Goal: Task Accomplishment & Management: Manage account settings

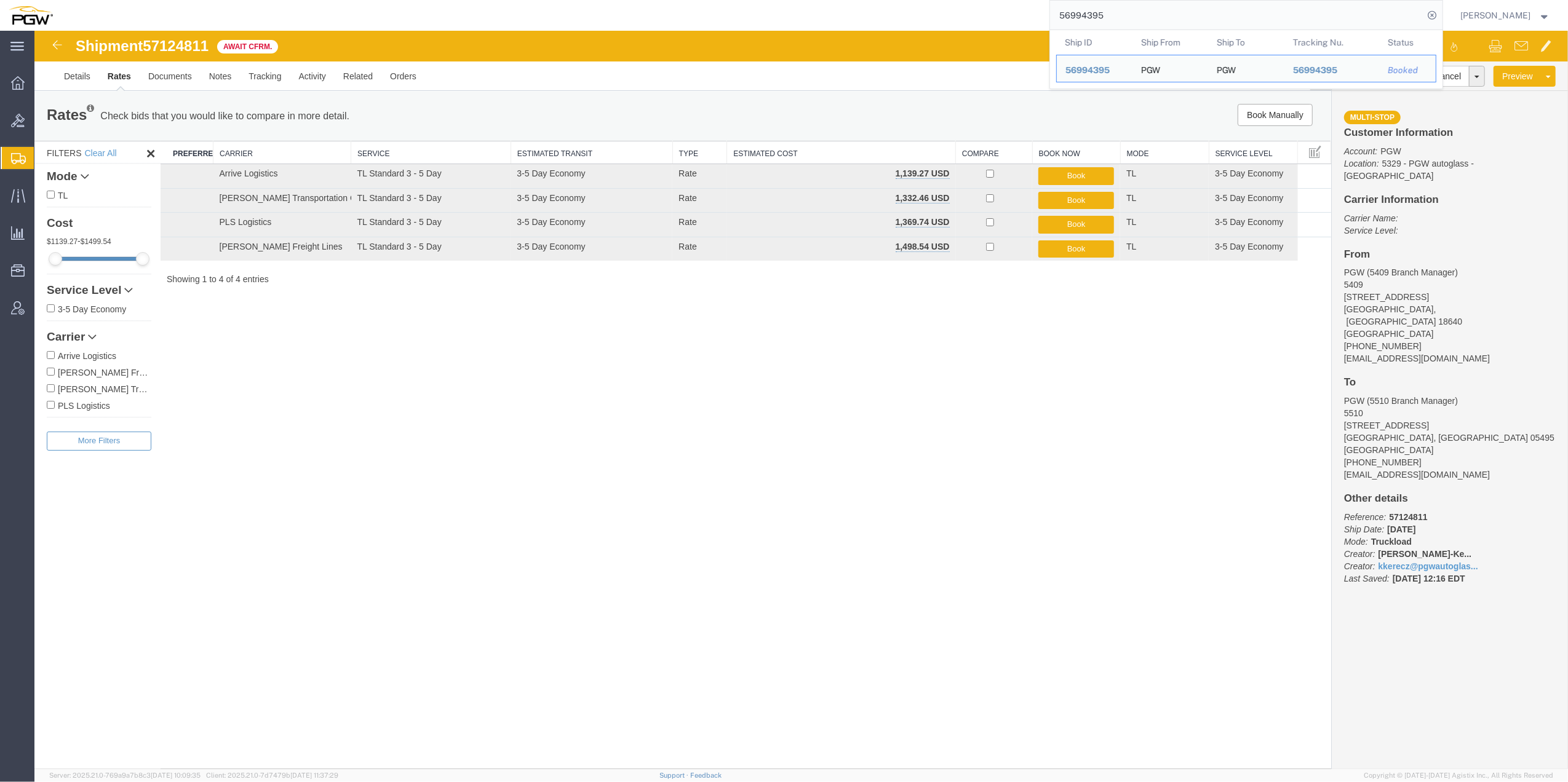
drag, startPoint x: 1078, startPoint y: 13, endPoint x: 1000, endPoint y: 13, distance: 78.0
click at [1000, 13] on div "56994395 Ship ID Ship From Ship To Tracking Nu. Status Ship ID 56994395 Ship Fr…" at bounding box center [753, 15] width 1382 height 30
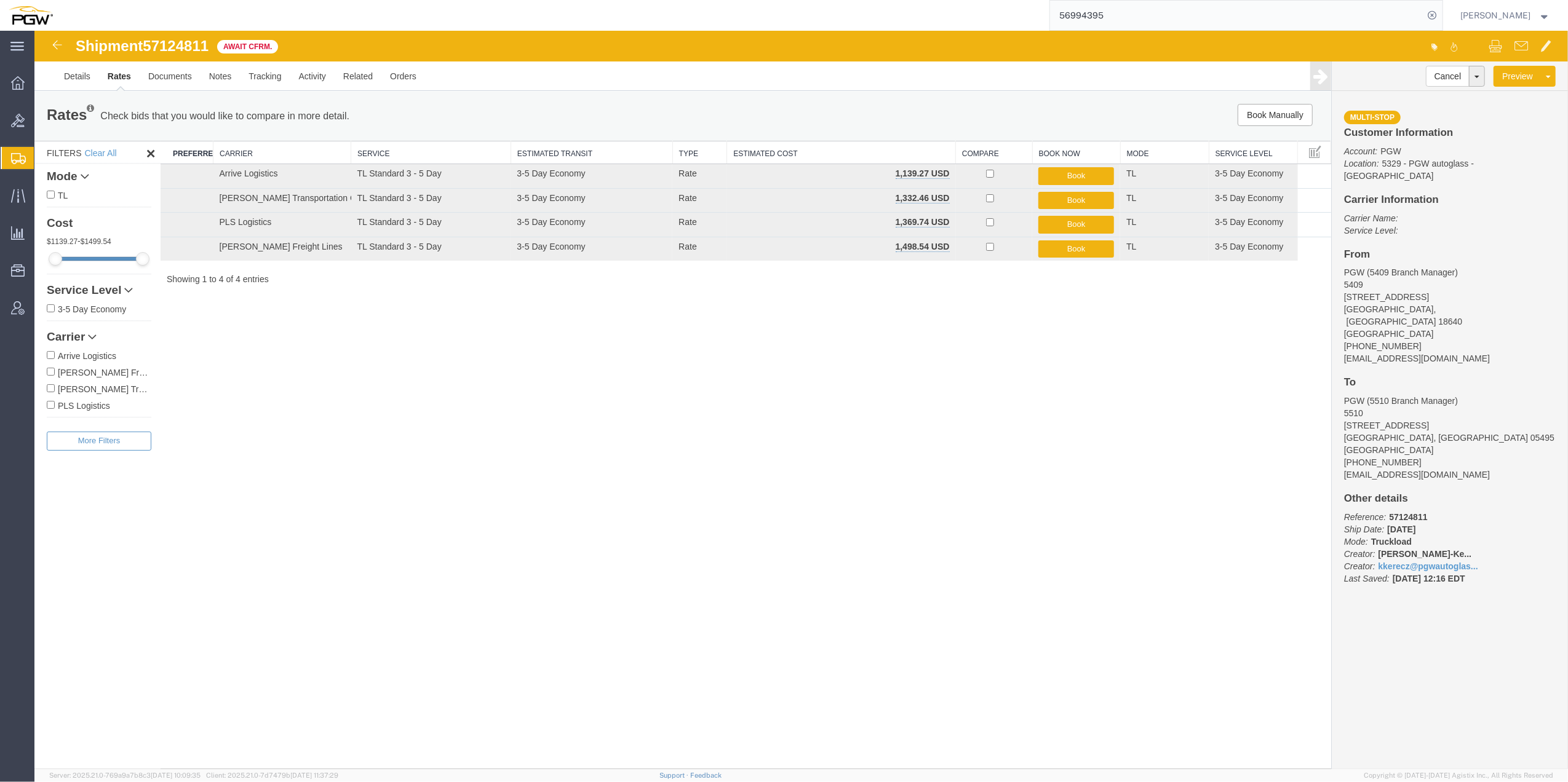
paste input "835110"
type input "56835110"
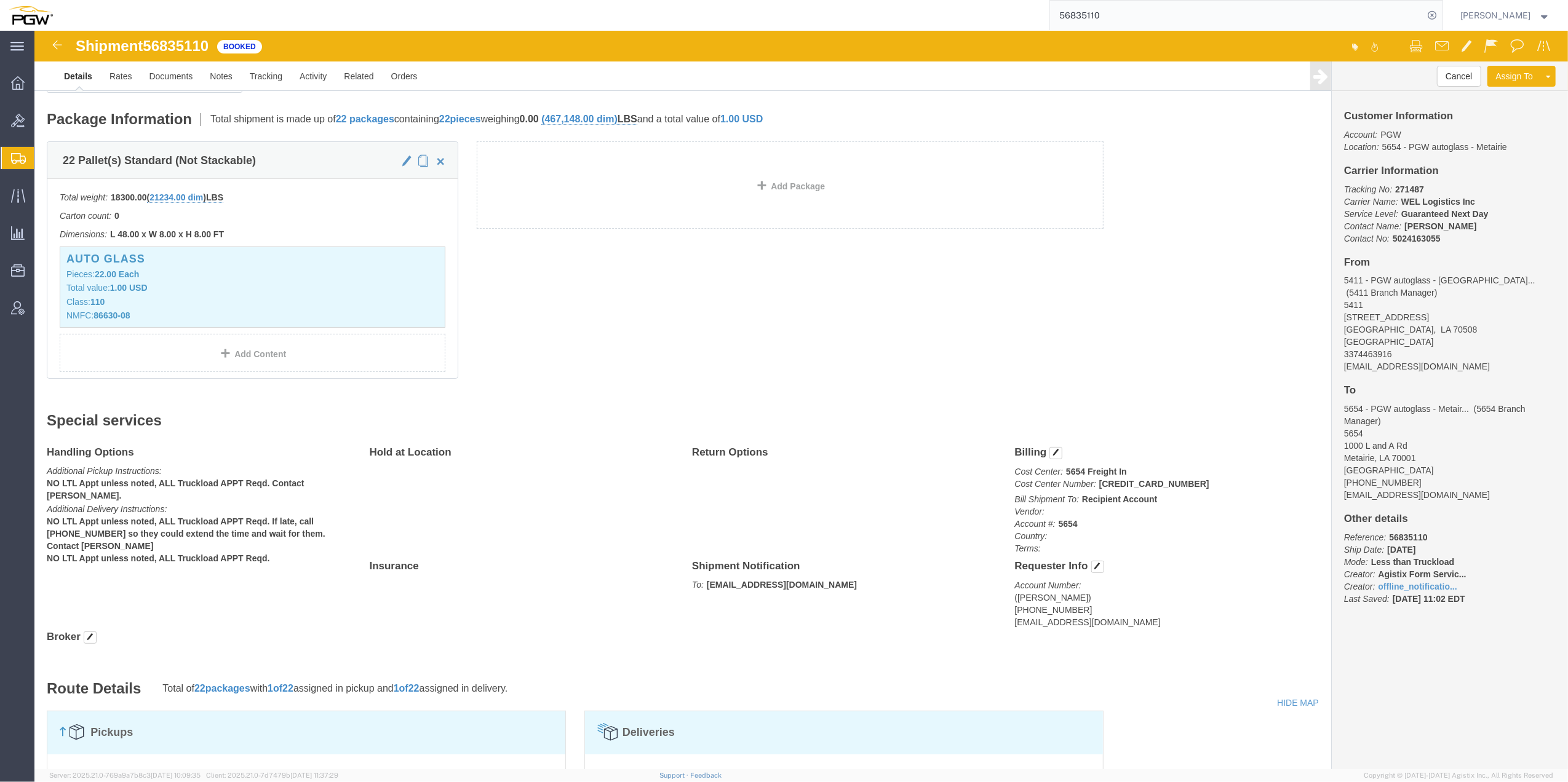
scroll to position [246, 0]
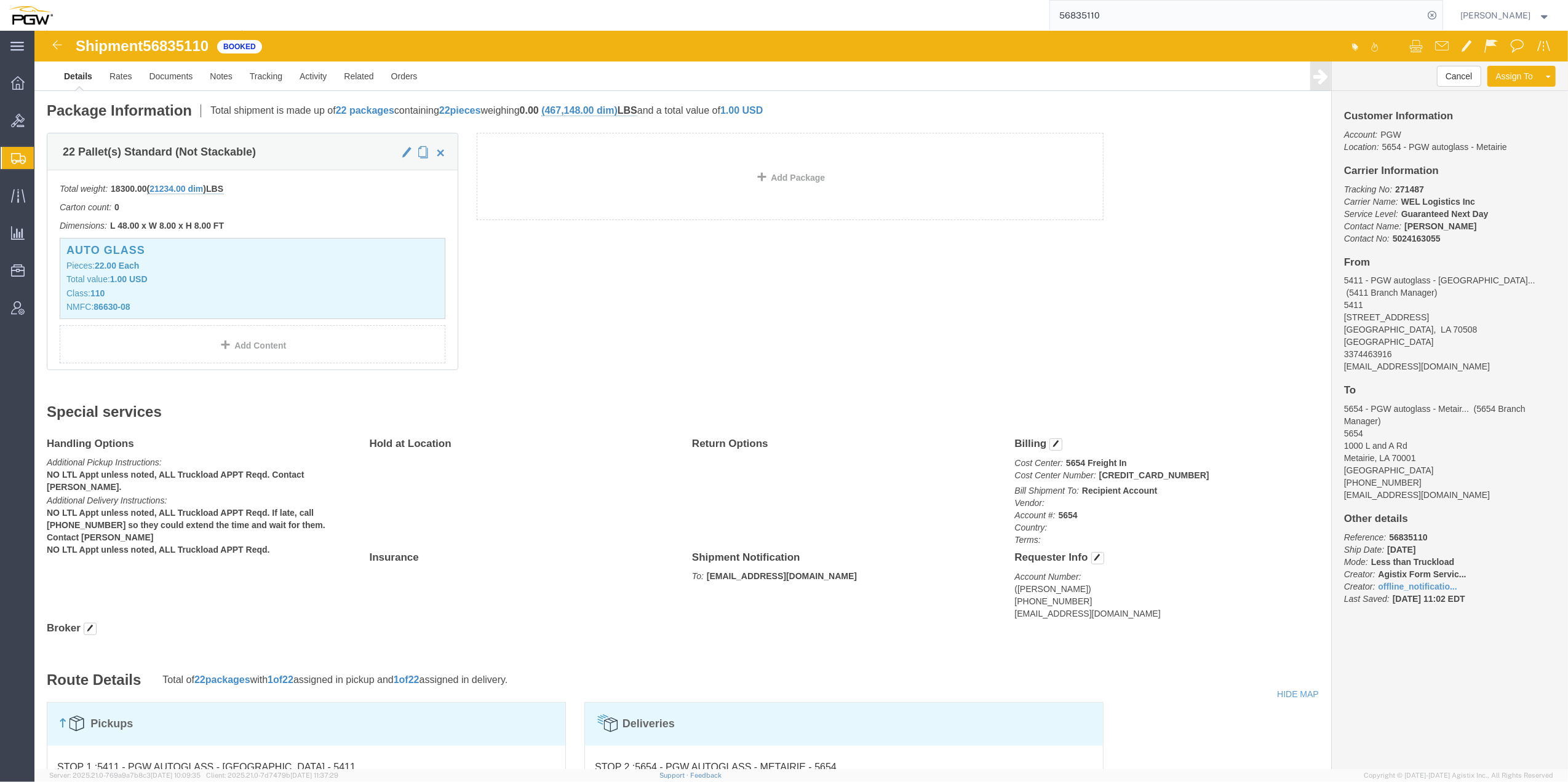
click p "Cost Center: 5654 Freight In Cost Center Number: [CREDIT_CARD_NUMBER]"
click b "[CREDIT_CARD_NUMBER]"
drag, startPoint x: 1064, startPoint y: 445, endPoint x: 1129, endPoint y: 424, distance: 68.3
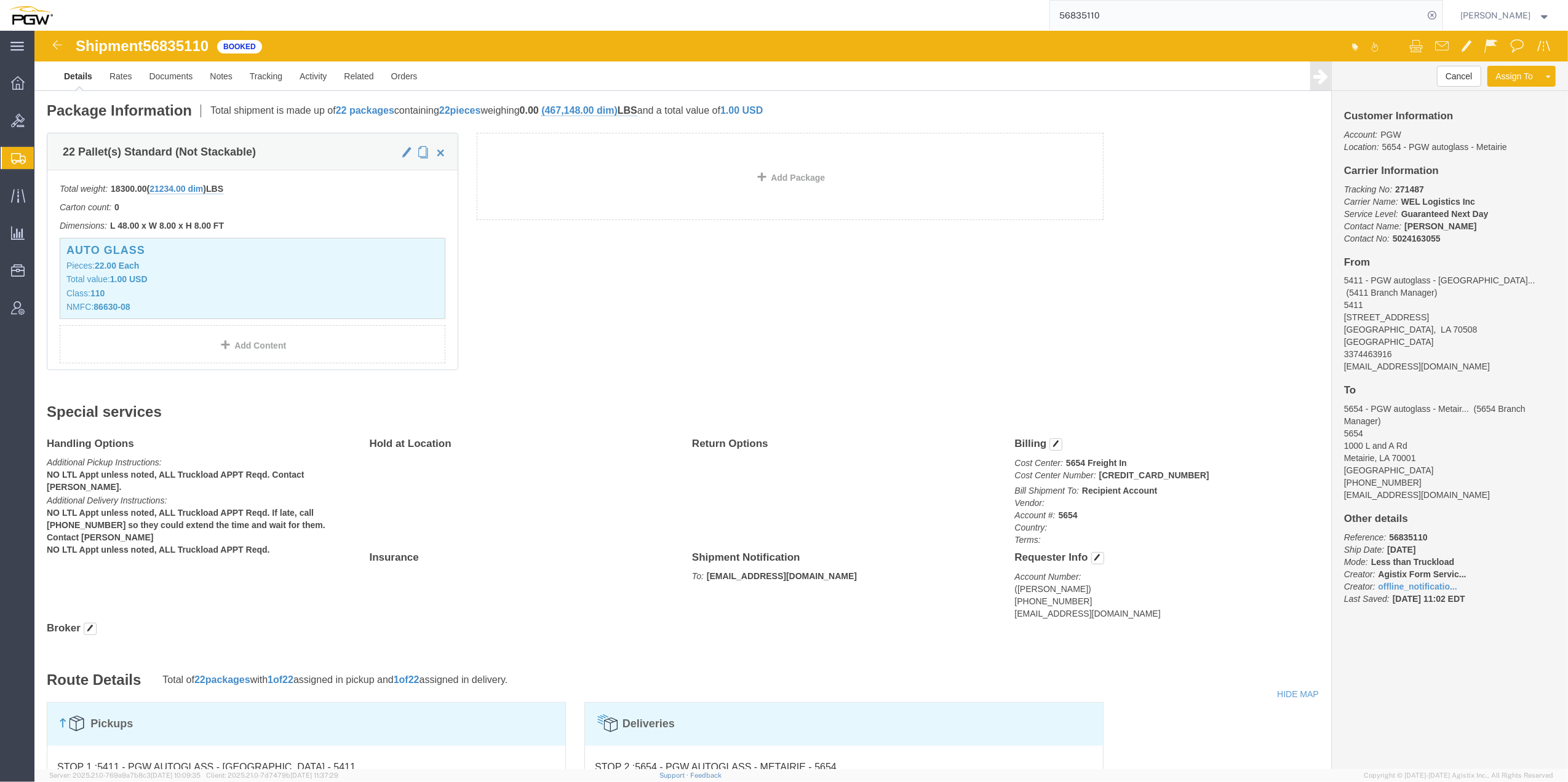
click div "Billing Cost Center: 5654 Freight In Cost Center Number: [CREDIT_CARD_NUMBER] B…"
drag, startPoint x: 1159, startPoint y: 446, endPoint x: 1060, endPoint y: 446, distance: 99.0
click p "Cost Center: 5654 Freight In Cost Center Number: [CREDIT_CARD_NUMBER]"
copy b "[CREDIT_CARD_NUMBER]"
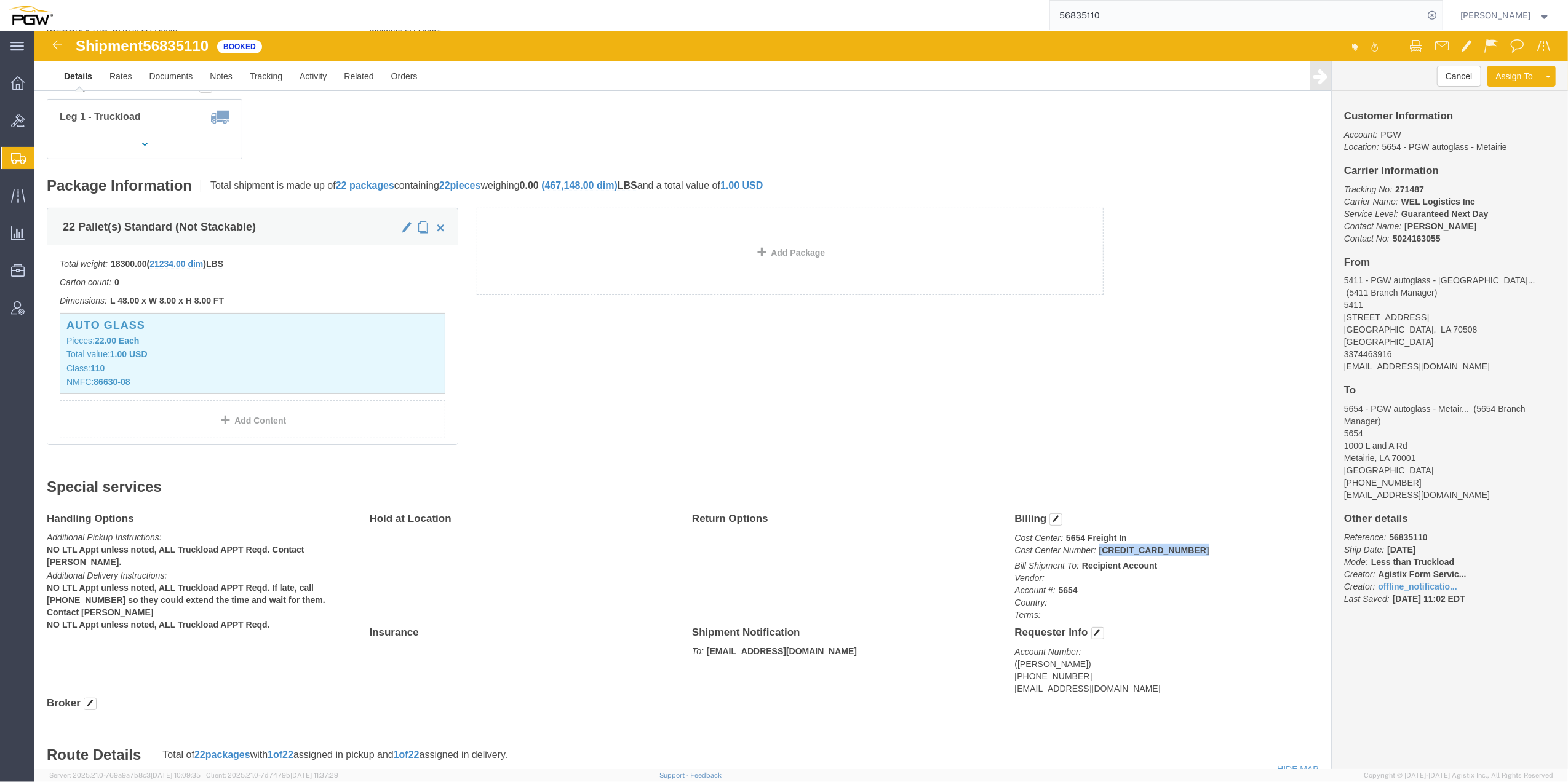
scroll to position [82, 0]
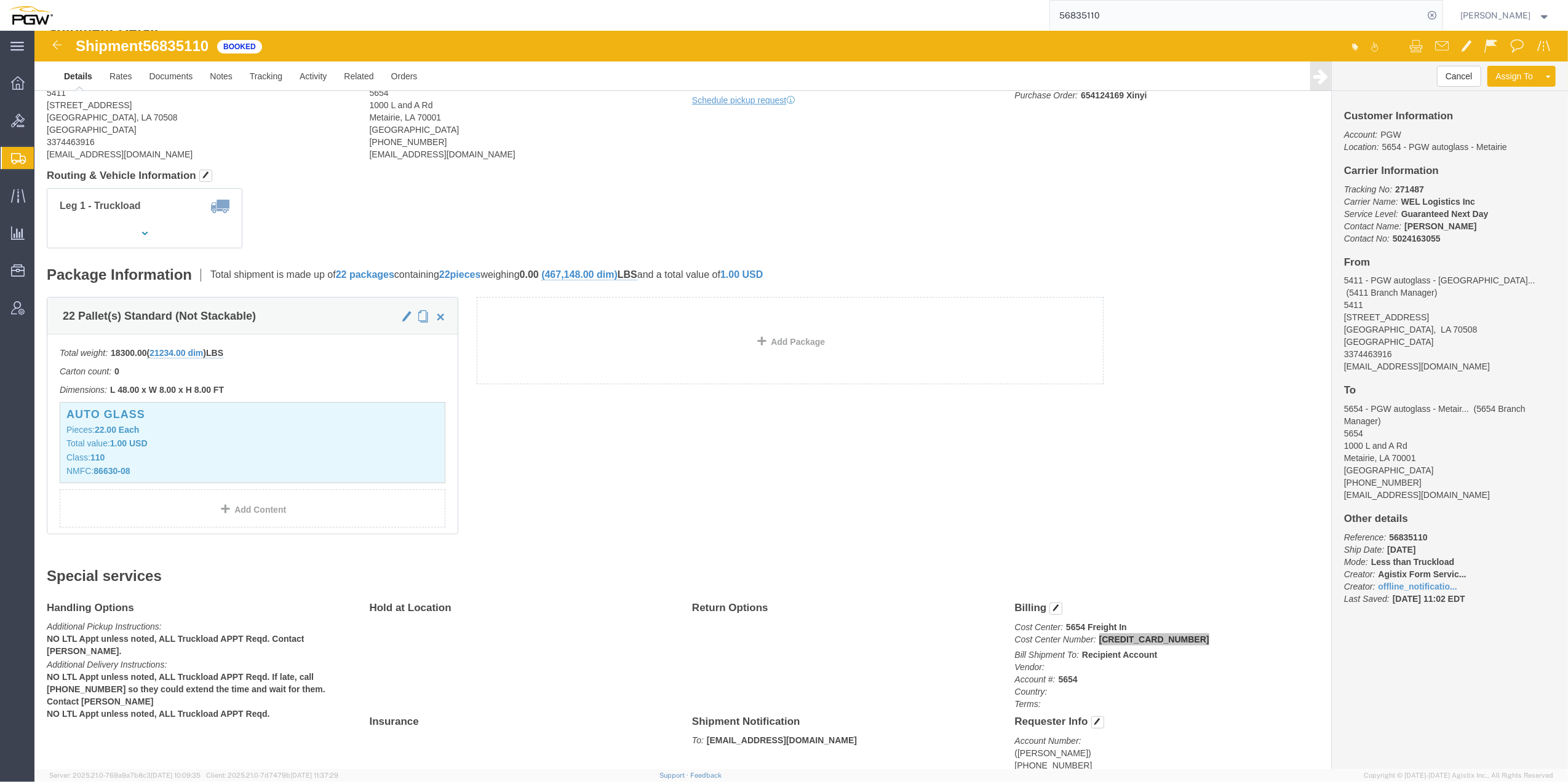
click at [0, 0] on span "Create from Template" at bounding box center [0, 0] width 0 height 0
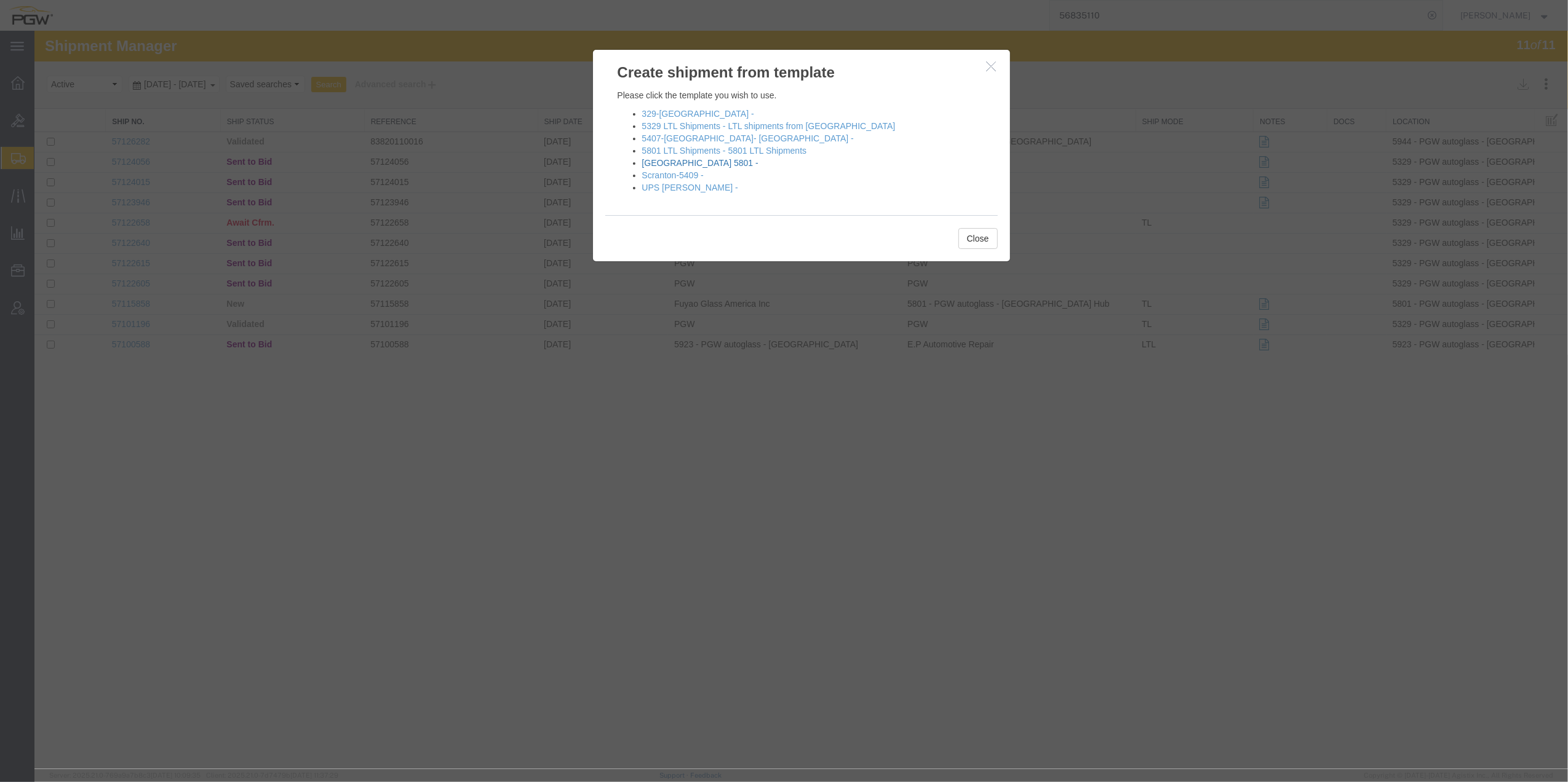
click at [665, 166] on link "[GEOGRAPHIC_DATA] 5801 -" at bounding box center [700, 163] width 116 height 10
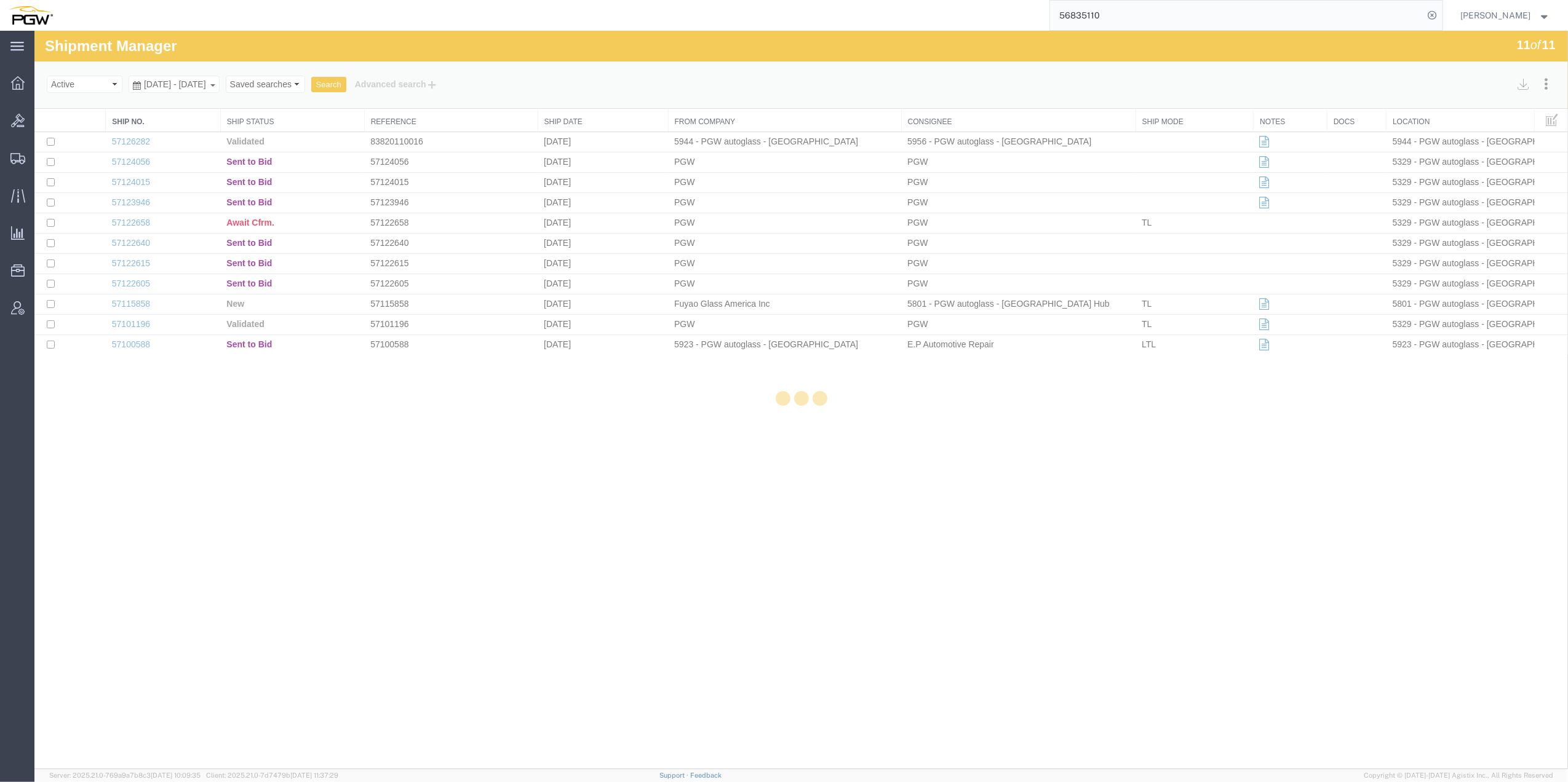
select select "62891"
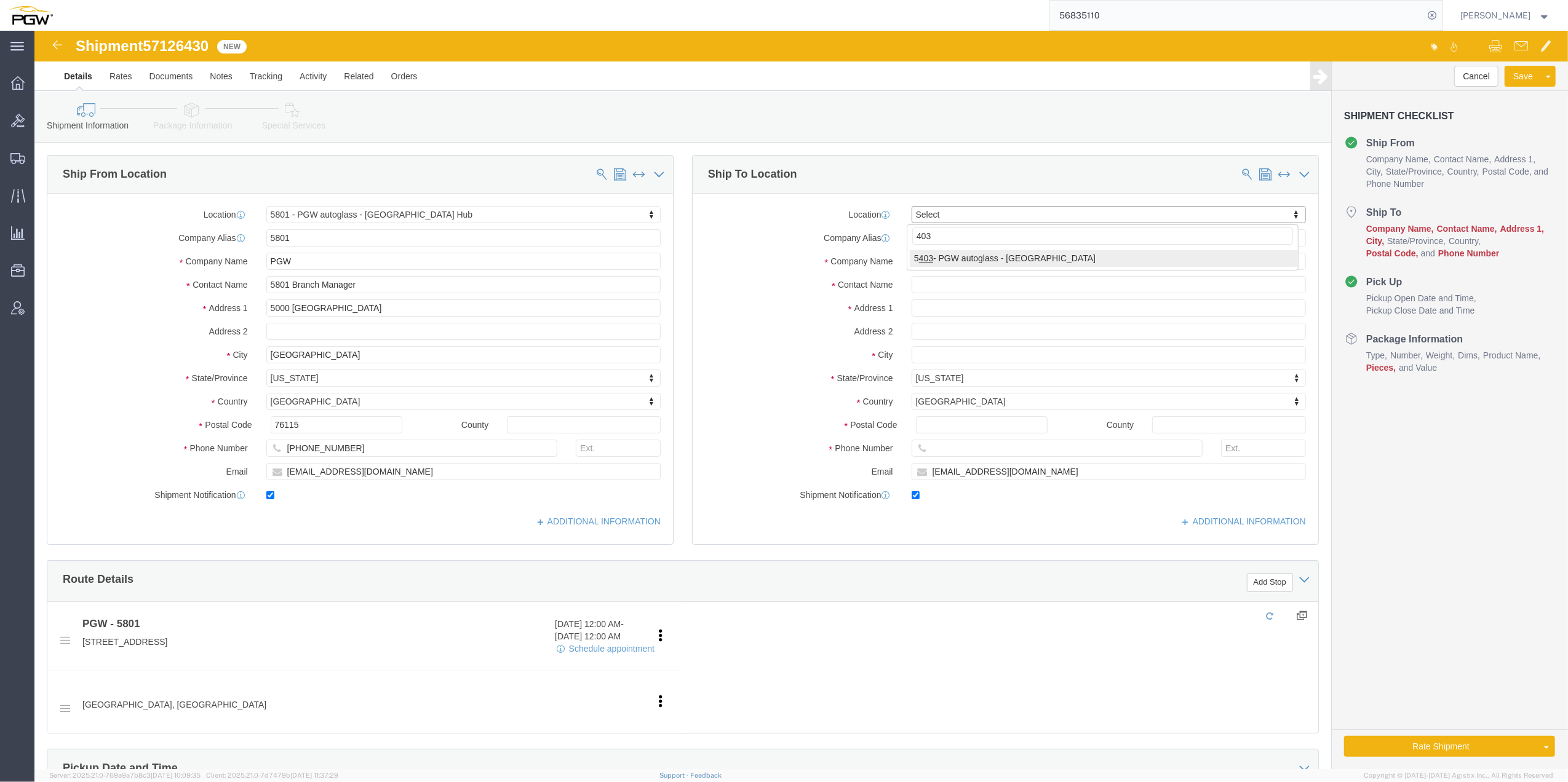
type input "403"
select select "28259"
type input "5403"
type input "PGW"
type input "5403 Branch Manager"
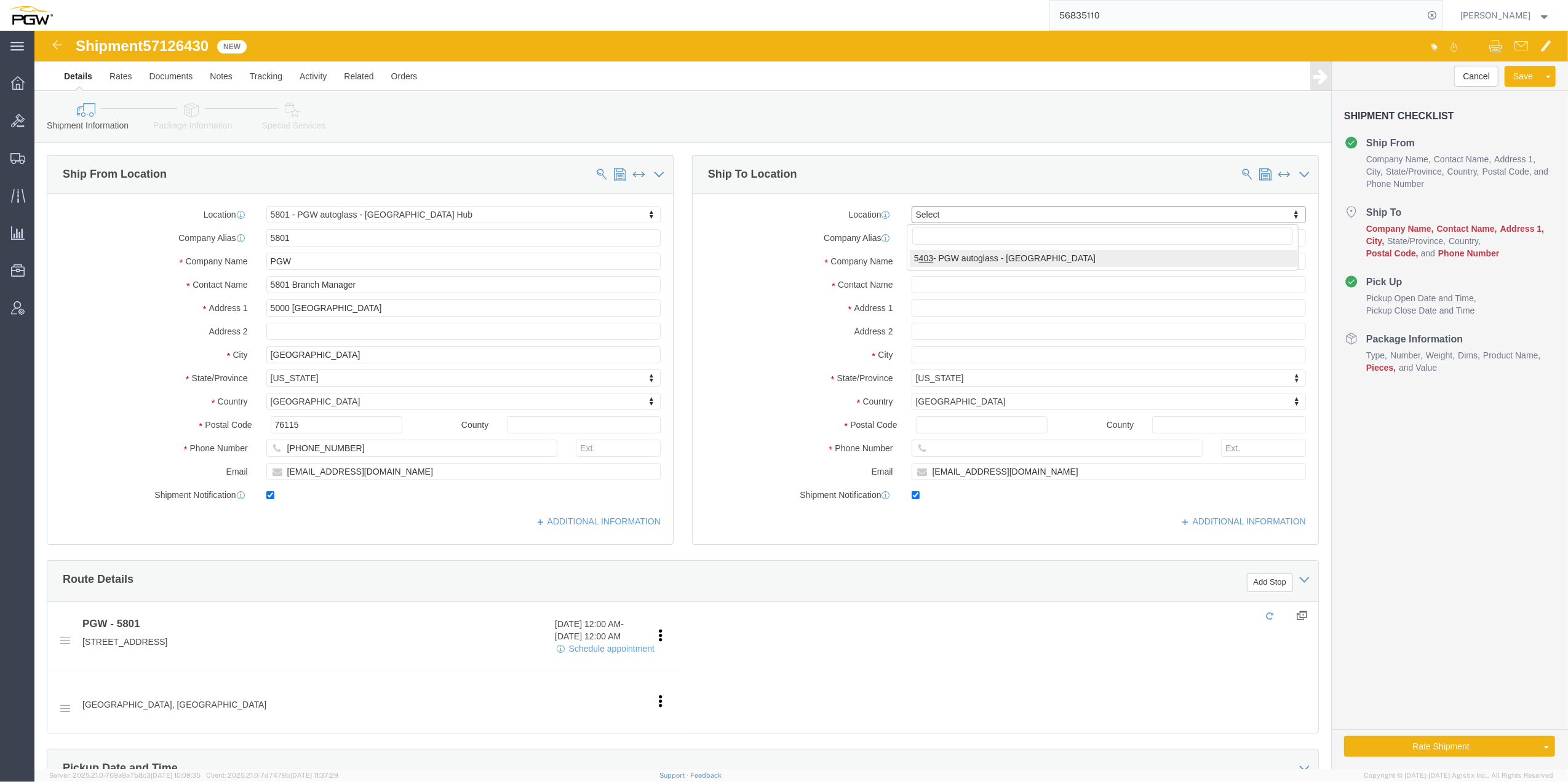
type input "[STREET_ADDRESS]"
type input "Amarillo"
type input "79101"
type input "[PHONE_NUMBER]"
type input "[EMAIL_ADDRESS][DOMAIN_NAME]"
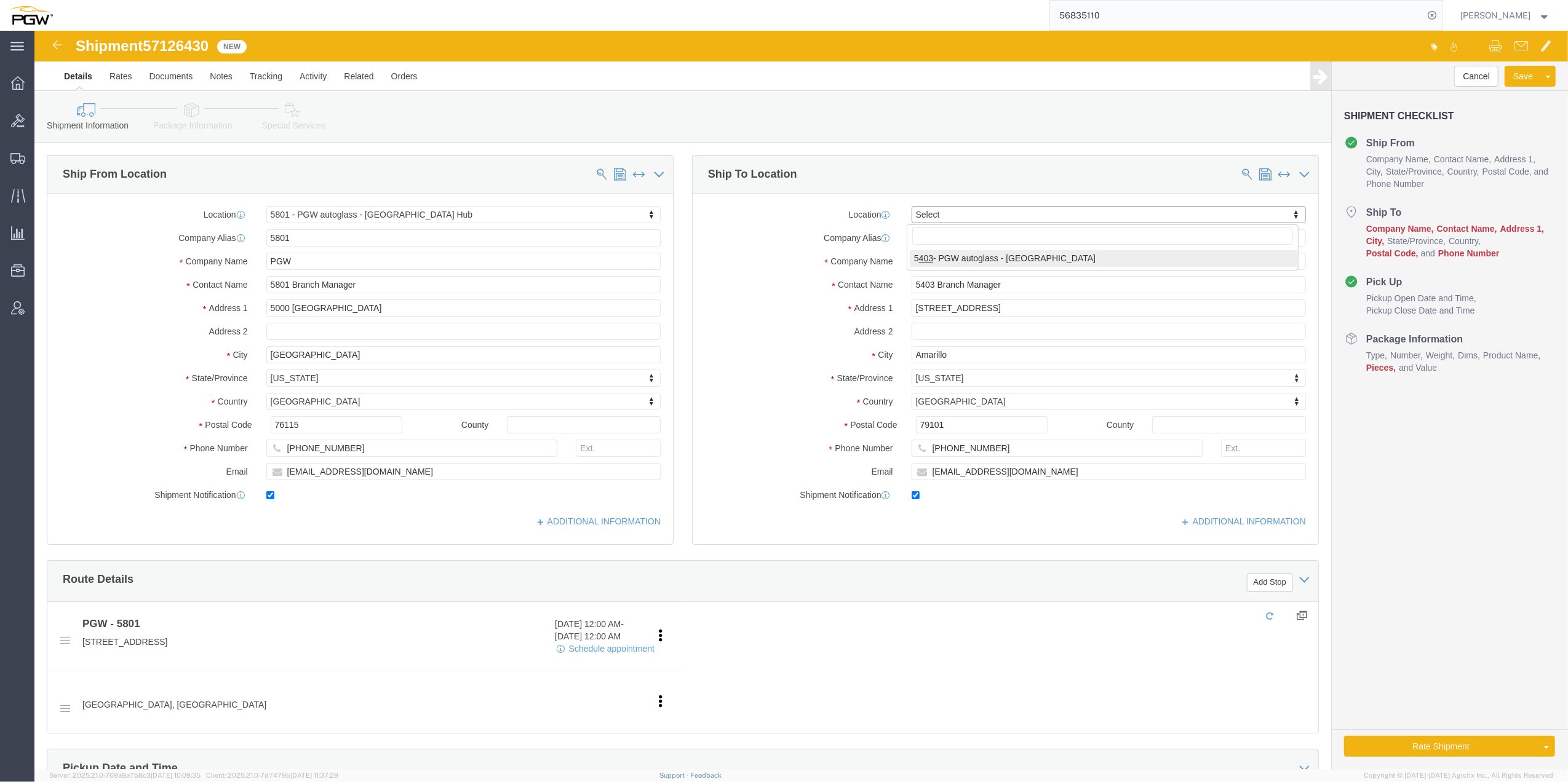
select select "[GEOGRAPHIC_DATA]"
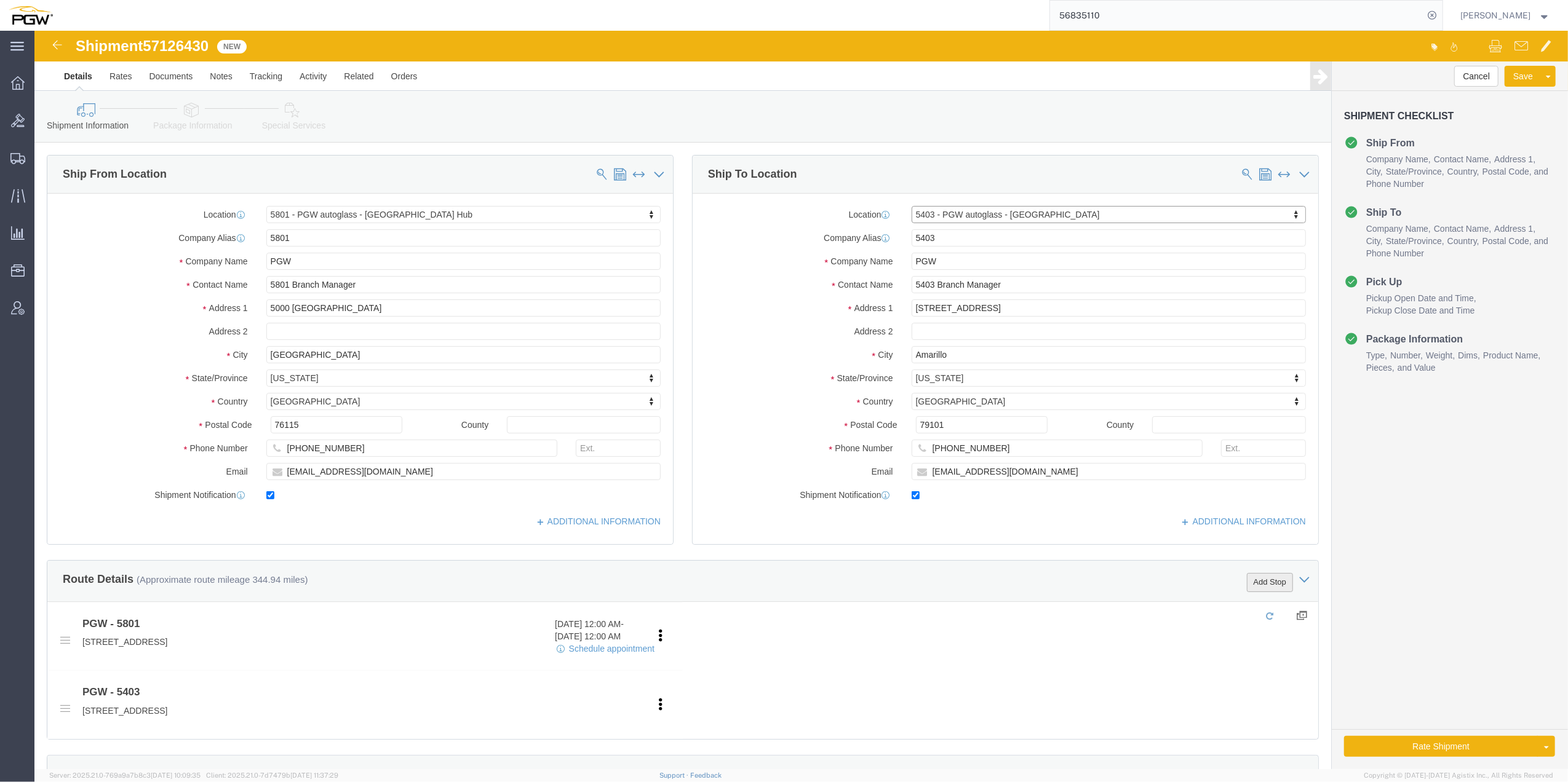
click button "Add Stop"
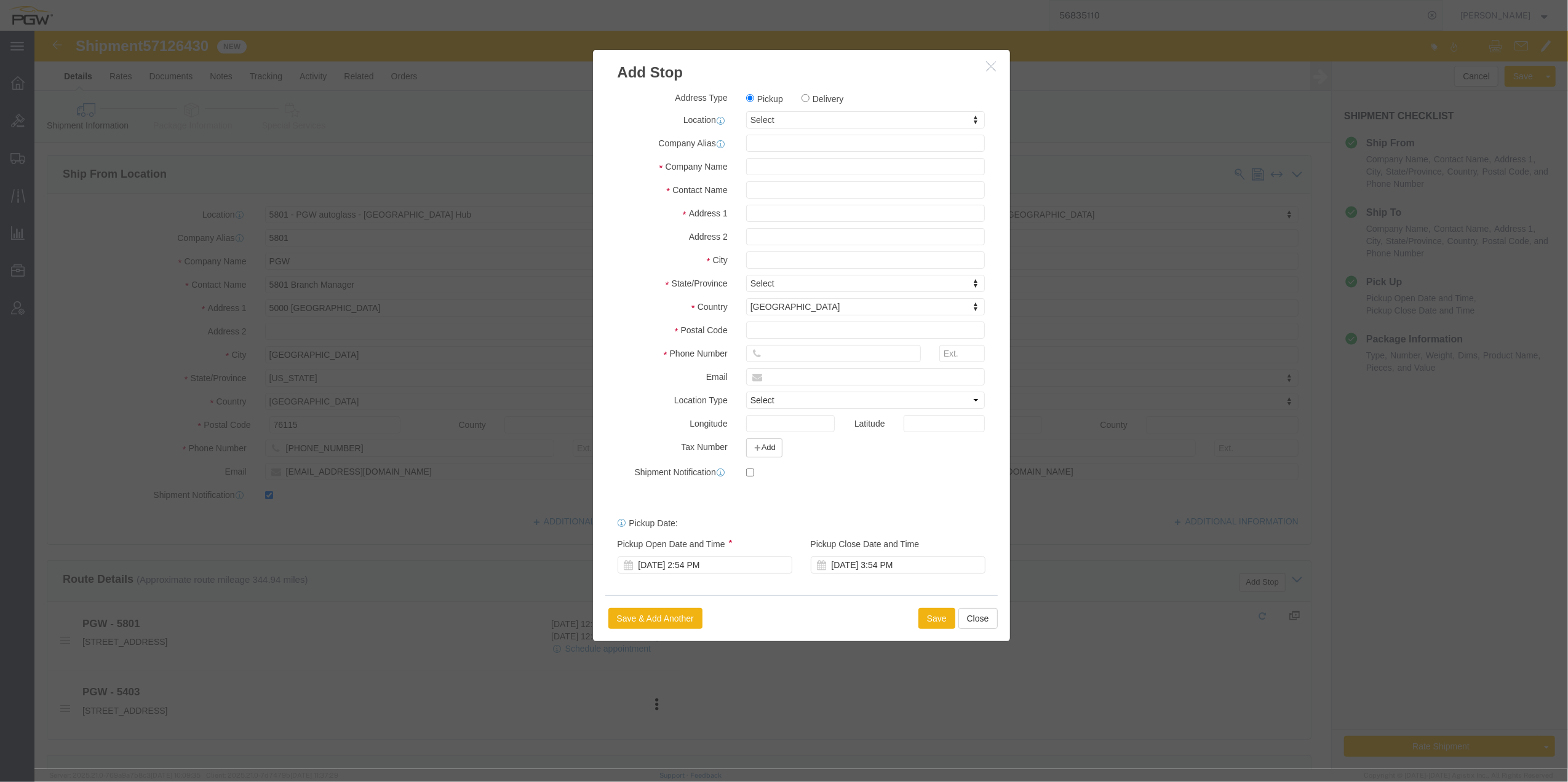
click label "Delivery"
click input "Delivery"
radio input "true"
select select
type input "812"
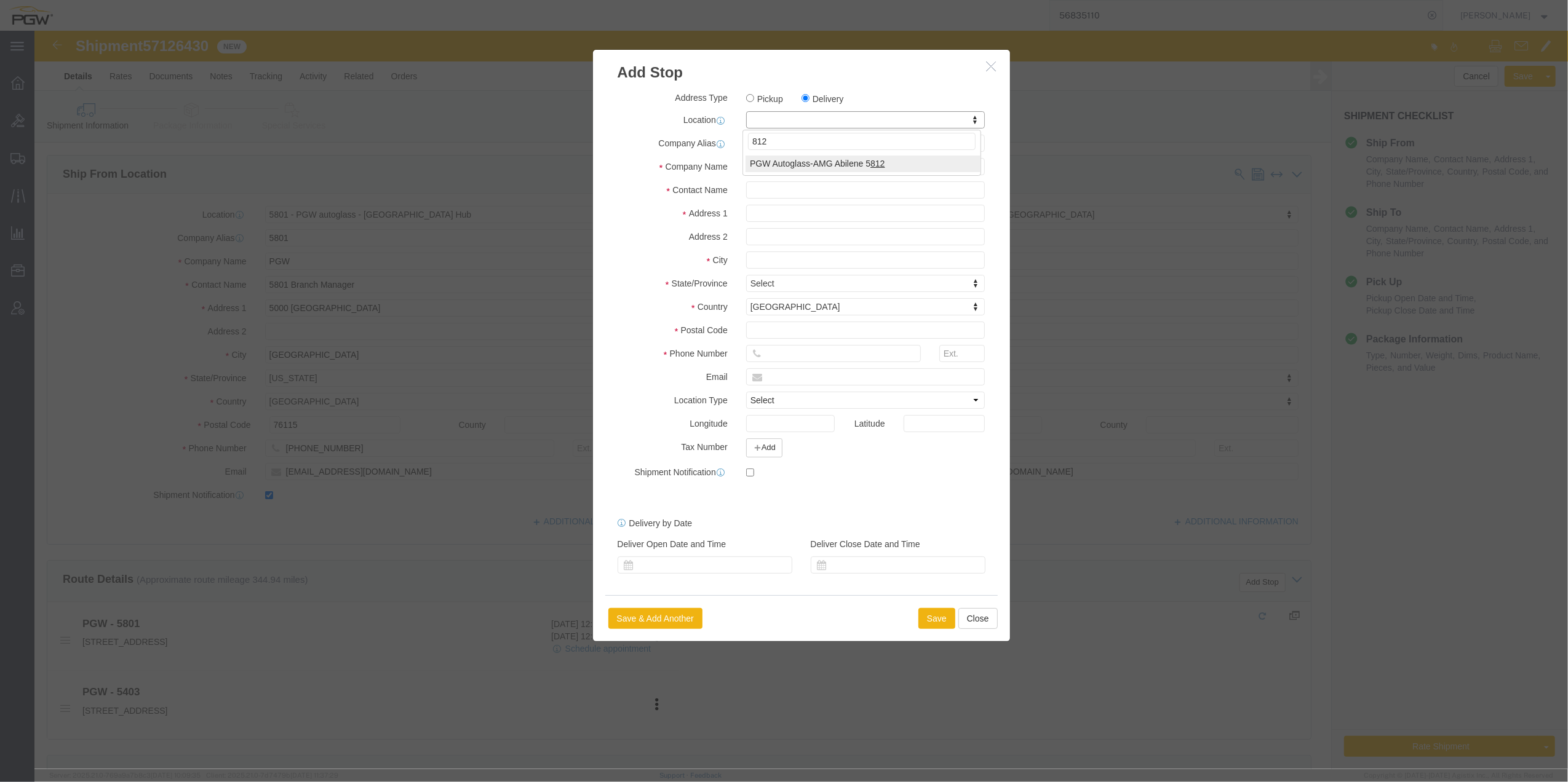
select select "62938"
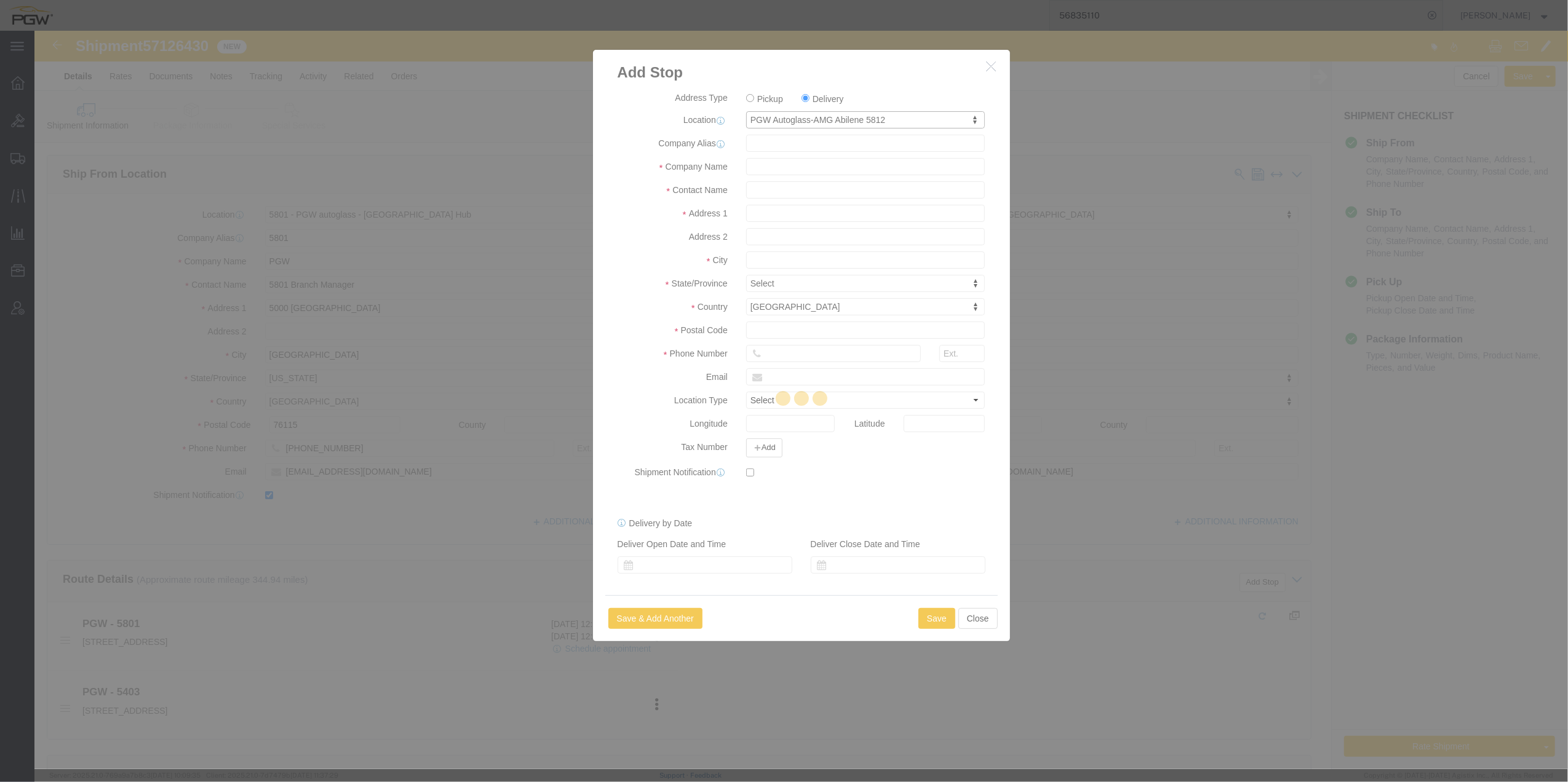
type input "5812"
type input "PGW Autoglass-AMG Abilene 5812"
type input "[STREET_ADDRESS]"
type input "Abilene"
type input "79602"
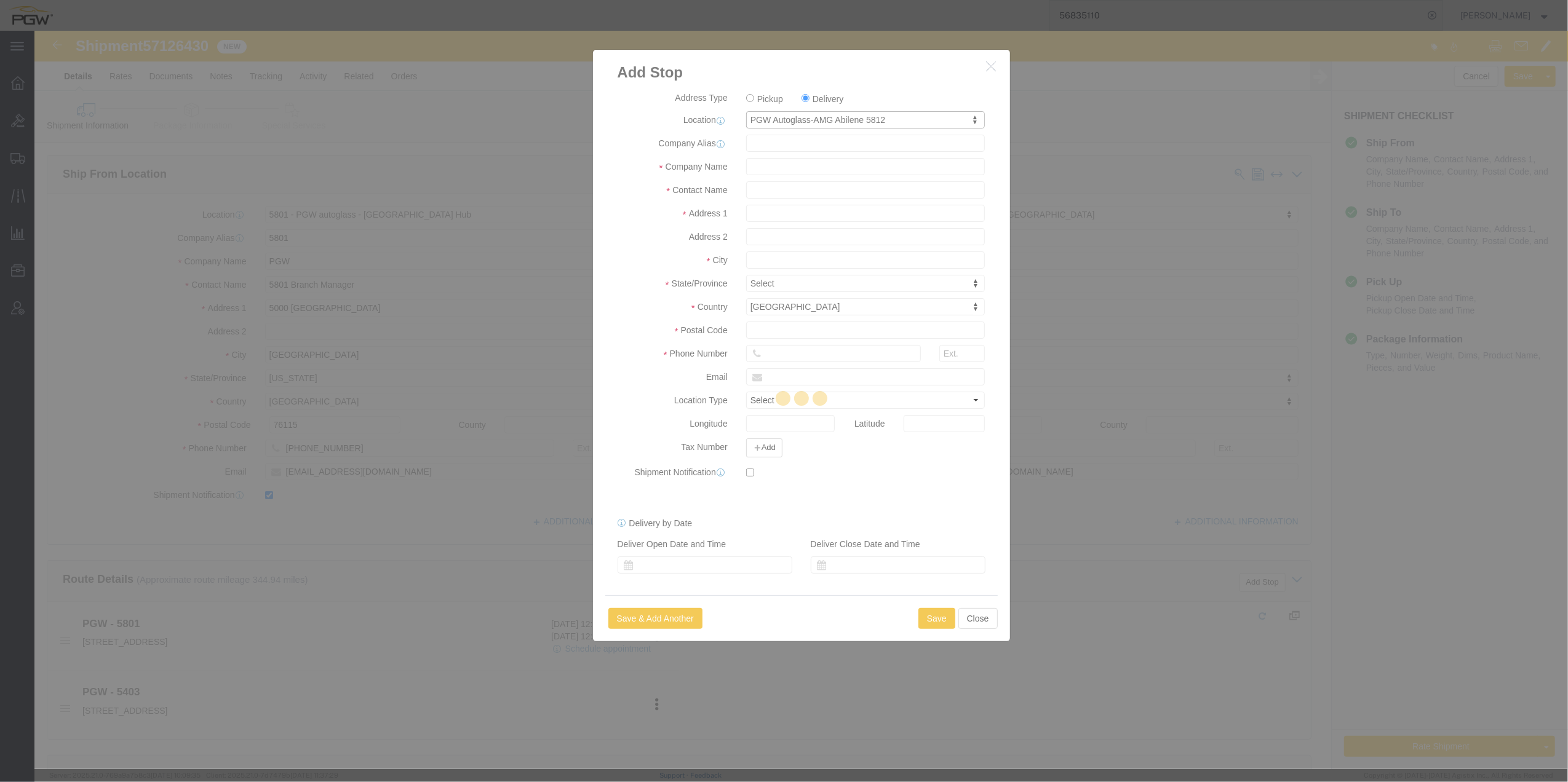
type input "[PHONE_NUMBER]"
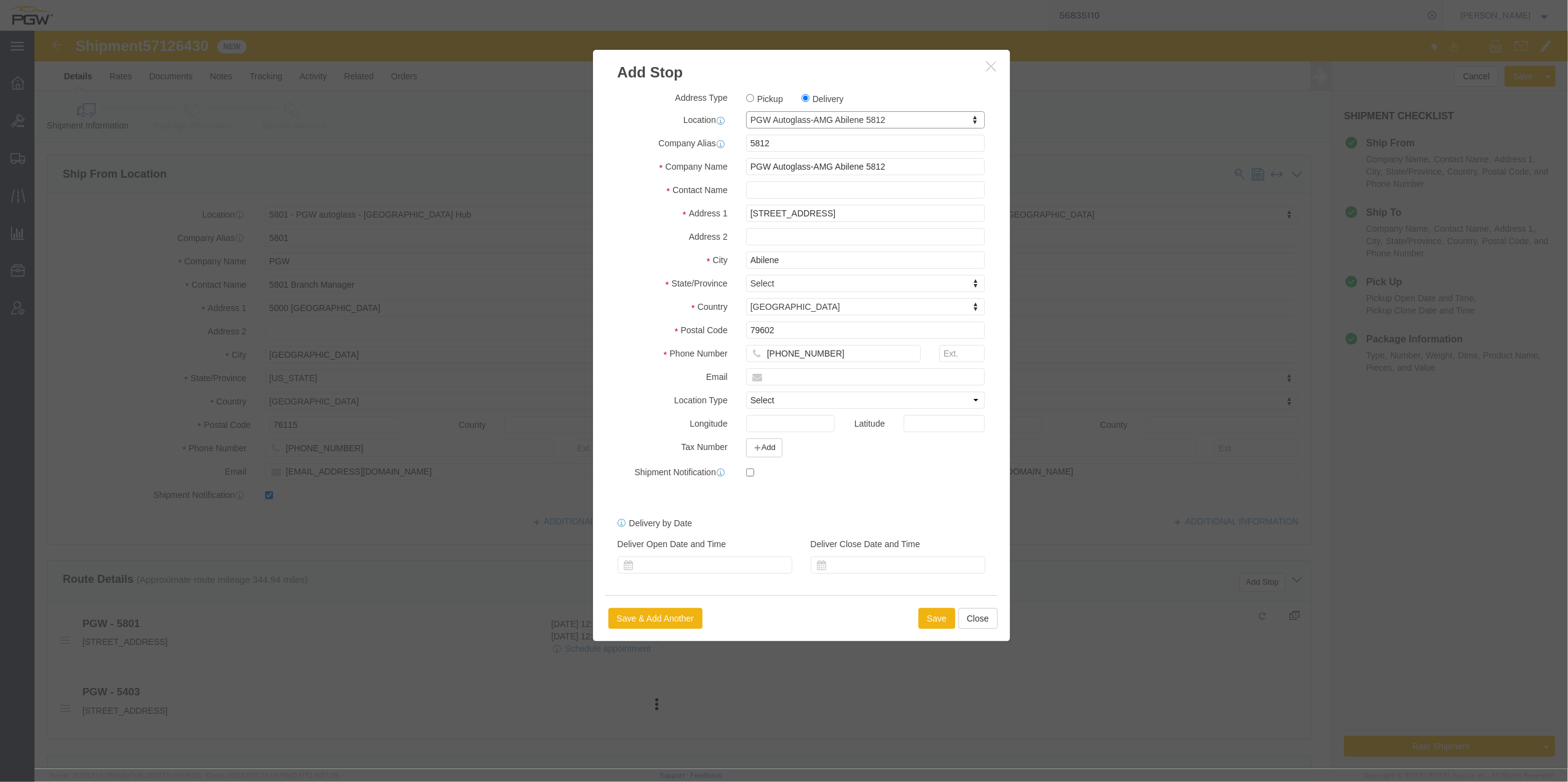
select select "[GEOGRAPHIC_DATA]"
click button "Save"
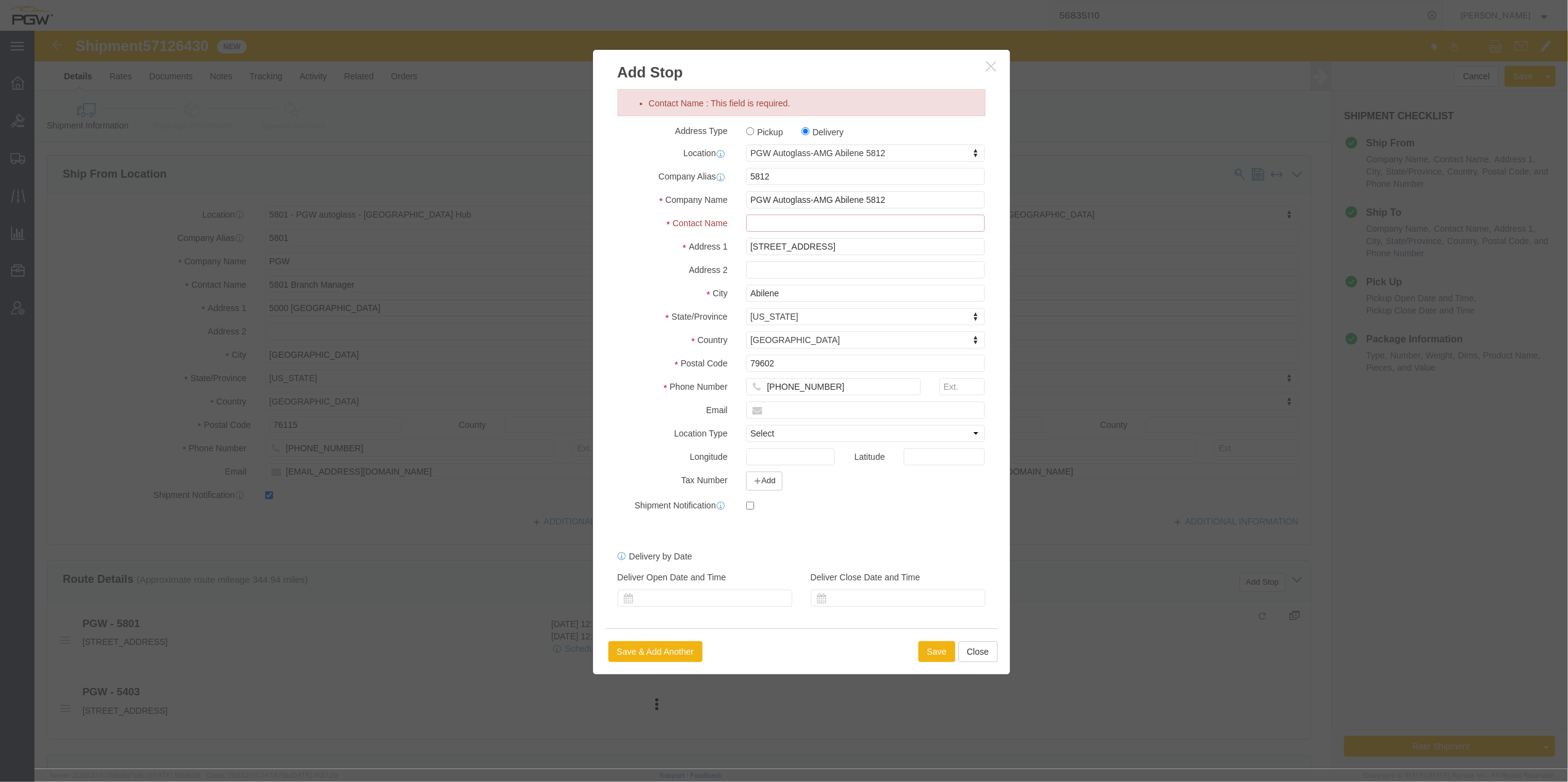
click input "Contact Name : This field is required."
type input "Branch Manager"
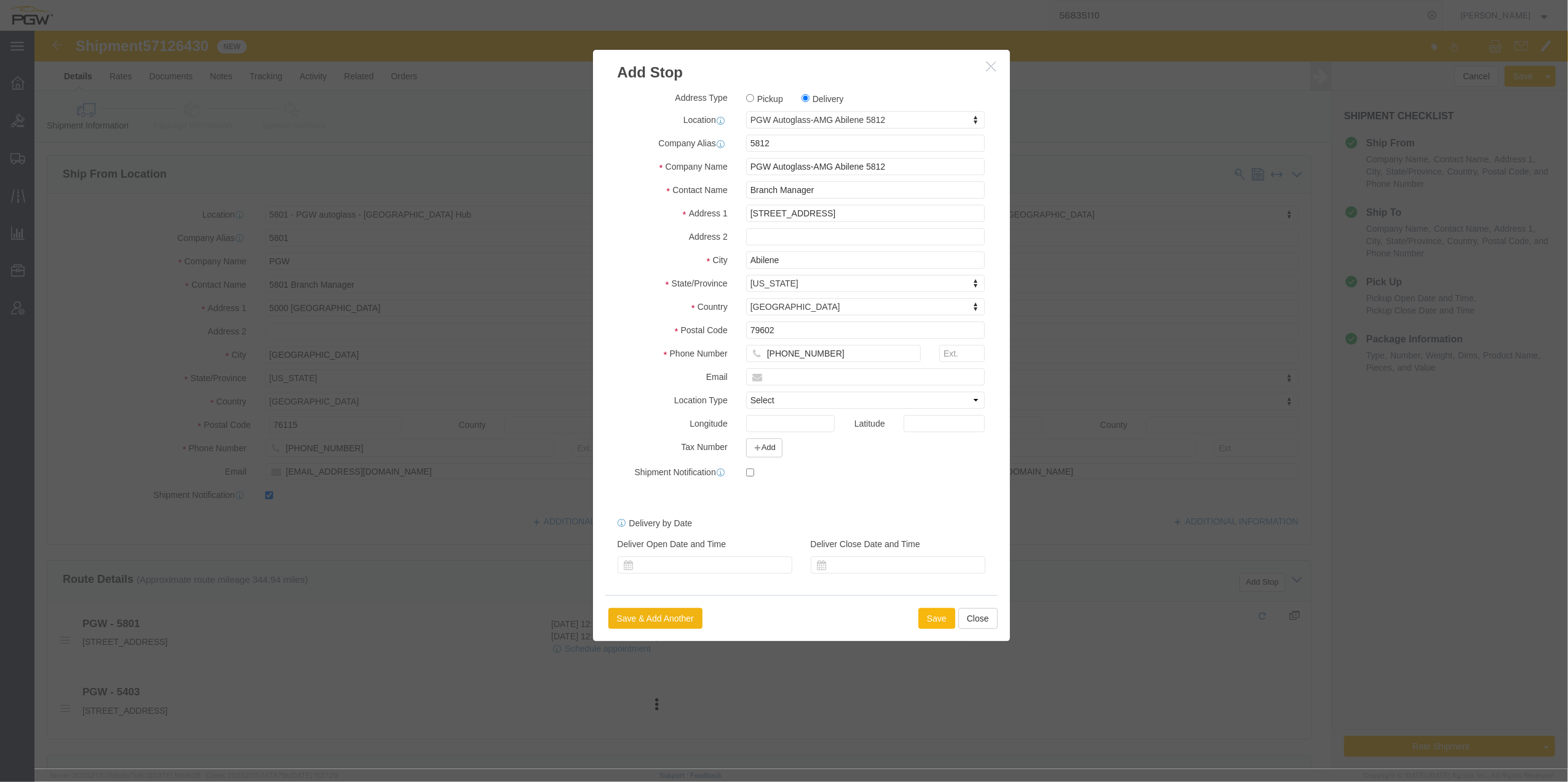
click button "Save"
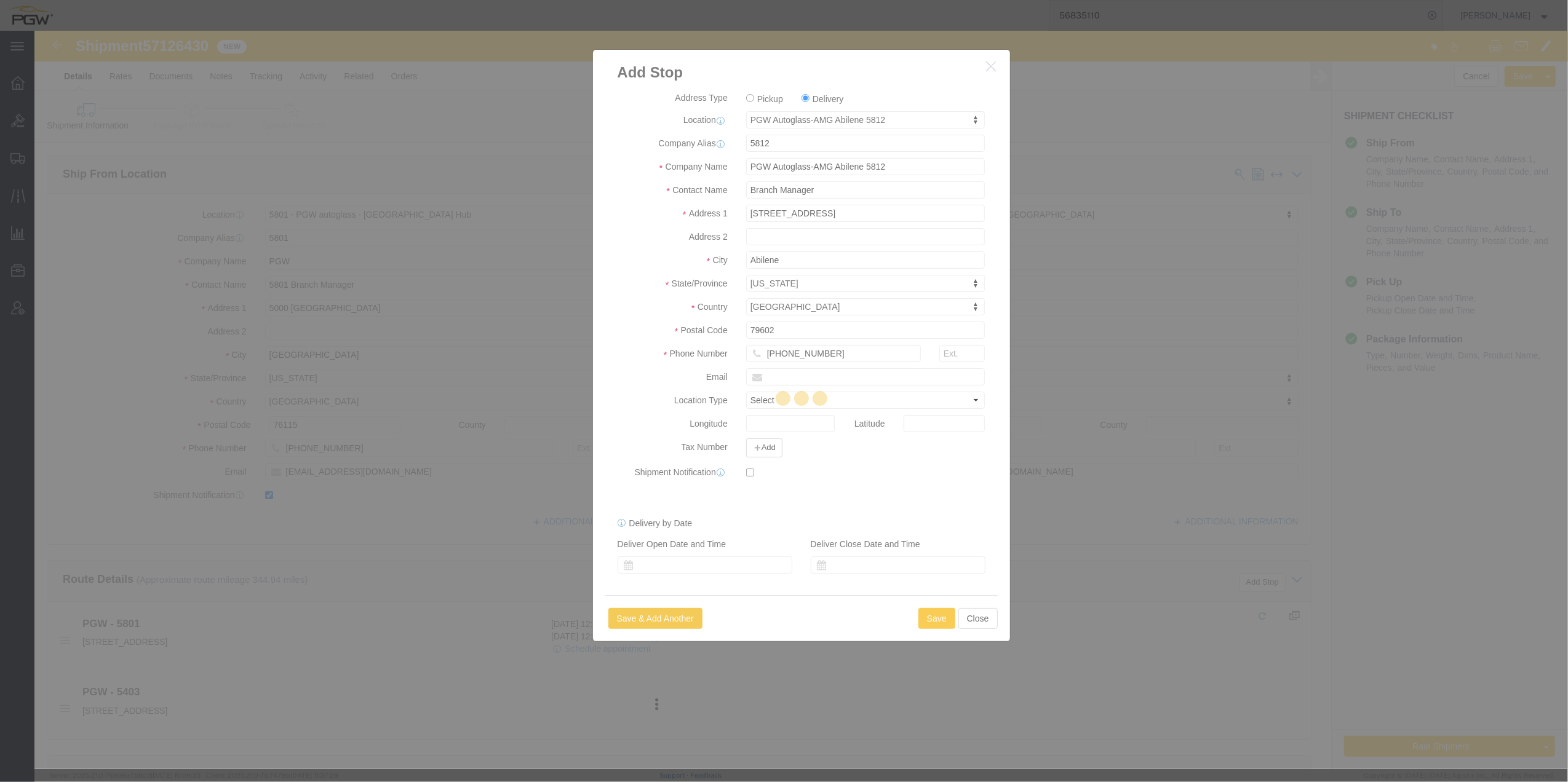
select select "D"
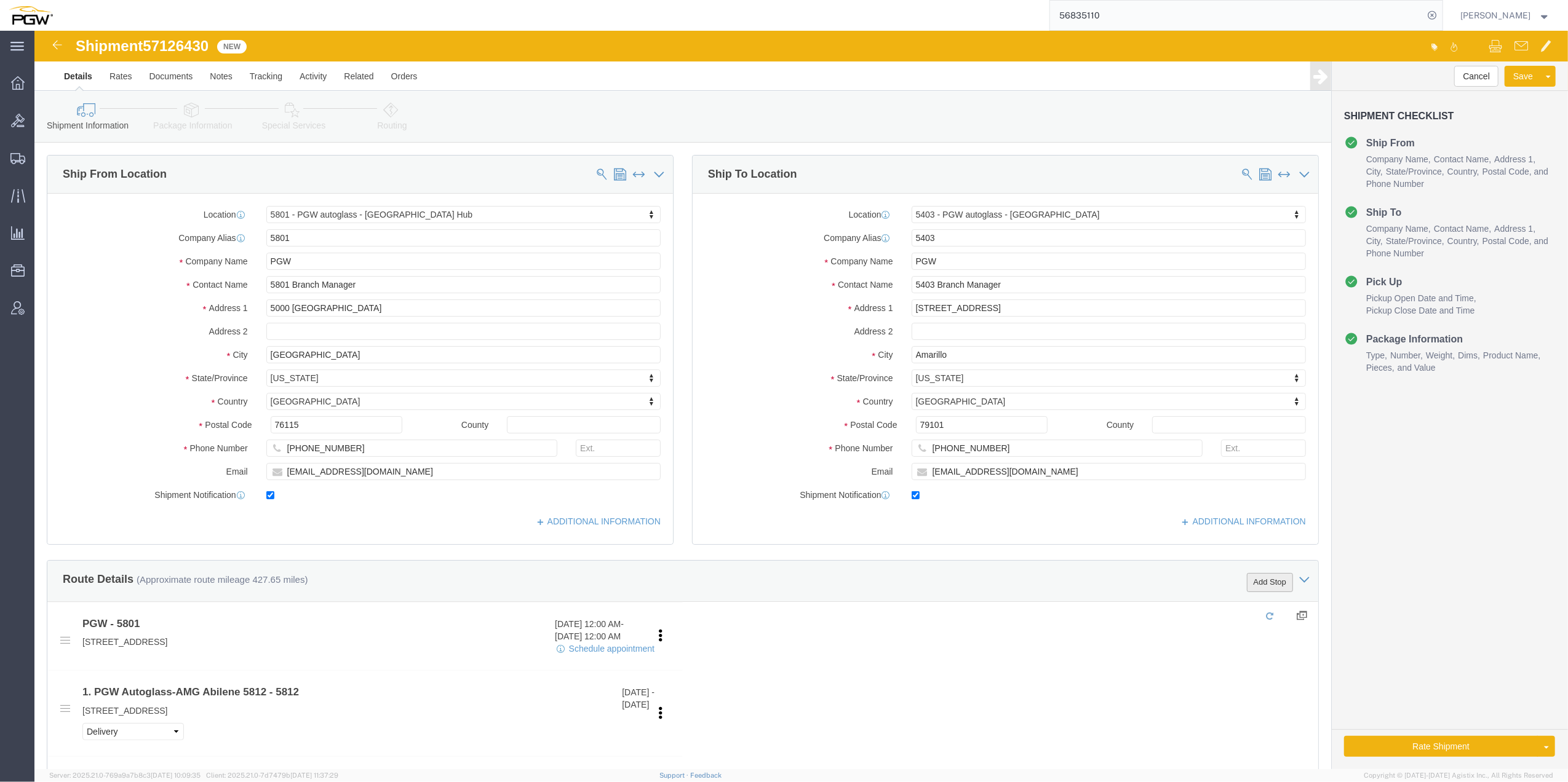
click button "Add Stop"
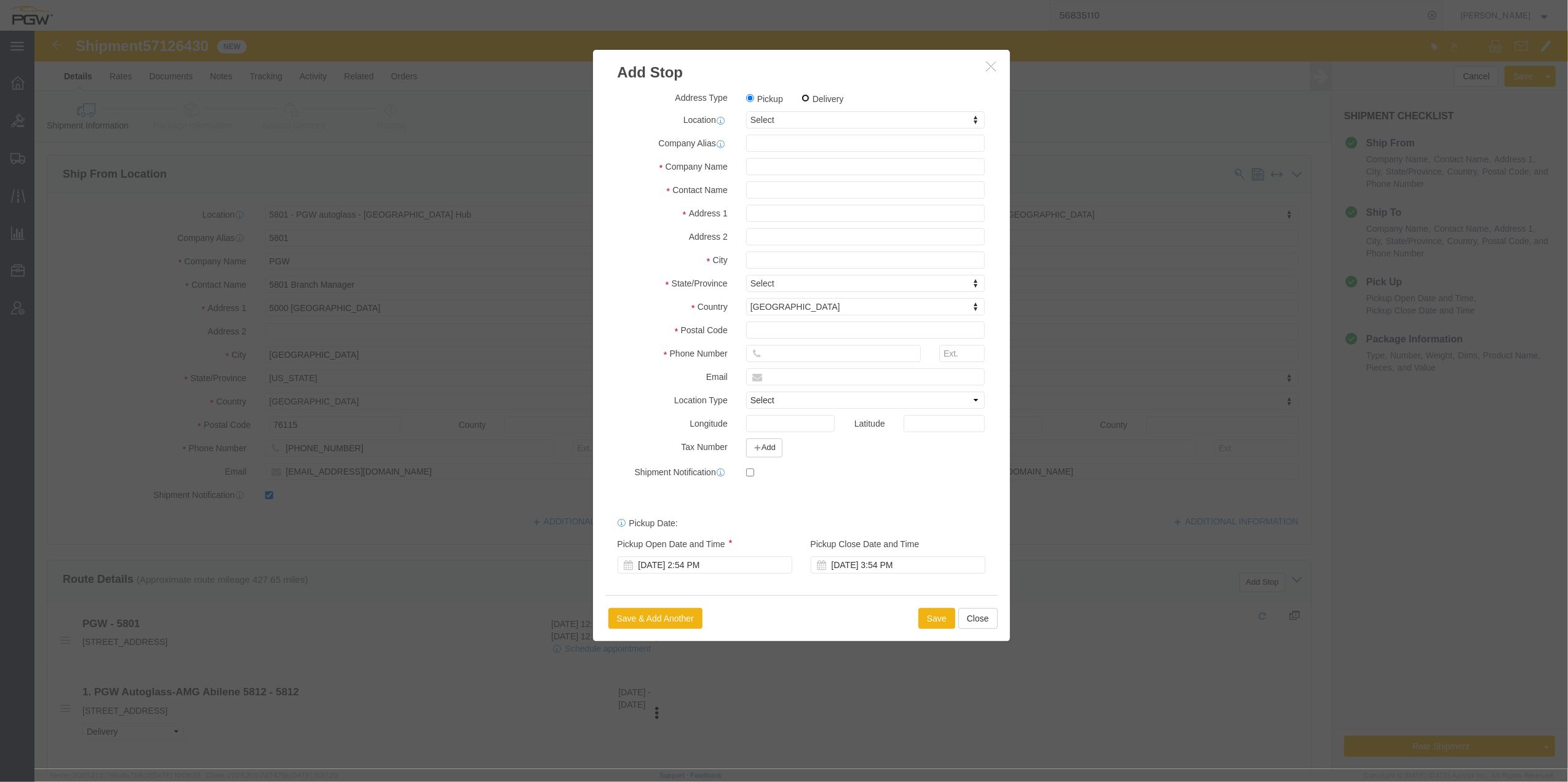
click input "Delivery"
radio input "true"
select select
drag, startPoint x: 753, startPoint y: 91, endPoint x: 721, endPoint y: 90, distance: 32.0
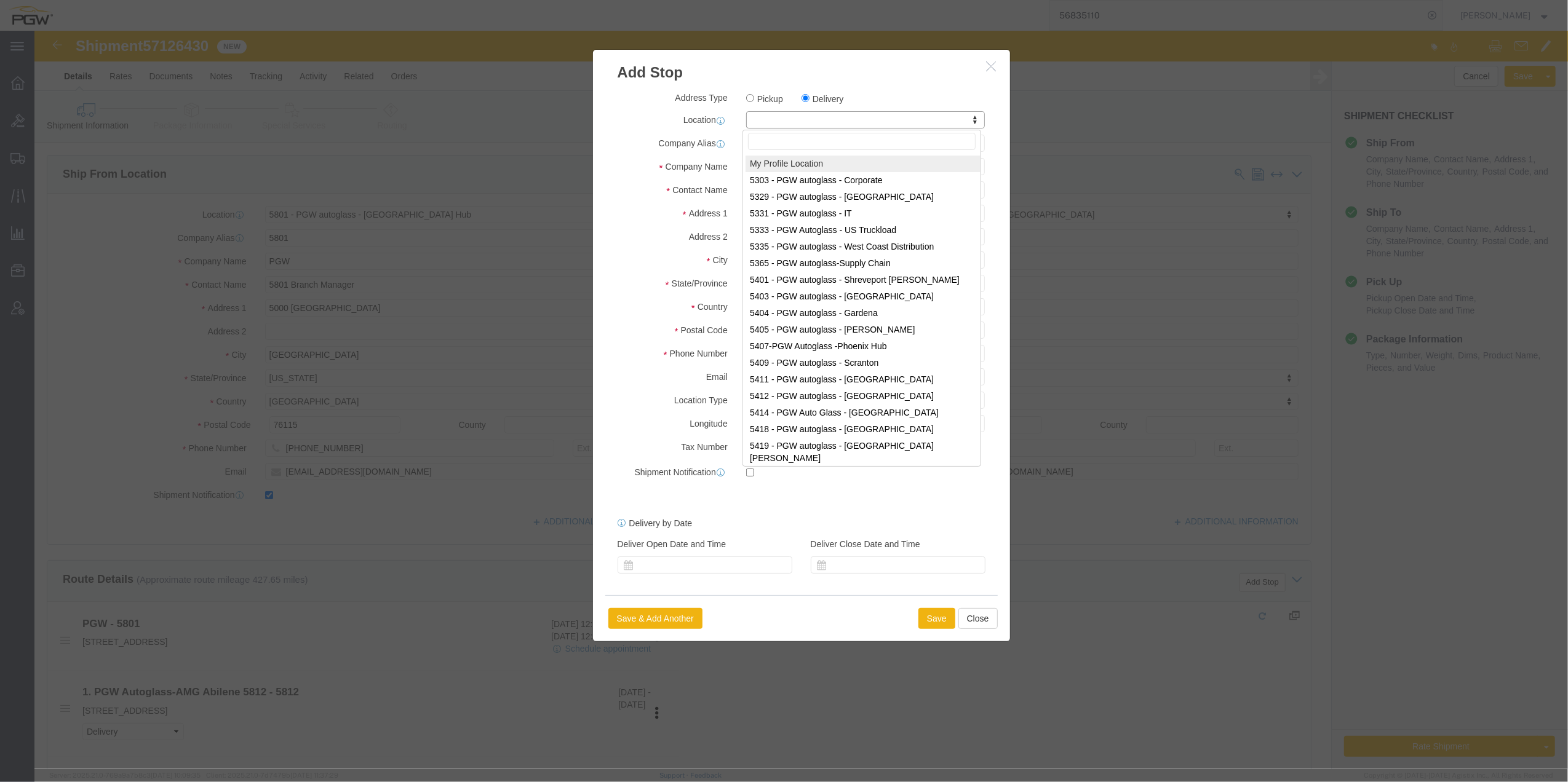
paste input "811"
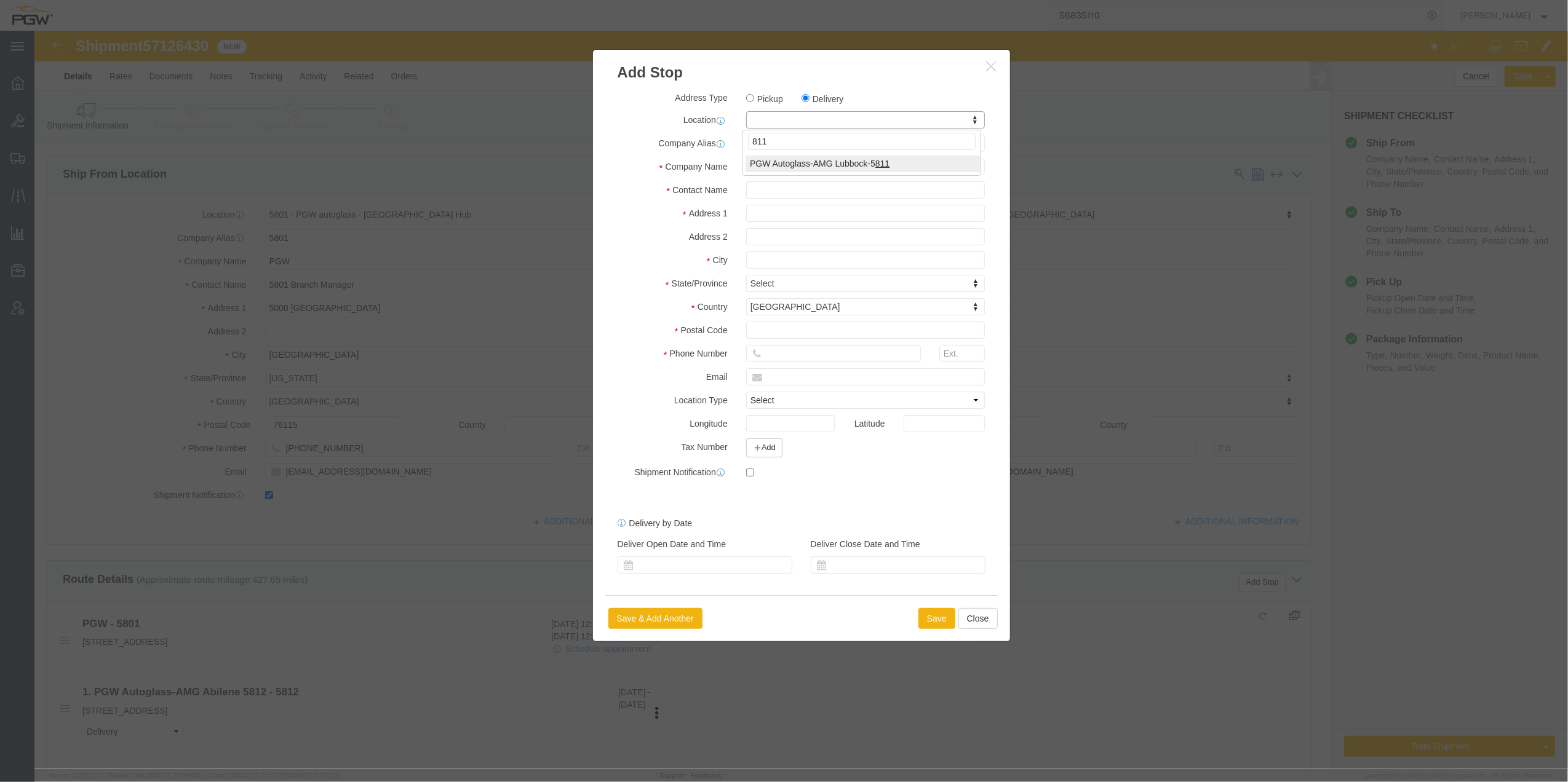
type input "811"
select select "62051"
type input "5811"
type input "PGW"
type input "[PERSON_NAME]"
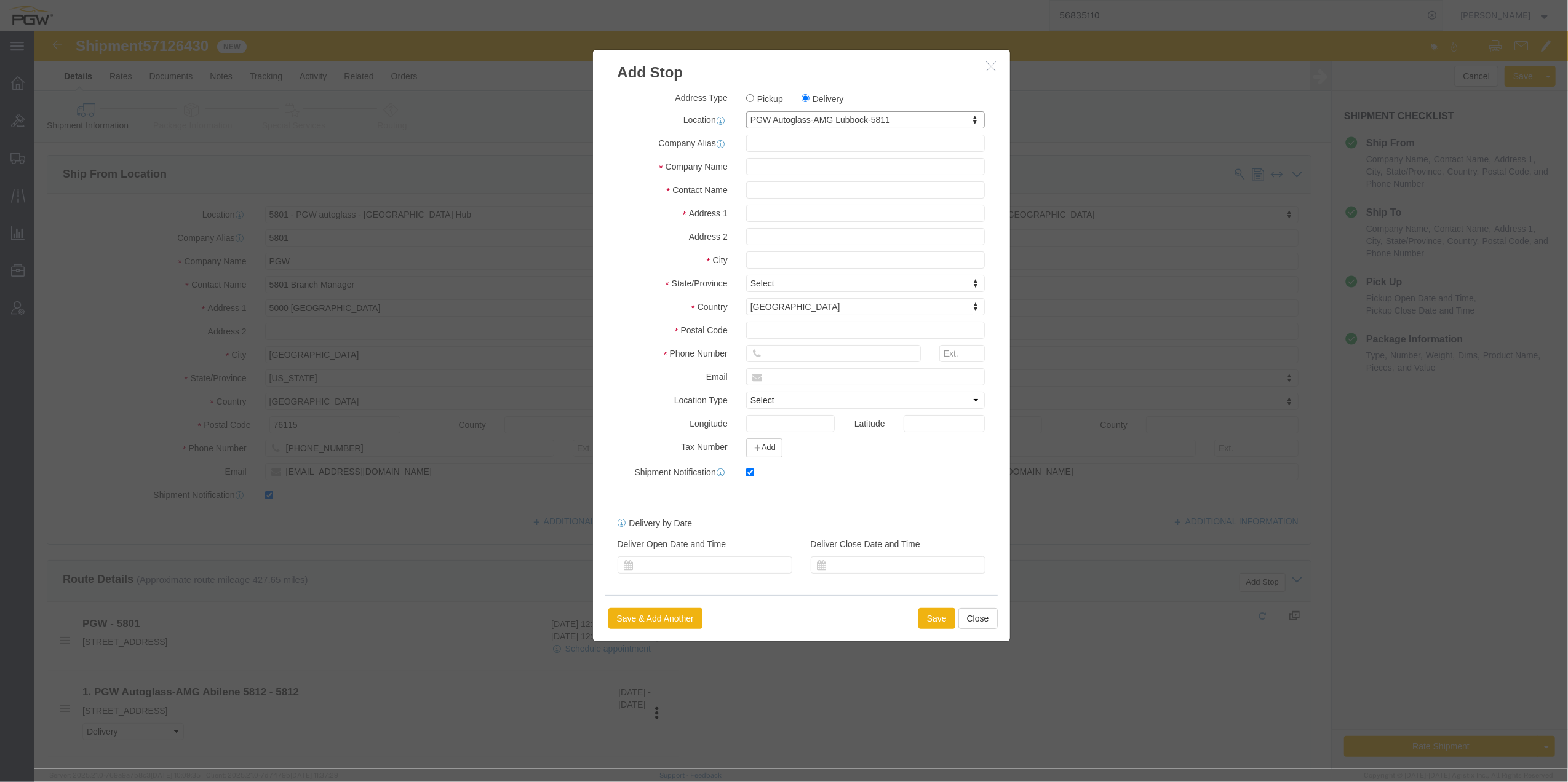
type input "[STREET_ADDRESS]"
type input "Lubbock"
type input "79423"
type input "[PHONE_NUMBER]"
type input "[EMAIL_ADDRESS][DOMAIN_NAME]"
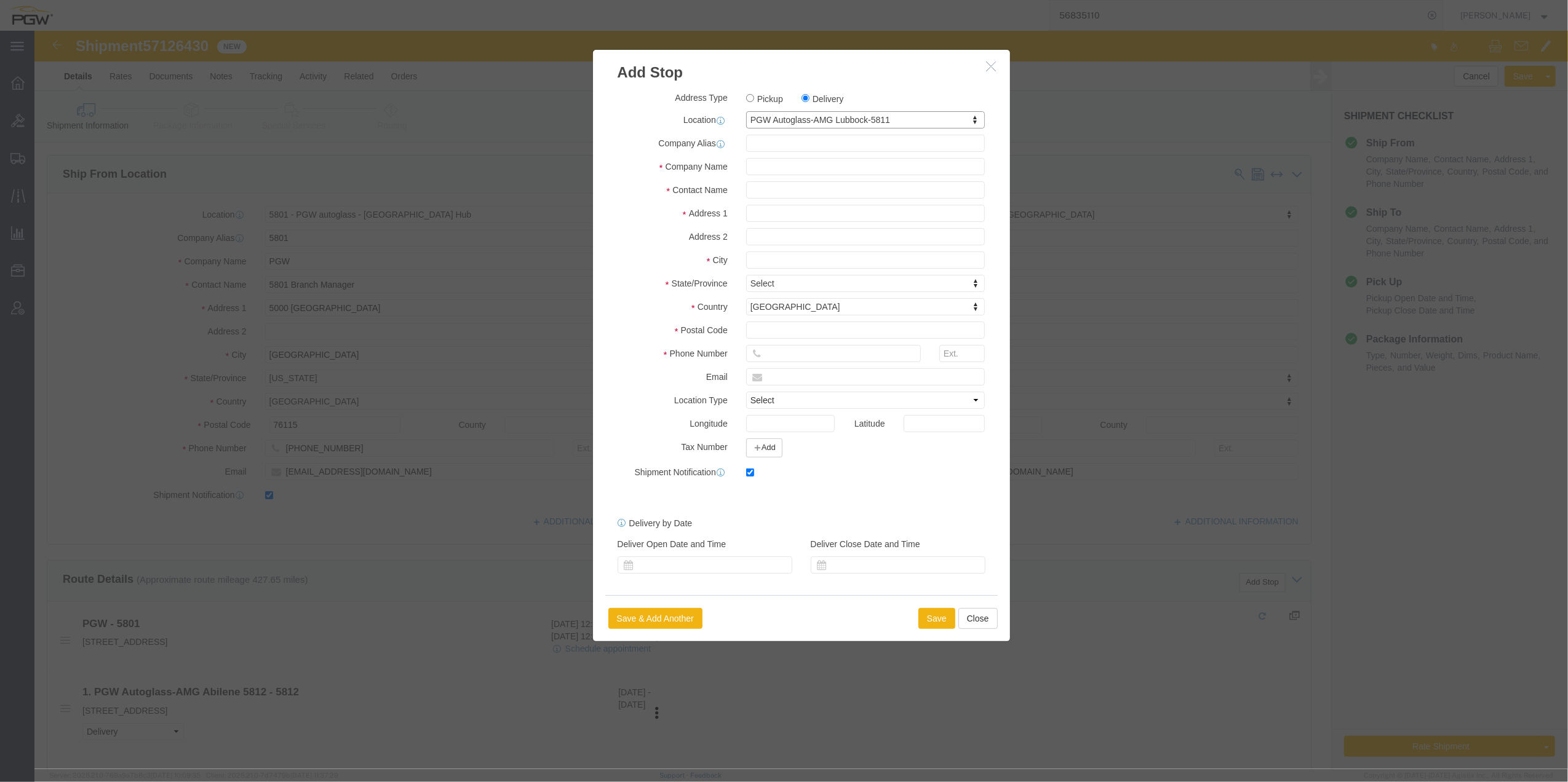
checkbox input "true"
select select "[GEOGRAPHIC_DATA]"
click button "Save"
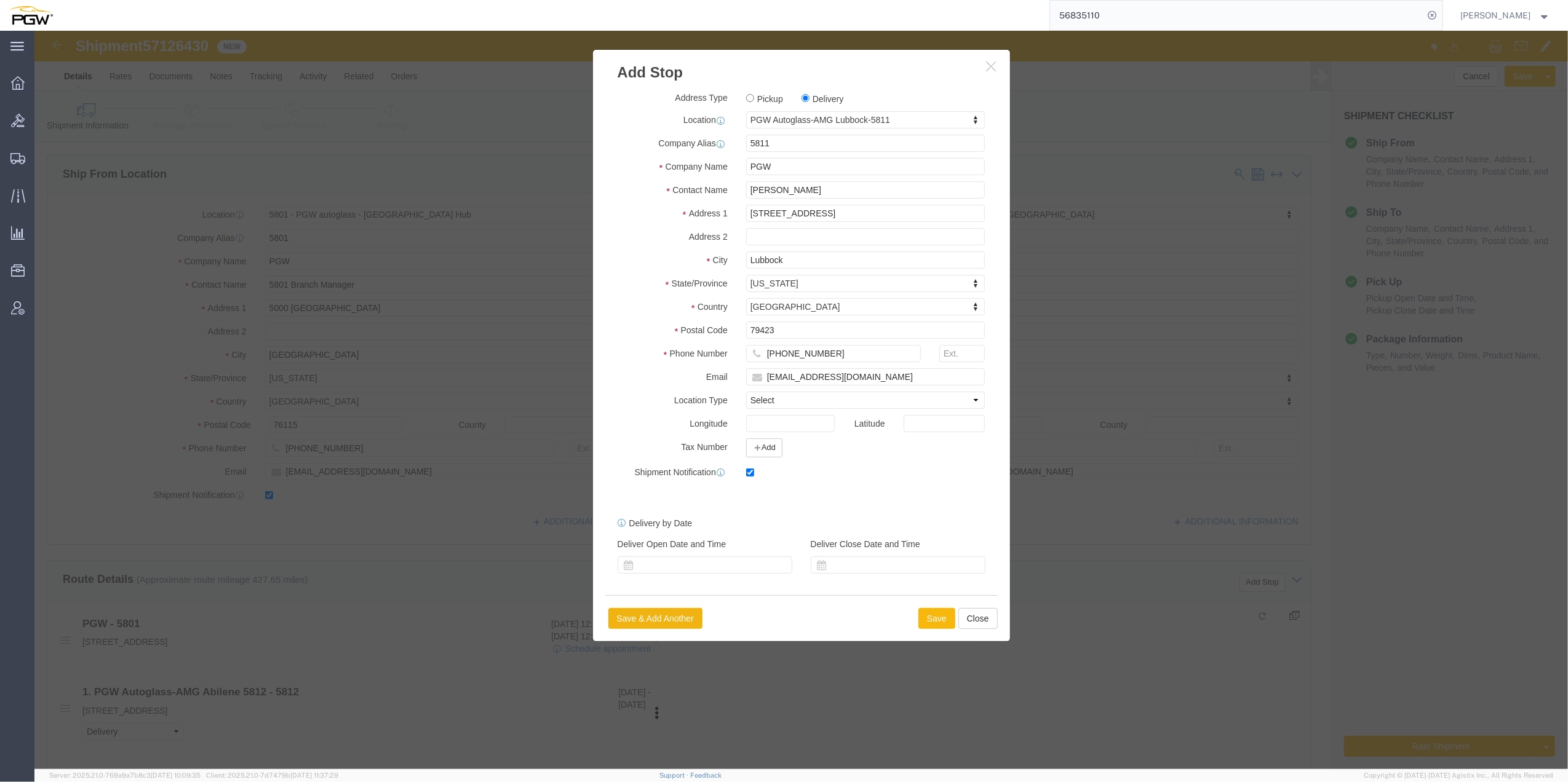
select select "D"
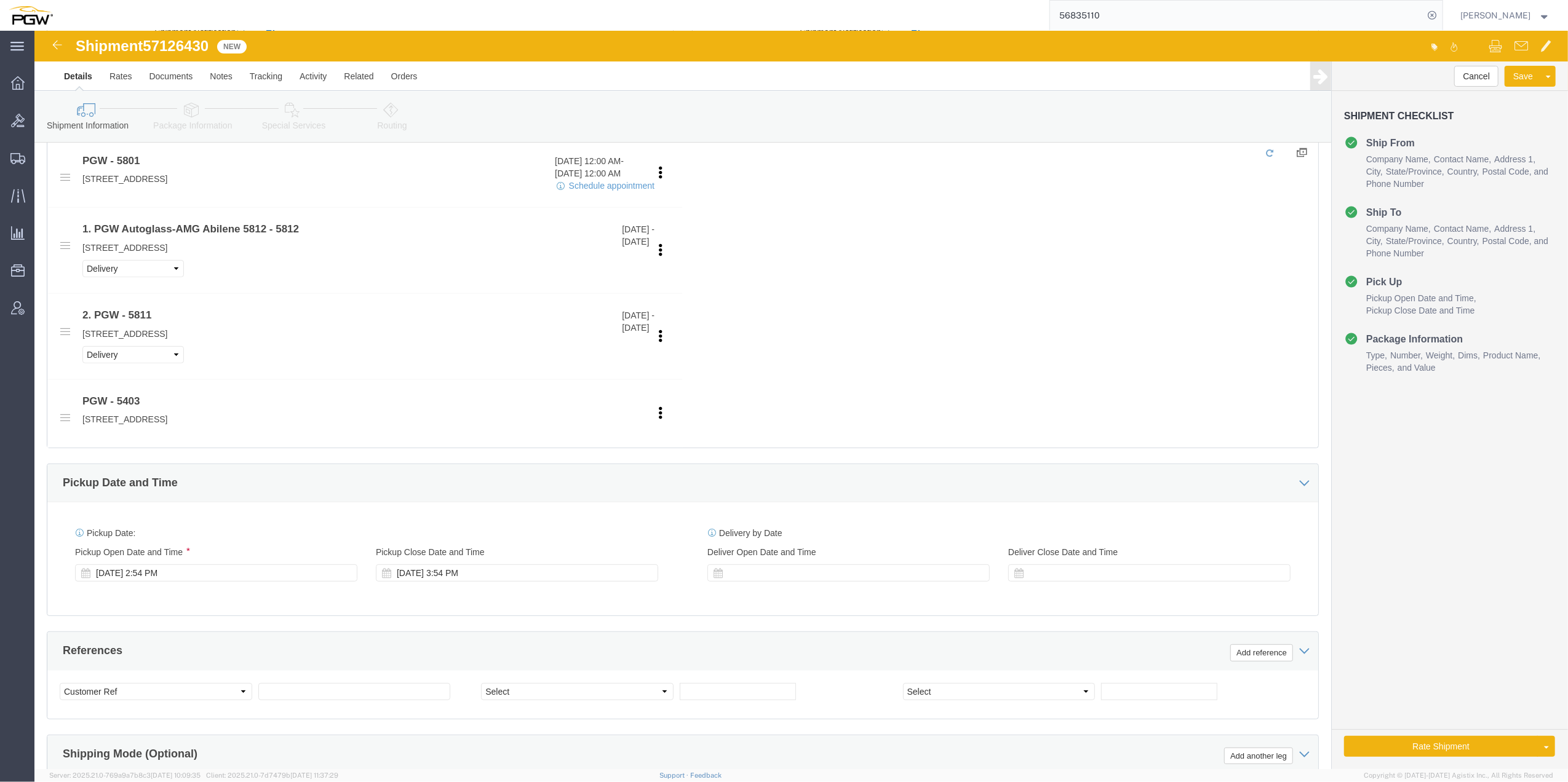
scroll to position [492, 0]
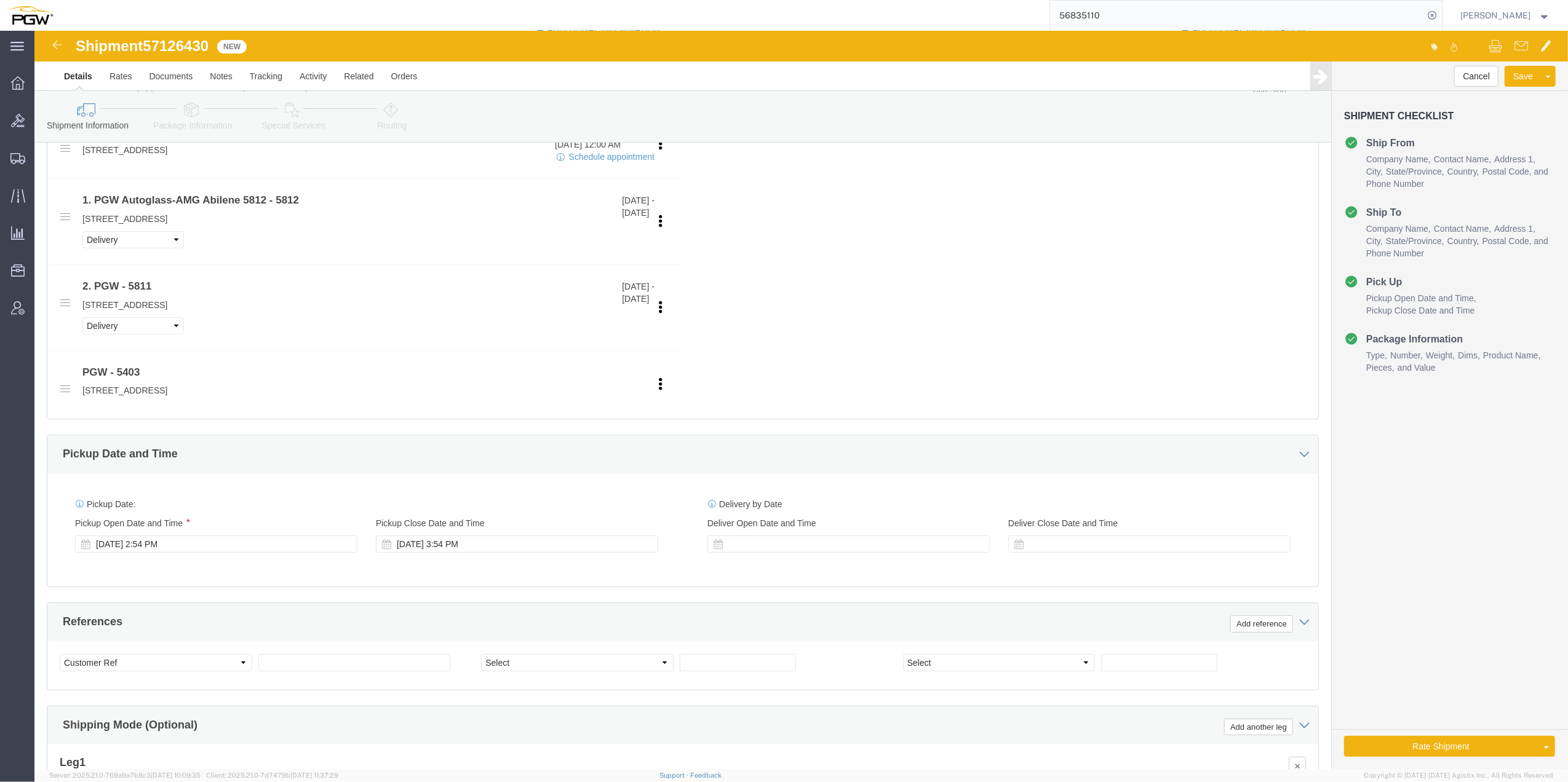
click span "57126430"
drag, startPoint x: 148, startPoint y: 14, endPoint x: 154, endPoint y: 4, distance: 11.7
drag, startPoint x: 154, startPoint y: 4, endPoint x: 141, endPoint y: 11, distance: 14.8
copy span "57126430"
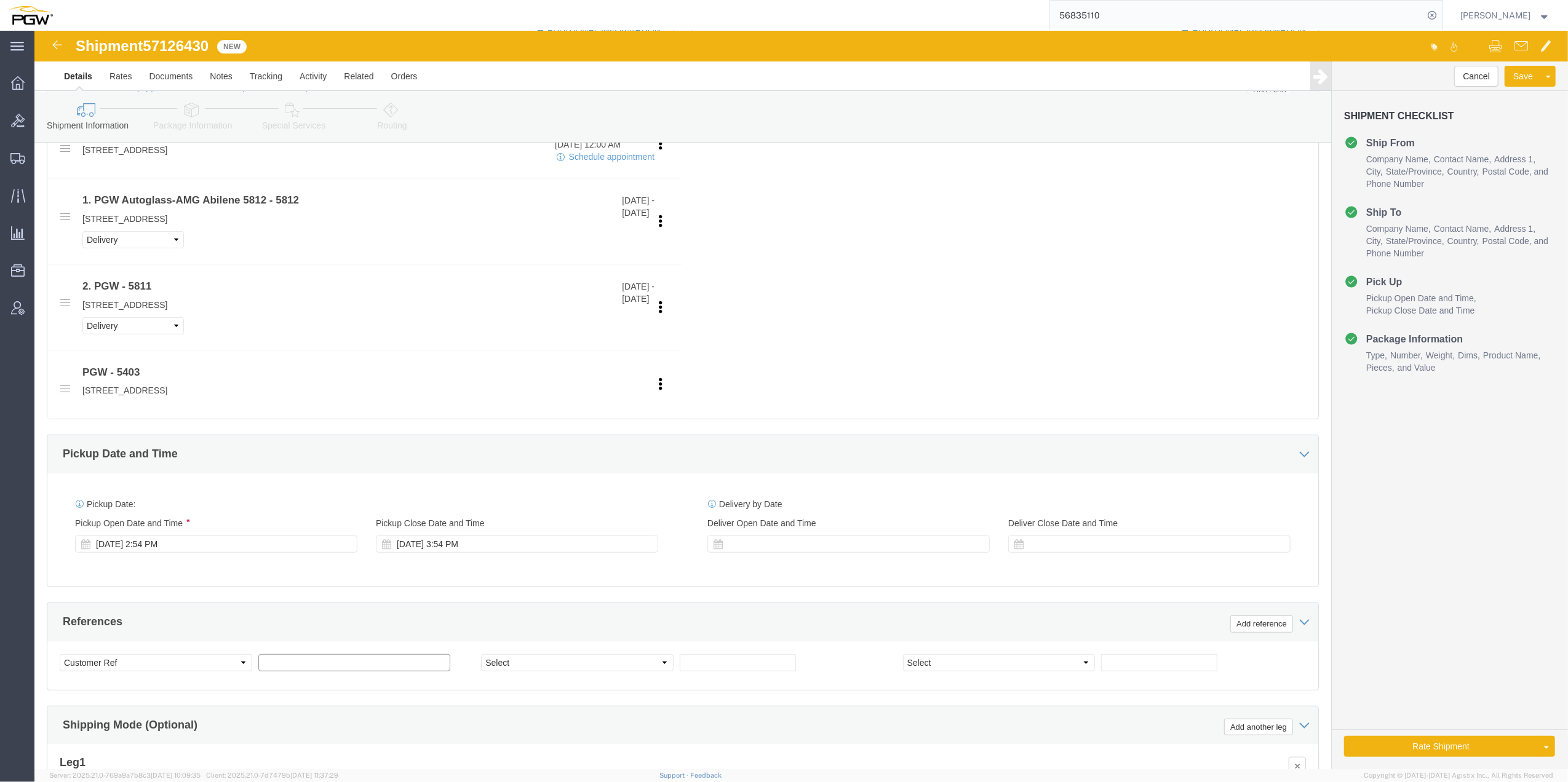
click input "text"
paste input "57126430"
type input "57126430"
click select "Select Account Type Activity ID Airline Appointment Number ASN Batch Request # …"
select select "BOL"
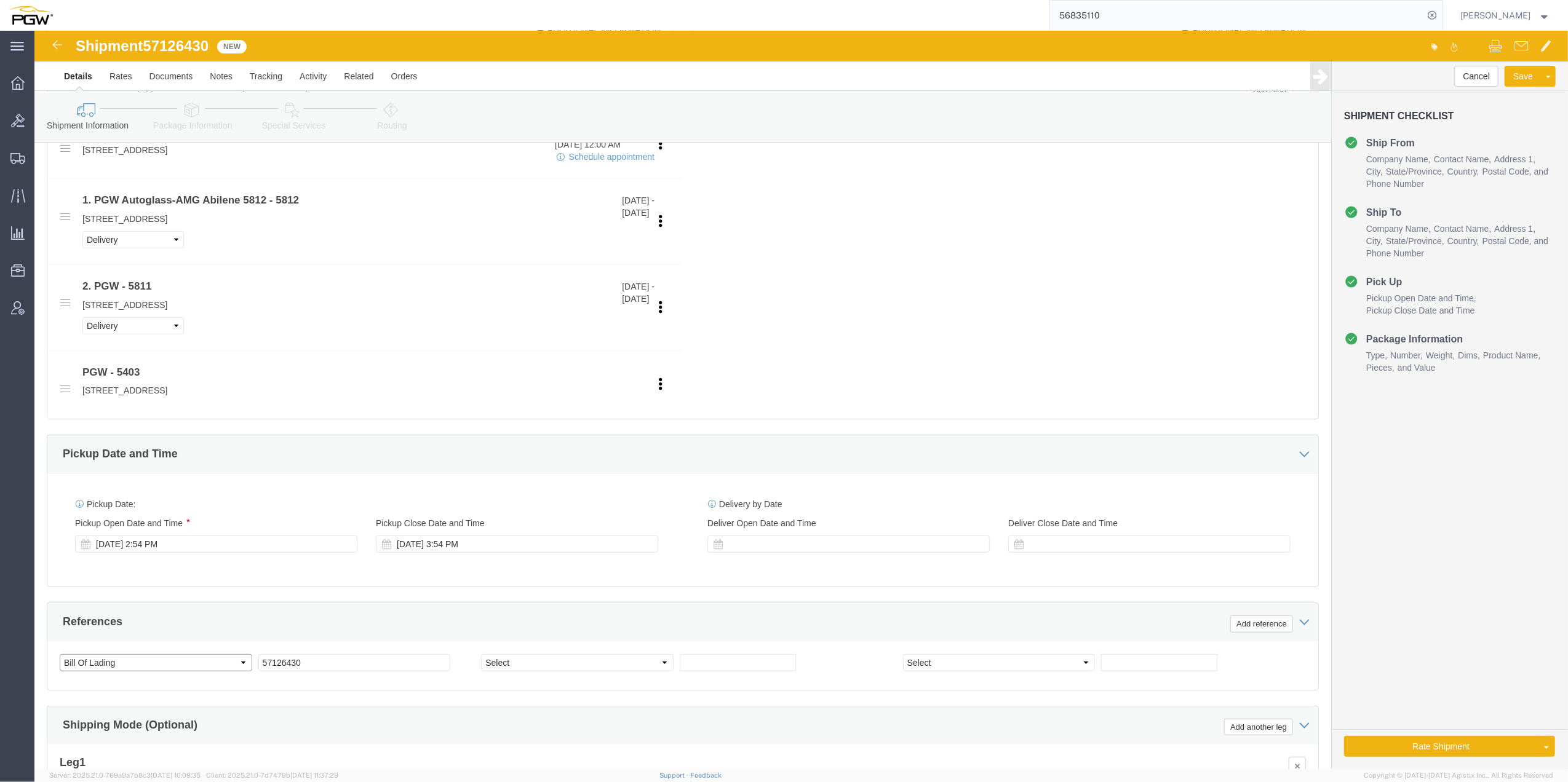
click select "Select Account Type Activity ID Airline Appointment Number ASN Batch Request # …"
click input "text"
paste input "669872"
type input "669872"
click input "text"
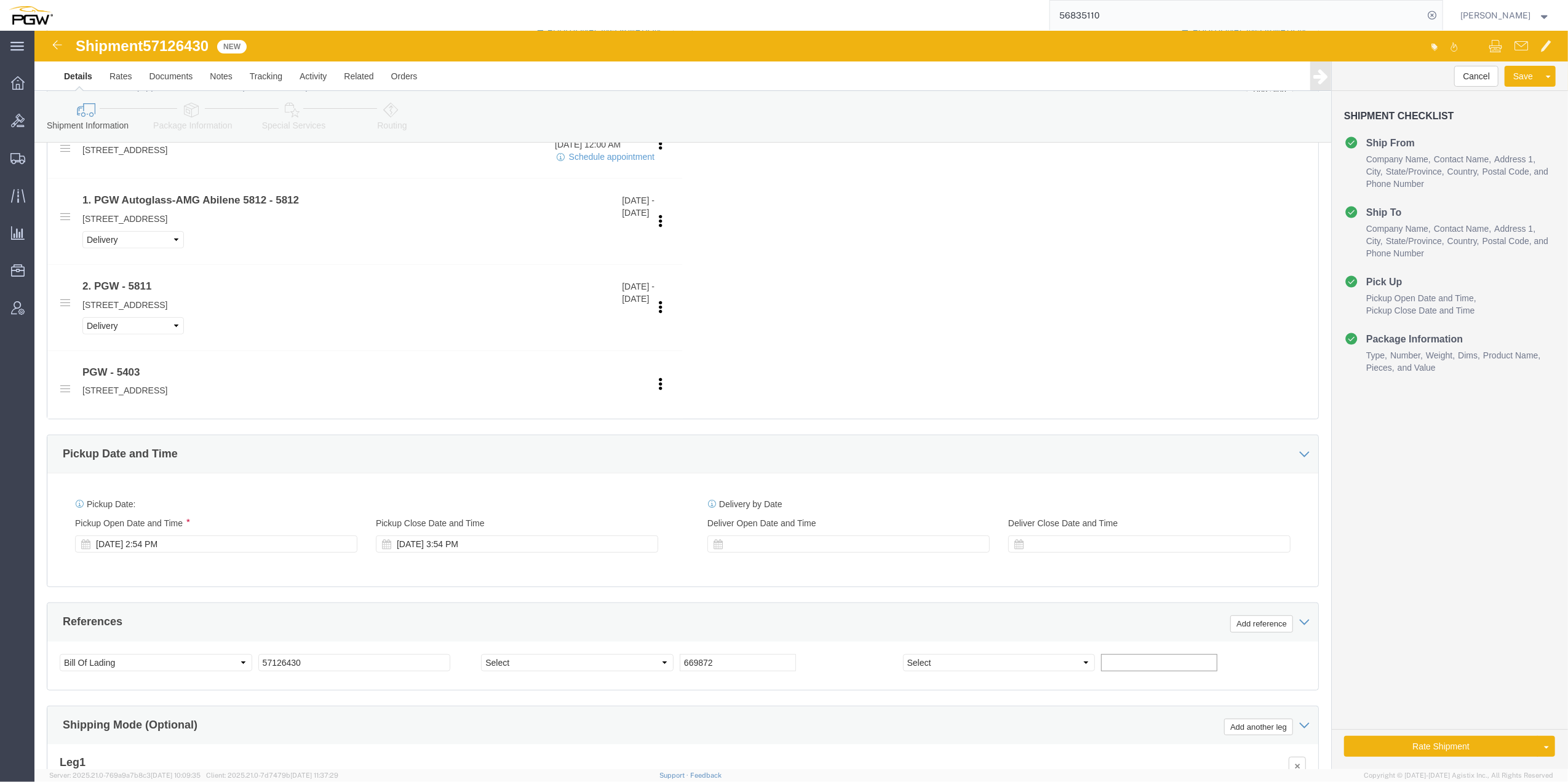
paste input "669873"
type input "669873"
click button "Add reference"
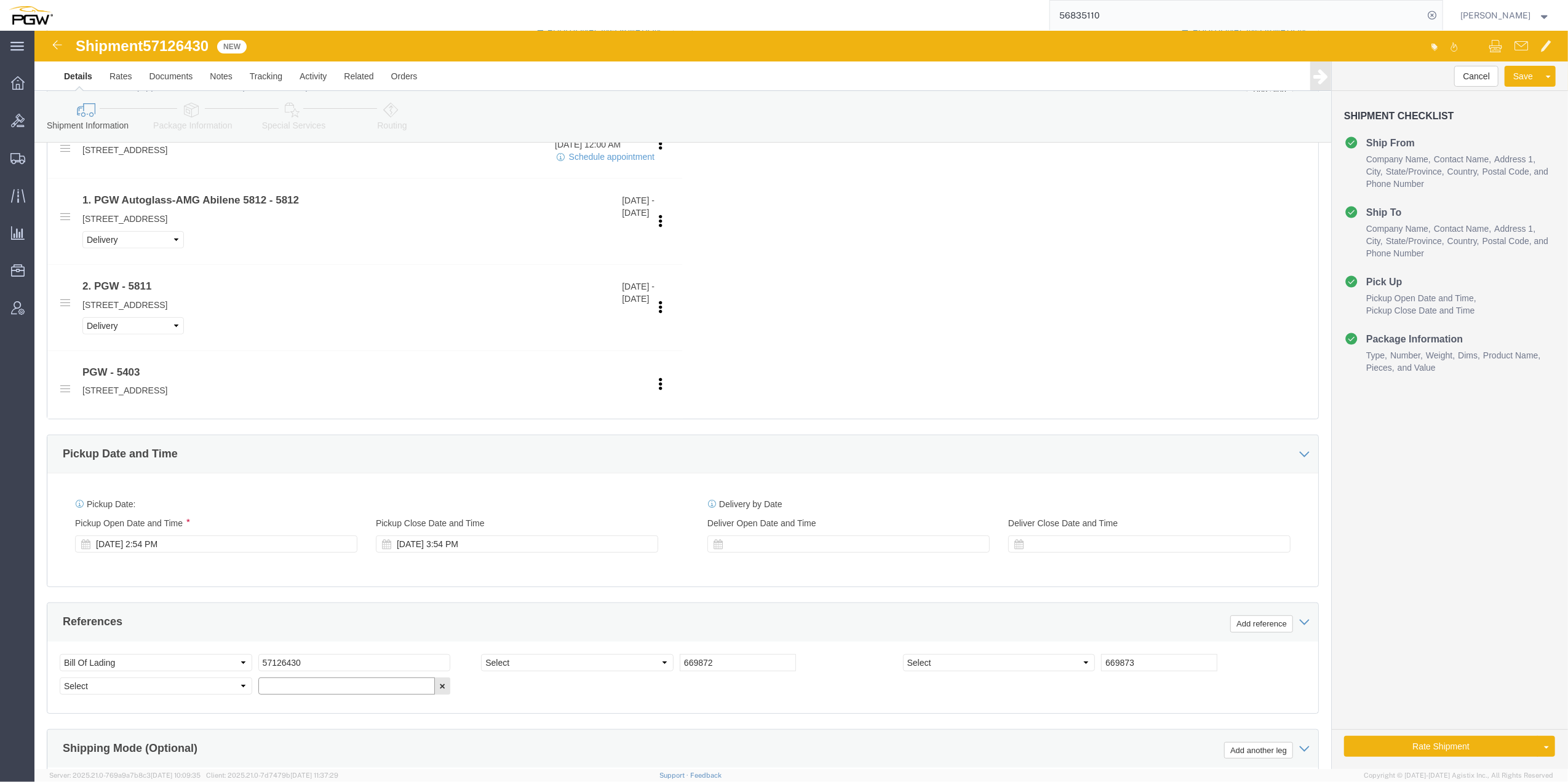
click input "text"
paste input "669875"
type input "669875"
click select "Select Account Type Activity ID Airline Appointment Number ASN Batch Request # …"
select select "ORDERNUM"
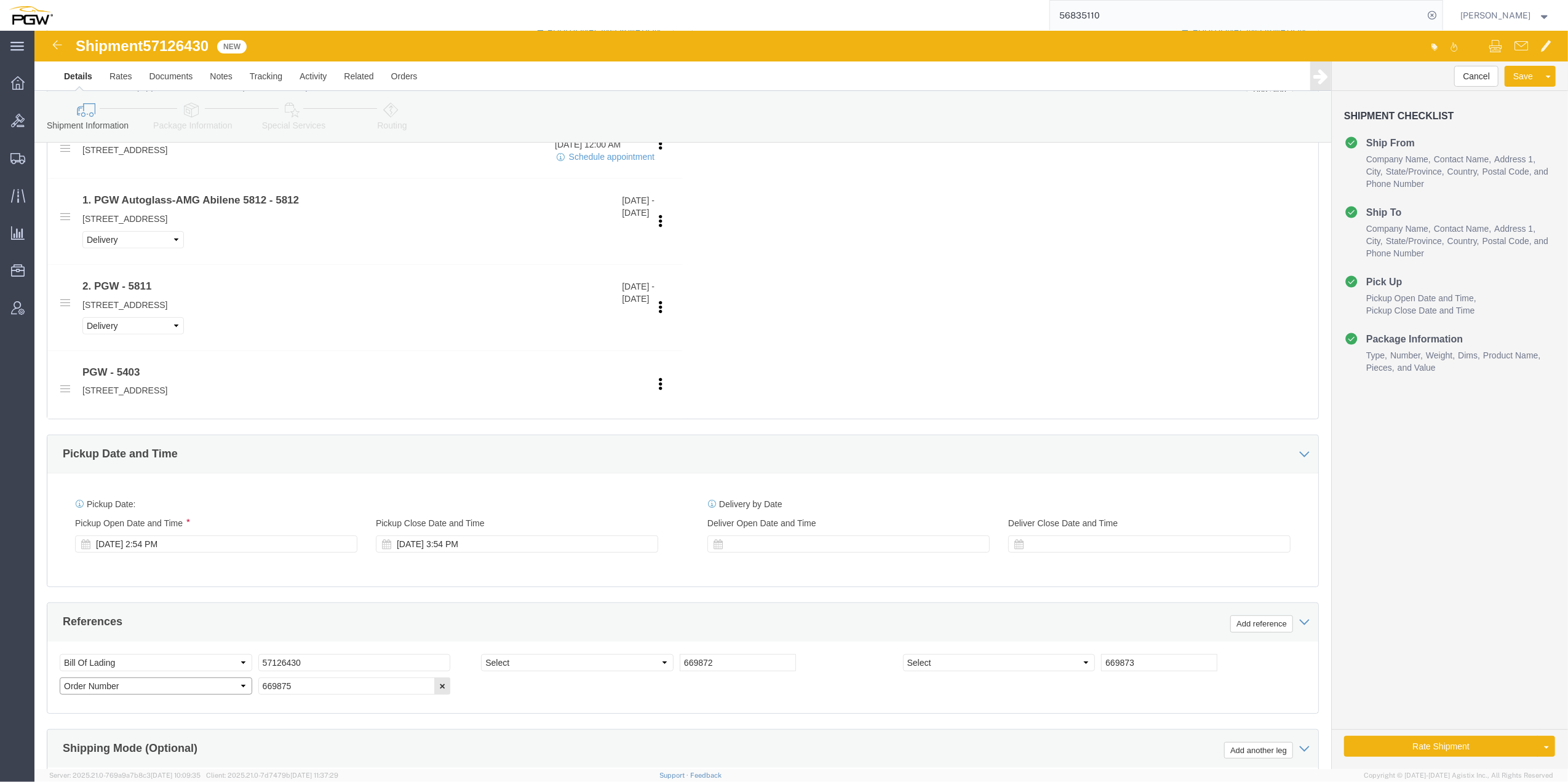
click select "Select Account Type Activity ID Airline Appointment Number ASN Batch Request # …"
select select "ORDERNUM"
click select "Select Account Type Activity ID Airline Appointment Number ASN Batch Request # …"
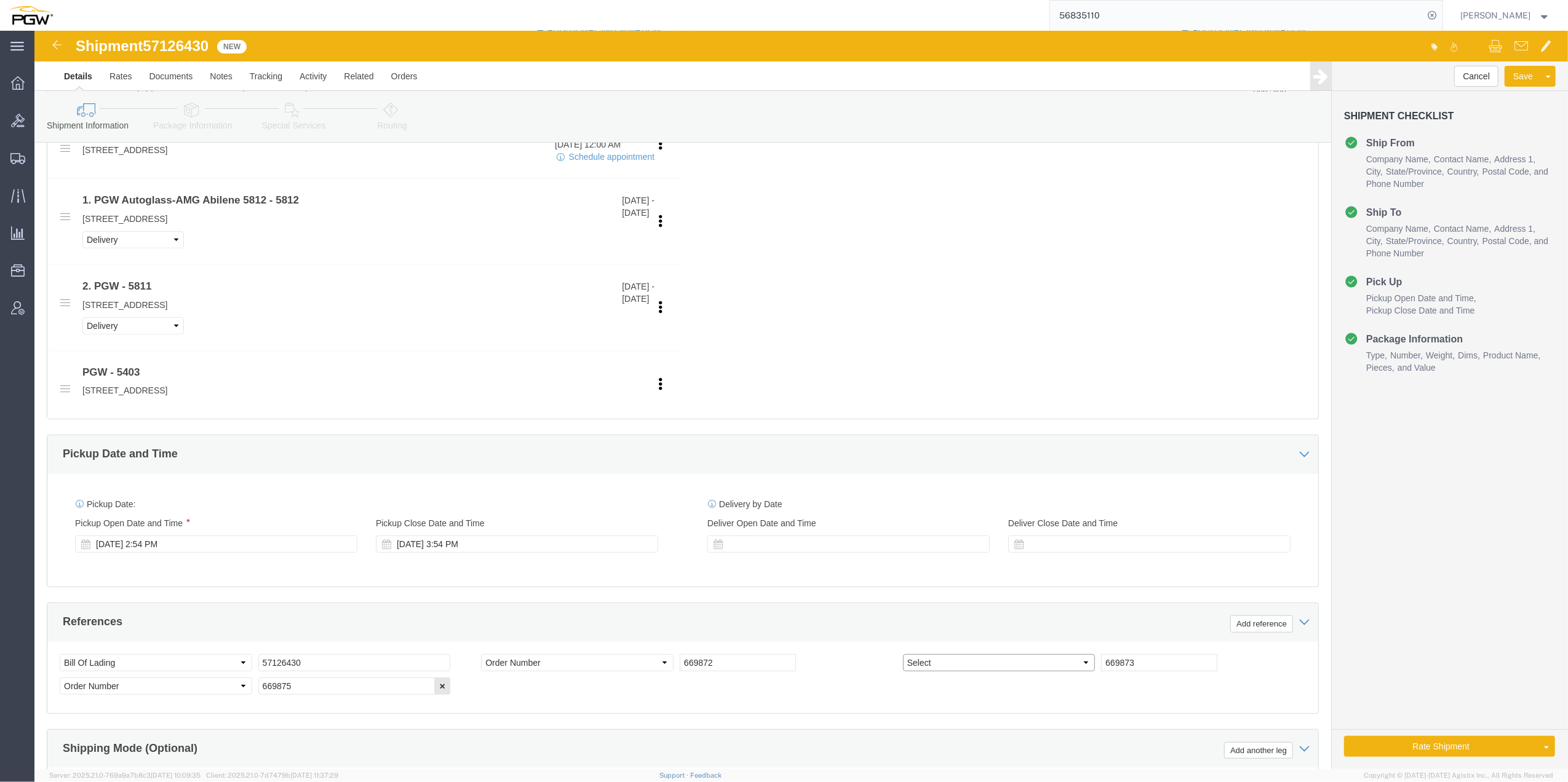
select select "ORDERNUM"
click select "Select Account Type Activity ID Airline Appointment Number ASN Batch Request # …"
click div "Select Account Type Activity ID Airline Appointment Number ASN Batch Request # …"
click div "[DATE] 2:54 PM"
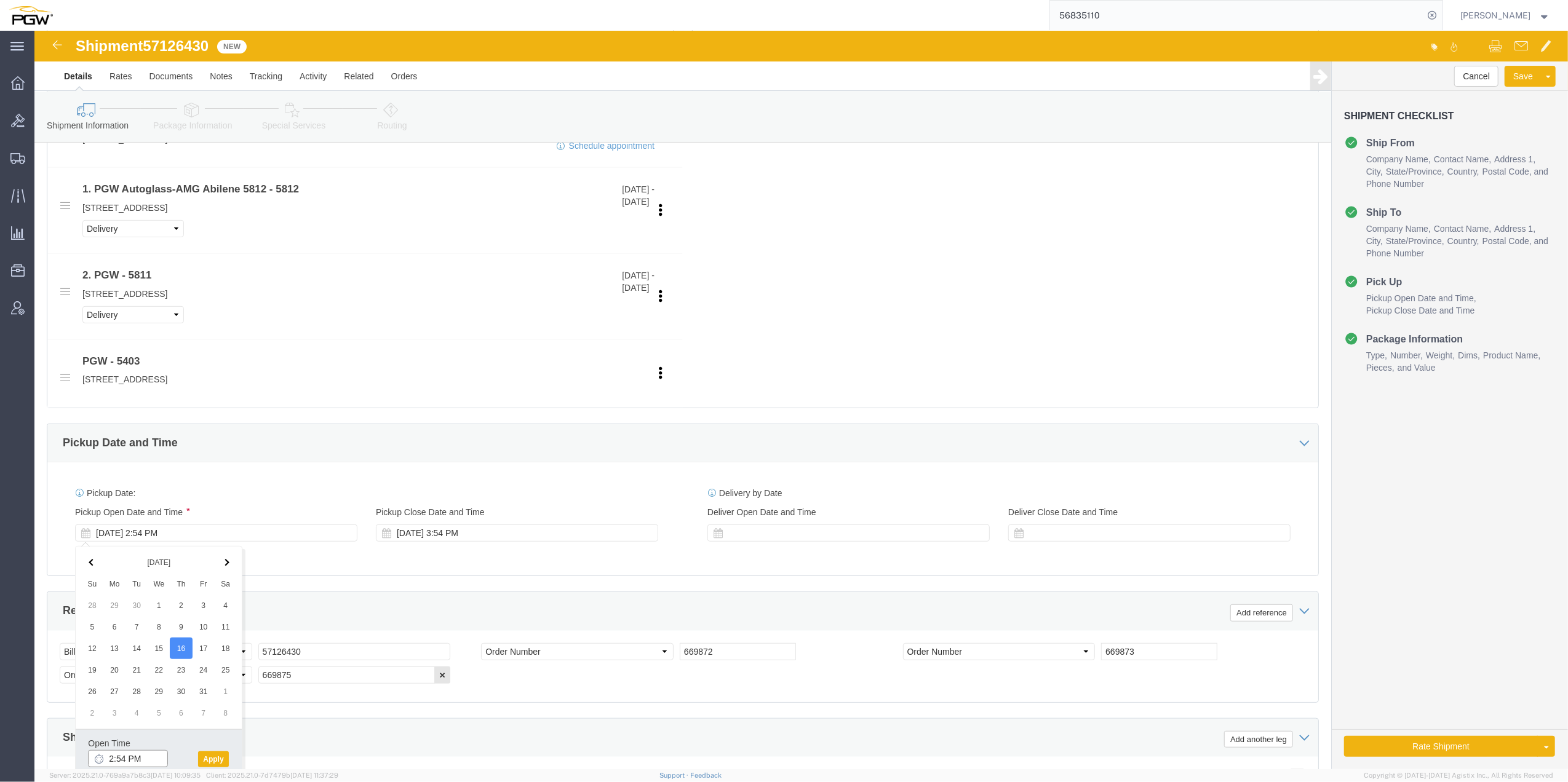
click input "2:54 PM"
type input "9:00 AM"
click button "Apply"
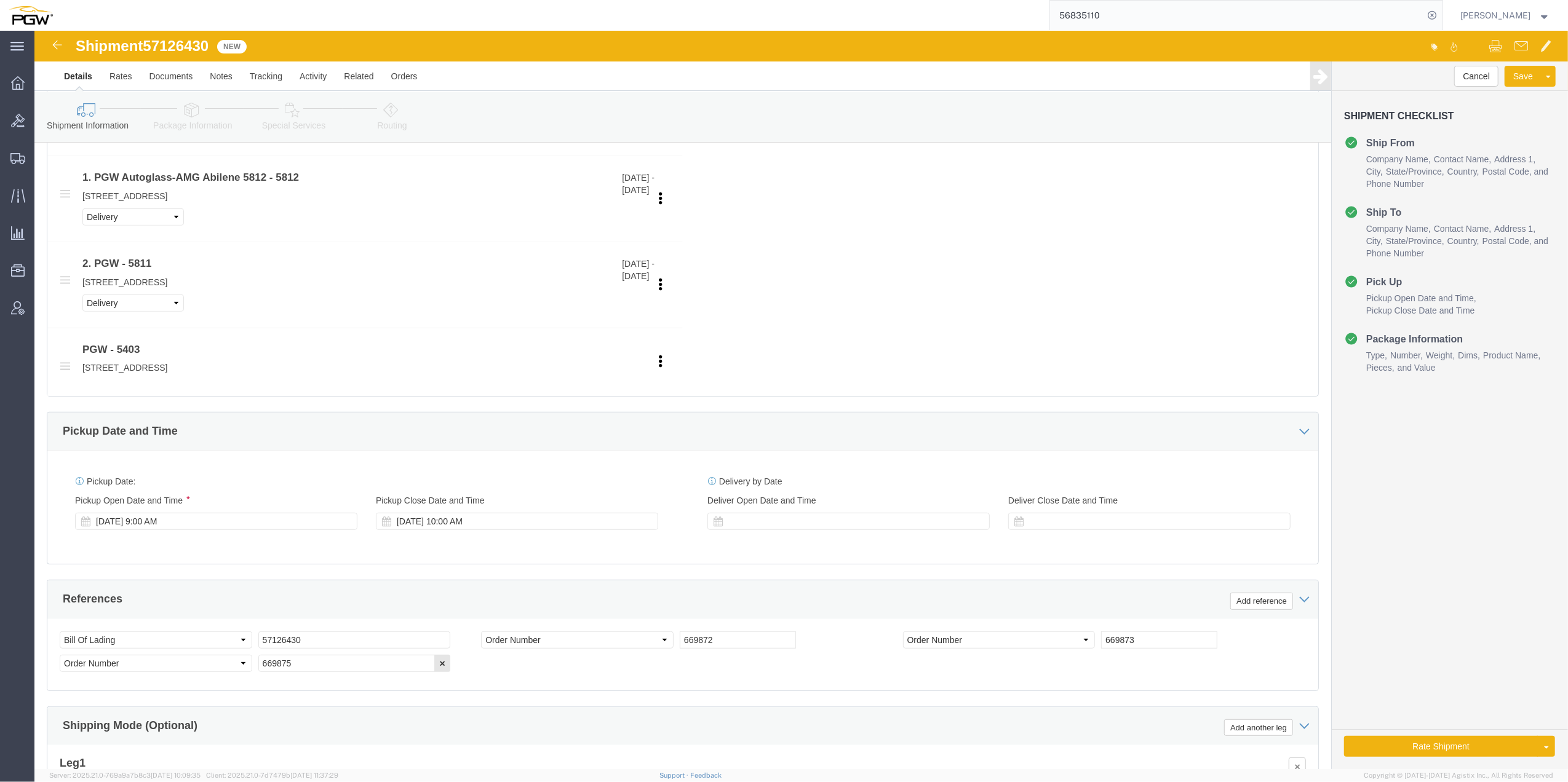
scroll to position [714, 0]
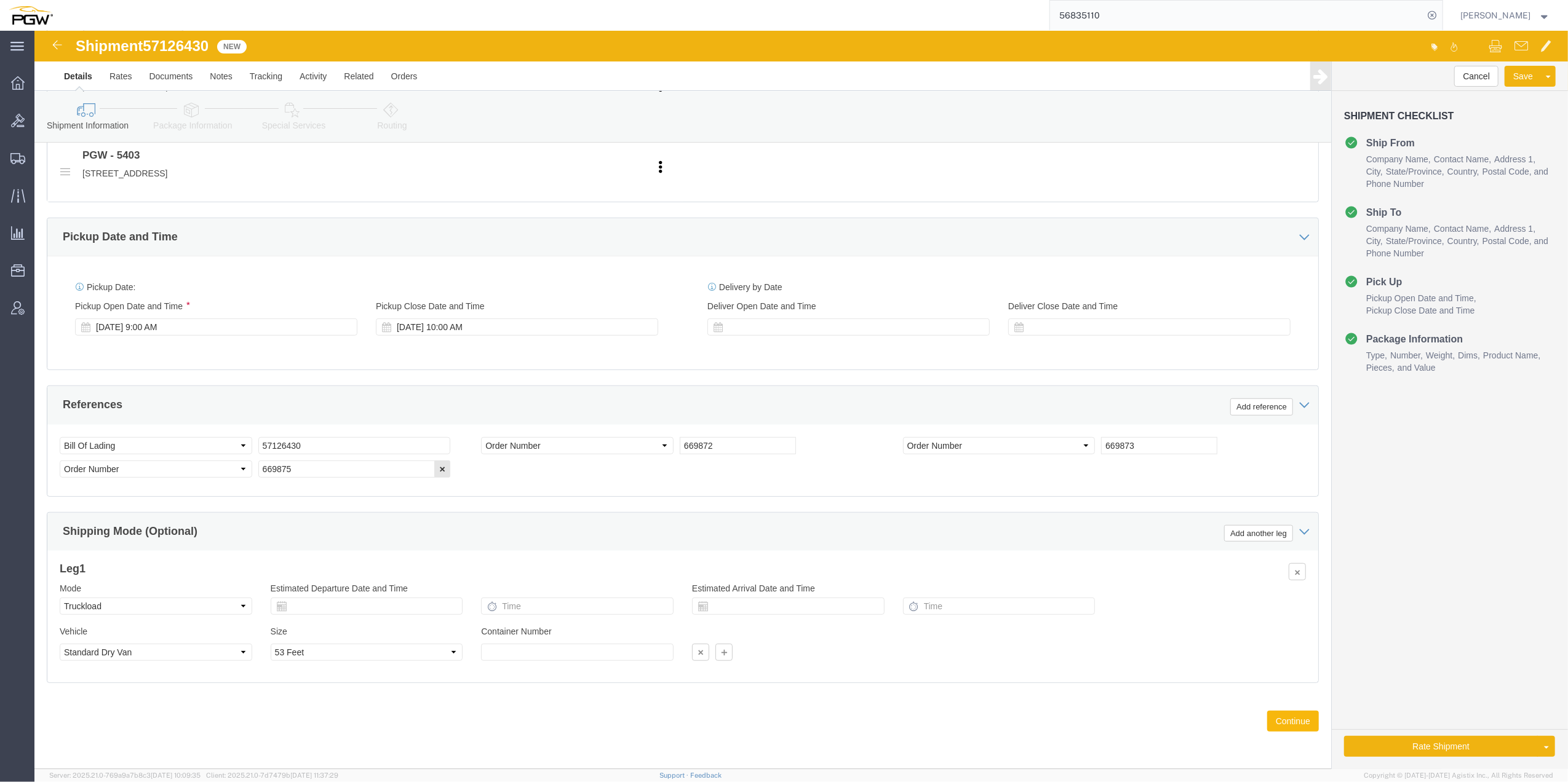
click button "Continue"
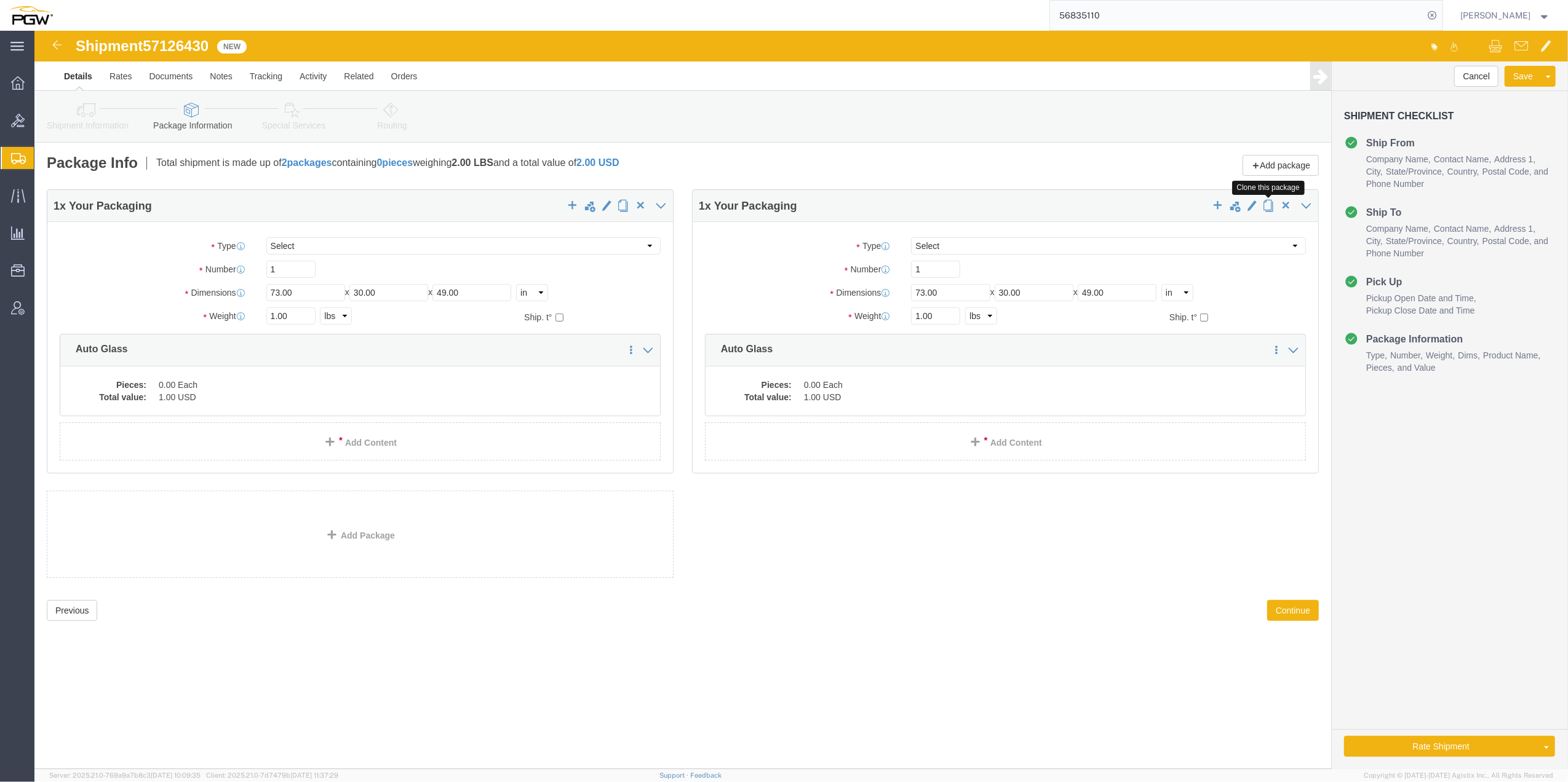
click span "button"
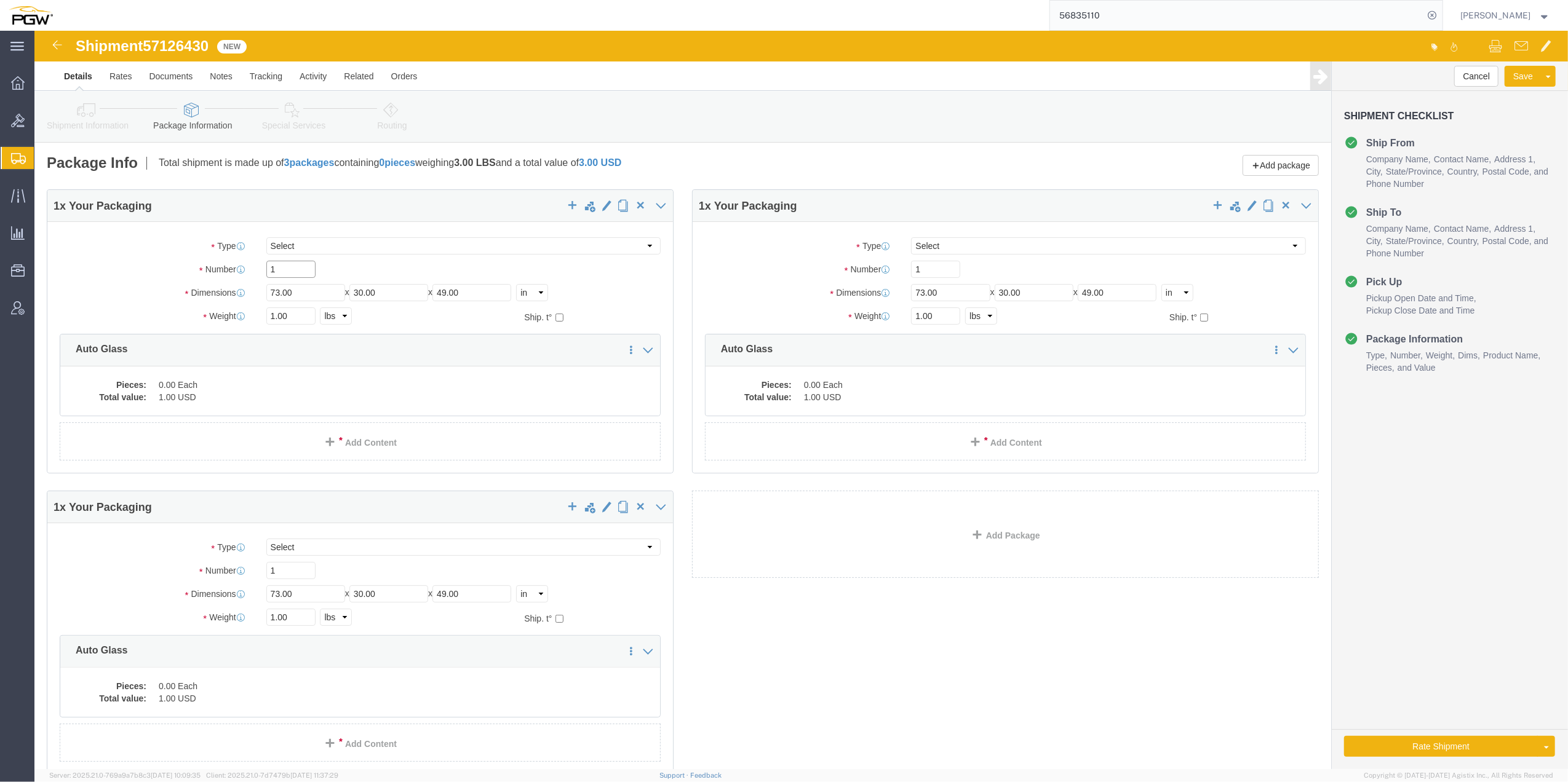
click input "1"
type input "31"
drag, startPoint x: 891, startPoint y: 243, endPoint x: 865, endPoint y: 239, distance: 26.3
click div "1"
type input "4"
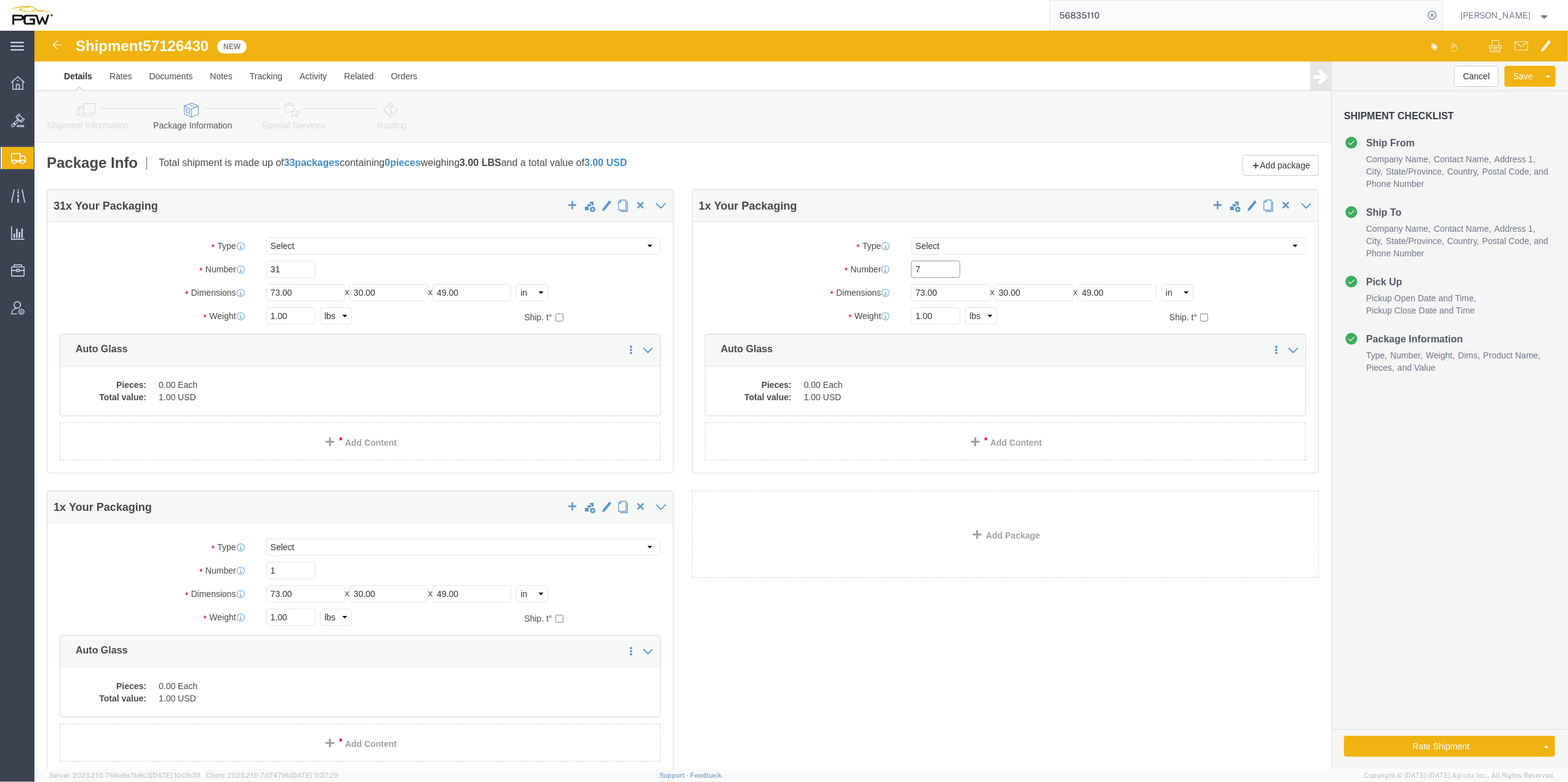
type input "7"
drag, startPoint x: 273, startPoint y: 535, endPoint x: 237, endPoint y: 538, distance: 36.1
click input "1"
type input "6"
click dd "0.00 Each"
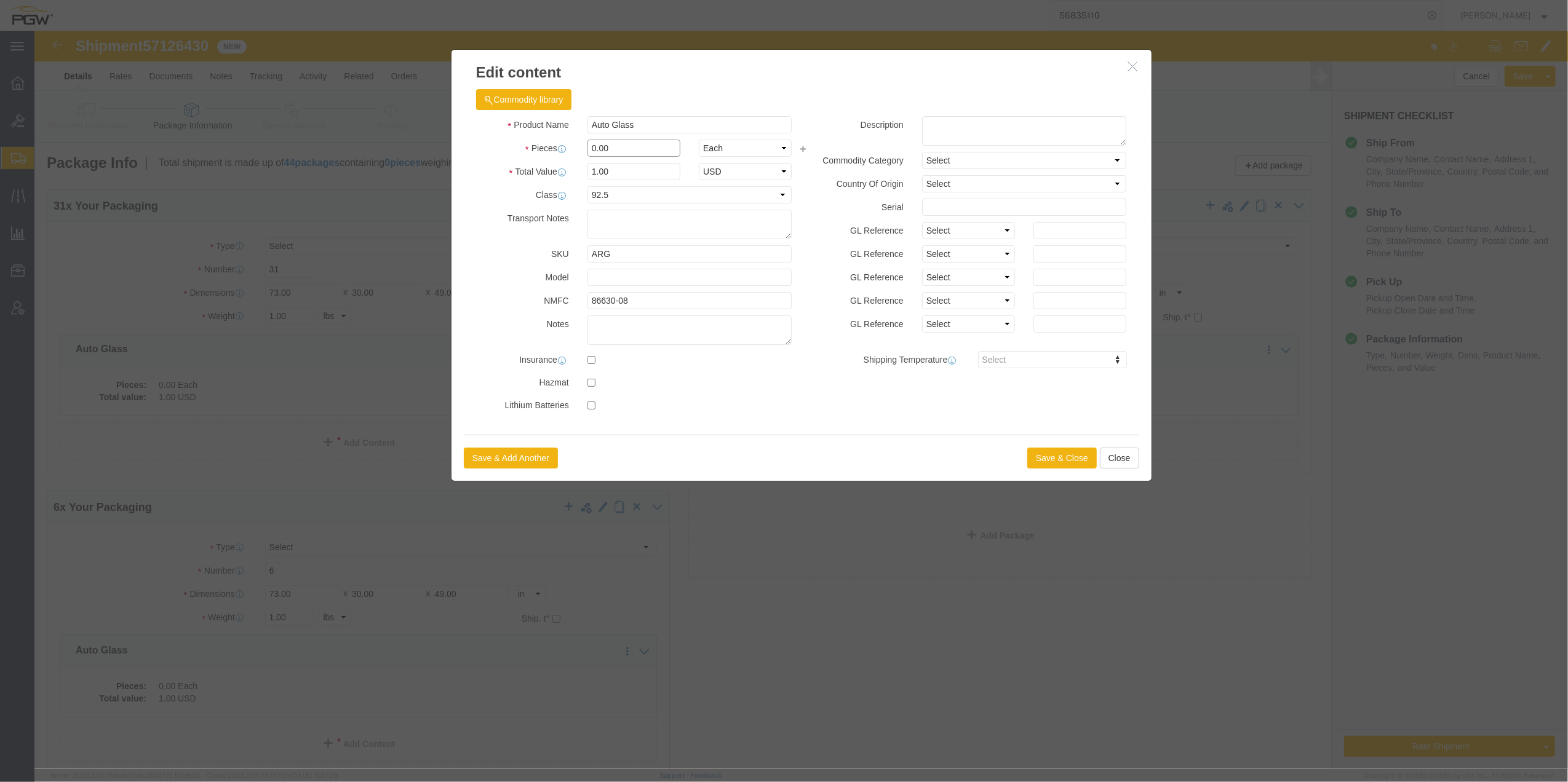
drag, startPoint x: 557, startPoint y: 118, endPoint x: 562, endPoint y: 115, distance: 5.8
click input "0.00"
type input "31.00"
type input "31"
click button "Save & Close"
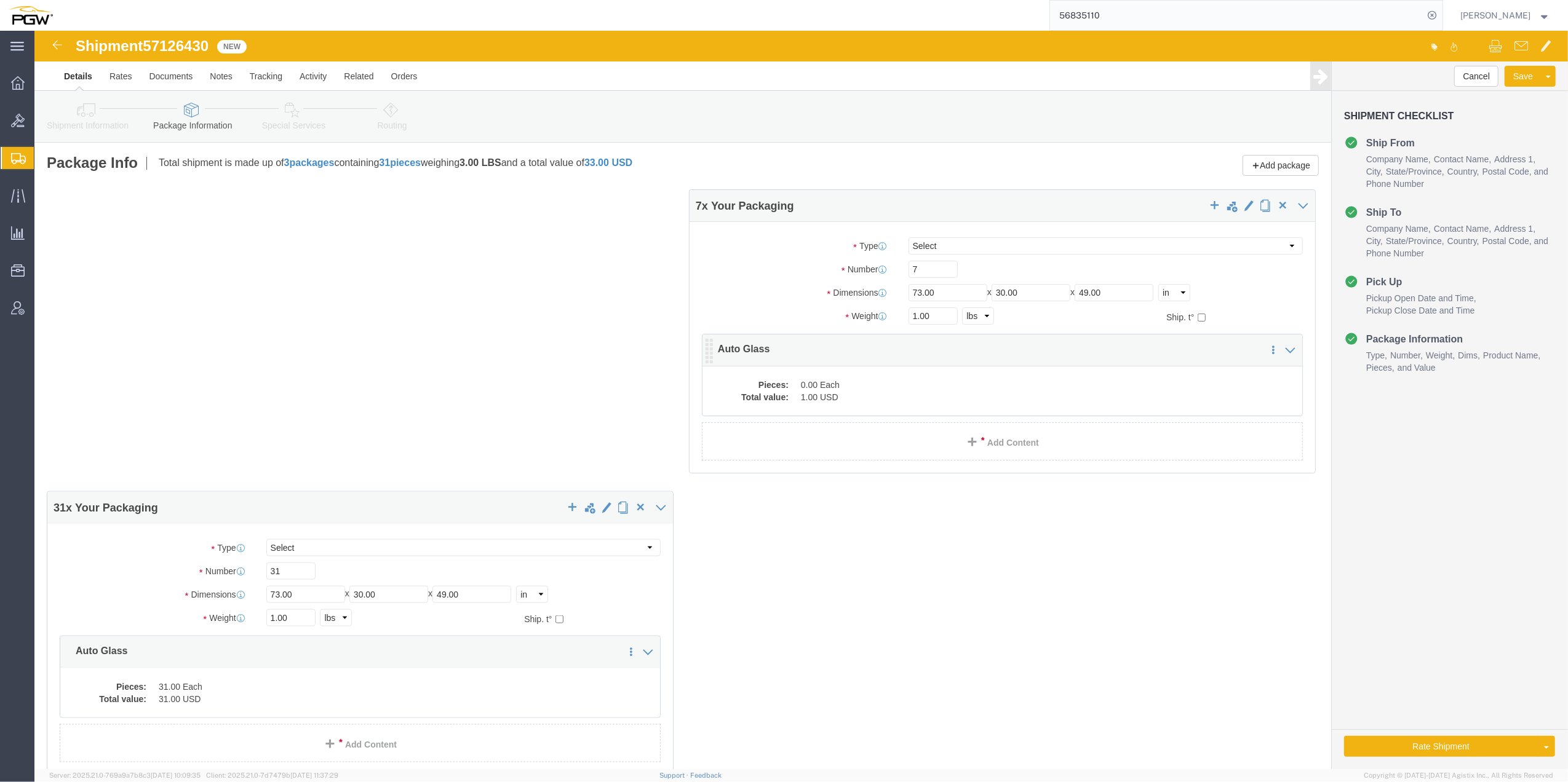
click dd "0.00 Each"
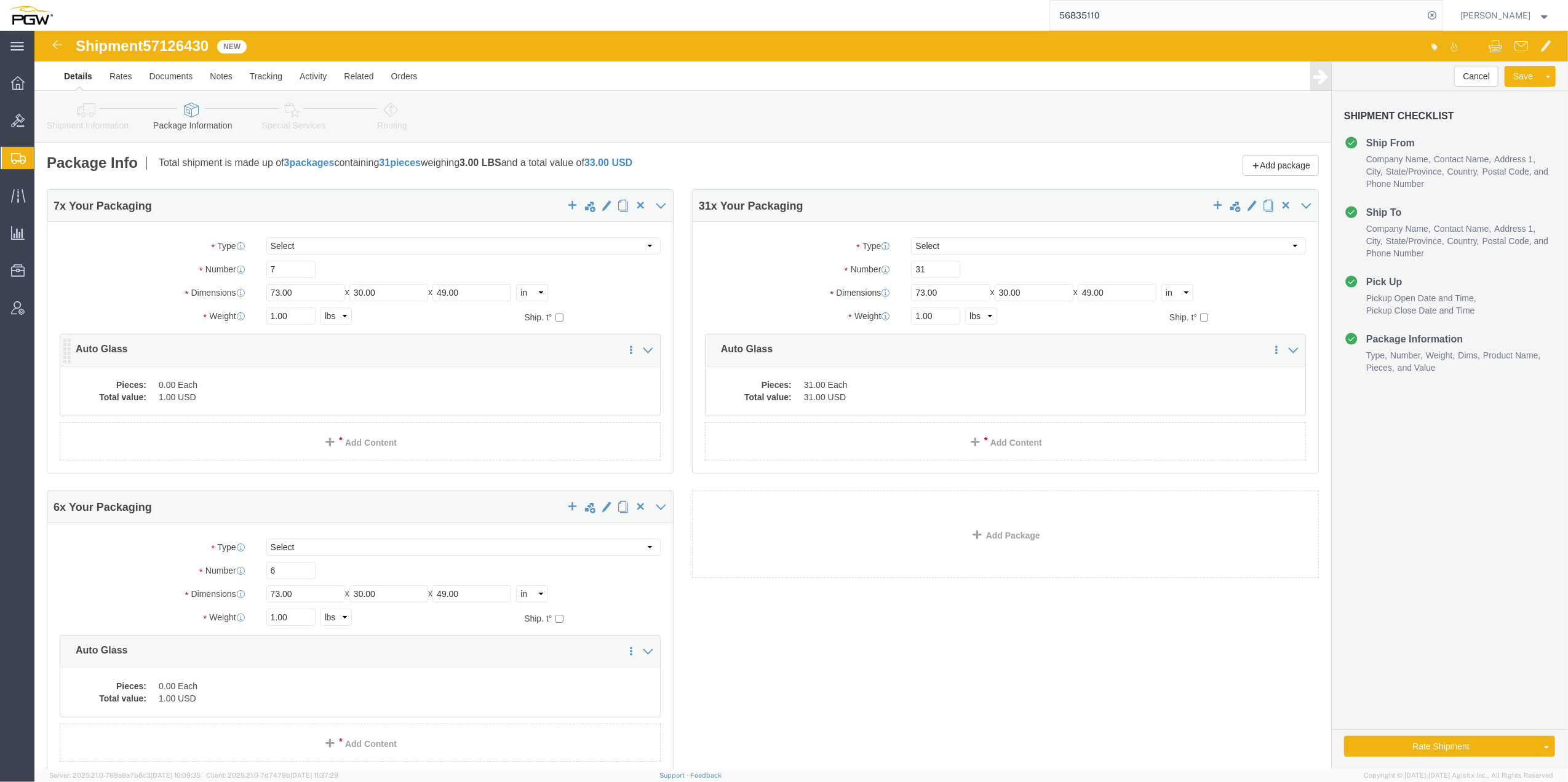
click dd "0.00 Each"
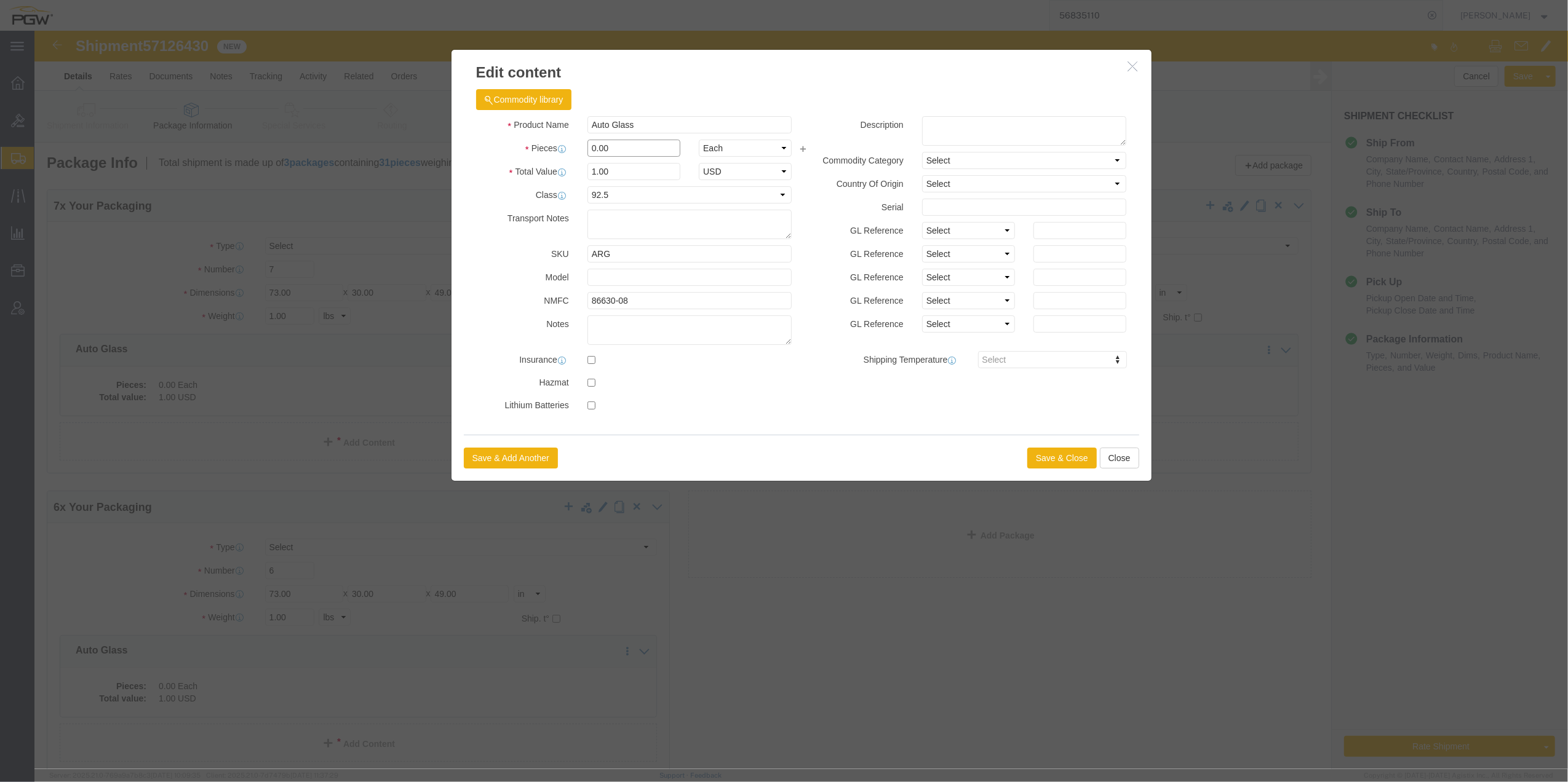
drag, startPoint x: 559, startPoint y: 118, endPoint x: 549, endPoint y: 112, distance: 11.7
click input "0.00"
type input "7.00"
type input "7"
click button "Save & Close"
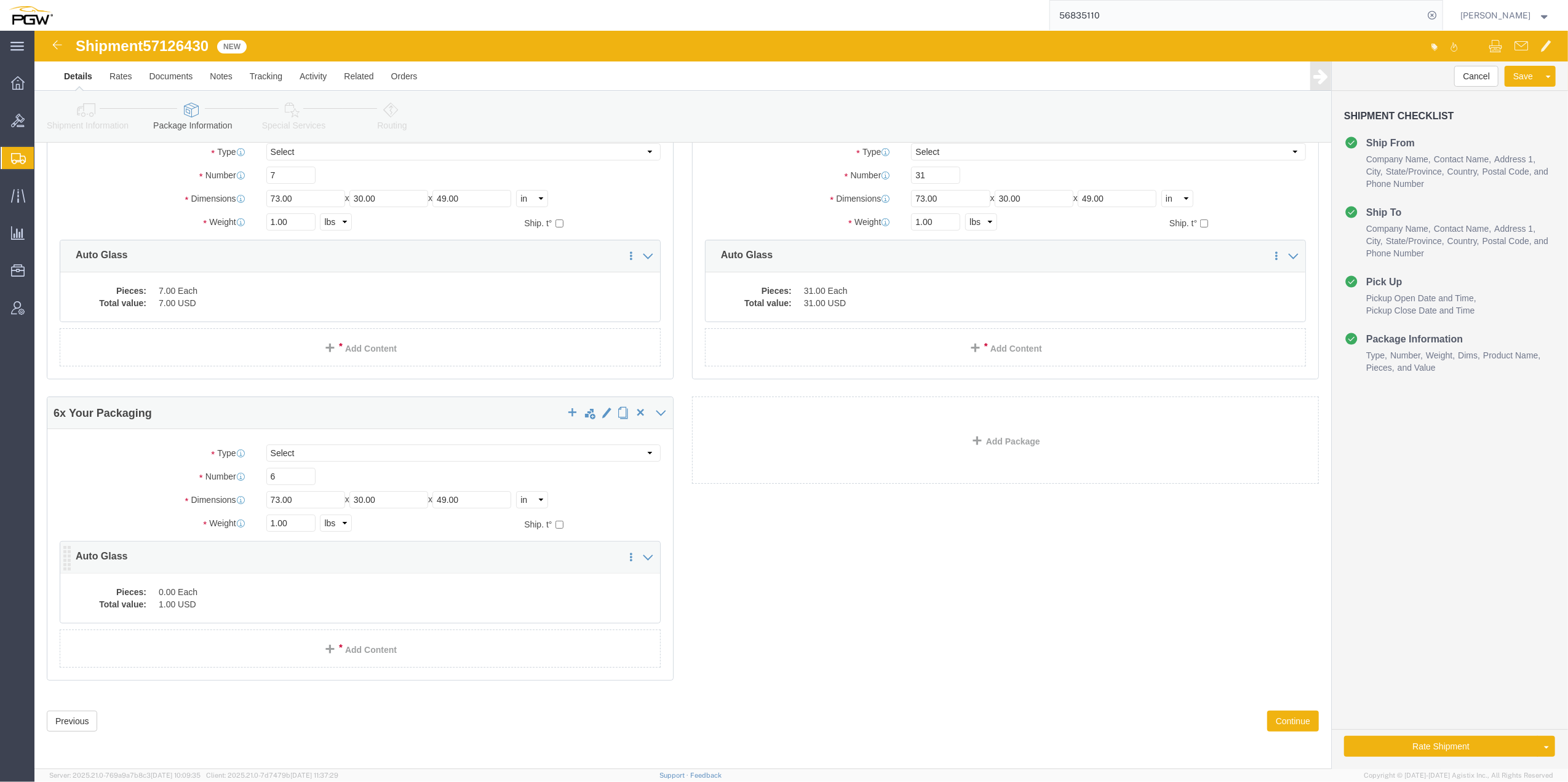
scroll to position [95, 0]
click dd "1.00 USD"
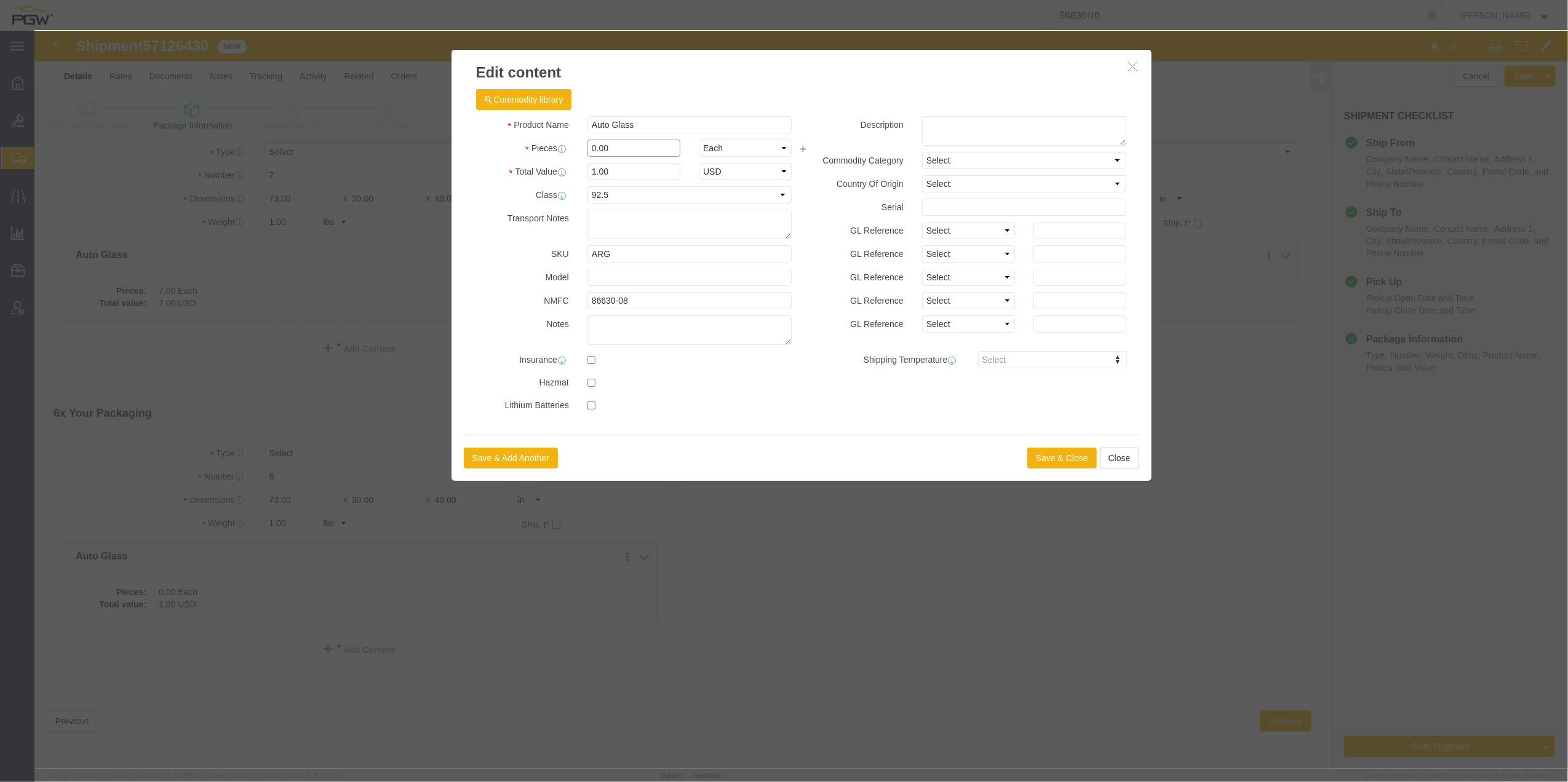
click input "0.00"
drag, startPoint x: 559, startPoint y: 122, endPoint x: 550, endPoint y: 115, distance: 11.4
click input "0.00"
type input "6.00"
type input "6"
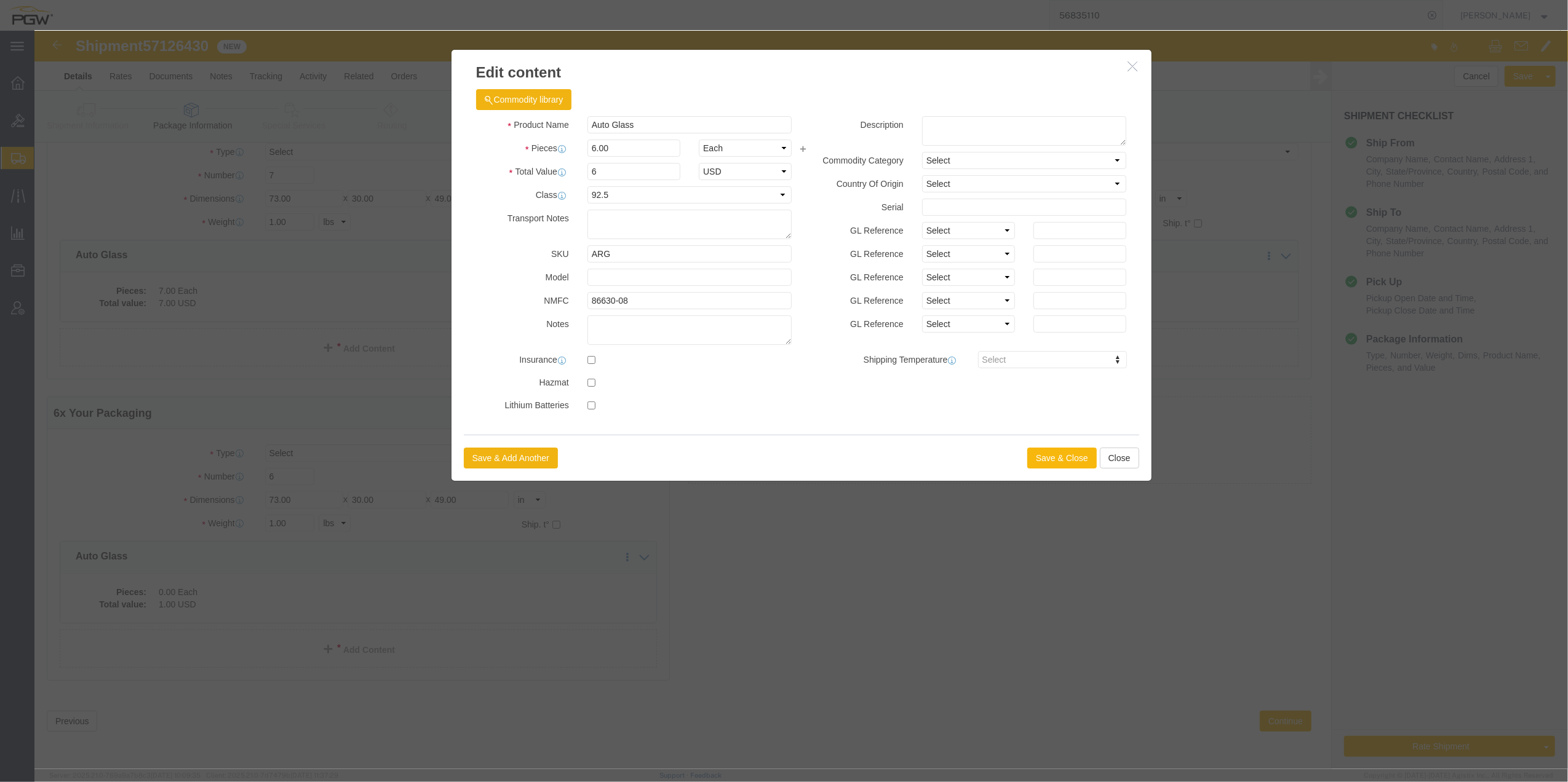
click button "Save & Close"
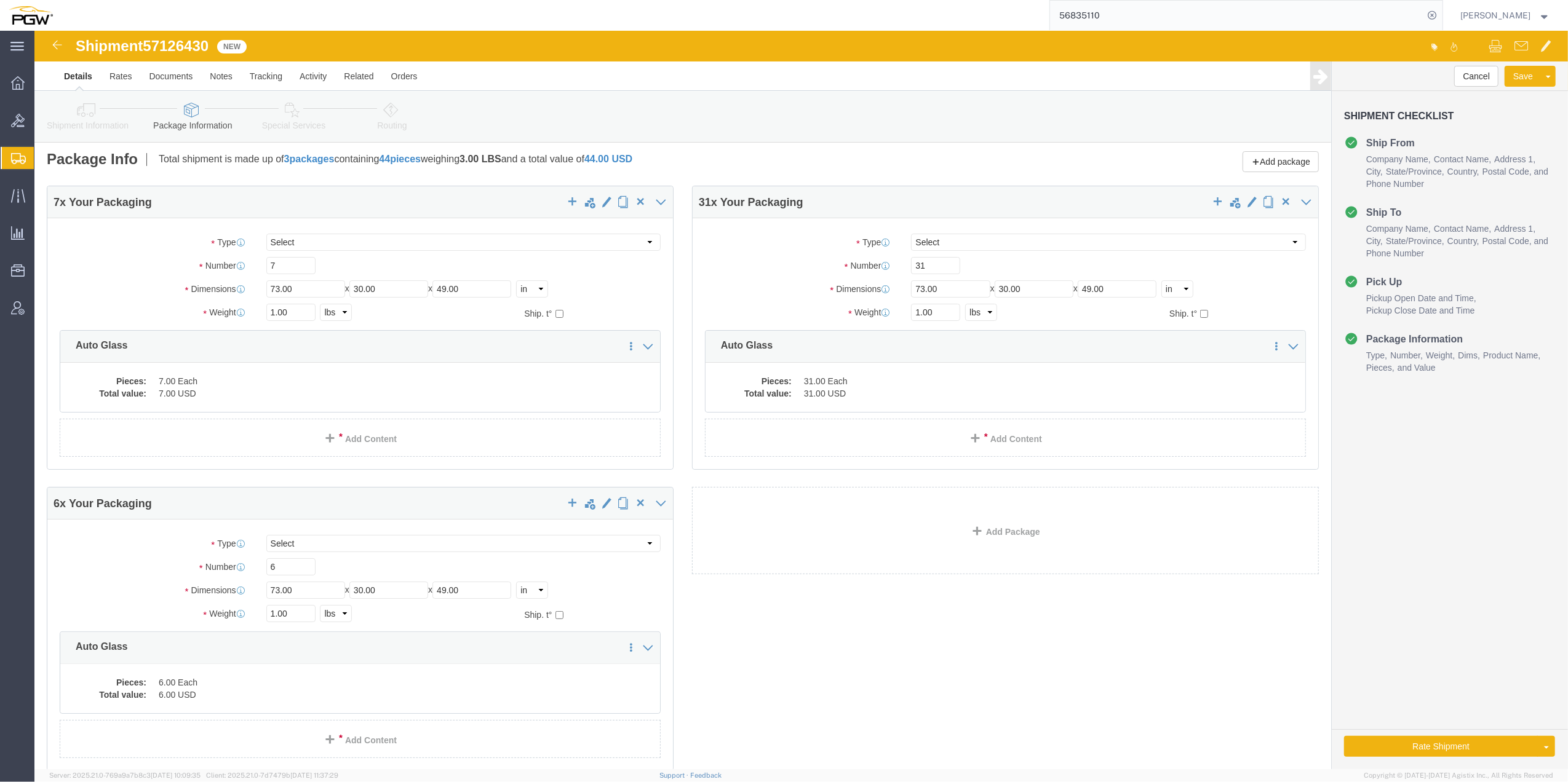
scroll to position [0, 0]
click input "1.00"
paste input "24727"
type input "24727.00"
click input "1.00"
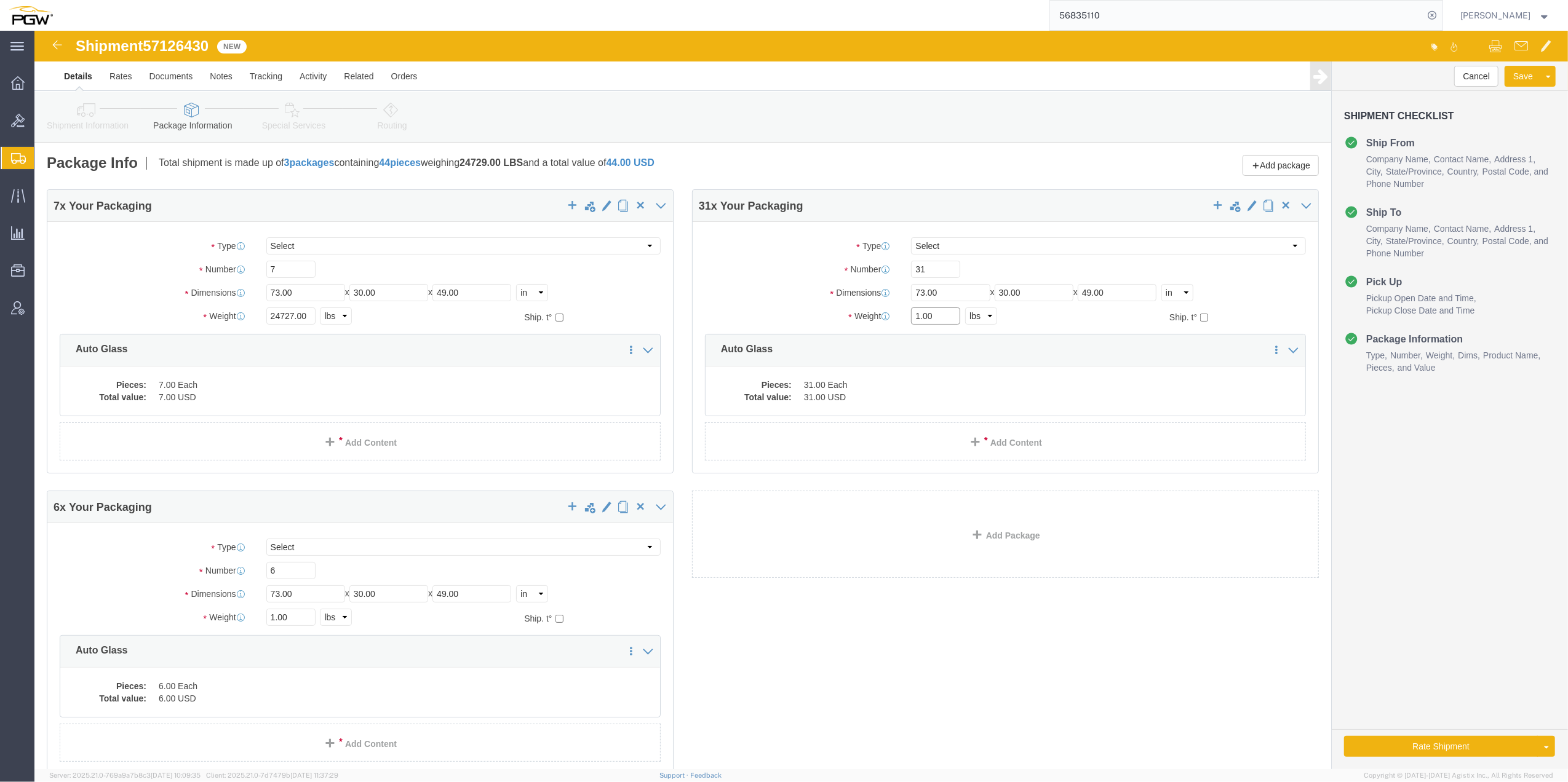
paste input "5219"
type input "5219.00"
click input "1.00"
paste input "3678"
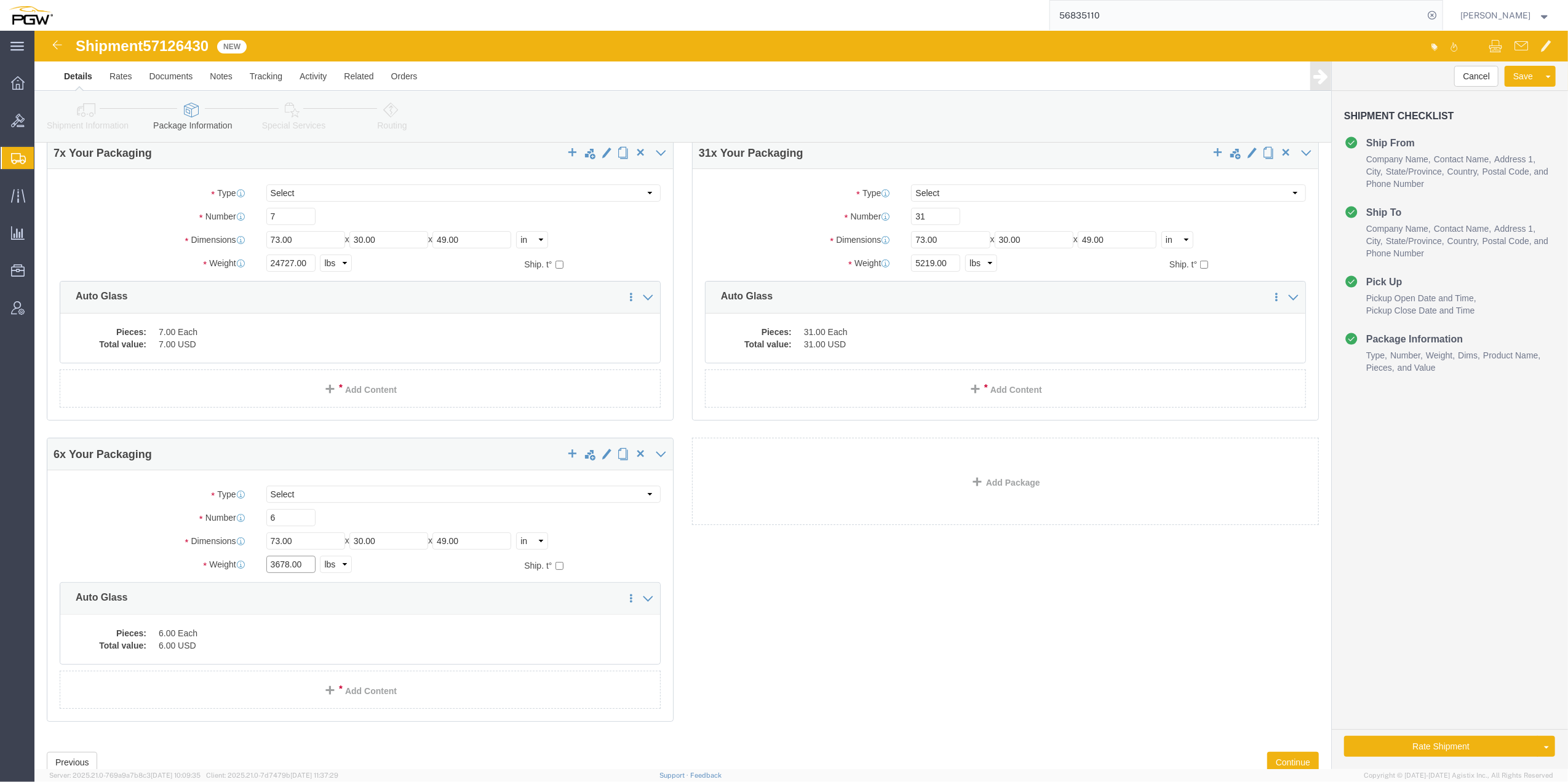
scroll to position [82, 0]
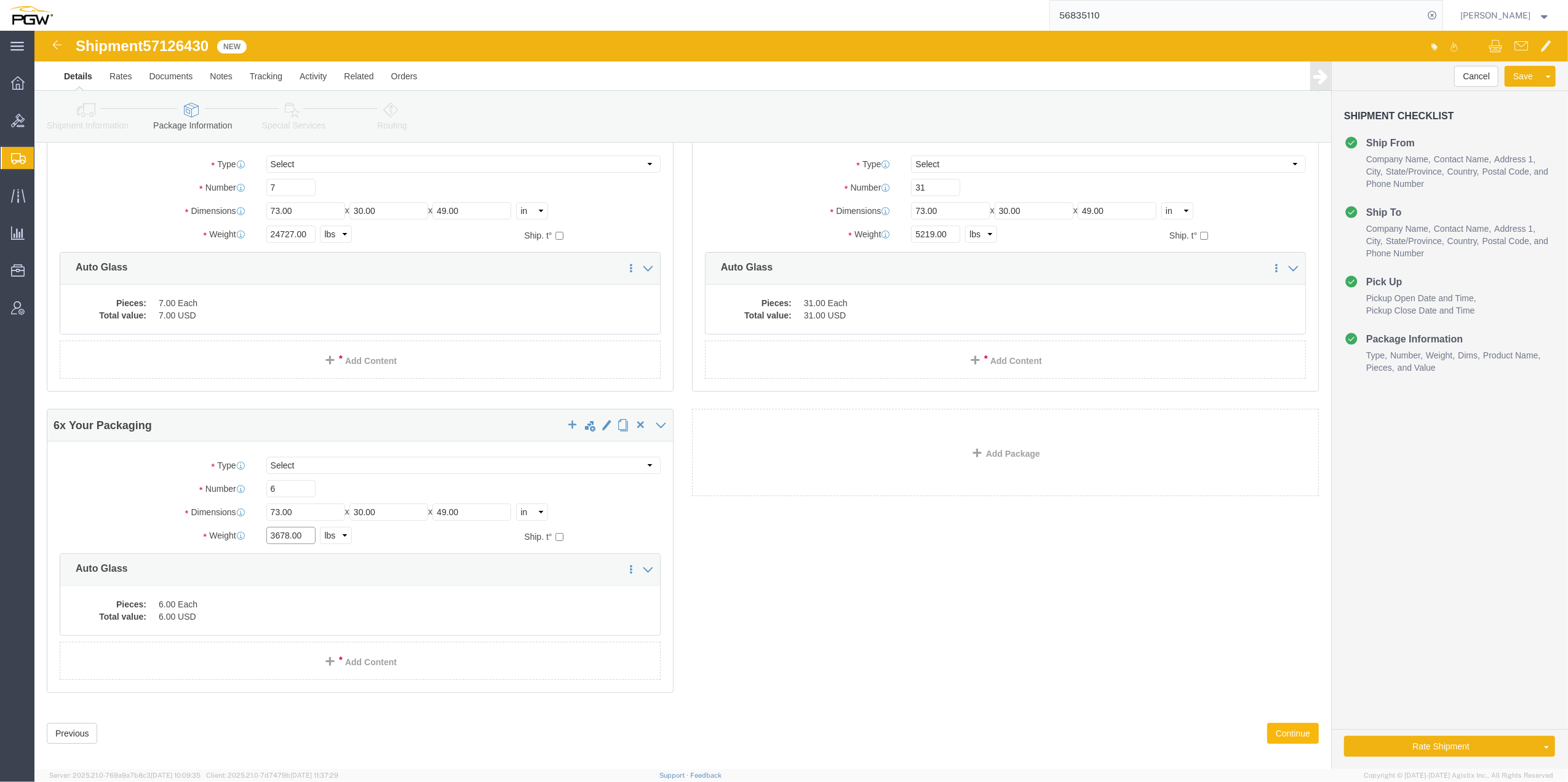
type input "3678.00"
click button "Continue"
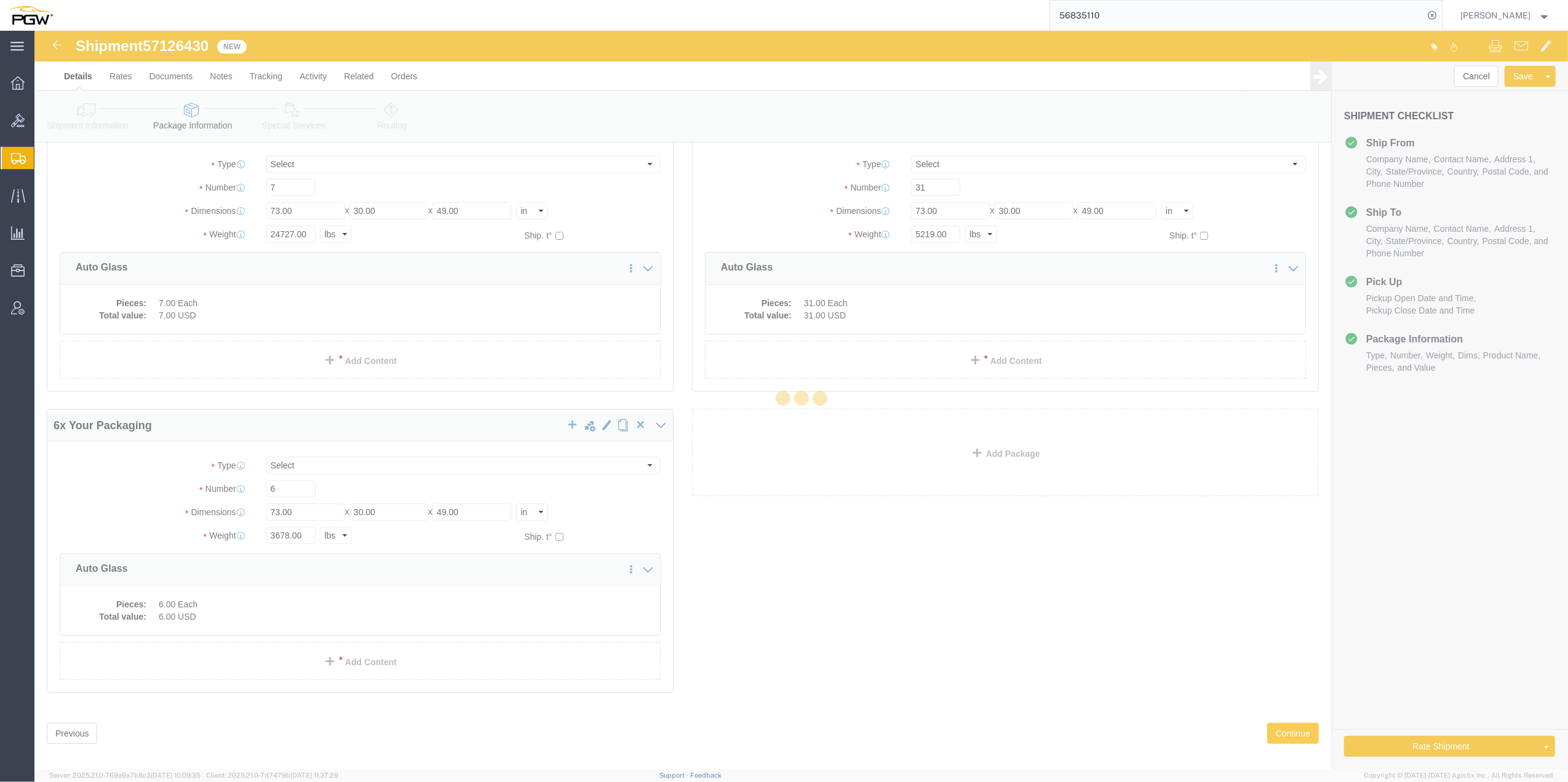
select select
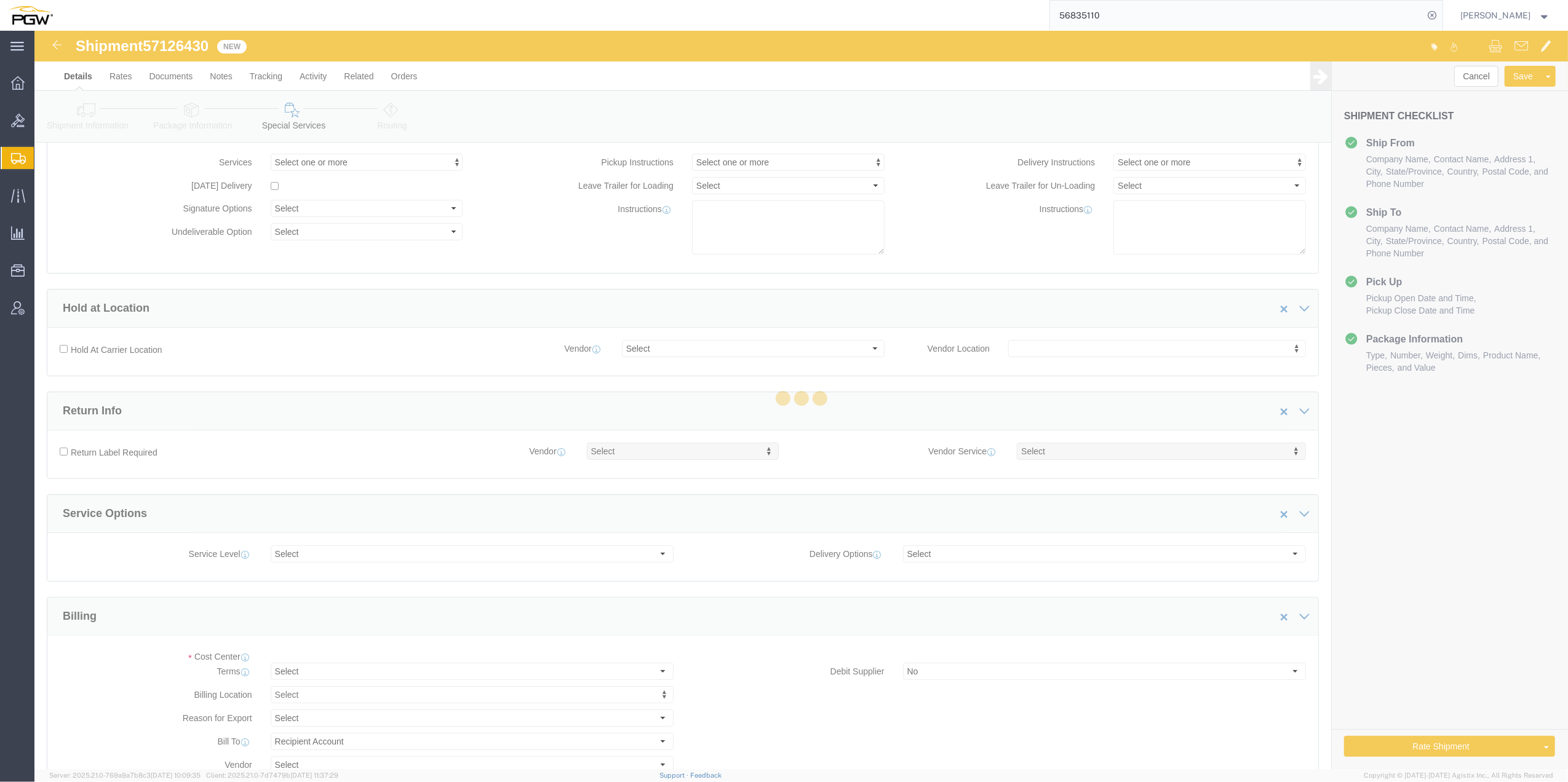
select select "COSTCENTER"
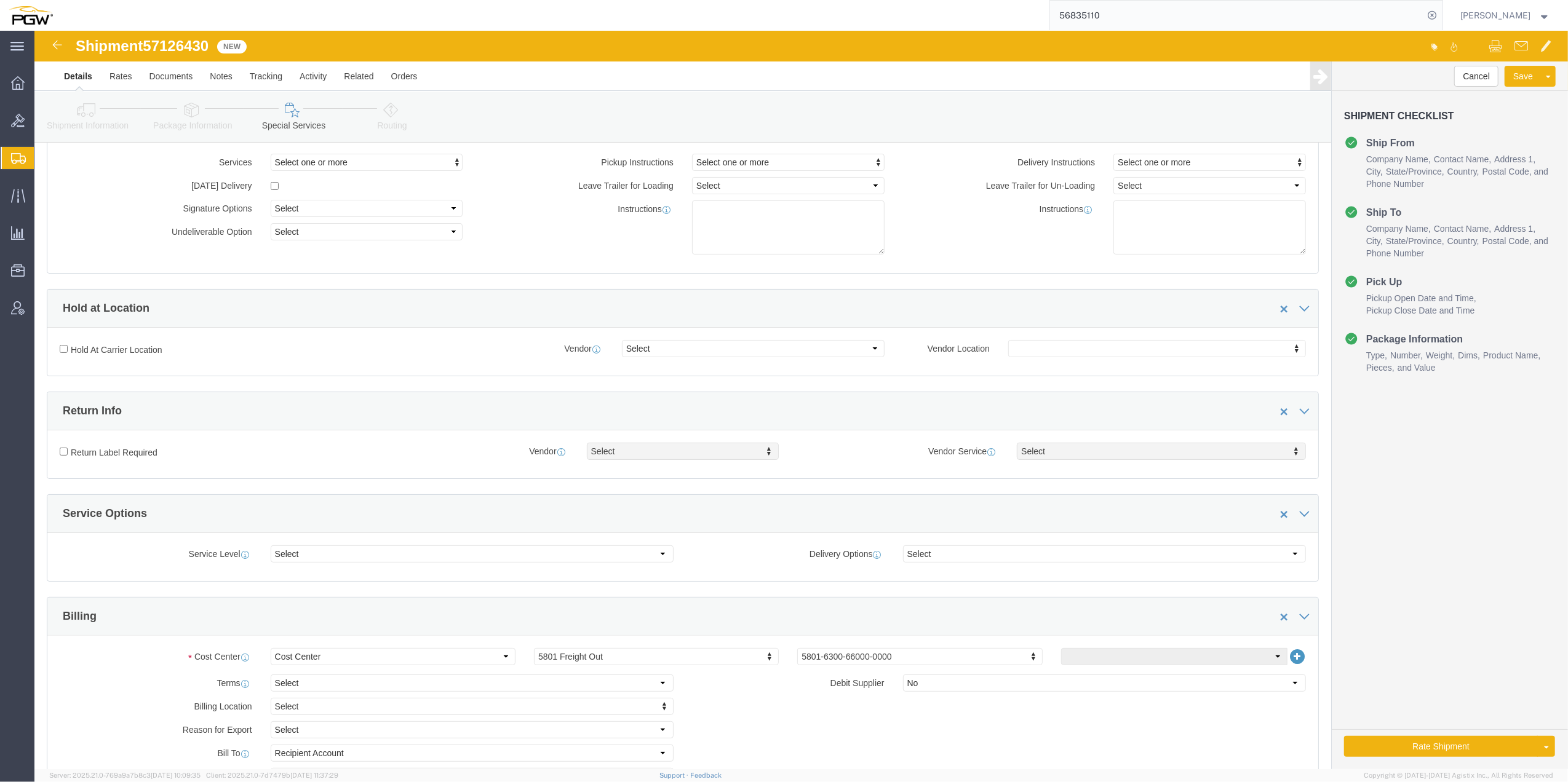
click icon
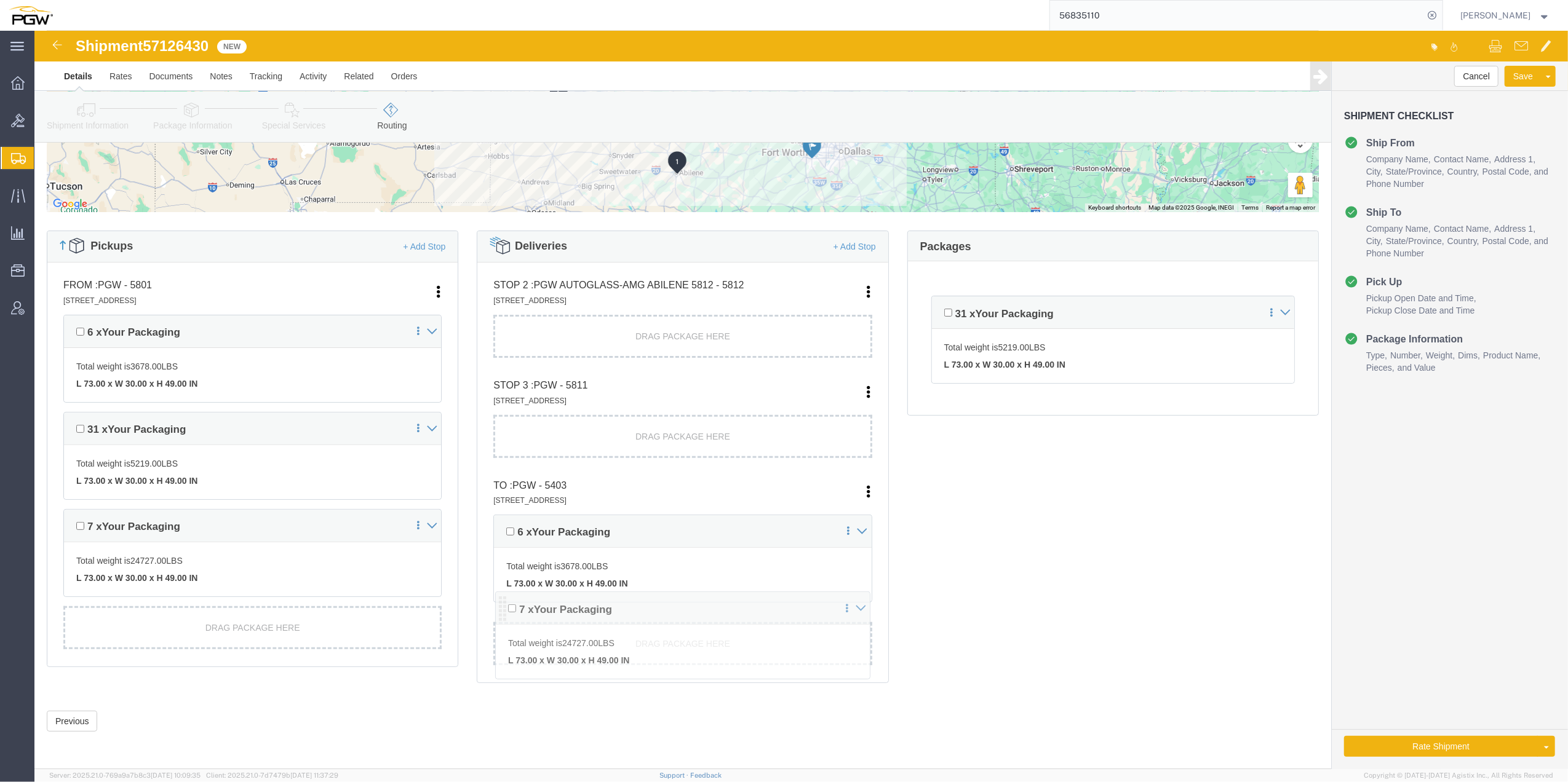
scroll to position [234, 0]
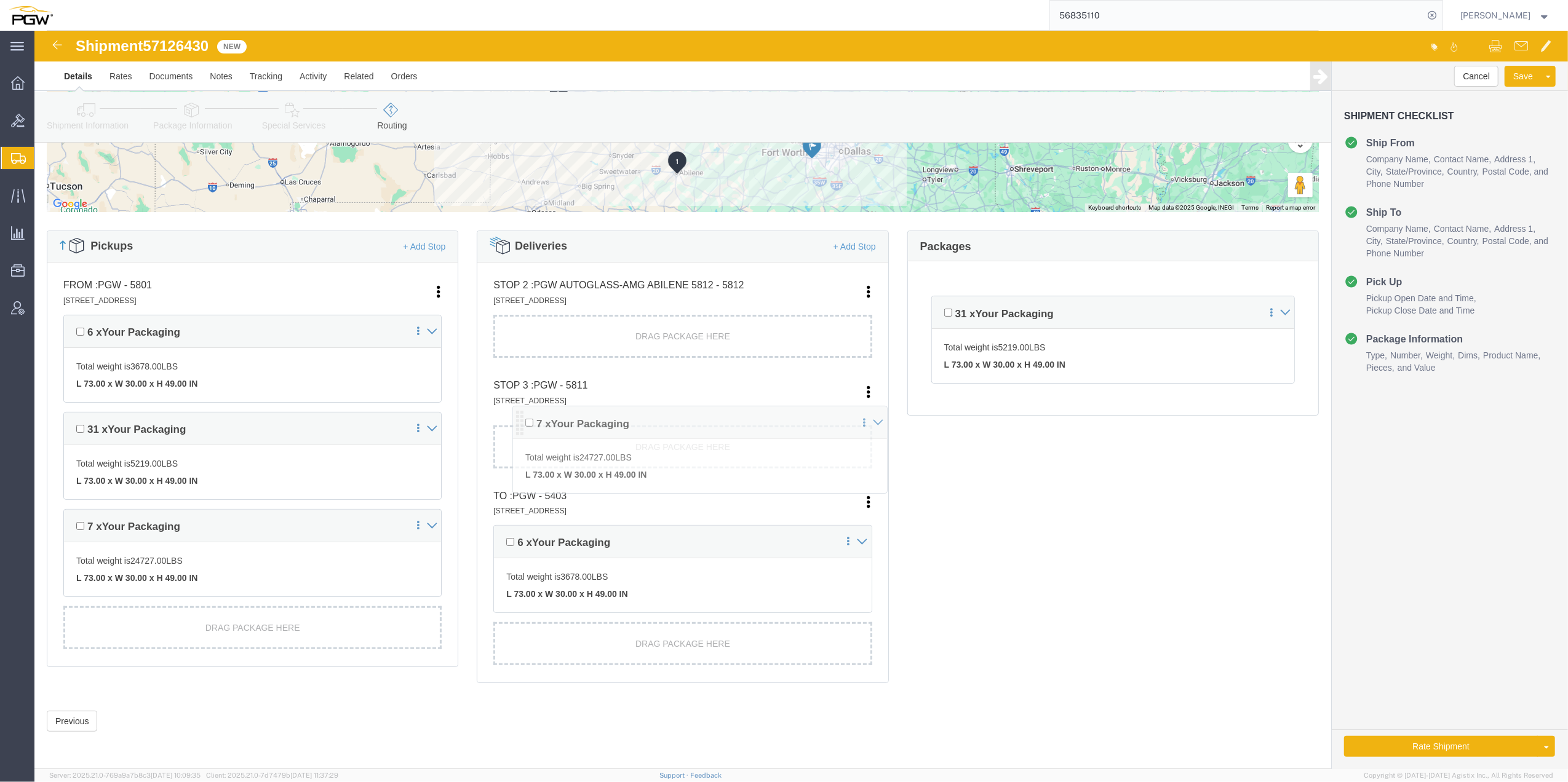
drag, startPoint x: 466, startPoint y: 589, endPoint x: 487, endPoint y: 394, distance: 196.1
click div "Pickups + Add Stop From : PGW - 5801 [STREET_ADDRESS] Edit Move to top Move to …"
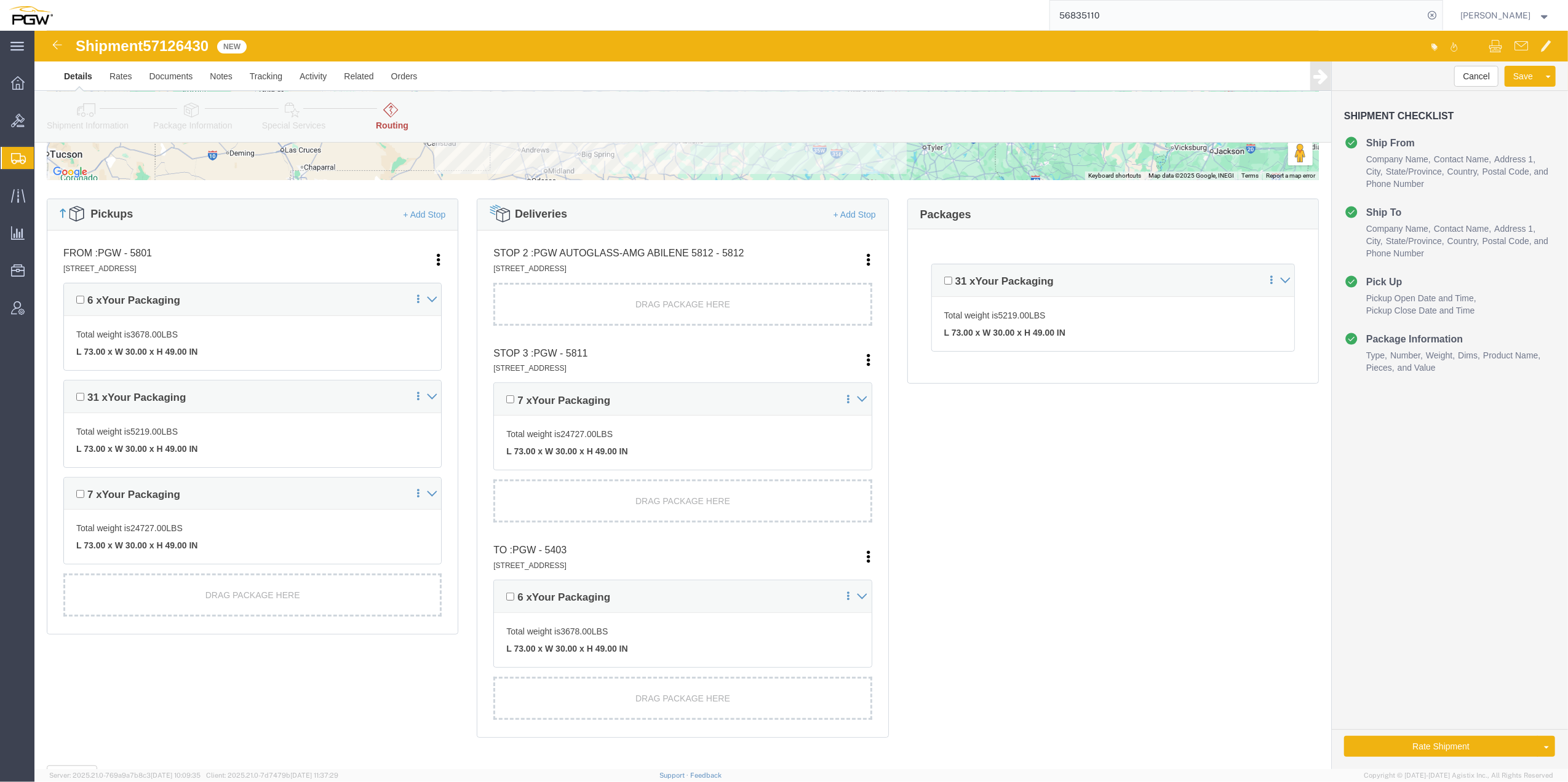
scroll to position [299, 0]
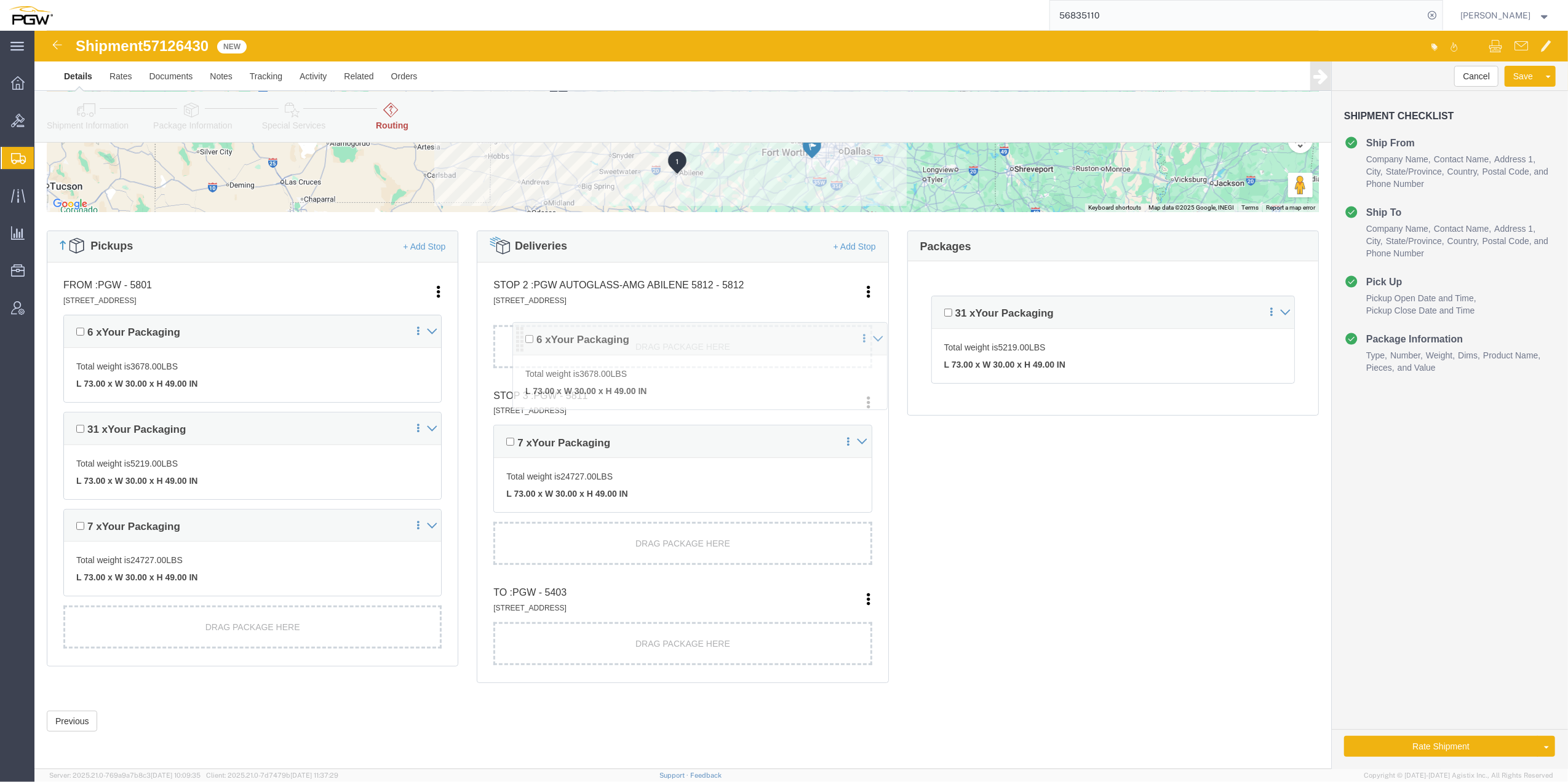
drag, startPoint x: 465, startPoint y: 568, endPoint x: 486, endPoint y: 304, distance: 264.8
click div "Pickups + Add Stop From : PGW - 5801 [STREET_ADDRESS] Edit Move to top Move to …"
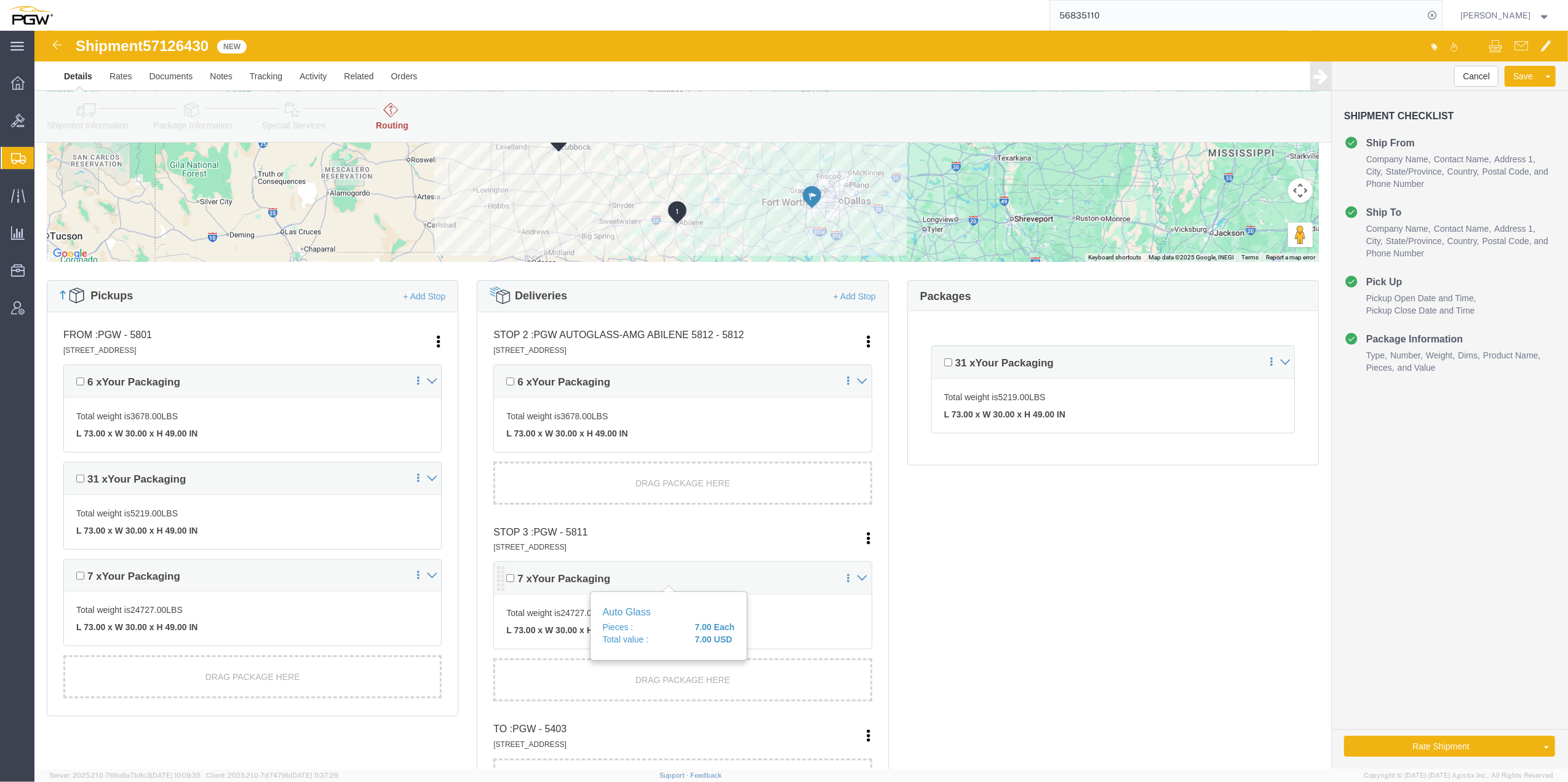
scroll to position [386, 0]
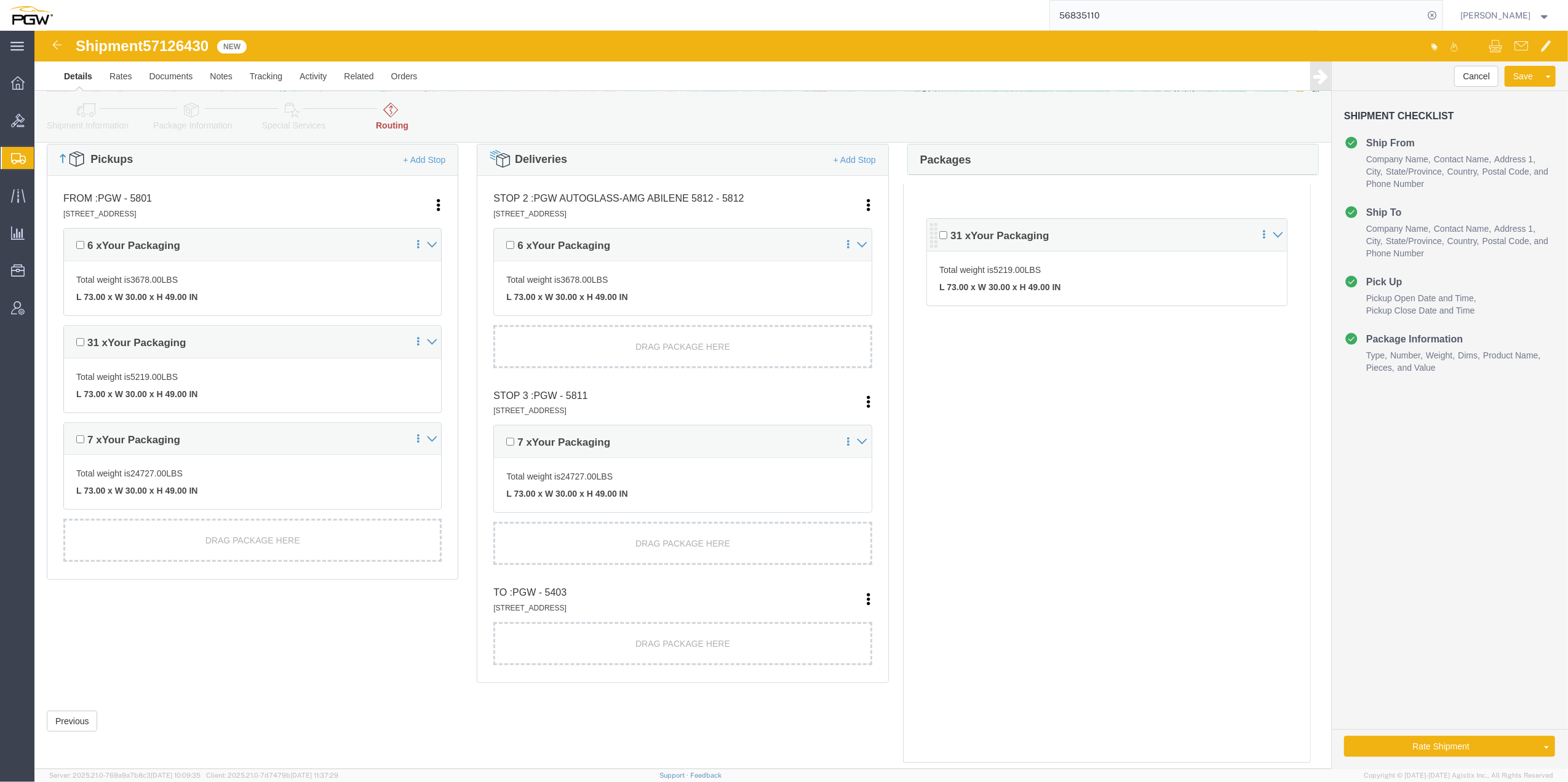
click icon
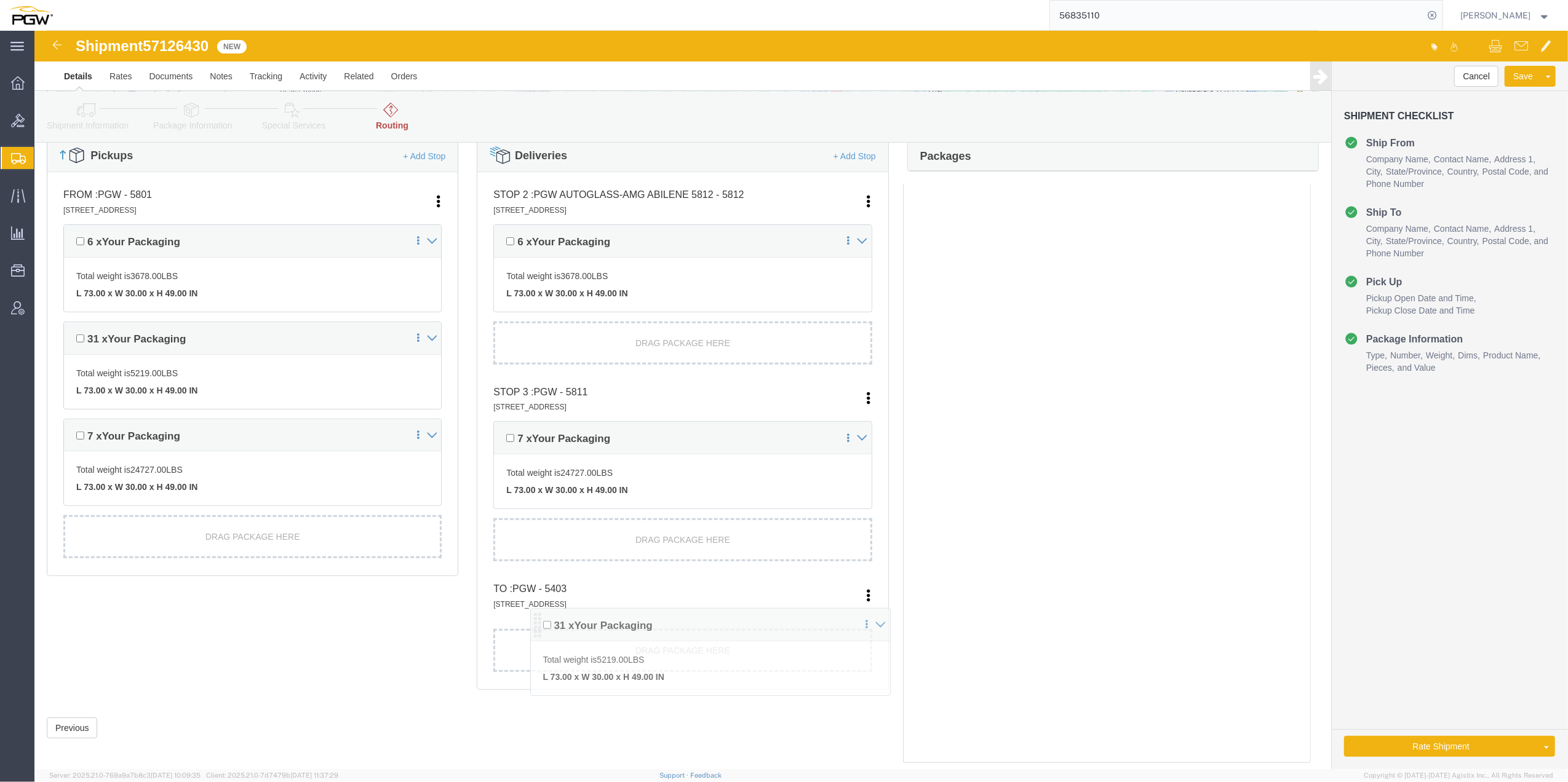
drag, startPoint x: 902, startPoint y: 199, endPoint x: 499, endPoint y: 590, distance: 561.5
click div "Pickups + Add Stop From : PGW - 5801 [STREET_ADDRESS] Edit Move to top Move to …"
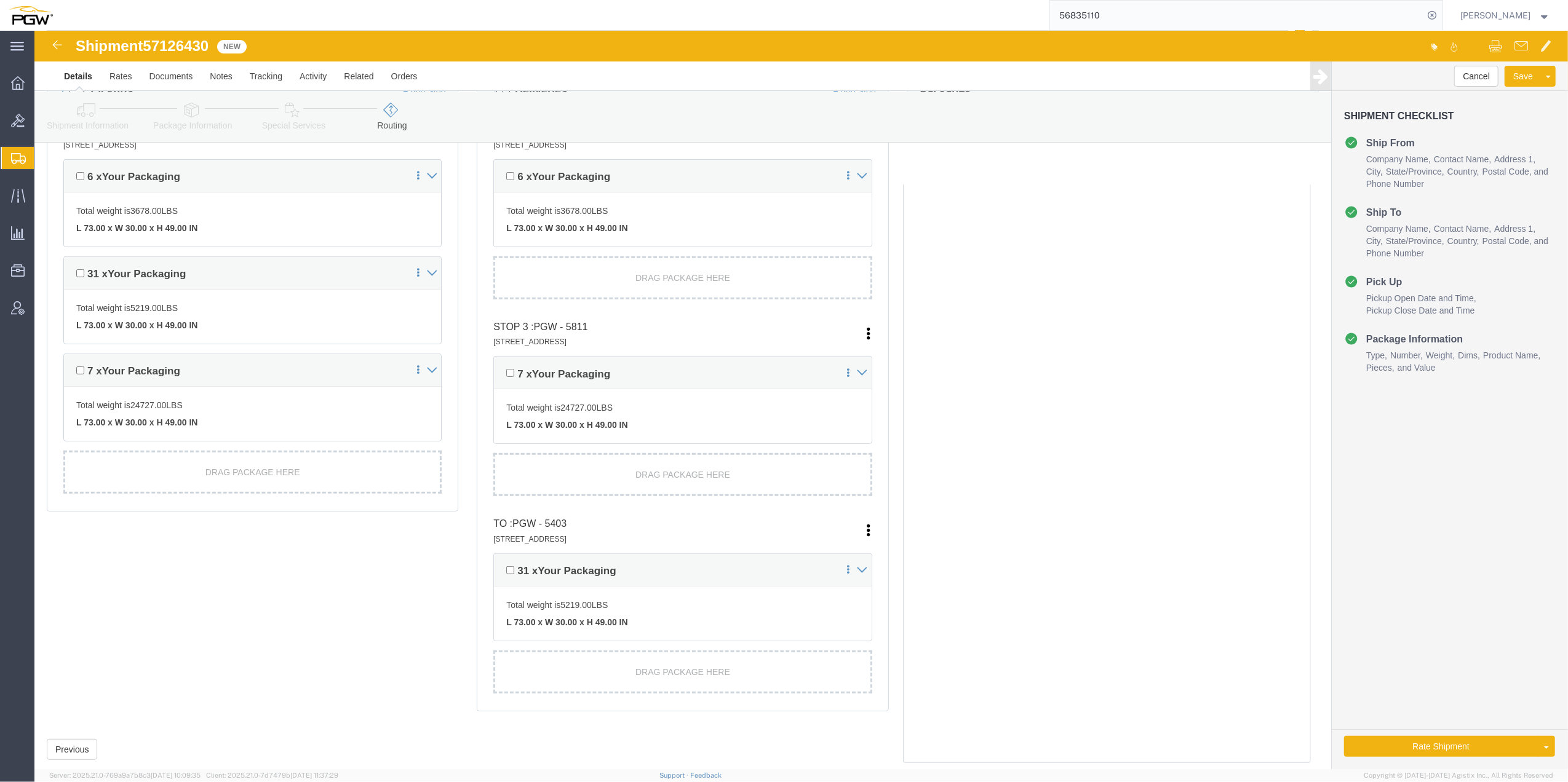
scroll to position [321, 0]
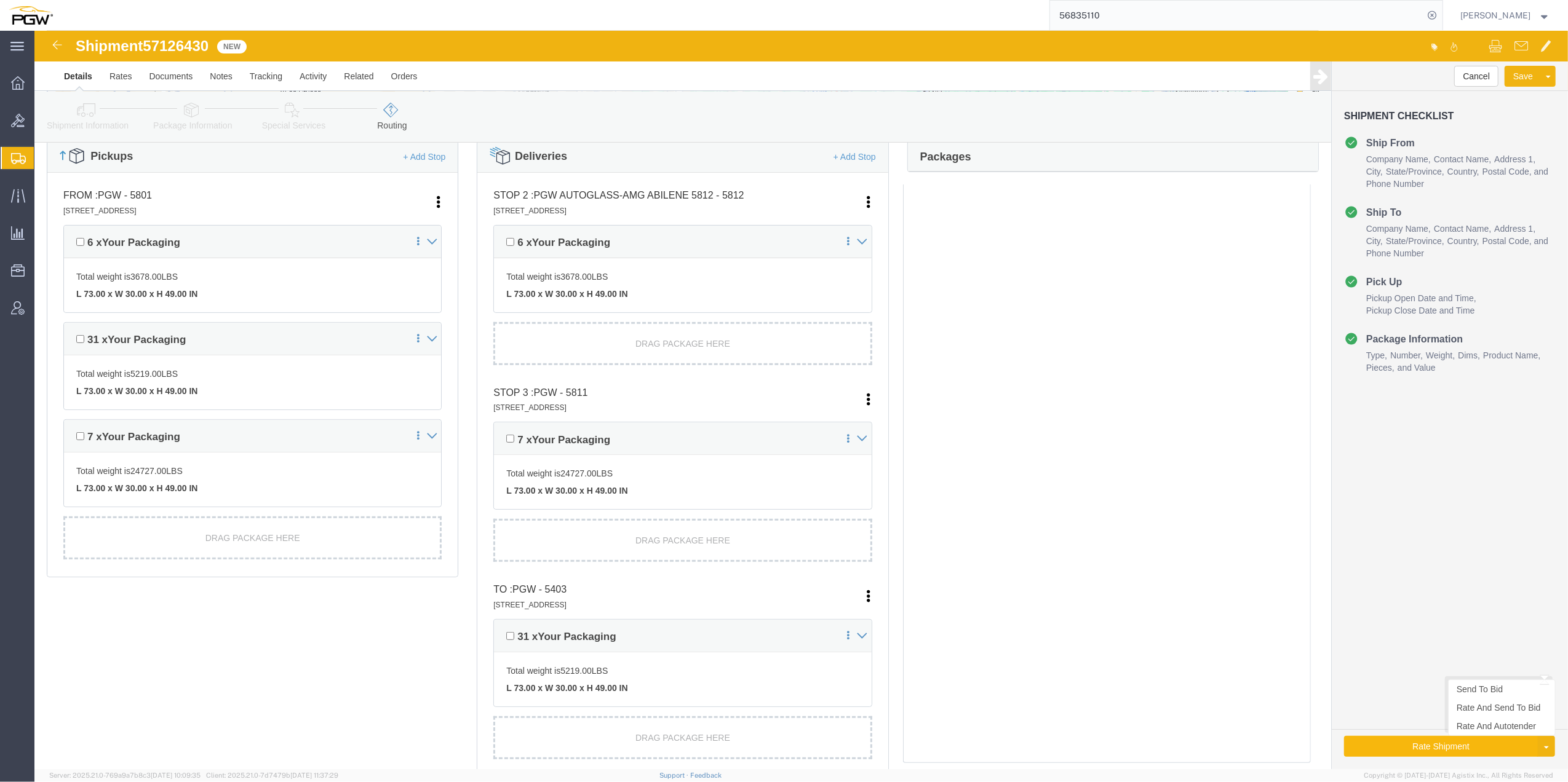
click button "Rate Shipment"
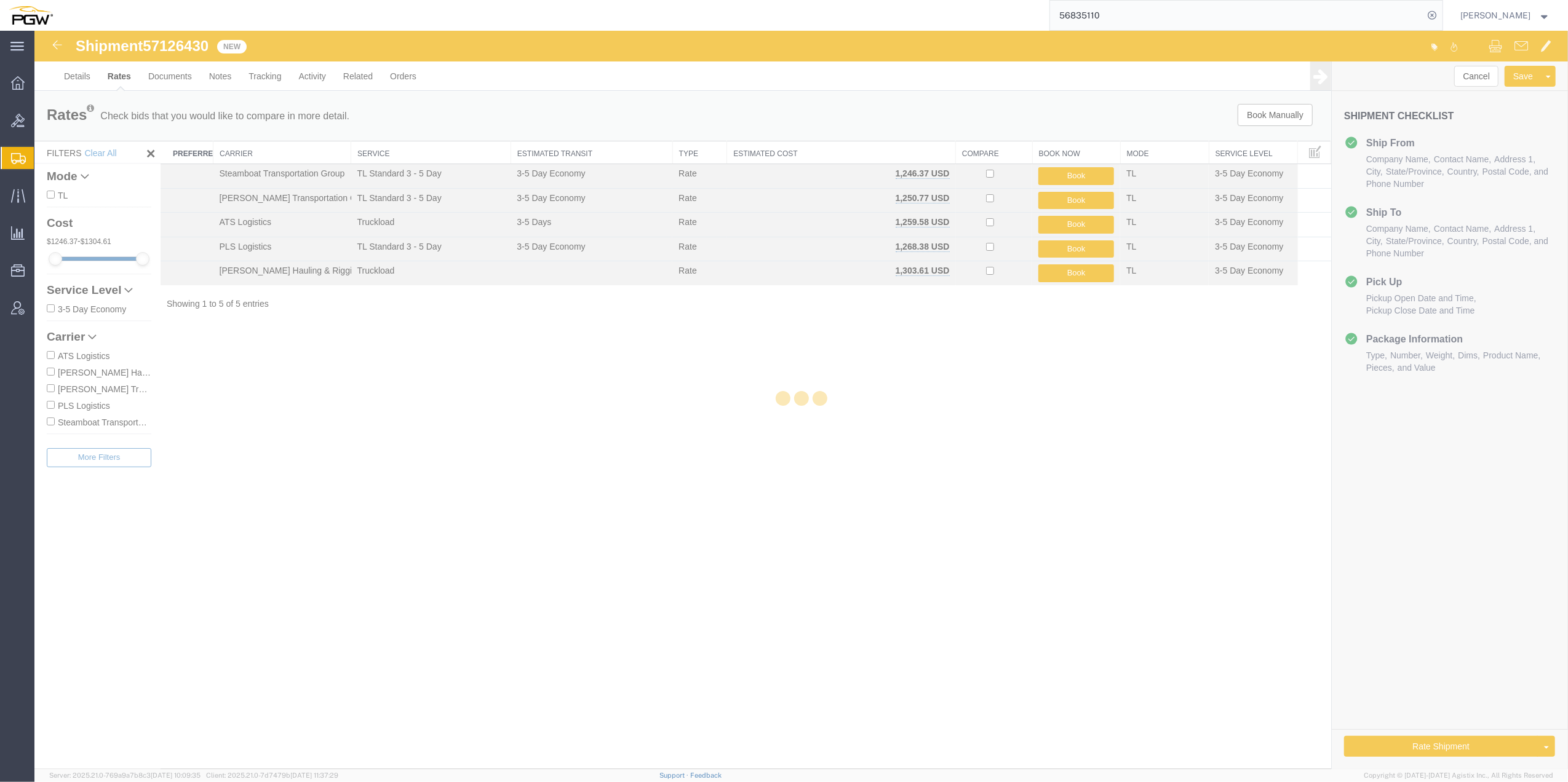
scroll to position [0, 0]
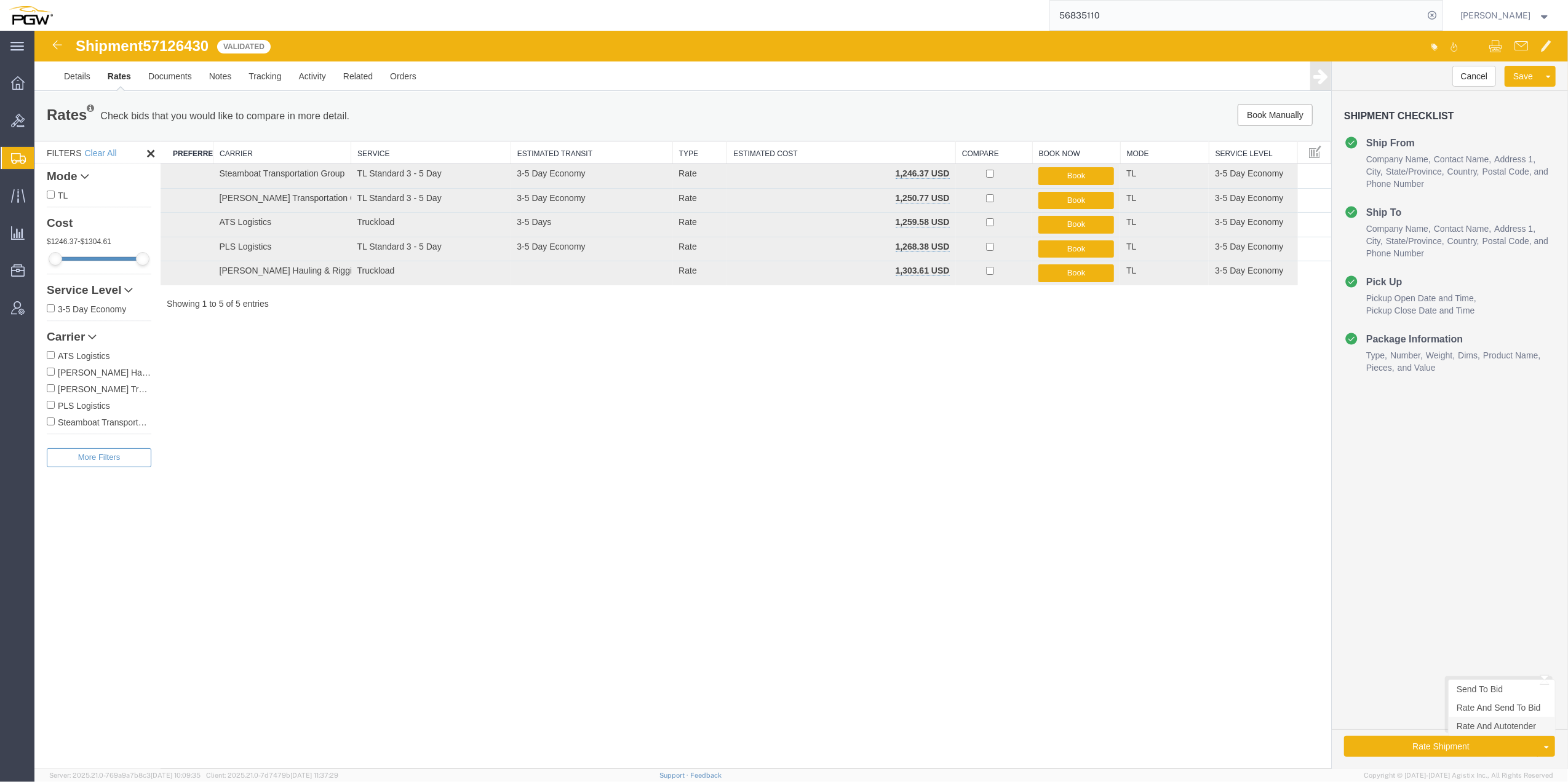
click at [1503, 726] on link "Rate And Autotender" at bounding box center [1501, 726] width 107 height 18
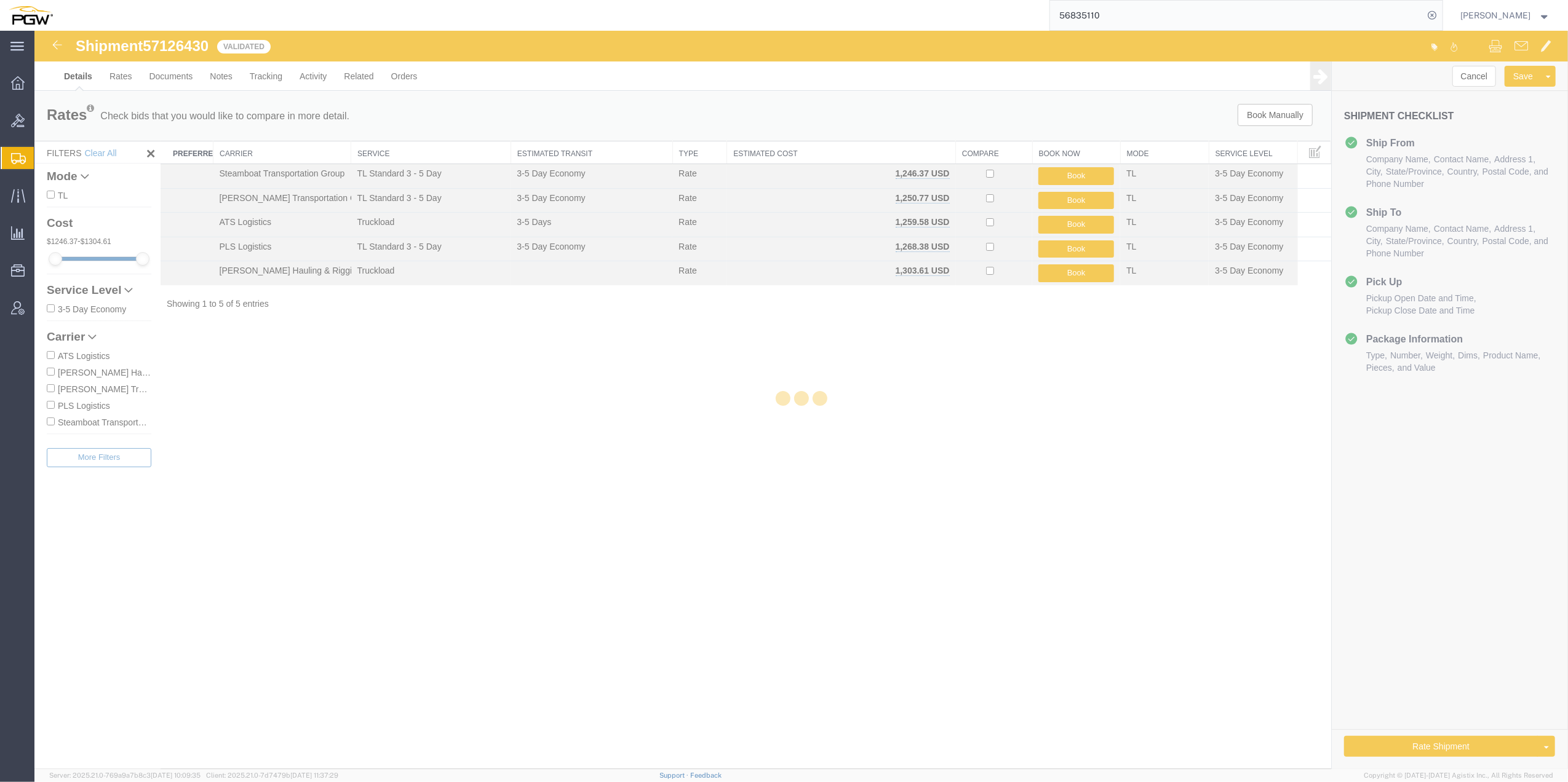
select select "62891"
select select "28259"
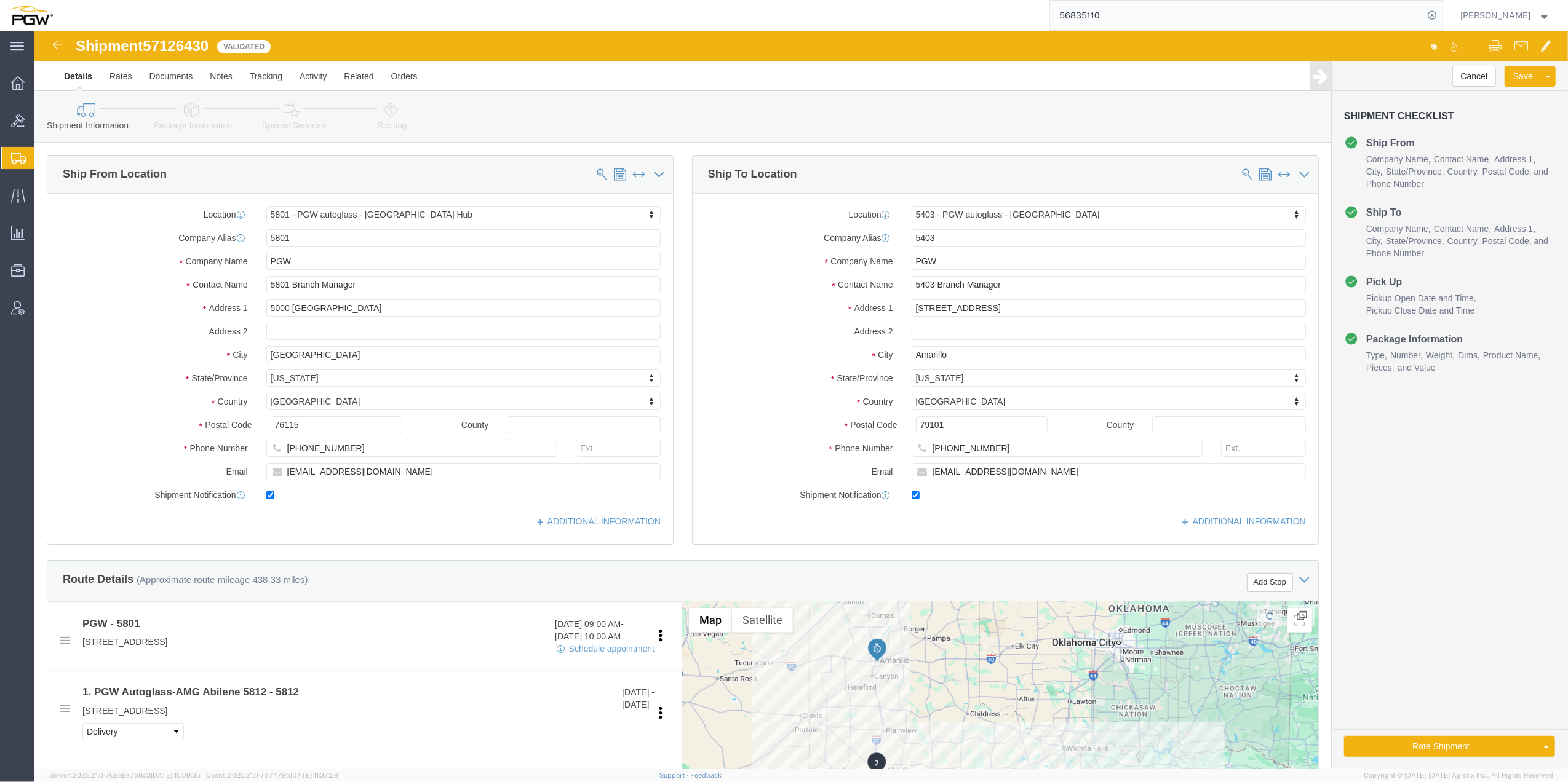
select select "62891"
select select "28259"
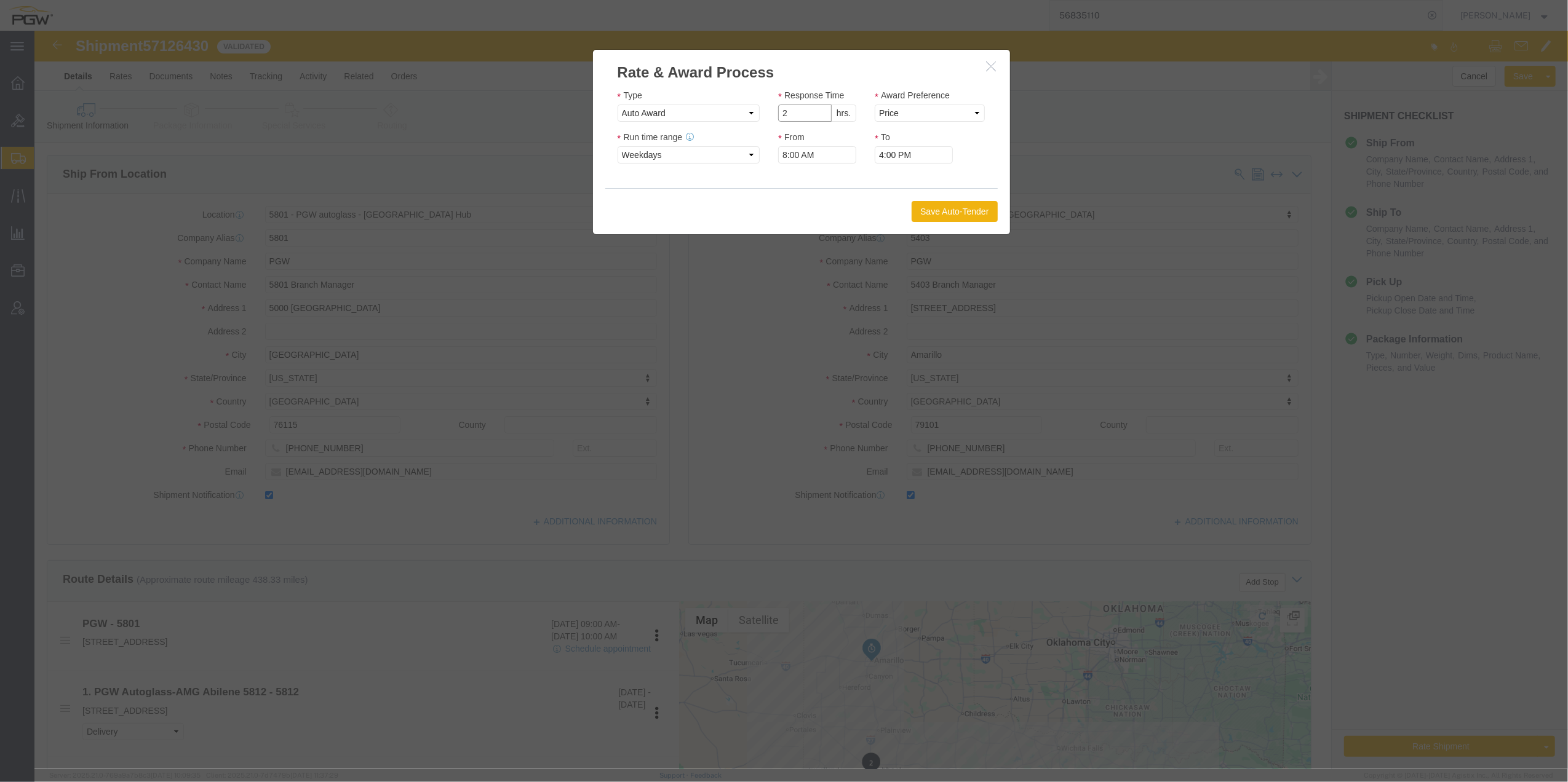
type input "2"
click input "2"
click select "Price Carrier Rank"
select select "LANE_RANK"
click select "Price Carrier Rank"
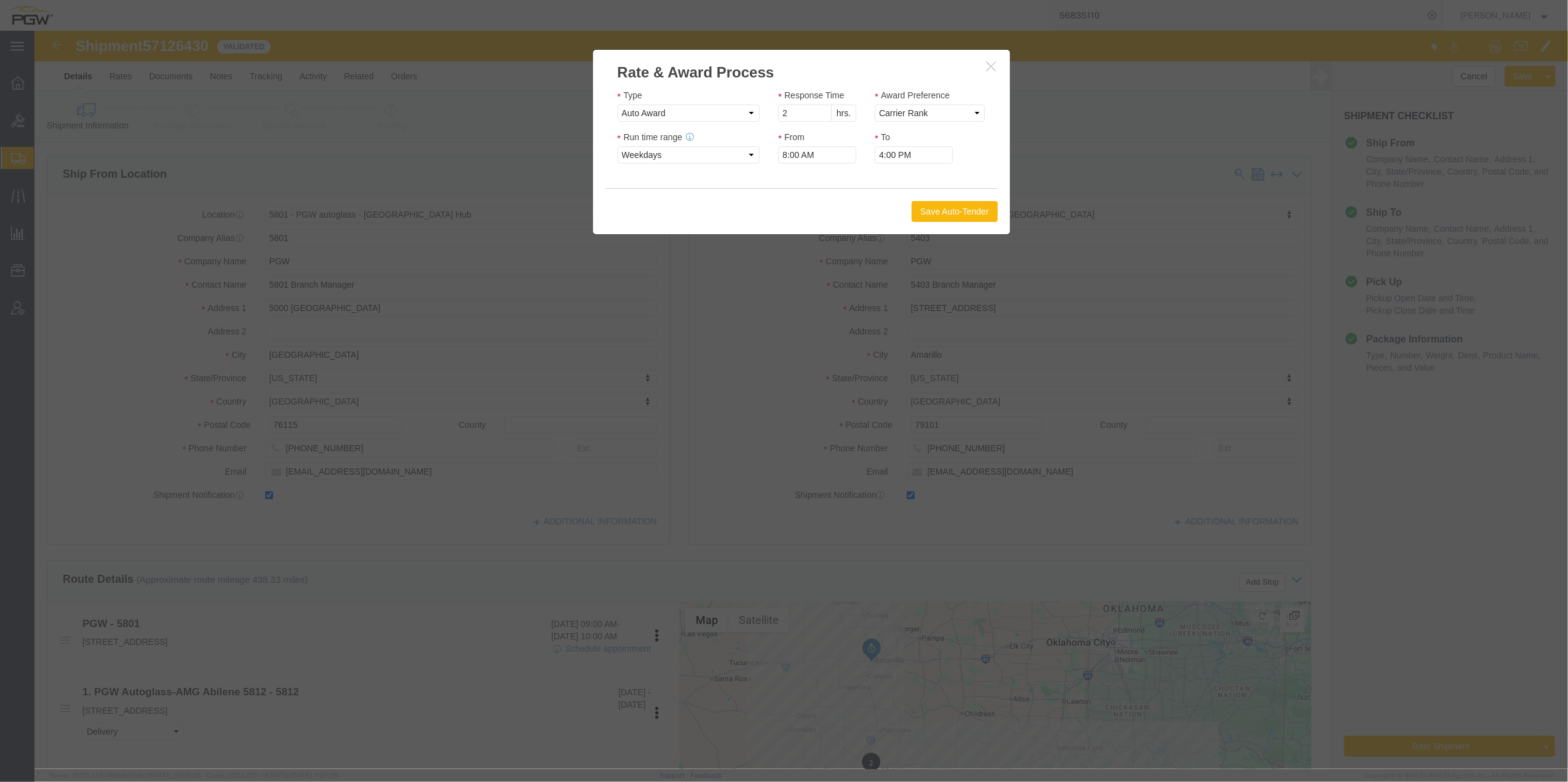
click button "Save Auto-Tender"
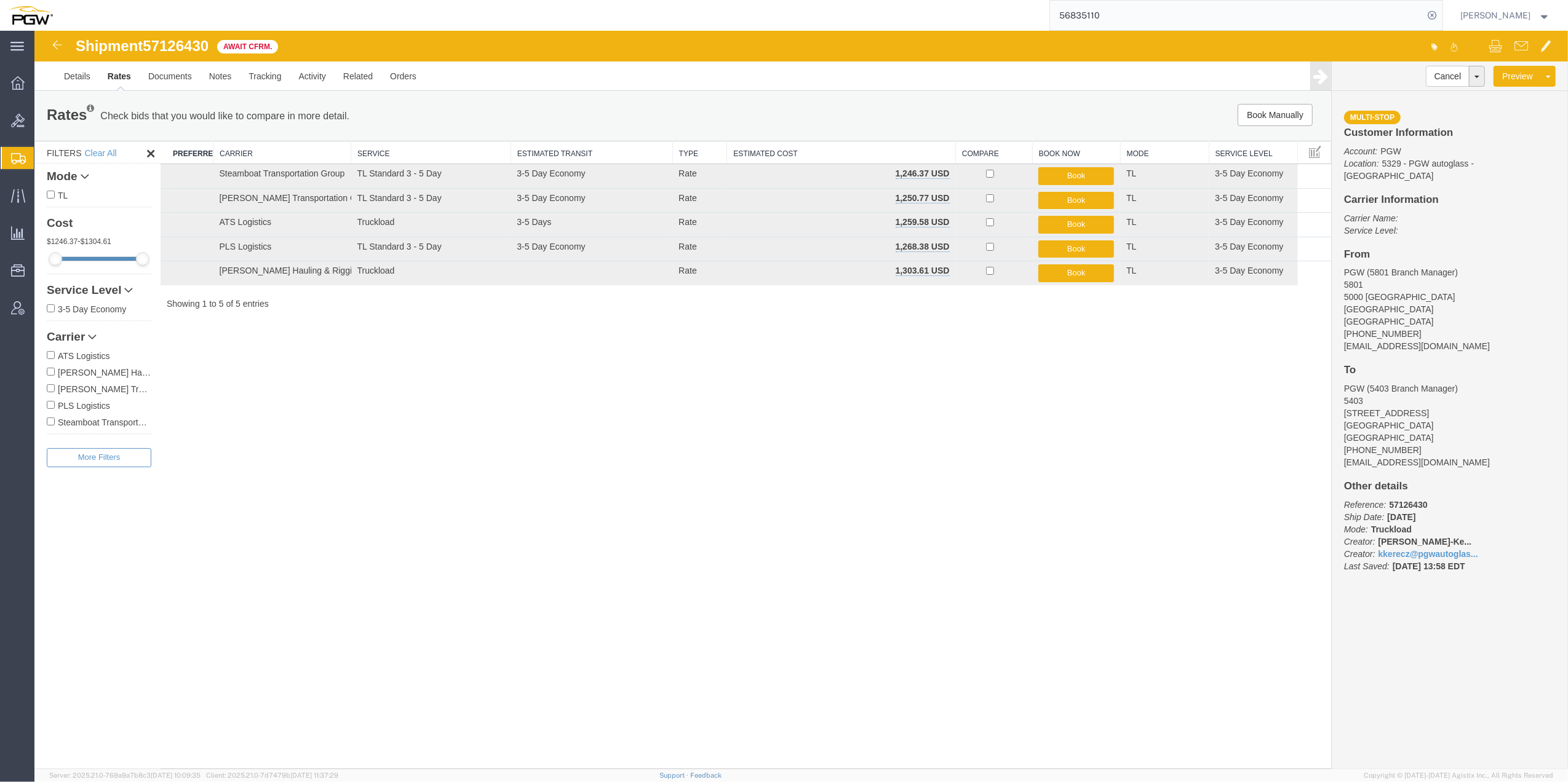
click at [192, 49] on span "57126430" at bounding box center [175, 45] width 66 height 16
drag, startPoint x: 227, startPoint y: 81, endPoint x: 192, endPoint y: 49, distance: 47.4
click at [192, 49] on span "57126430" at bounding box center [175, 45] width 66 height 16
copy span "57126430"
click at [0, 0] on span "Create from Template" at bounding box center [0, 0] width 0 height 0
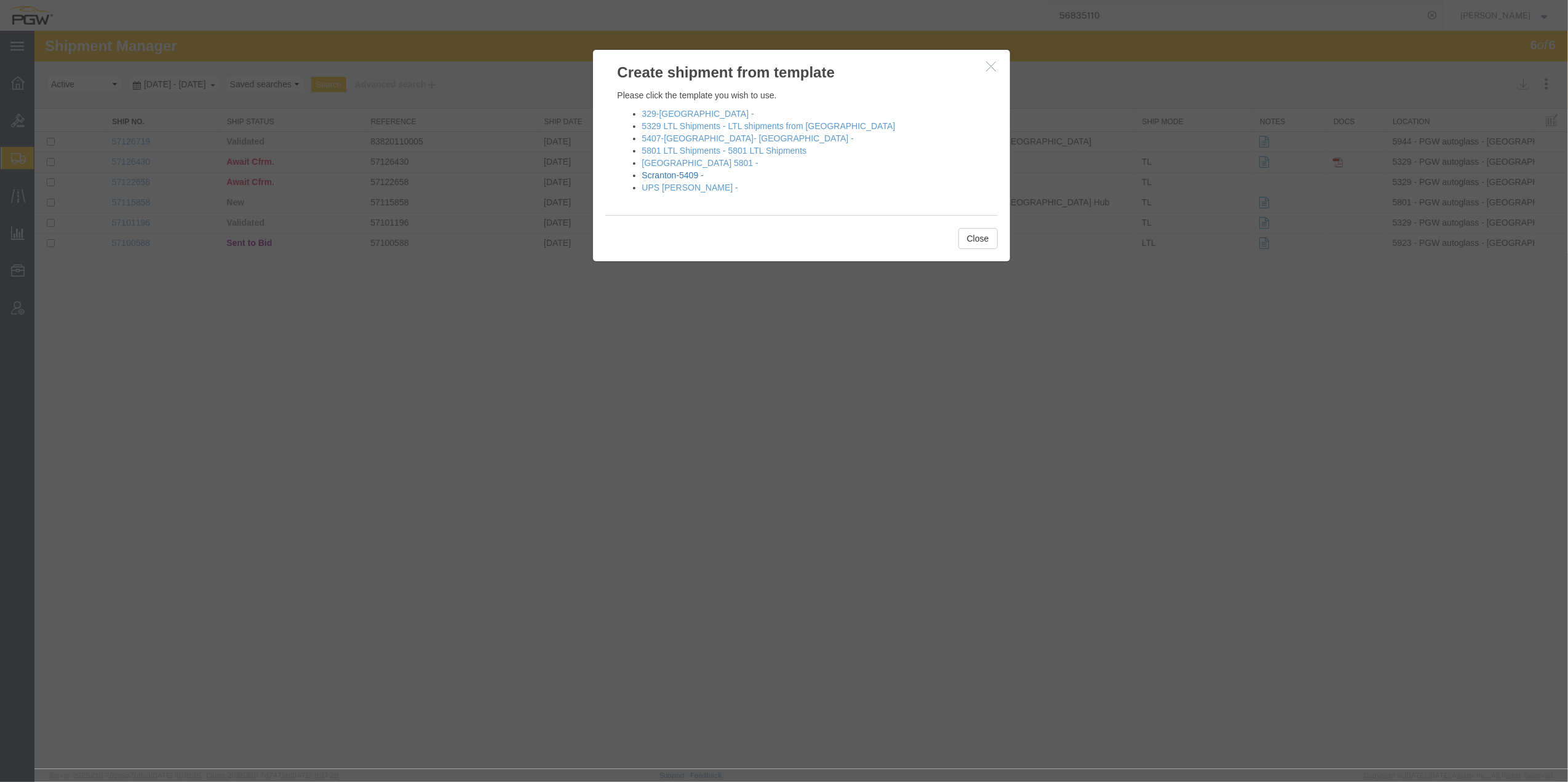
click at [680, 175] on link "Scranton-5409 -" at bounding box center [673, 175] width 62 height 10
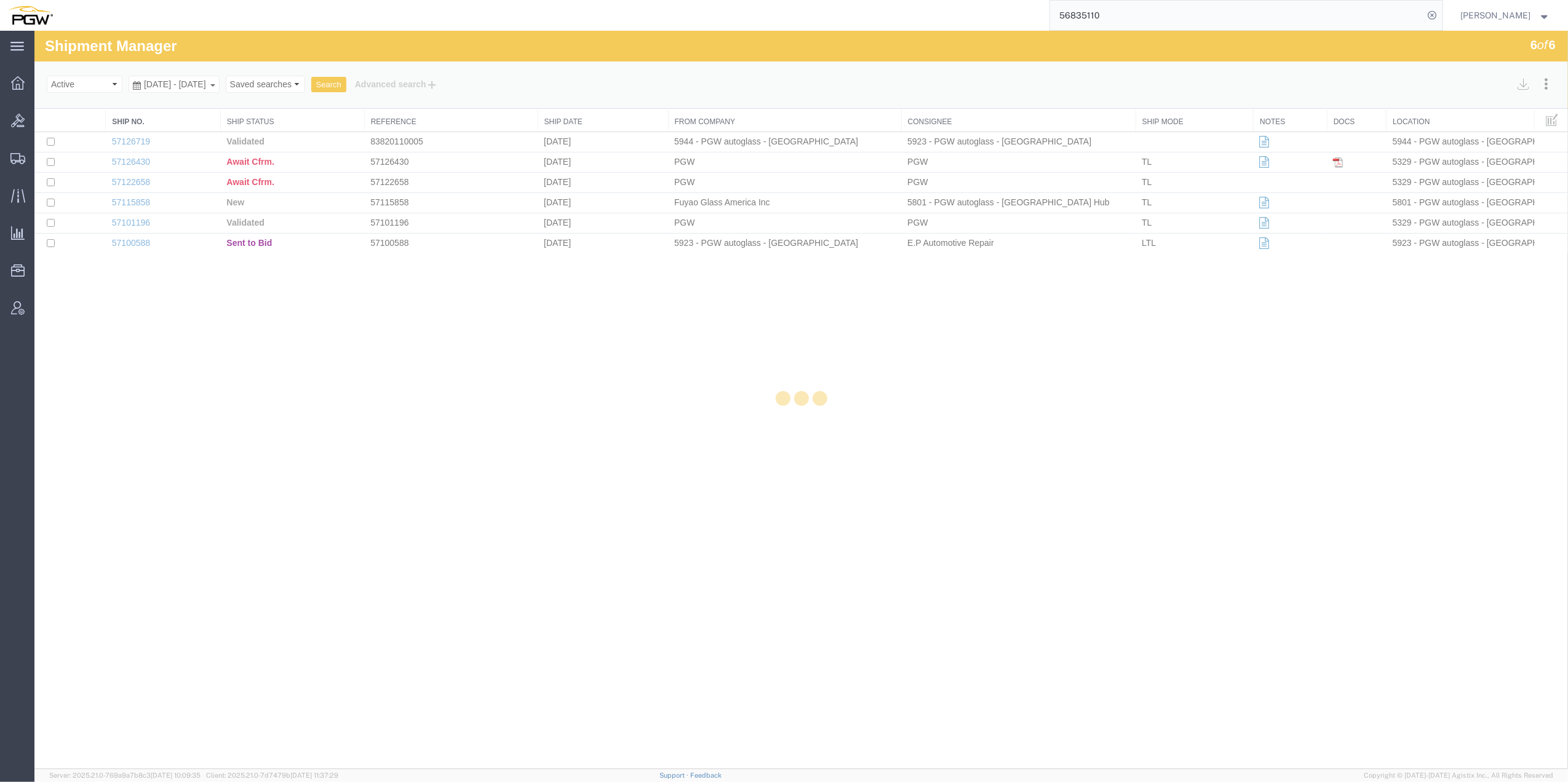
select select "61931"
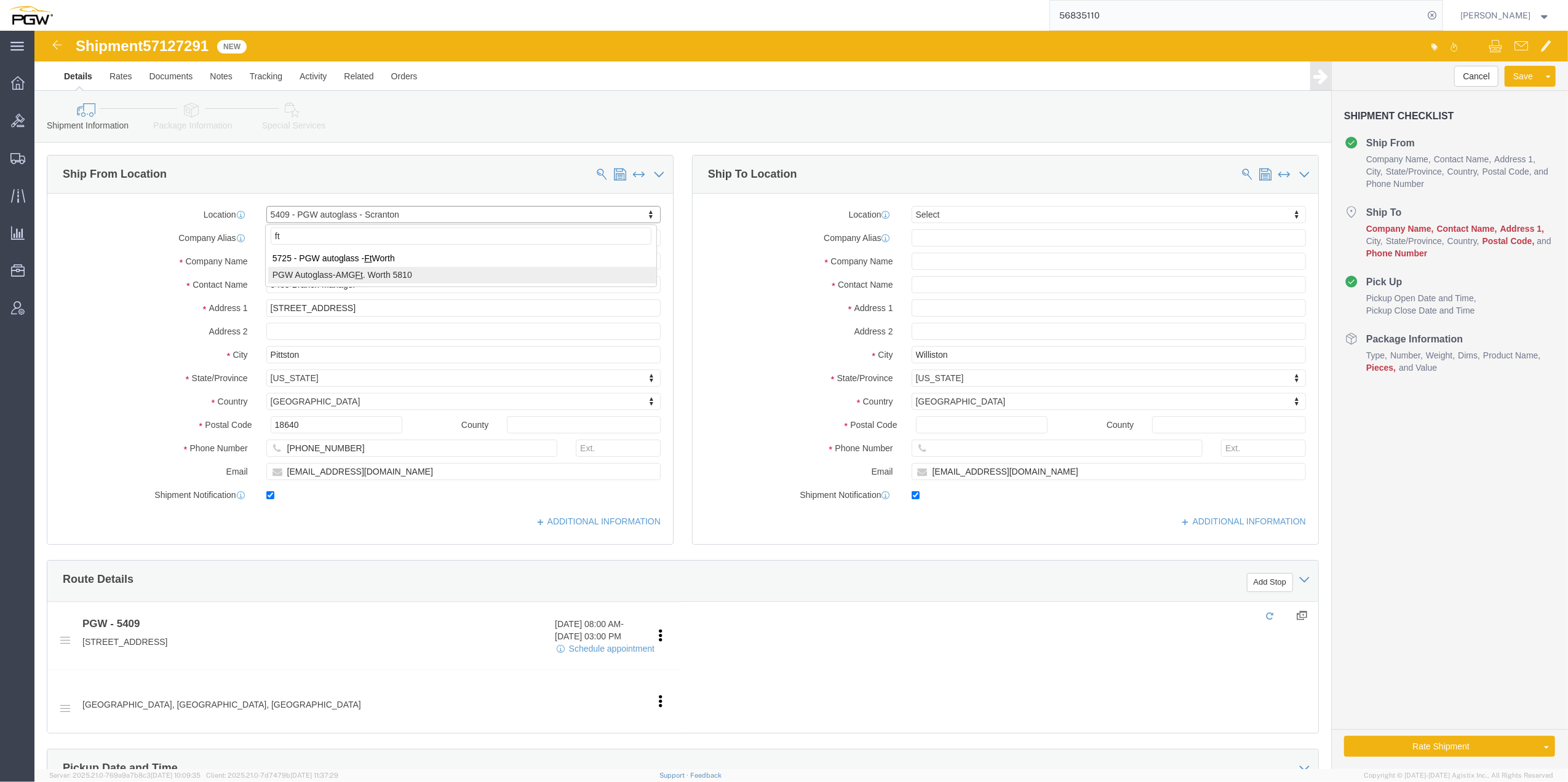
type input "ft"
select select "62933"
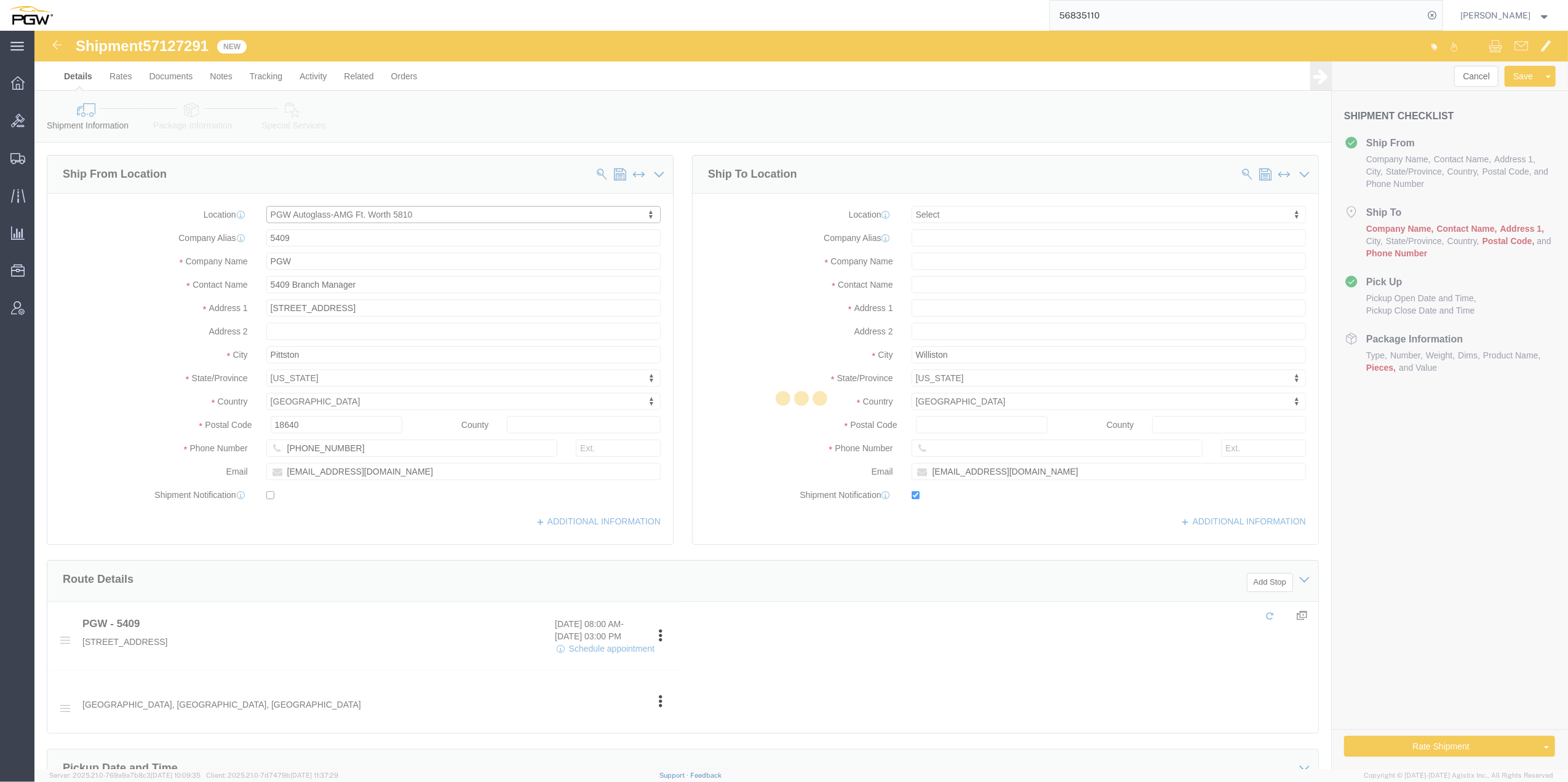
type input "5810"
type input "PGW Autoglass-AMG Ft. Worth 5810"
type input "[STREET_ADDRESS]"
type input "Ft Worth"
type input "76111"
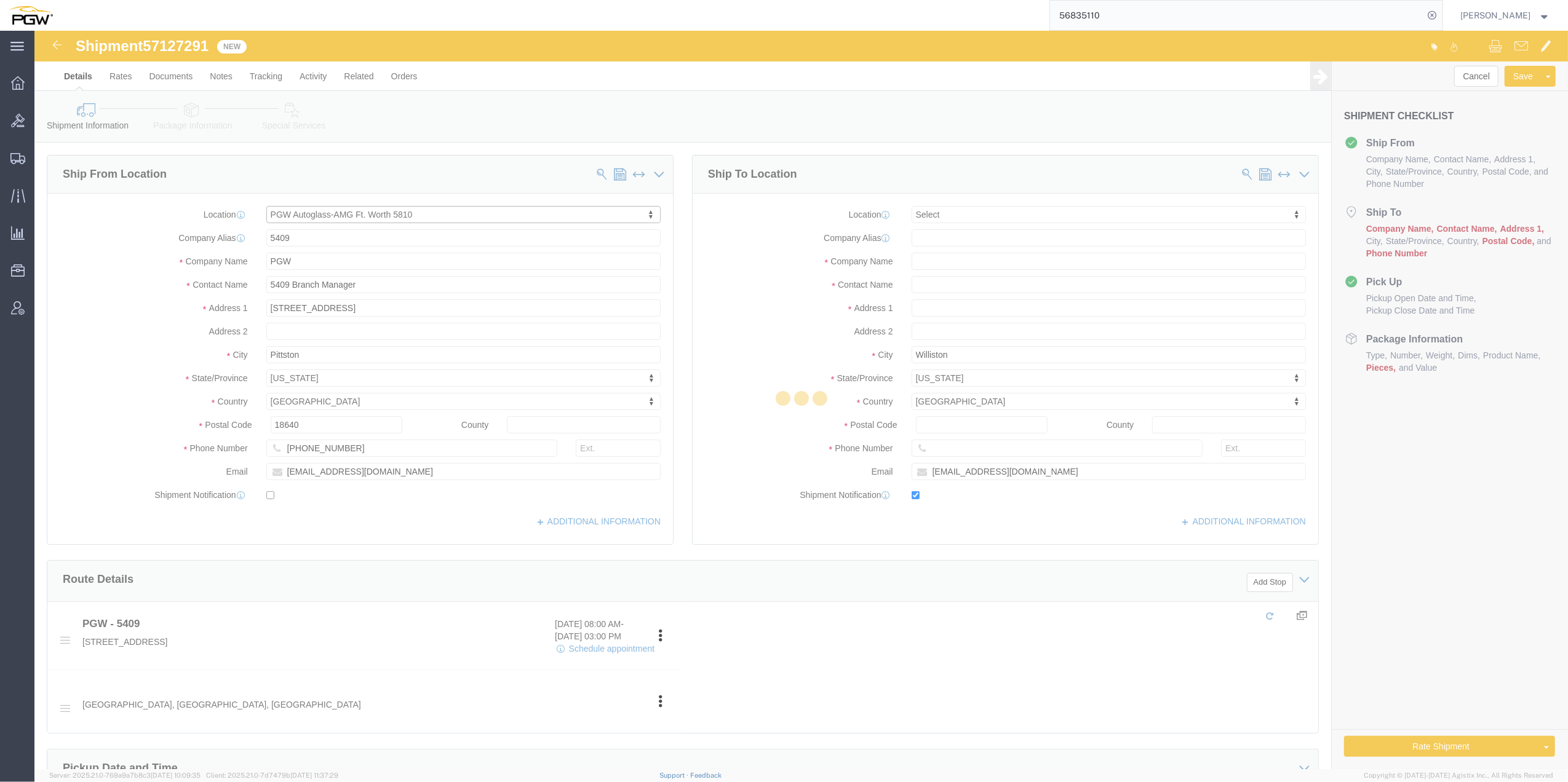
checkbox input "false"
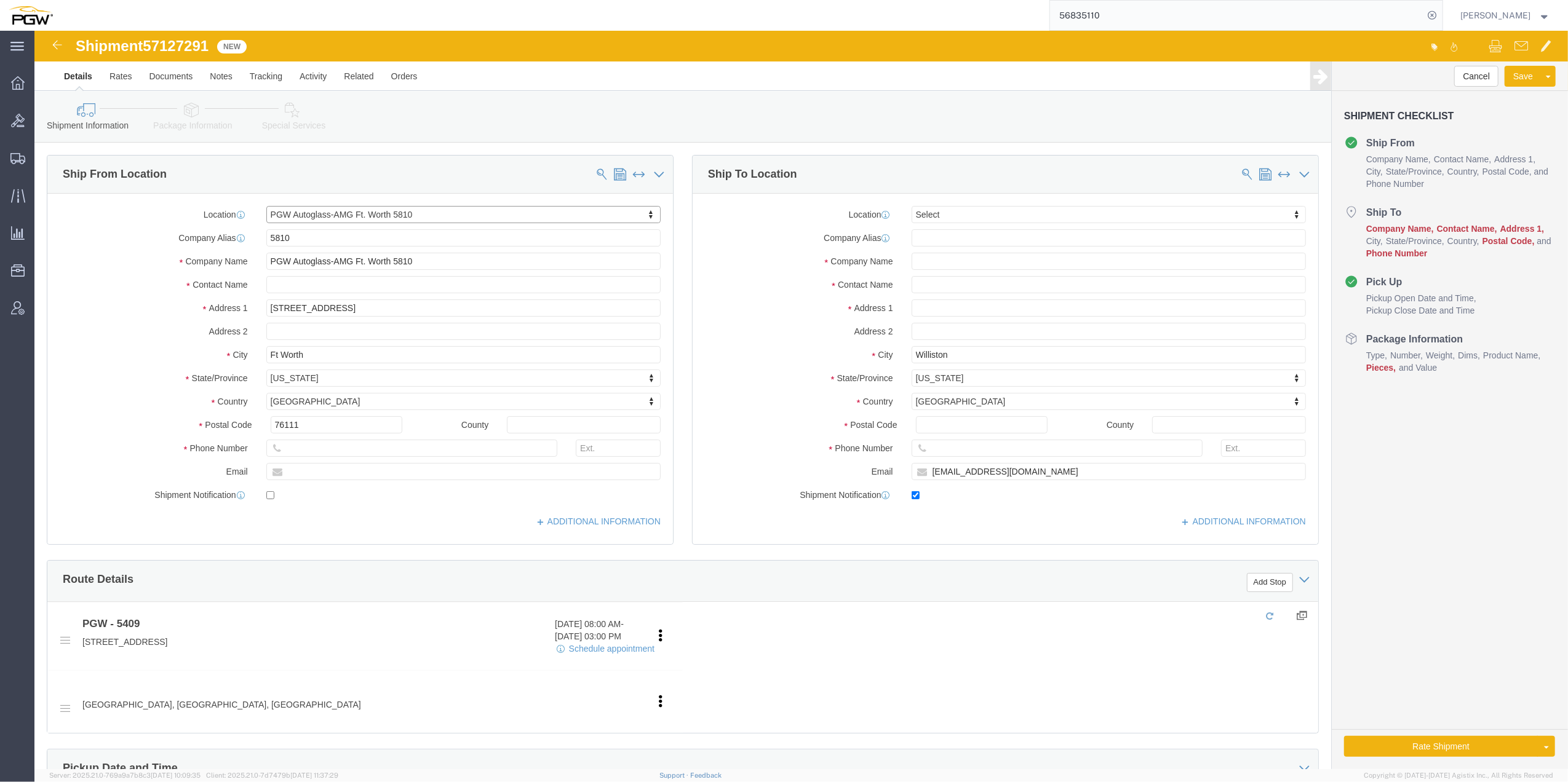
select select "[GEOGRAPHIC_DATA]"
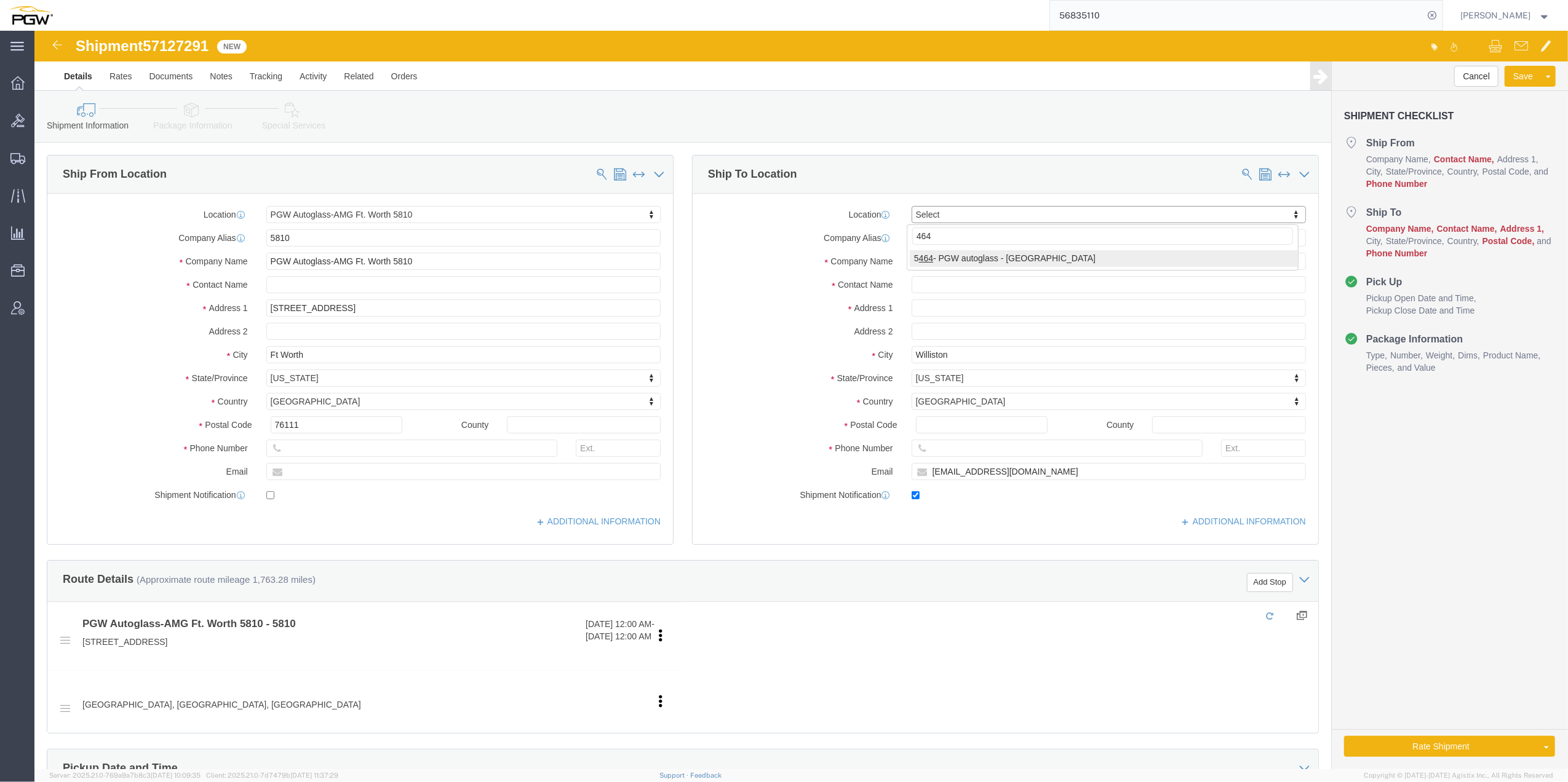
type input "464"
select select "28771"
type input "5464"
type input "PGW"
type input "5464 Branch Manager"
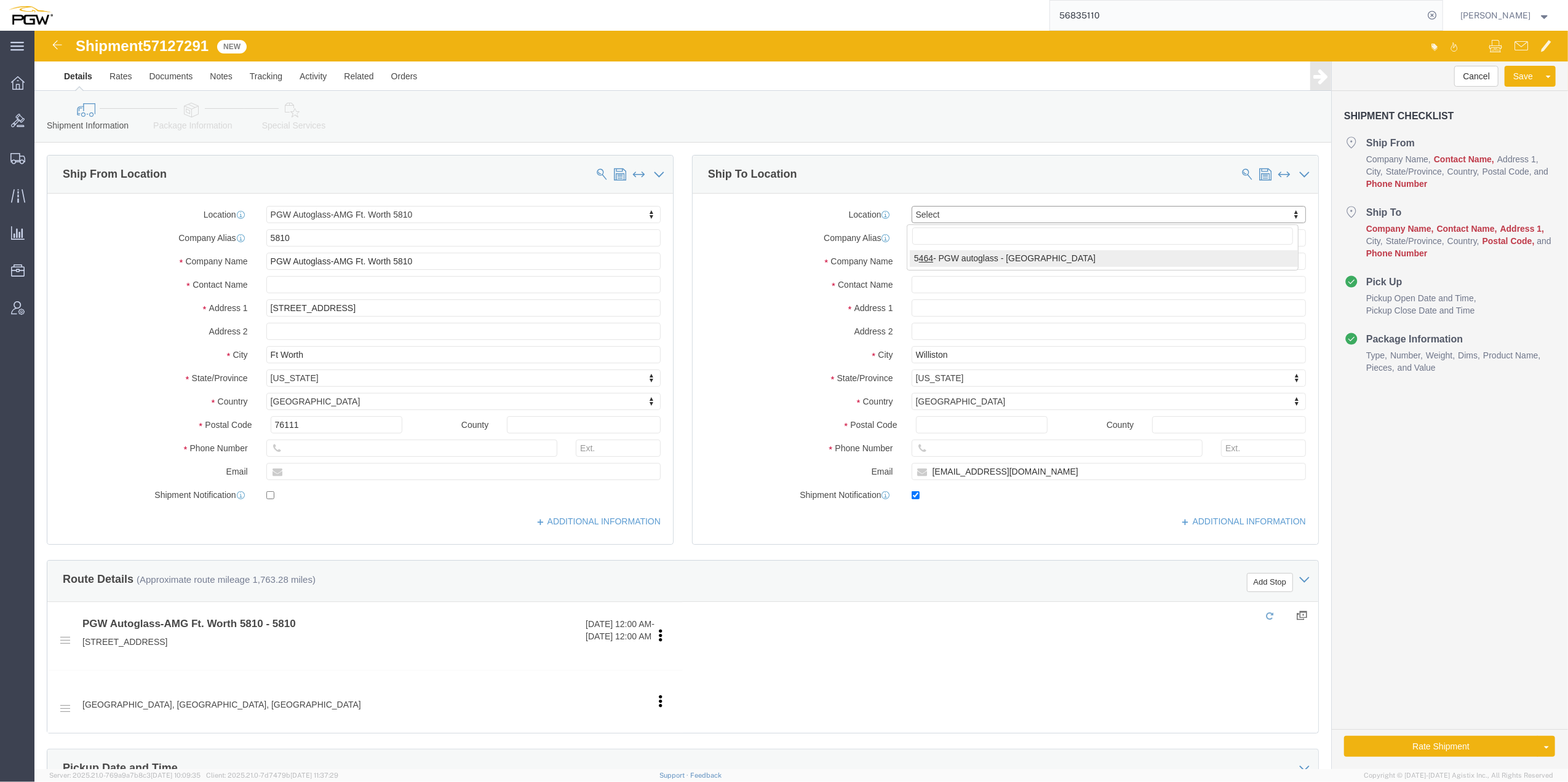
type input "[STREET_ADDRESS]"
type input "Suite 300"
type input "Wichita"
type input "67226"
type input "[PHONE_NUMBER]"
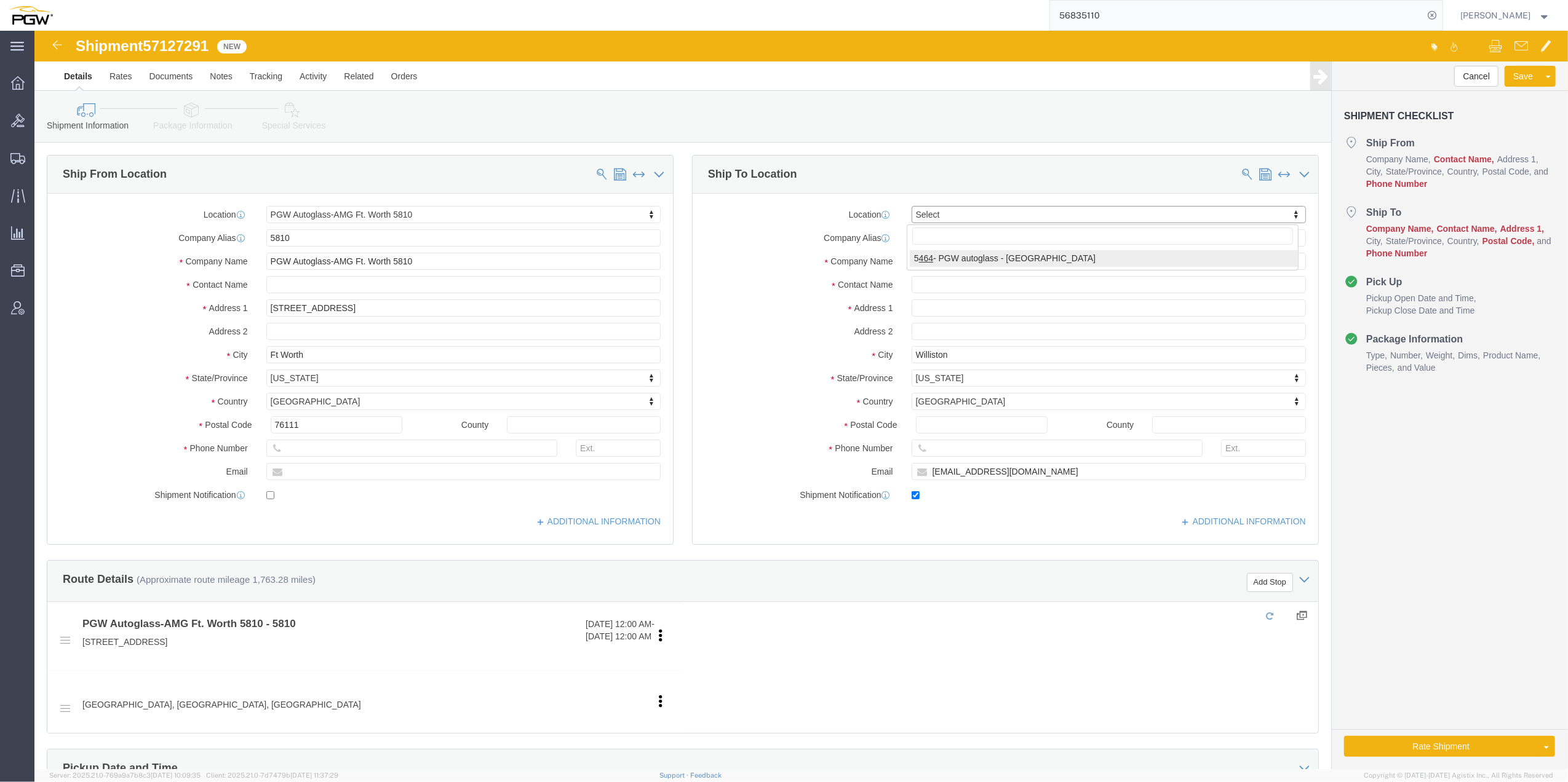
type input "[EMAIL_ADDRESS][DOMAIN_NAME]"
select select "KS"
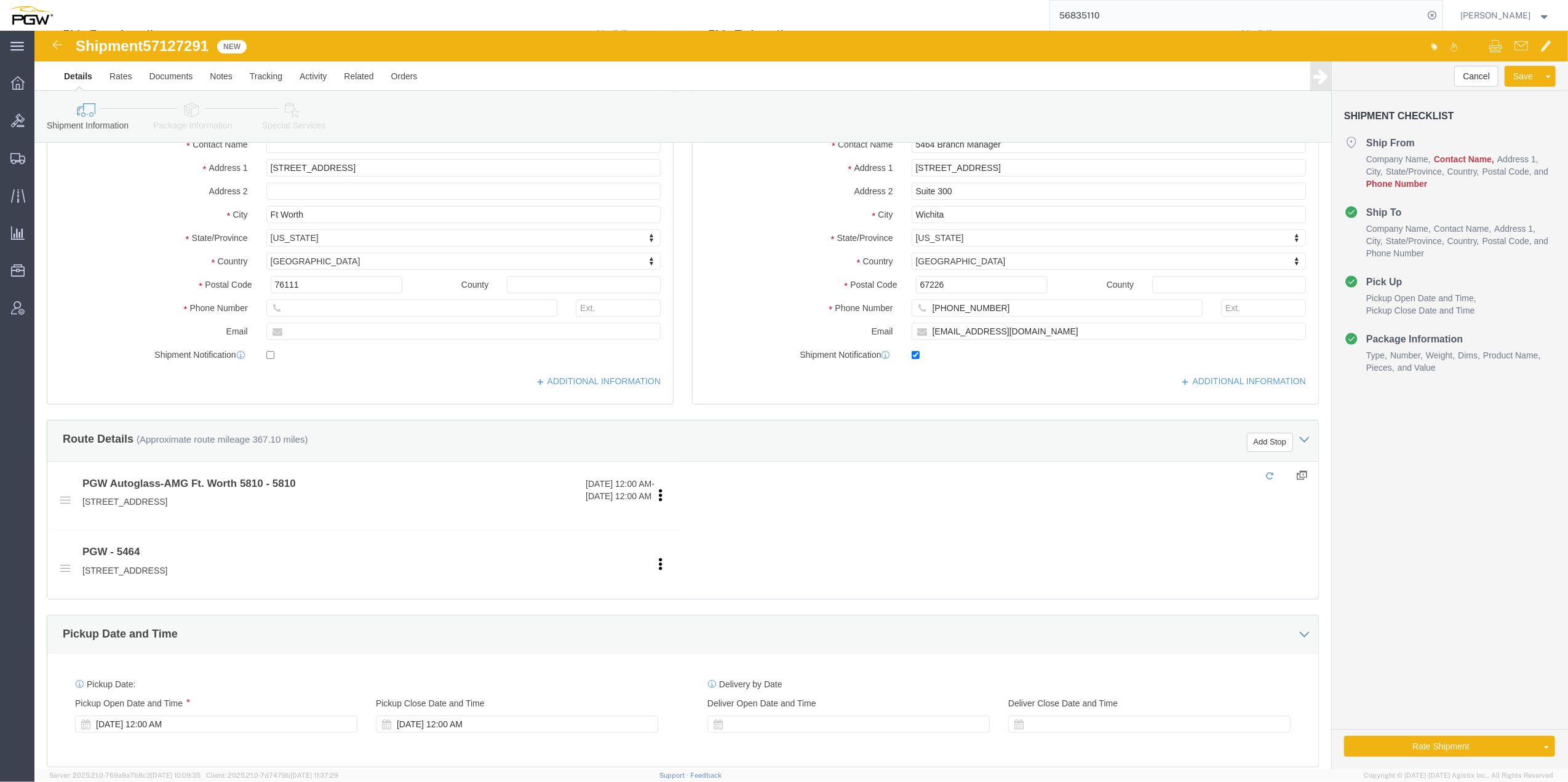
scroll to position [164, 0]
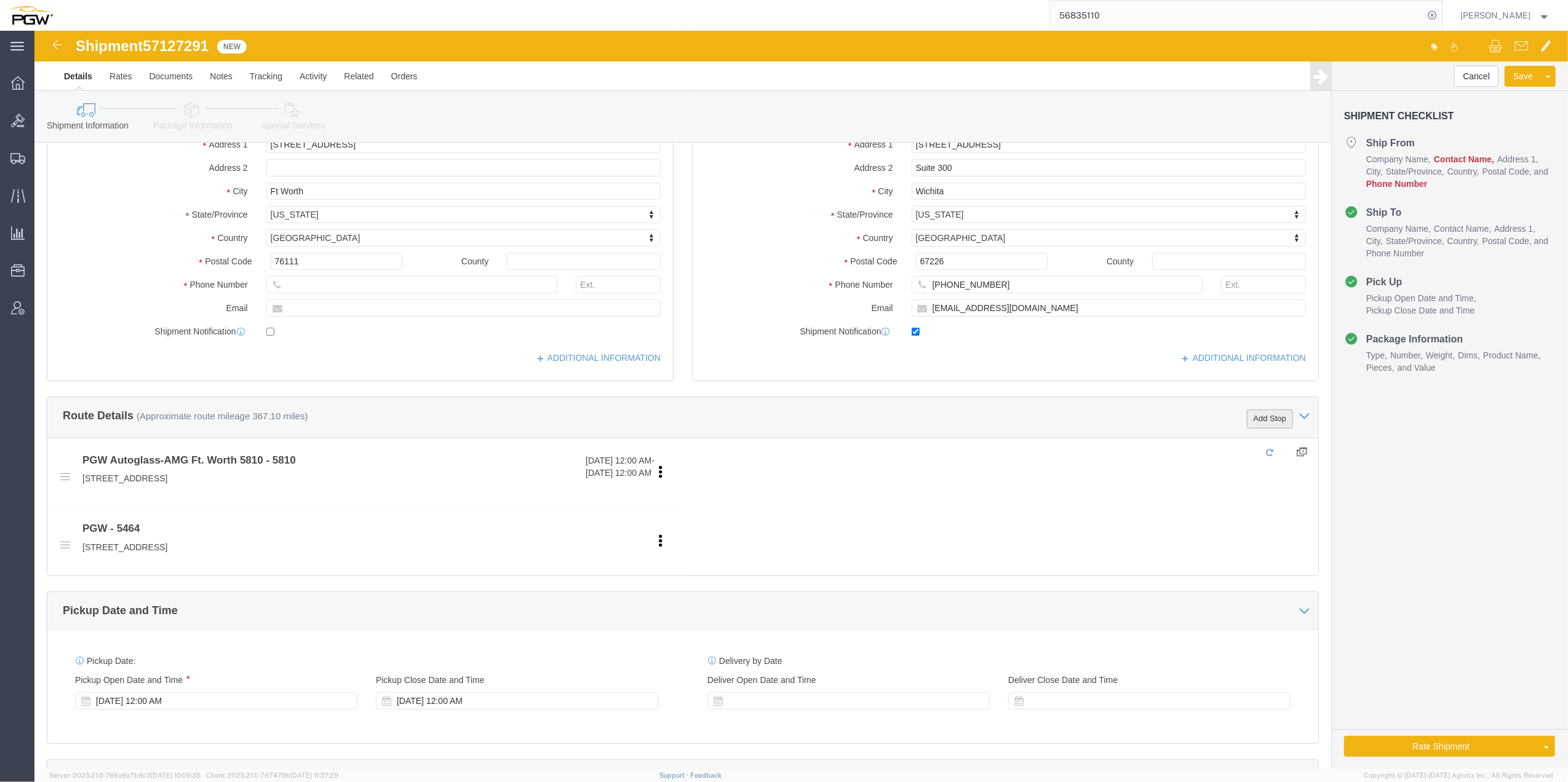
click button "Add Stop"
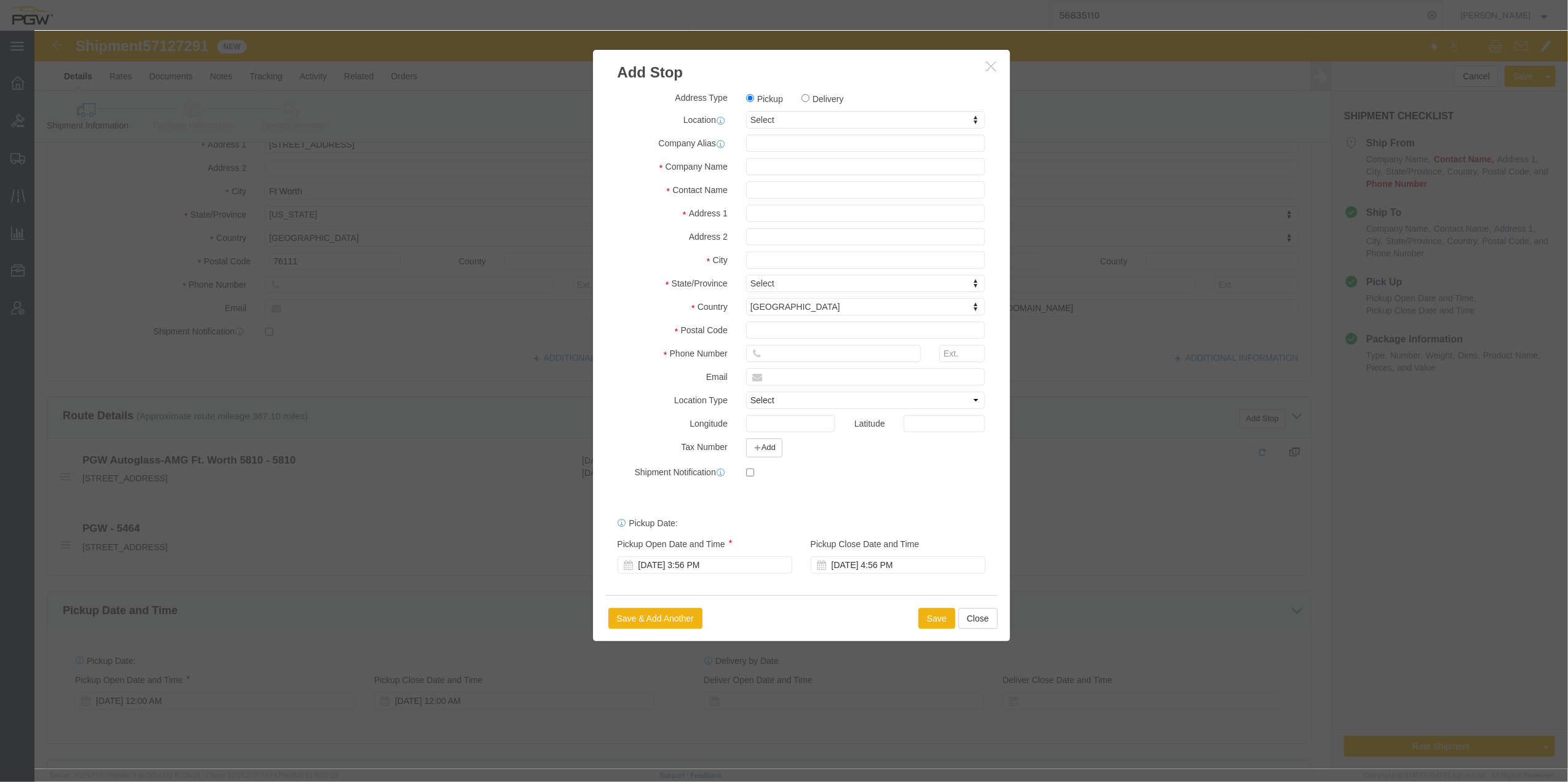
click label "Delivery"
click input "Delivery"
radio input "true"
select select
type input "459"
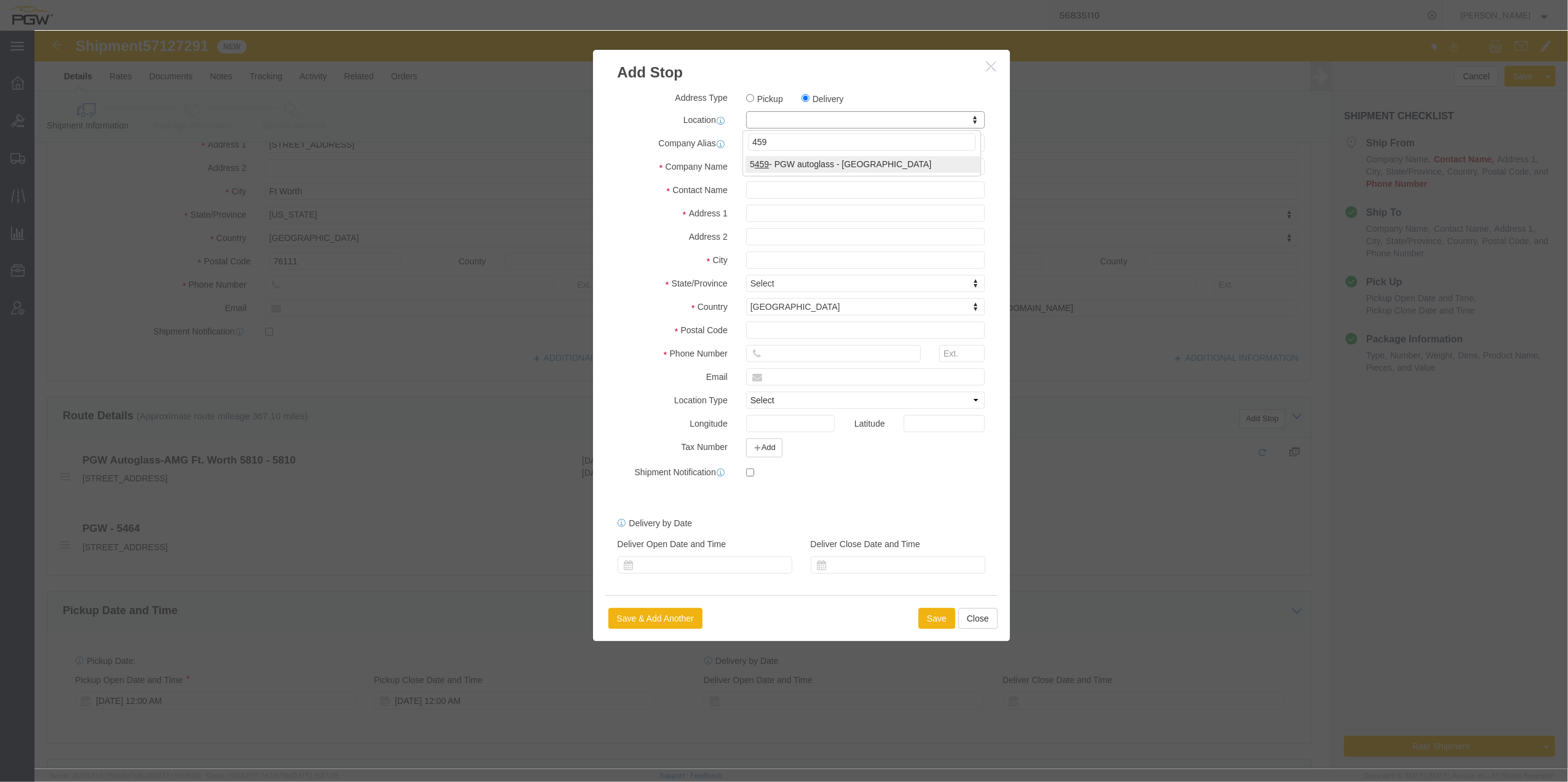
select select "28301"
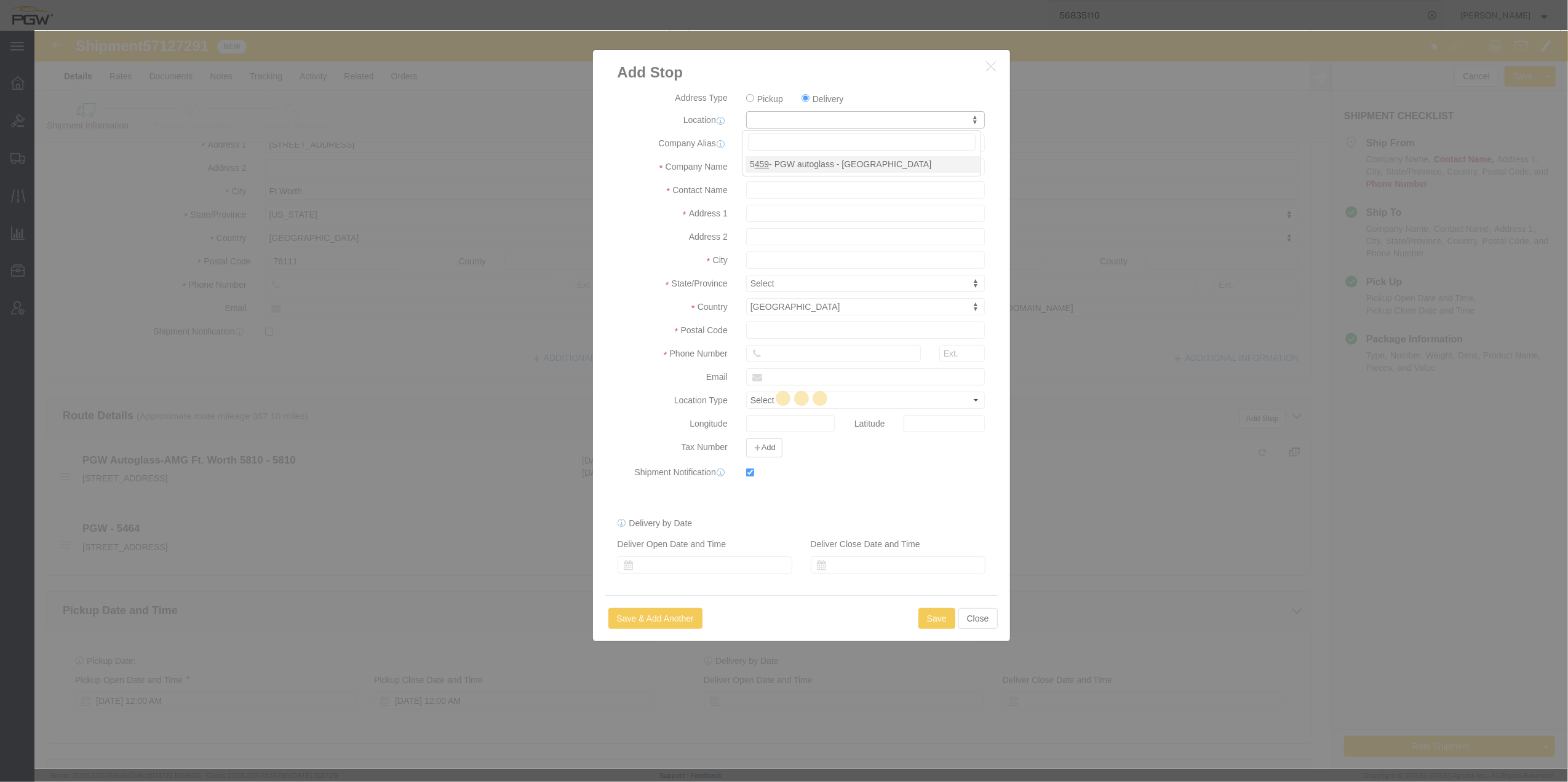
type input "5459"
type input "PGW"
type input "5459 Branch Manager"
type input "[STREET_ADDRESS]"
type input "Tulsa"
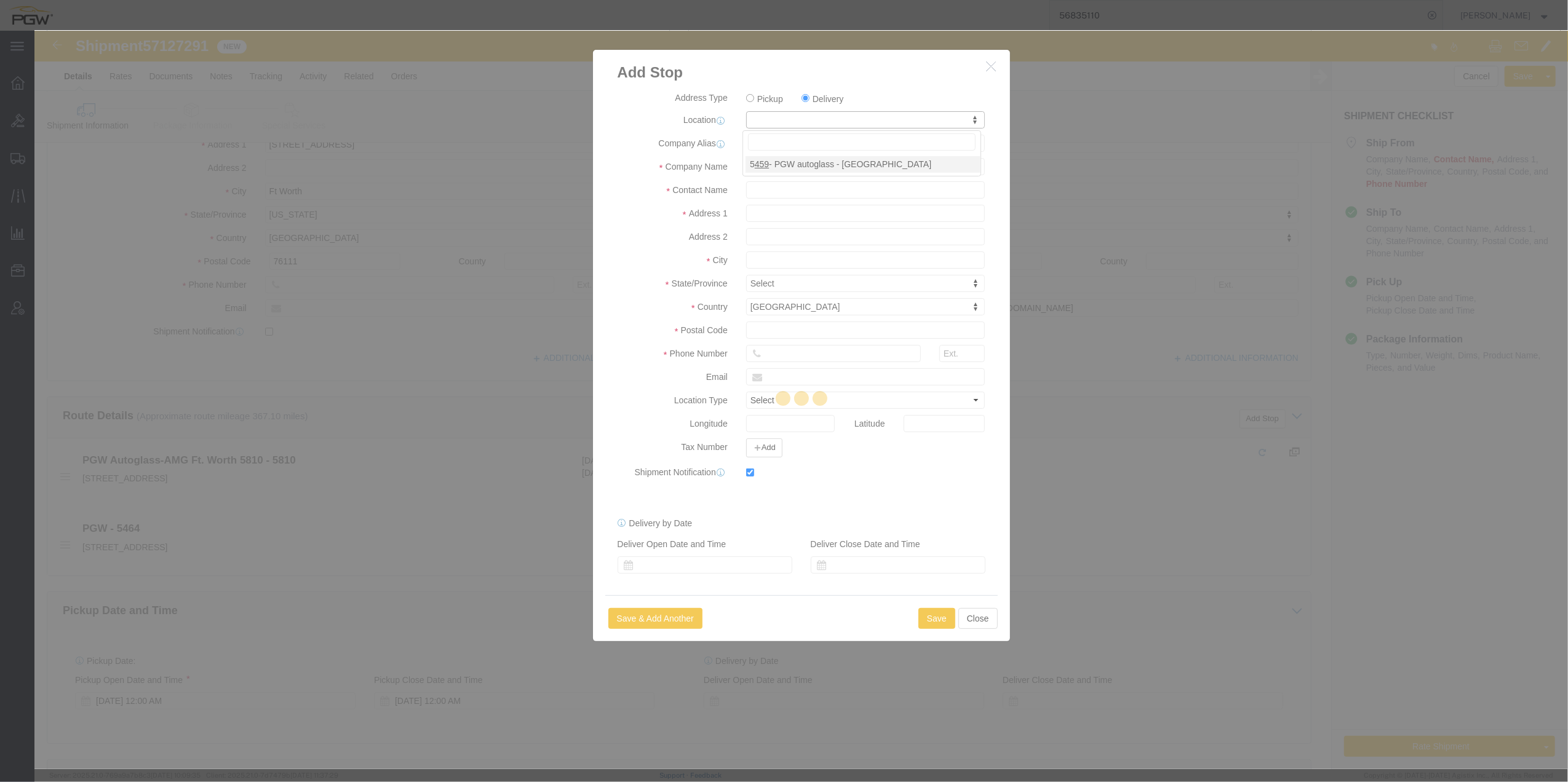
type input "74116"
type input "[PHONE_NUMBER]"
type input "[EMAIL_ADDRESS][DOMAIN_NAME]"
checkbox input "true"
select select "OK"
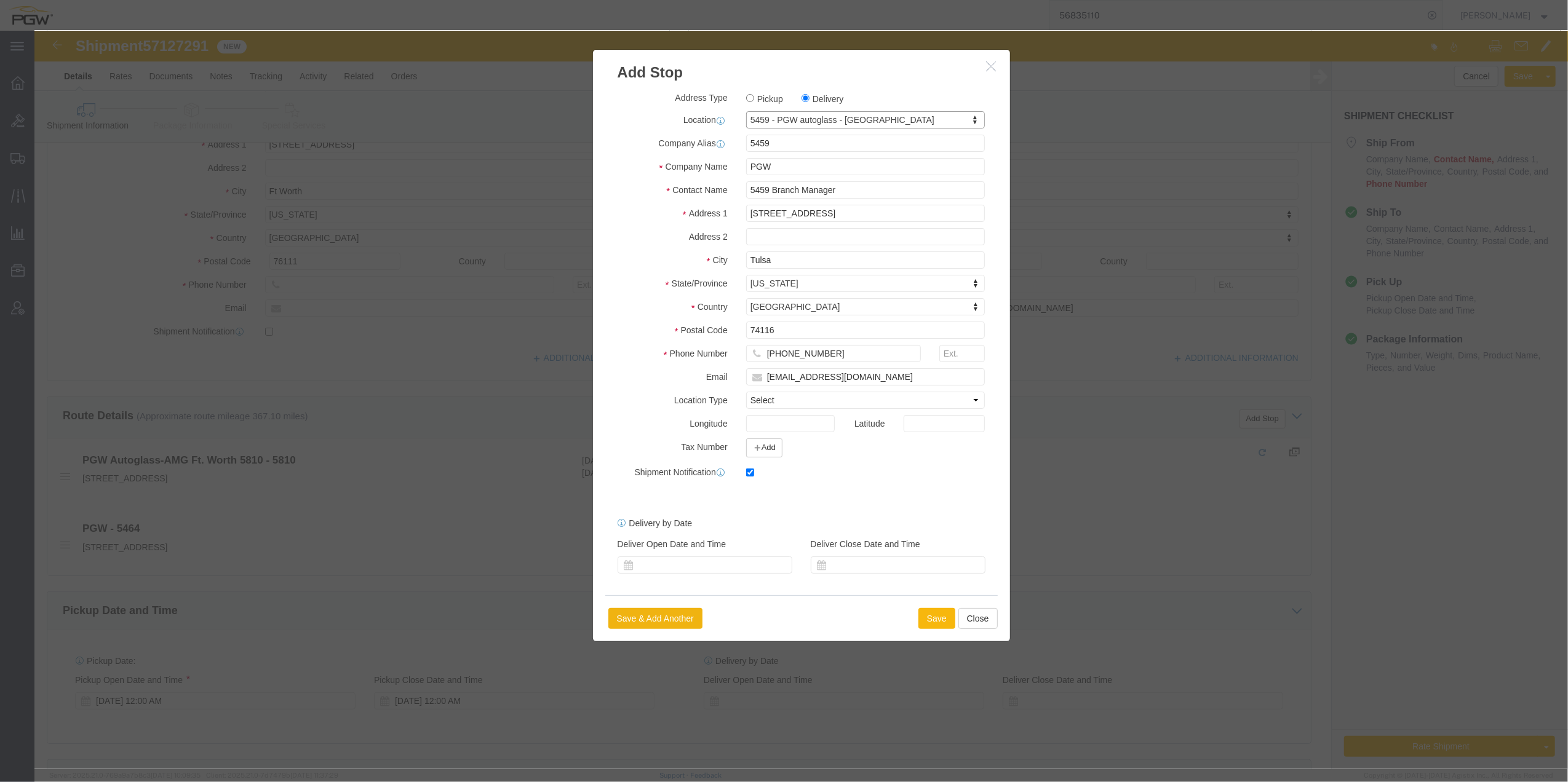
click button "Save"
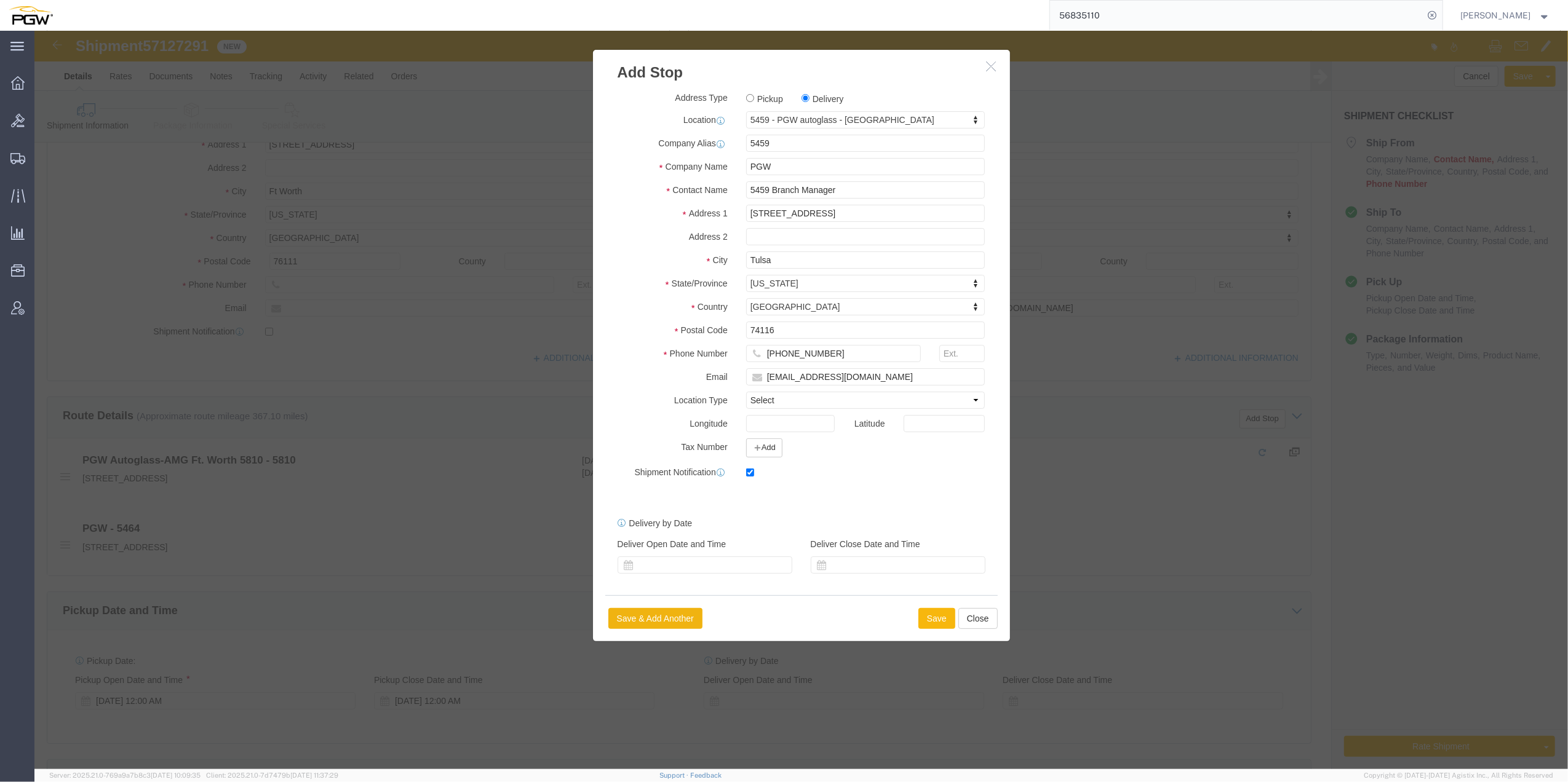
select select "D"
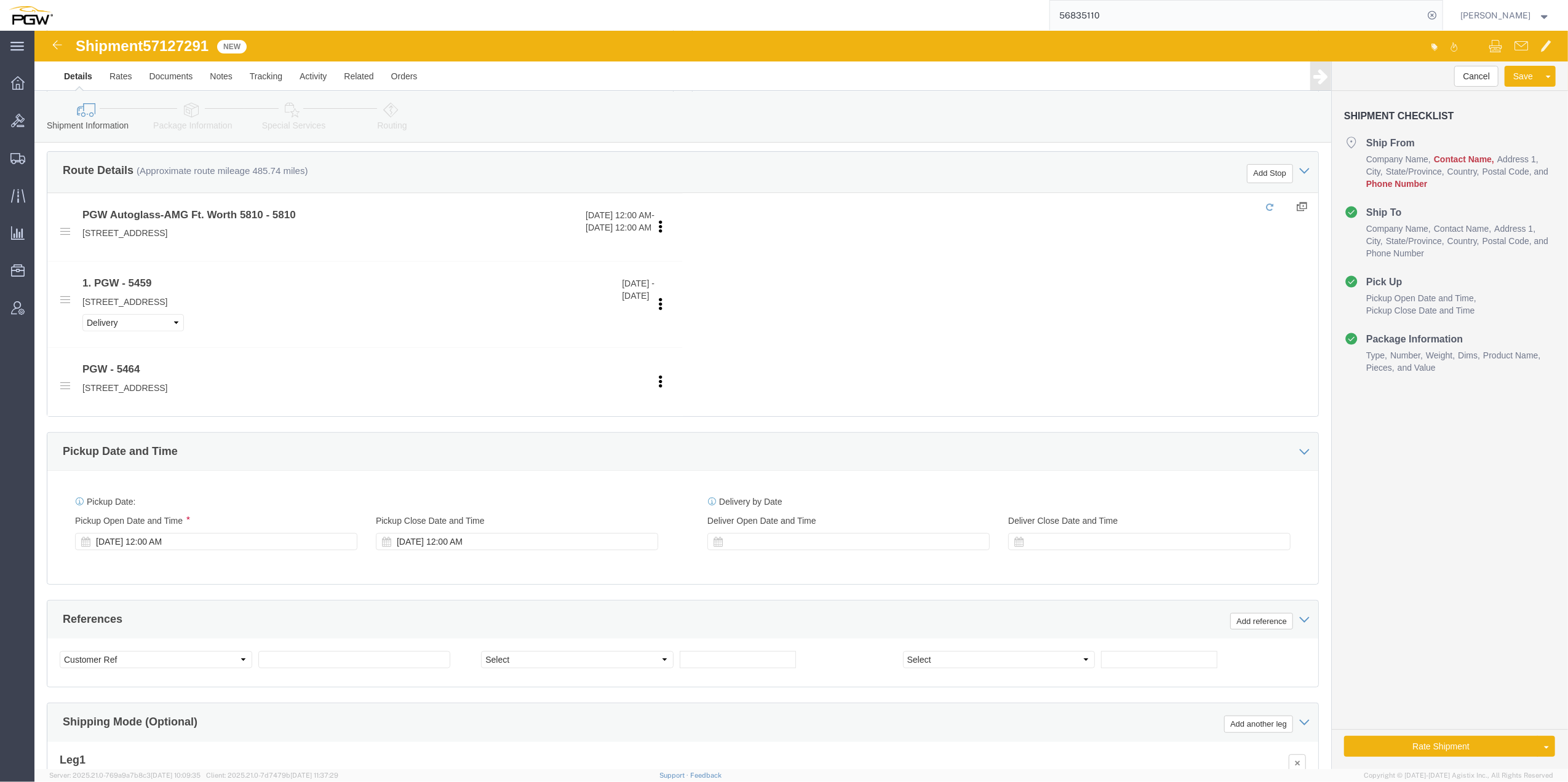
scroll to position [409, 0]
click div "[DATE] 12:00 AM"
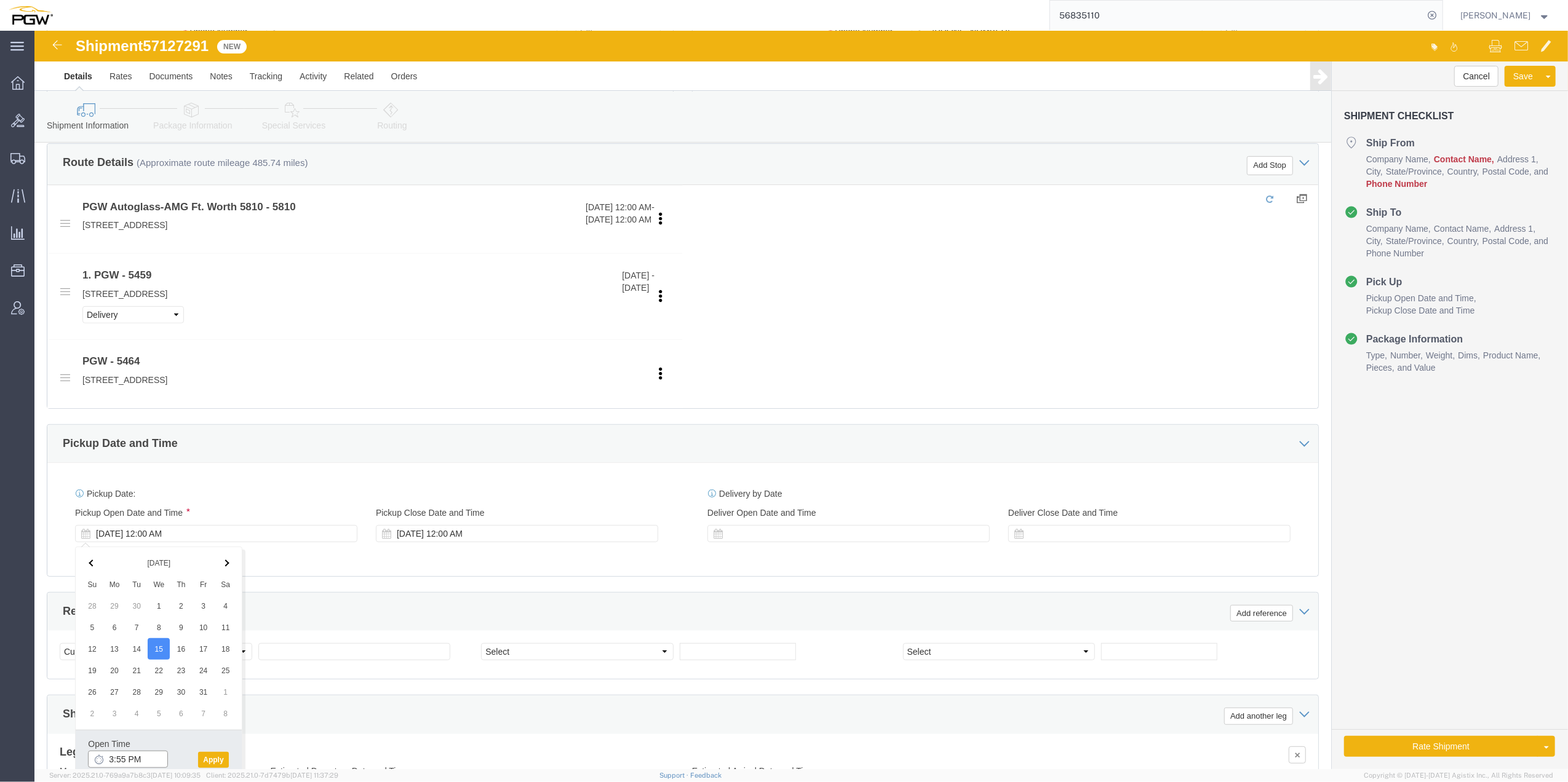
click input "3:55 PM"
type input "10:00 AM"
click button "Apply"
click span "57127291"
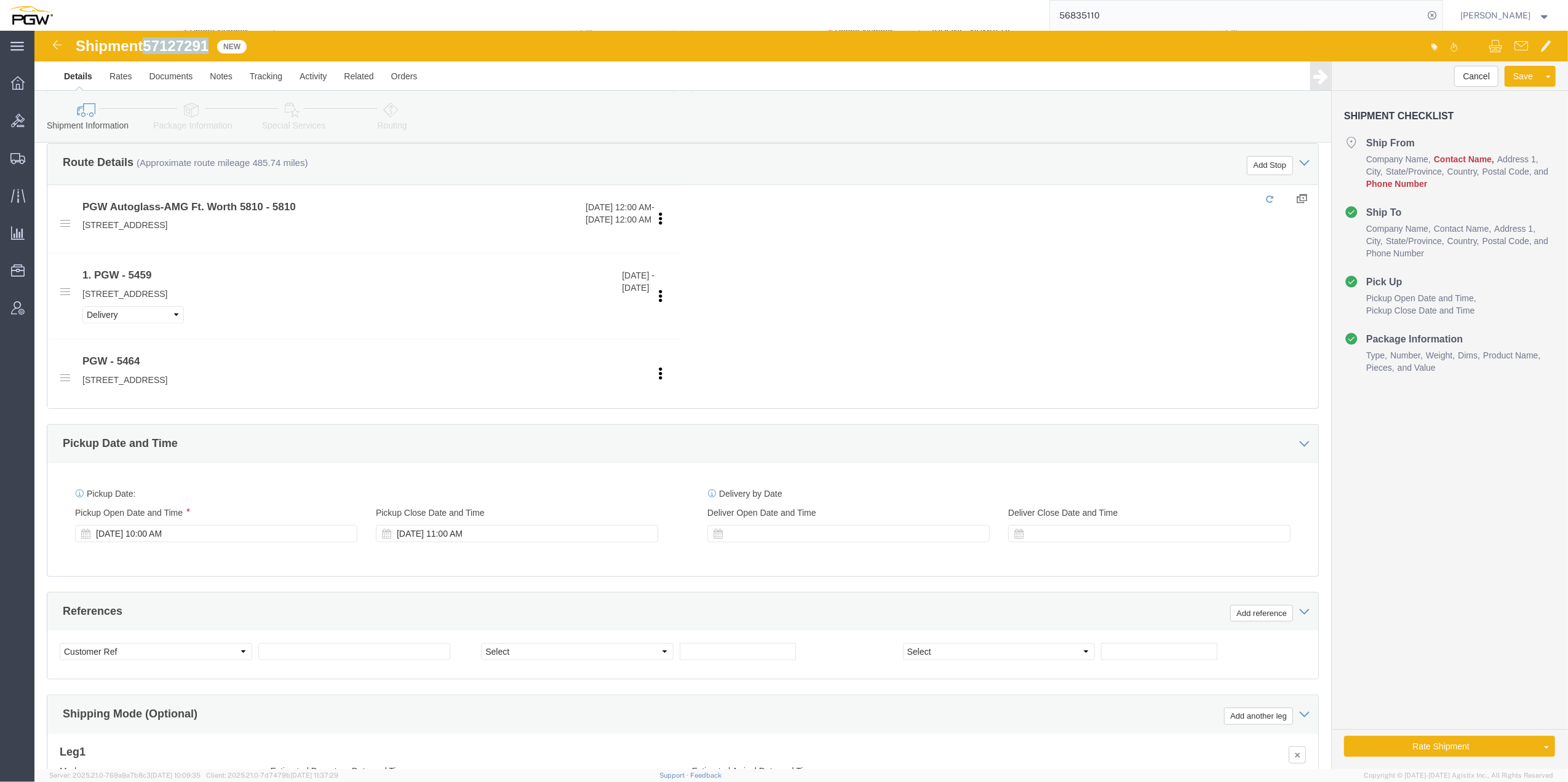
copy span "57127291"
click input "text"
paste input "57127291"
type input "57127291"
click select "Select Account Type Activity ID Airline Appointment Number ASN Batch Request # …"
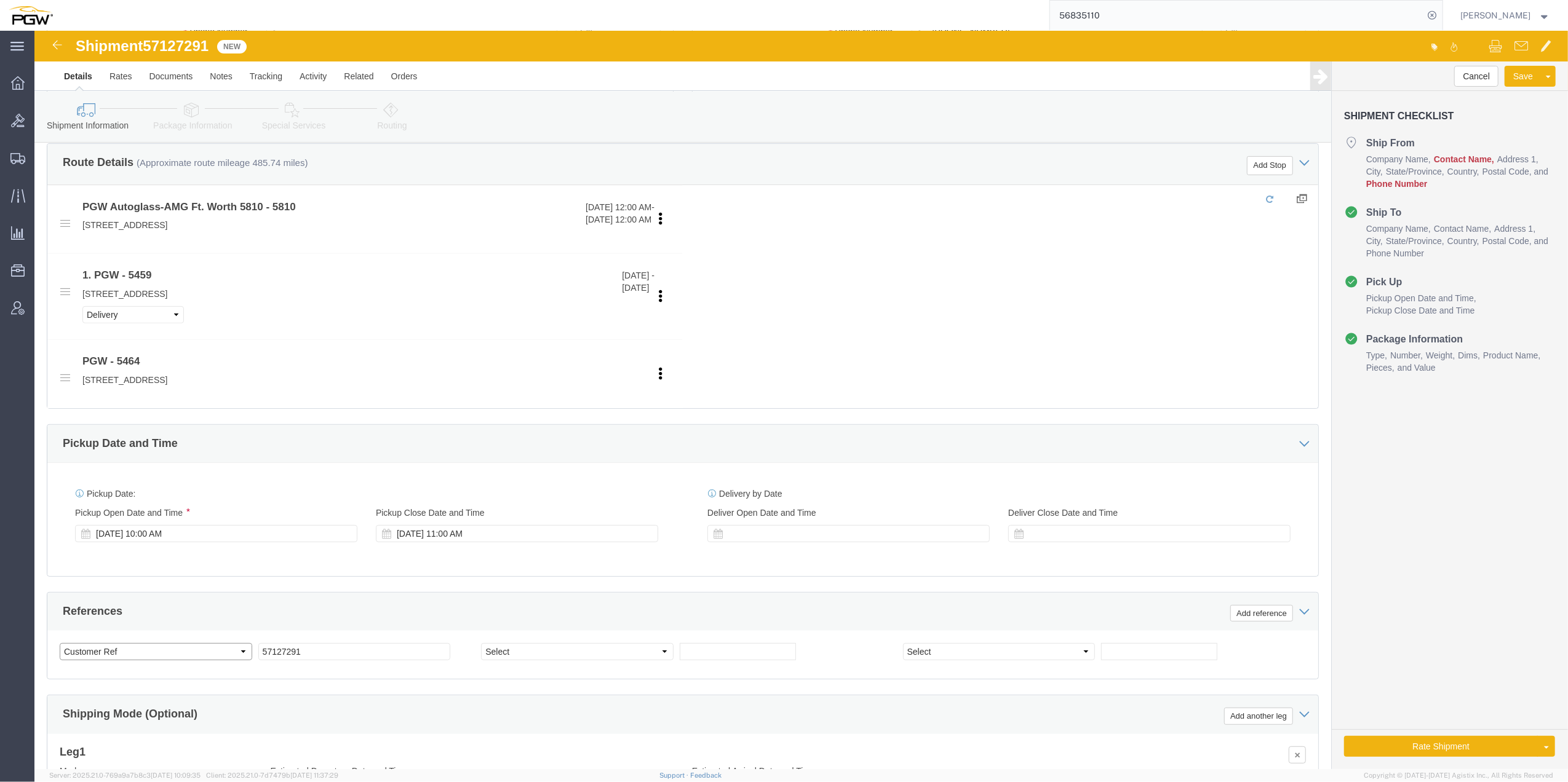
select select "BOL"
click select "Select Account Type Activity ID Airline Appointment Number ASN Batch Request # …"
click input "text"
paste input "669880"
type input "669880"
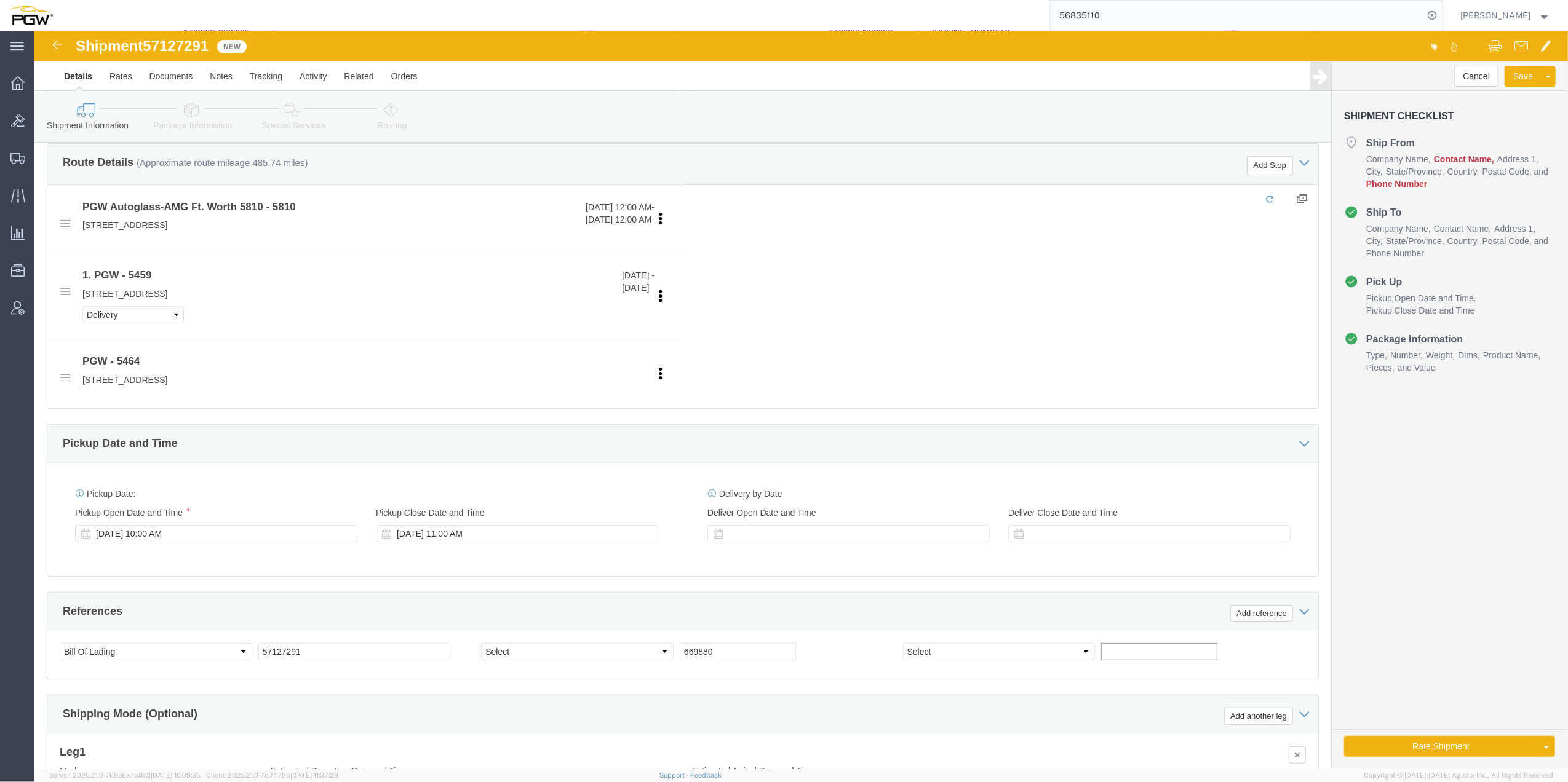
click input "text"
paste input "669876"
type input "669876"
click div "Select Account Type Activity ID Airline Appointment Number ASN Batch Request # …"
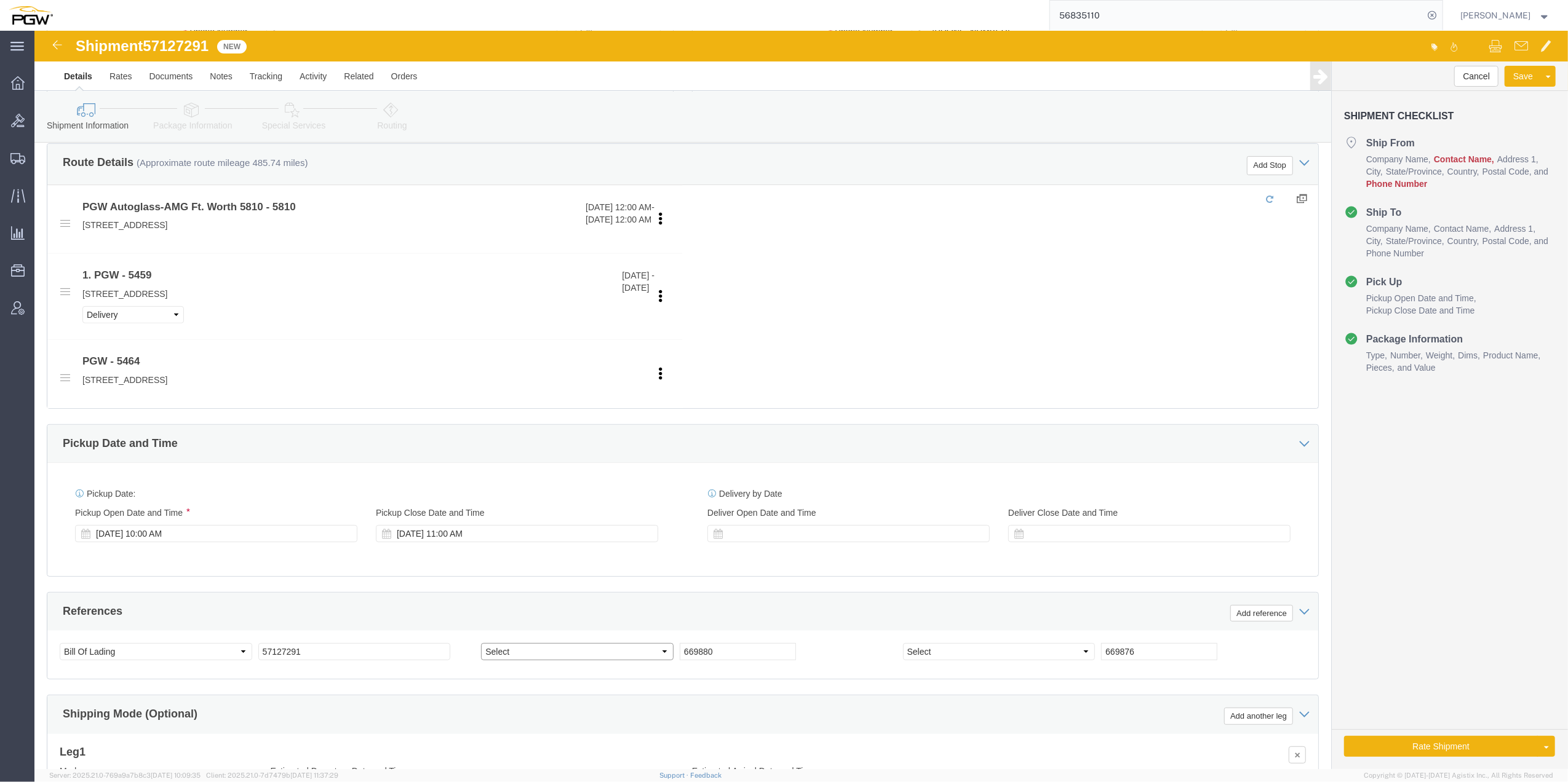
click select "Select Account Type Activity ID Airline Appointment Number ASN Batch Request # …"
select select "ORDERNUM"
click select "Select Account Type Activity ID Airline Appointment Number ASN Batch Request # …"
select select "ORDERNUM"
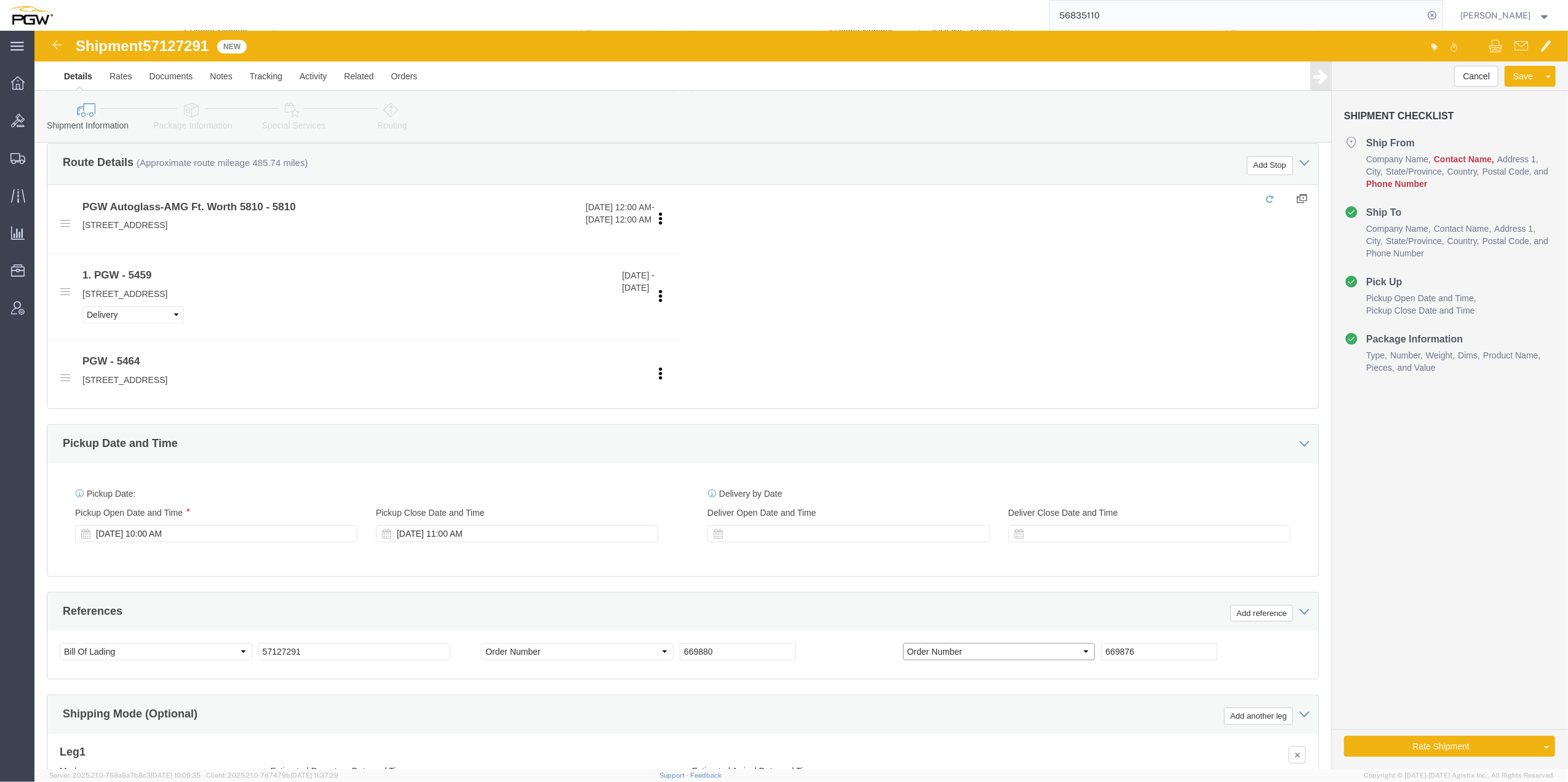
click select "Select Account Type Activity ID Airline Appointment Number ASN Batch Request # …"
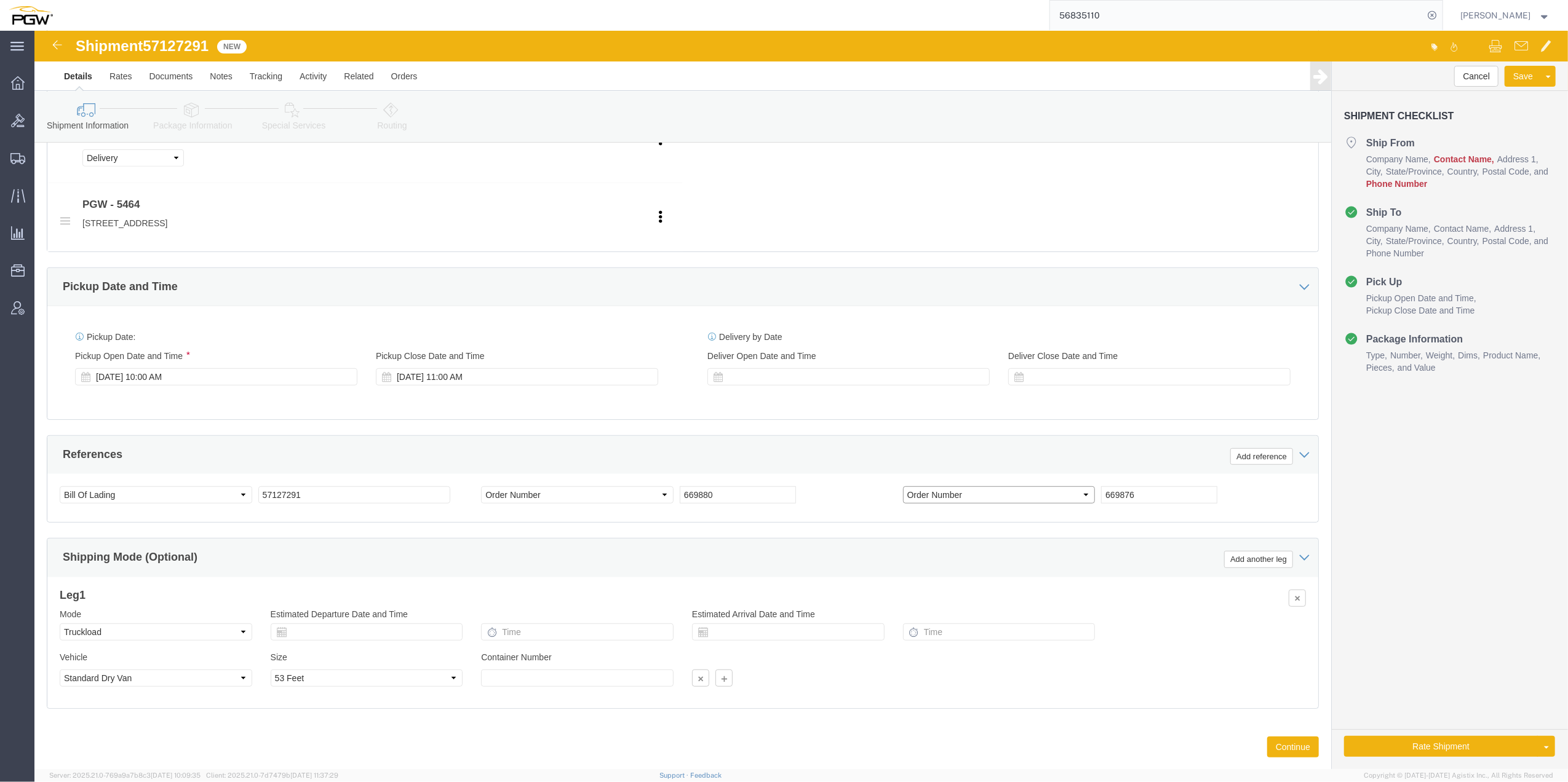
scroll to position [604, 0]
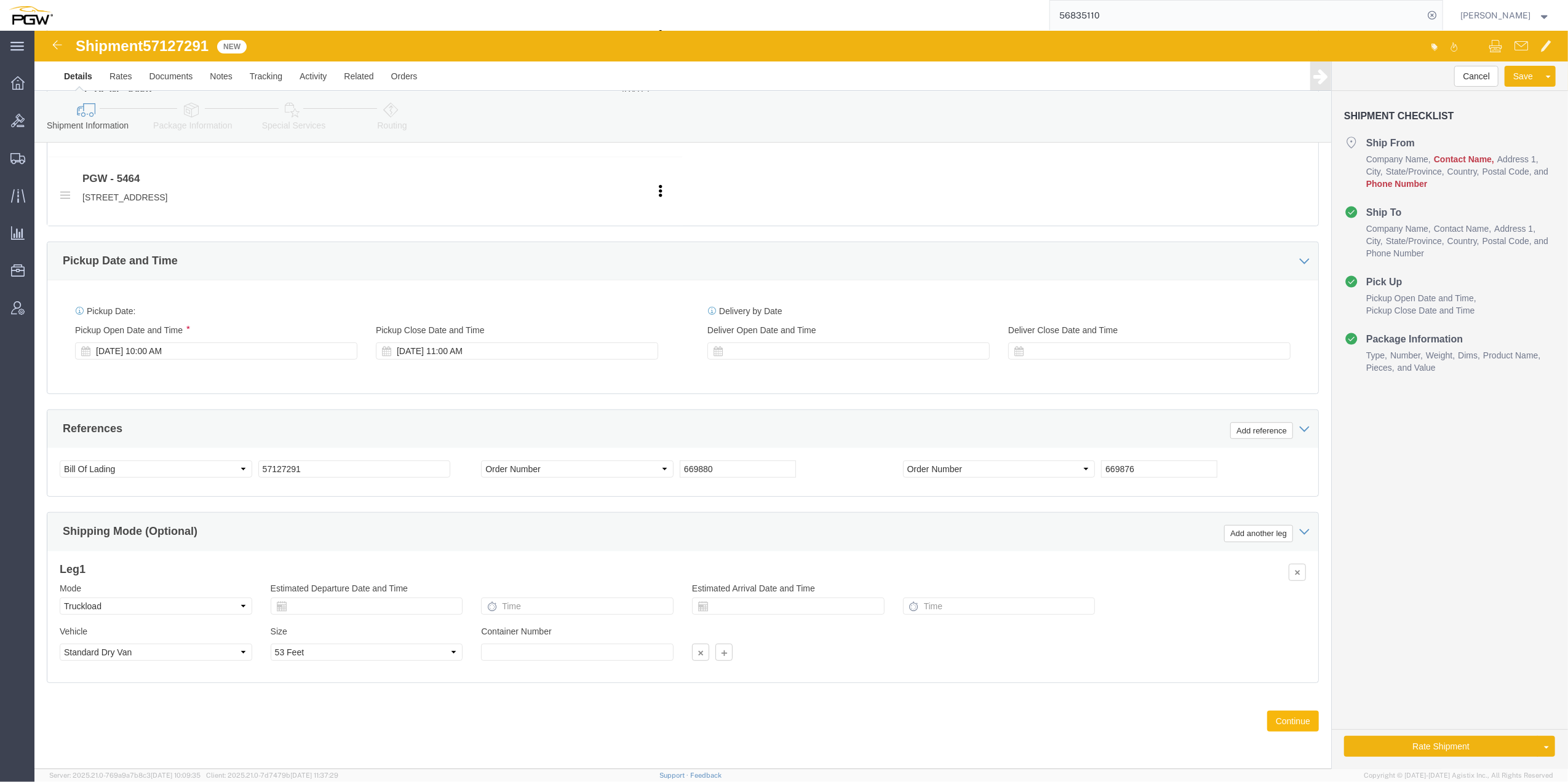
click button "Continue"
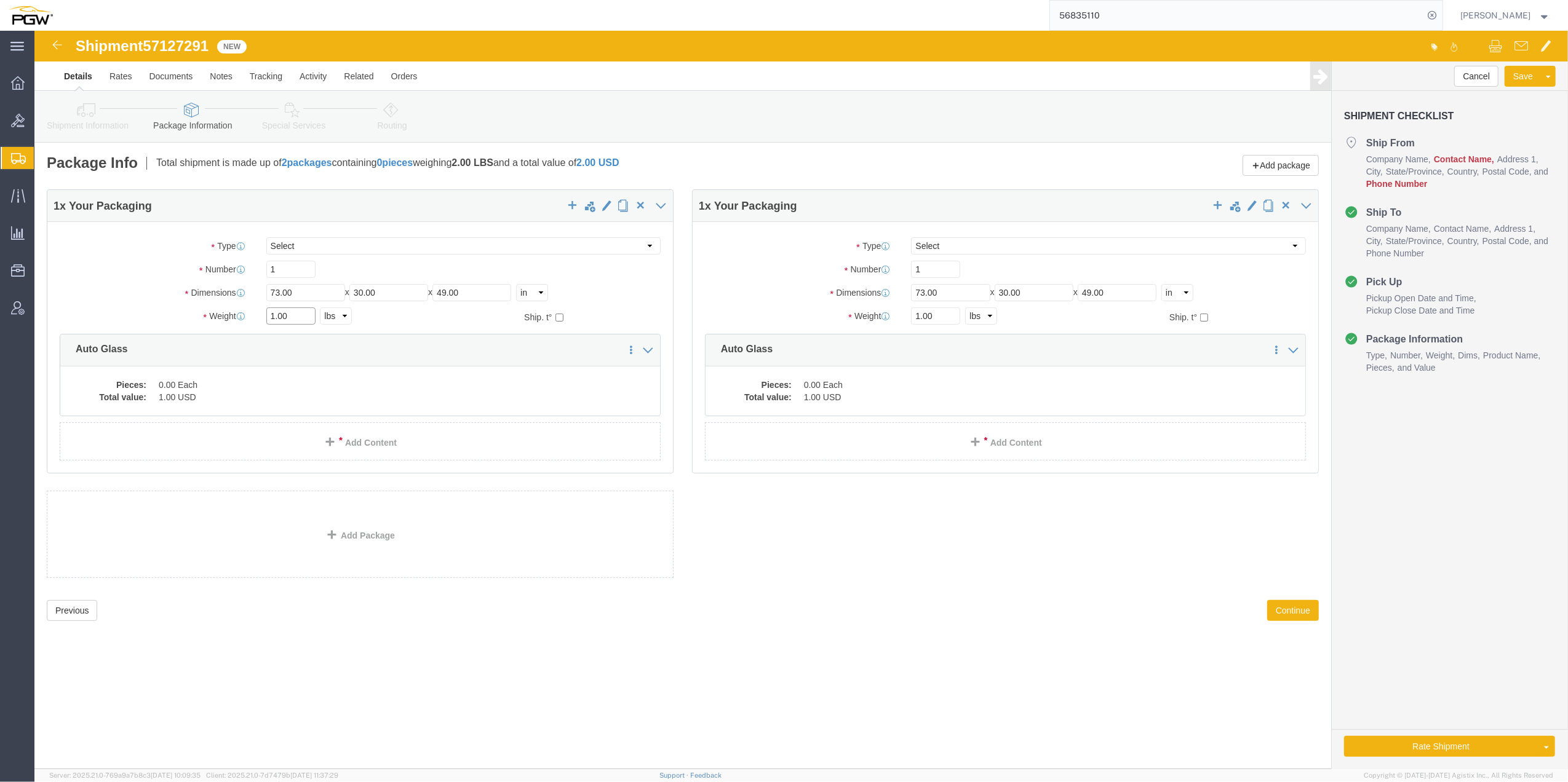
drag, startPoint x: 241, startPoint y: 284, endPoint x: 235, endPoint y: 283, distance: 6.1
click input "1.00"
paste input "2031"
type input "20311.00"
click input "1.00"
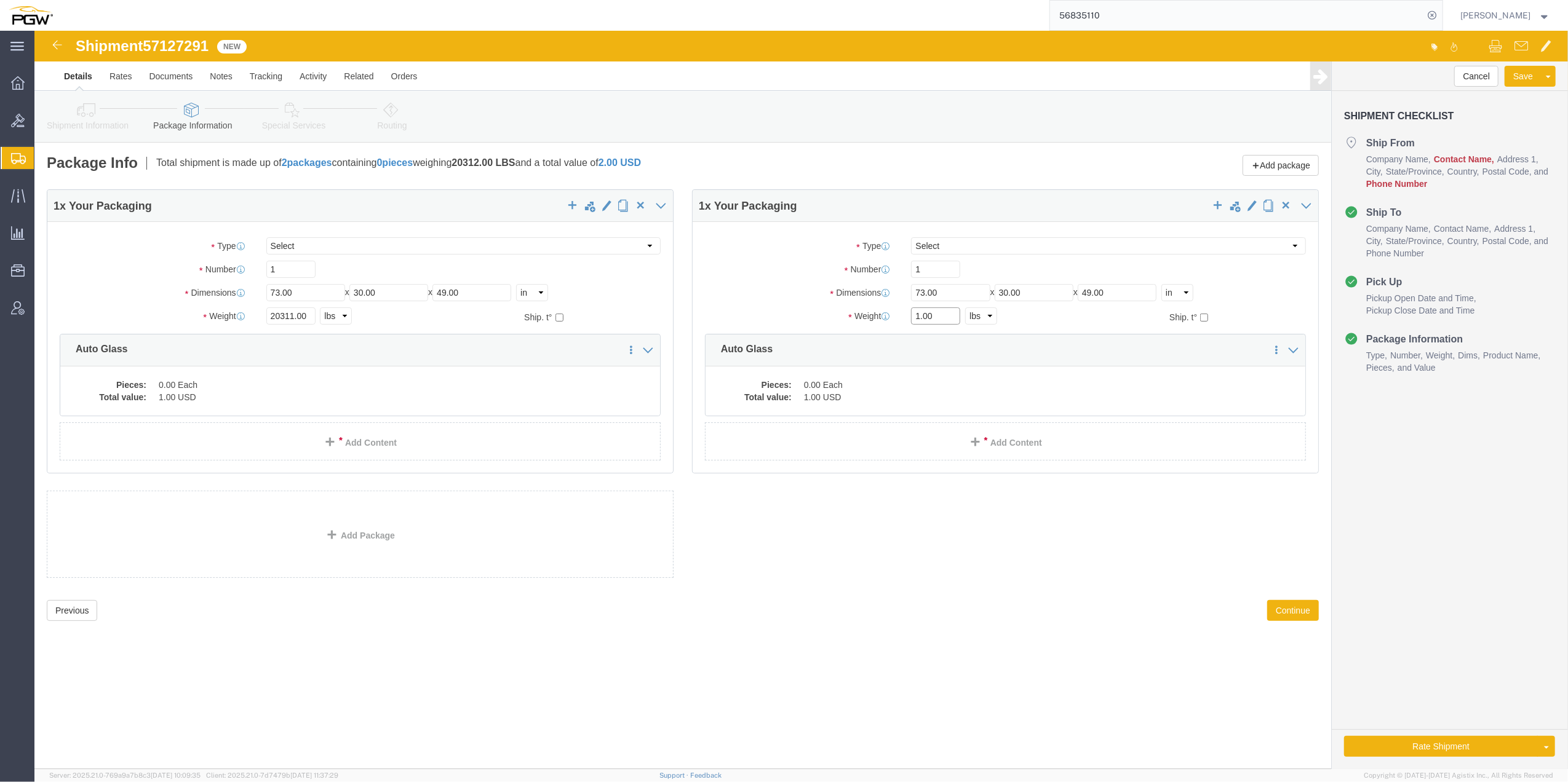
paste input "9076"
type input "19076.00"
drag, startPoint x: 247, startPoint y: 235, endPoint x: 218, endPoint y: 236, distance: 29.0
click div "Number 1"
type input "23"
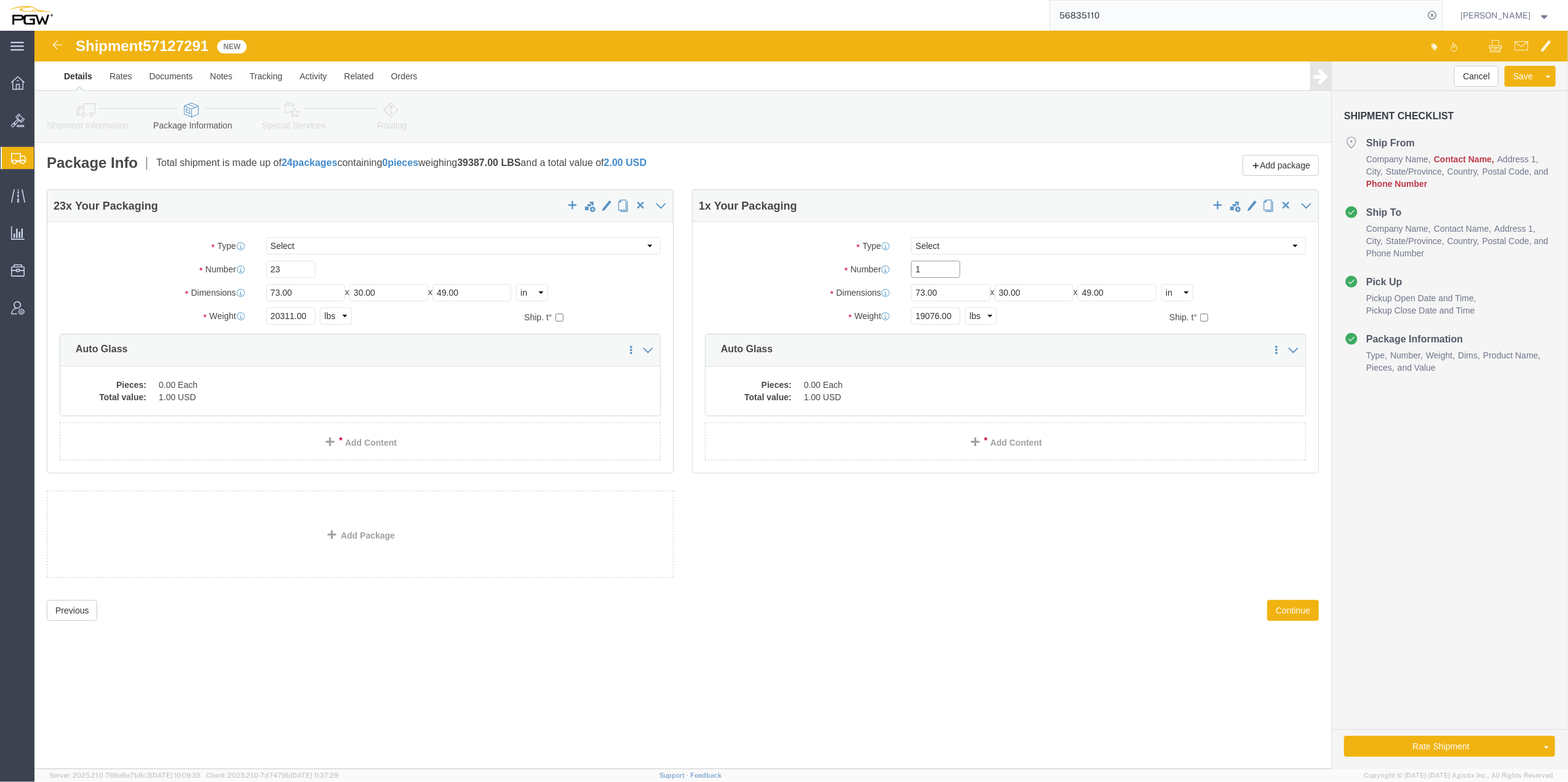
drag, startPoint x: 902, startPoint y: 243, endPoint x: 850, endPoint y: 226, distance: 54.7
click div "Package Type Select Bale(s) Basket(s) Bolt(s) Bottle(s) Buckets Bulk Bundle(s) …"
type input "20"
click dd "1.00 USD"
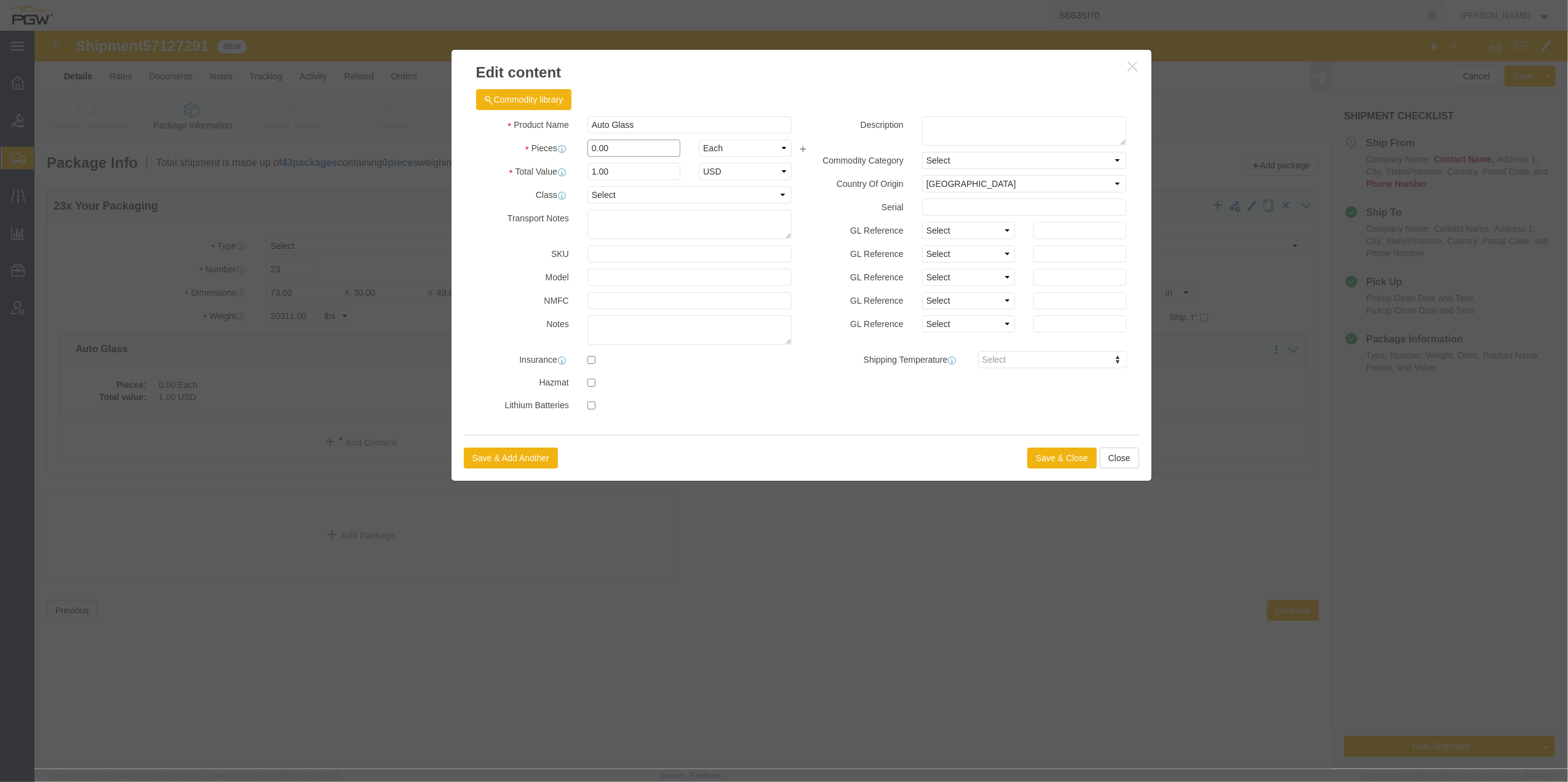
click input "0.00"
type input "23.00"
type input "23"
click button "Save & Close"
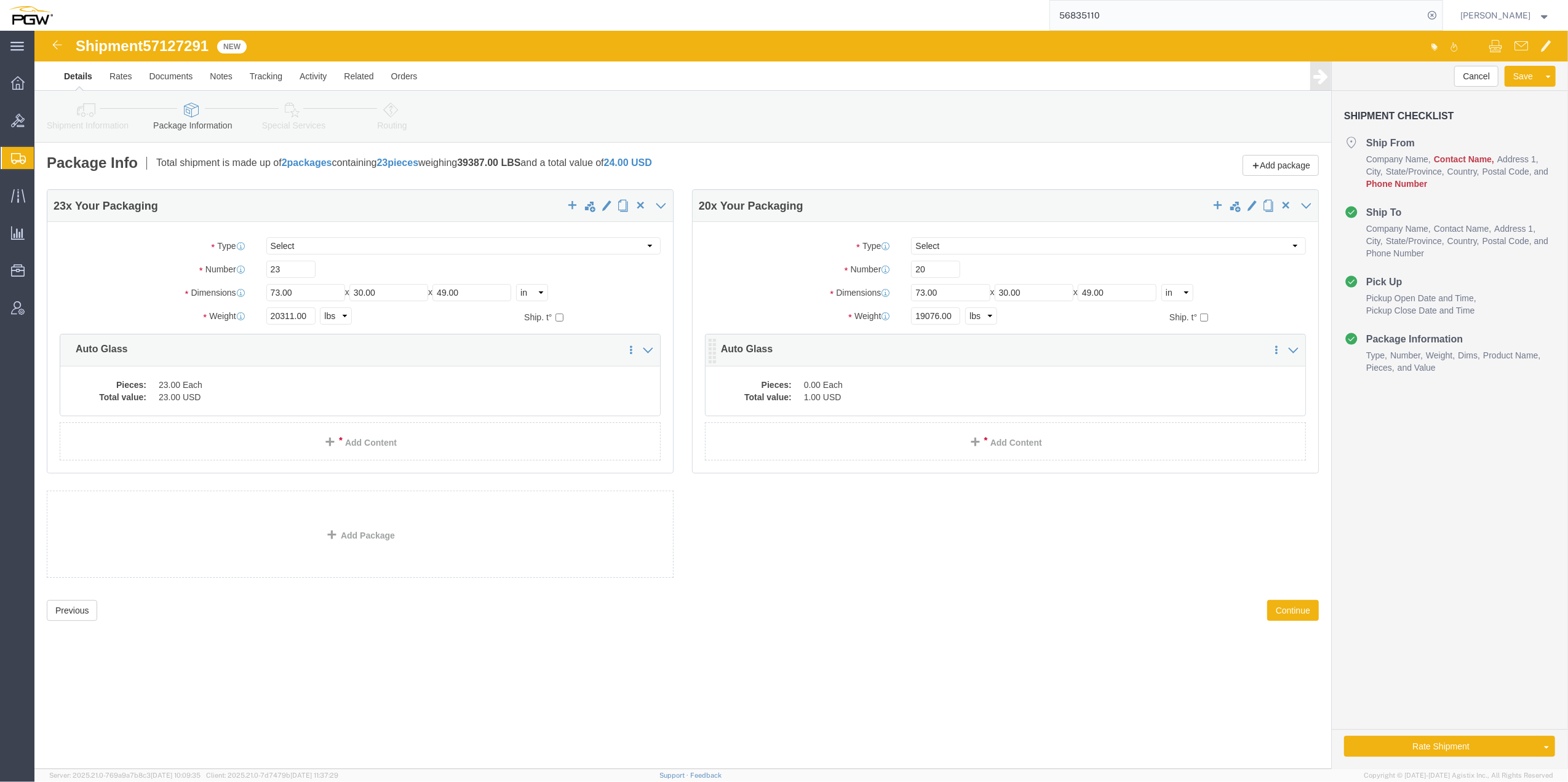
click dd "0.00 Each"
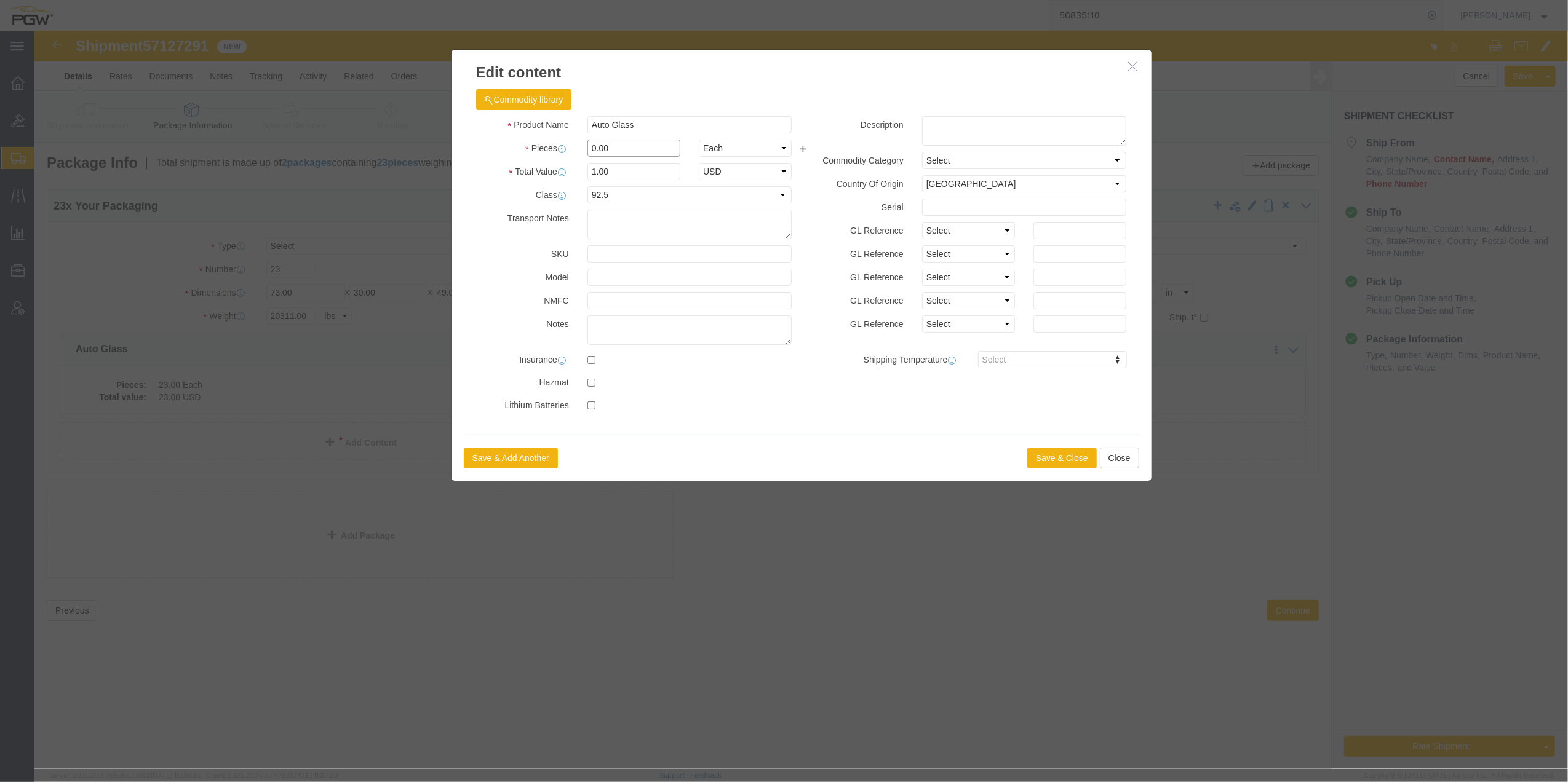
drag, startPoint x: 559, startPoint y: 117, endPoint x: 558, endPoint y: 108, distance: 9.1
click input "0.00"
type input "20.00"
type input "20"
click button "Save & Close"
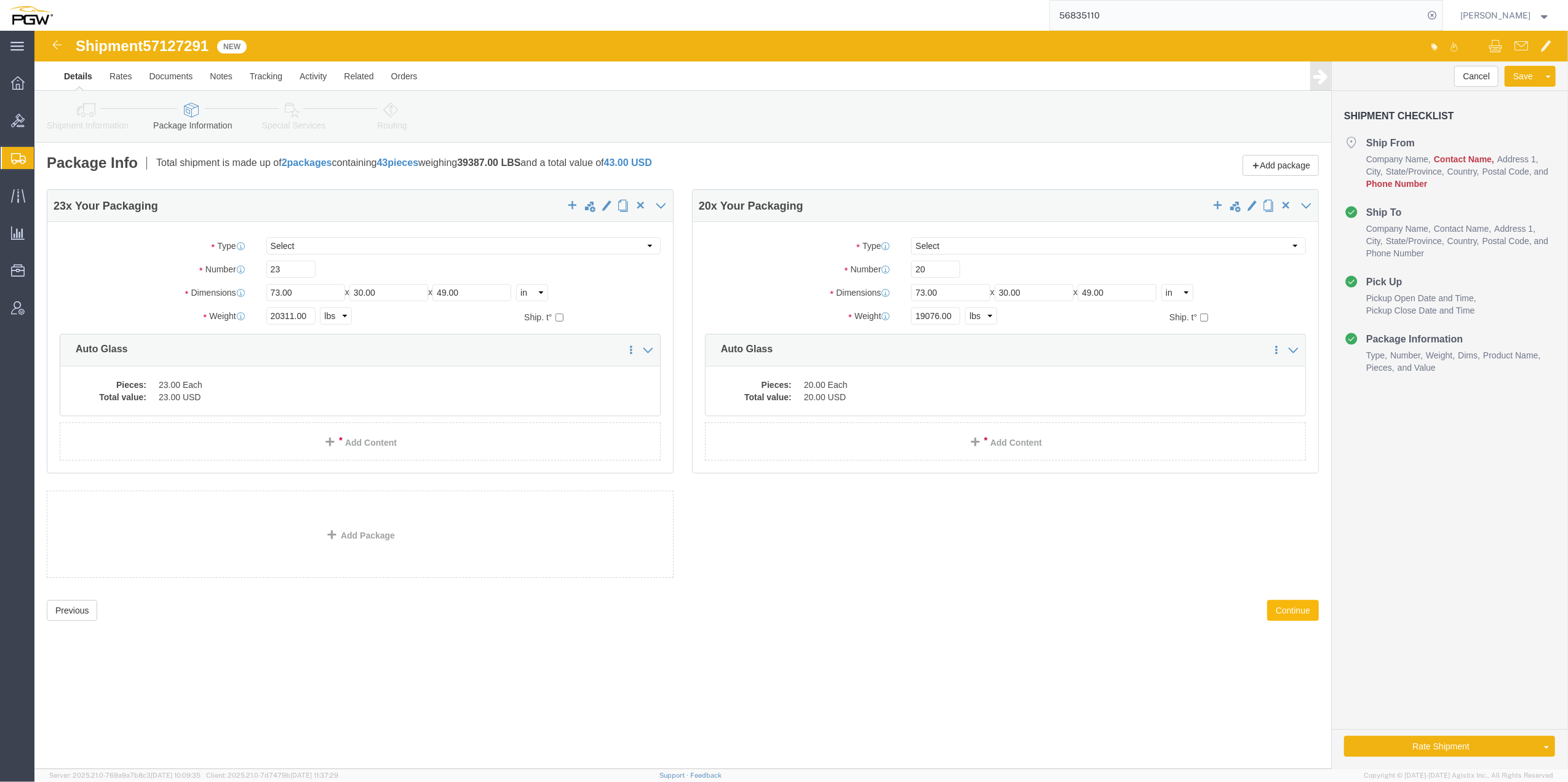
click button "Continue"
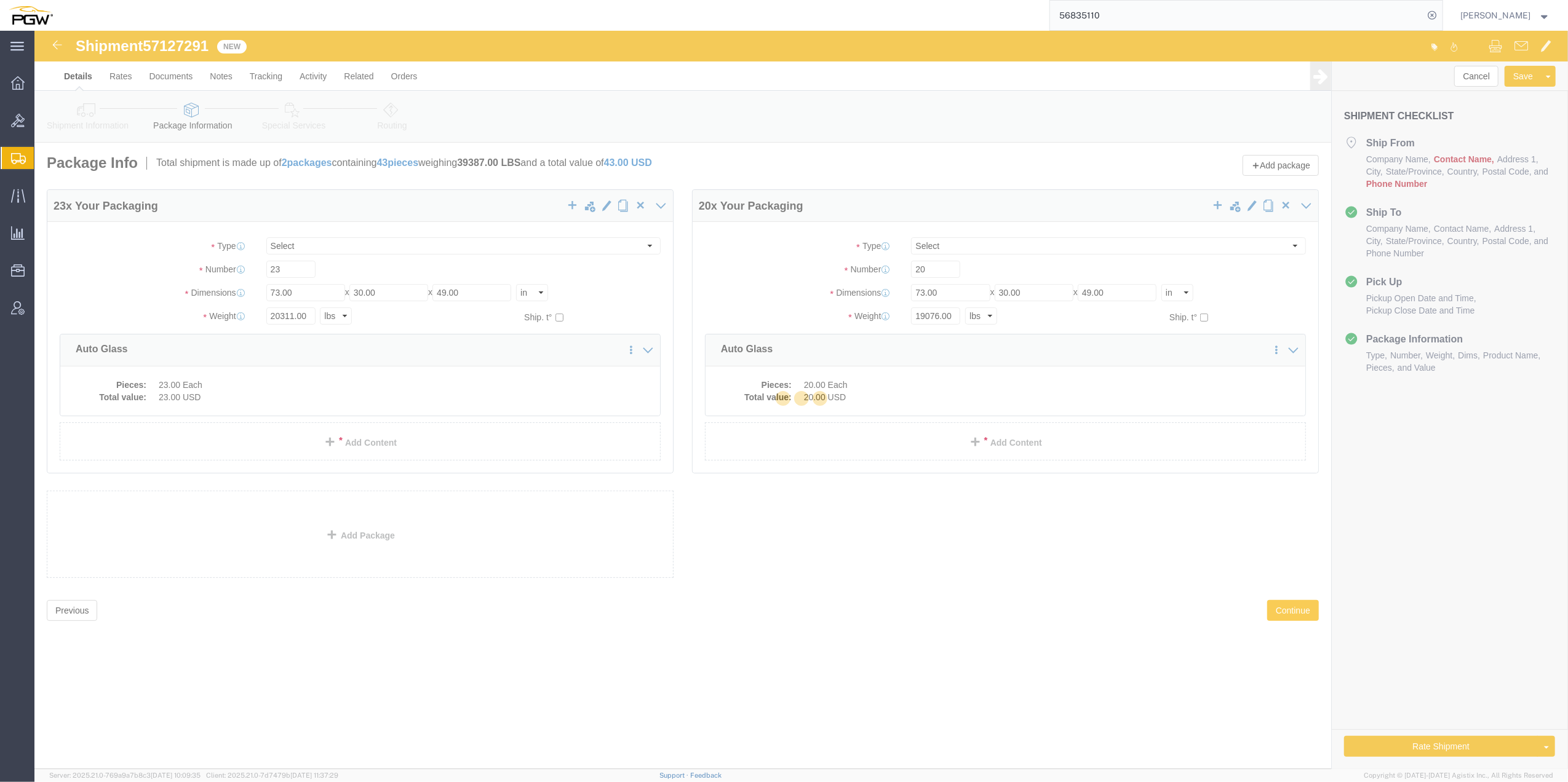
select select
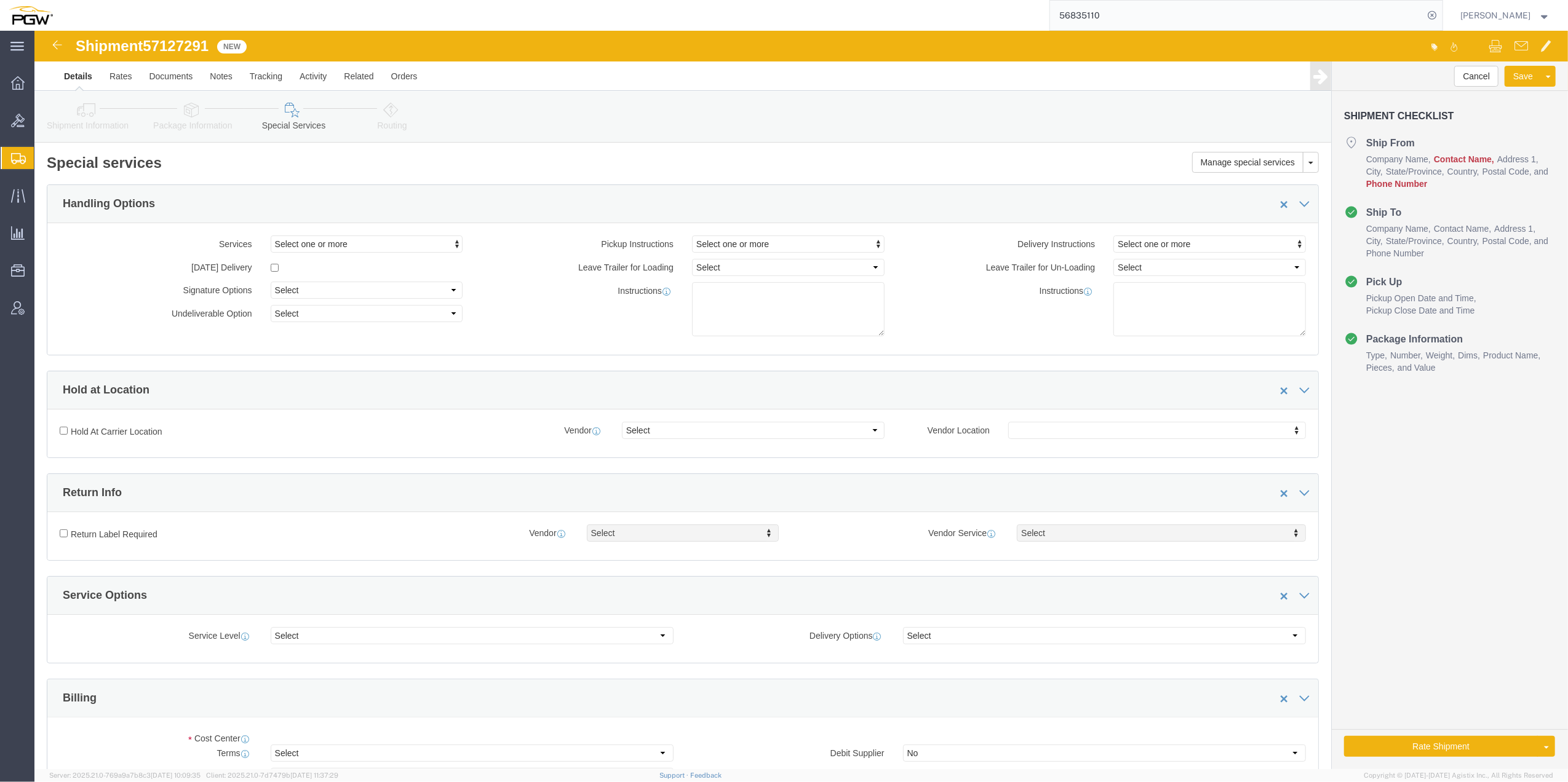
select select "COSTCENTER"
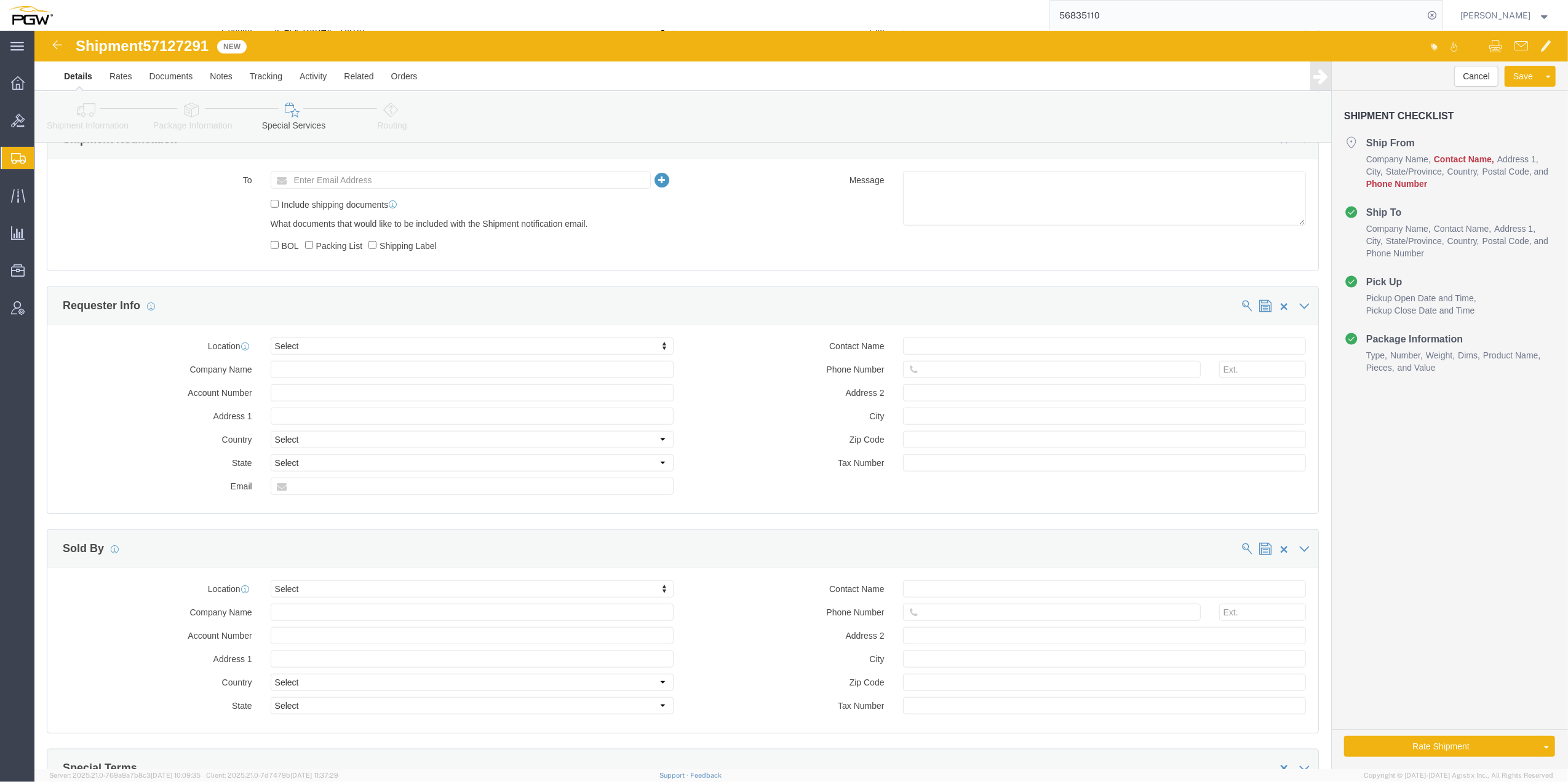
scroll to position [1129, 0]
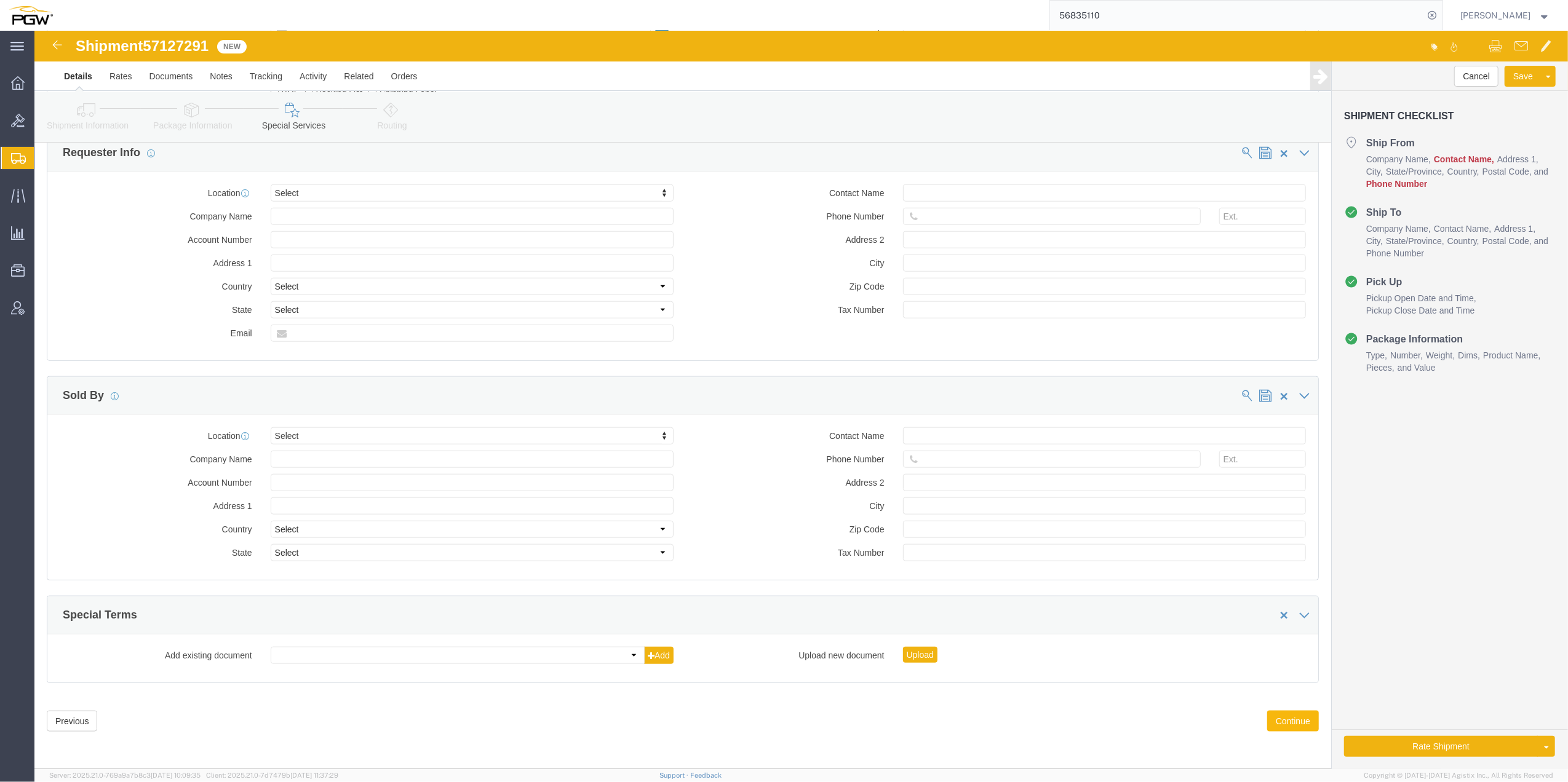
click button "Continue"
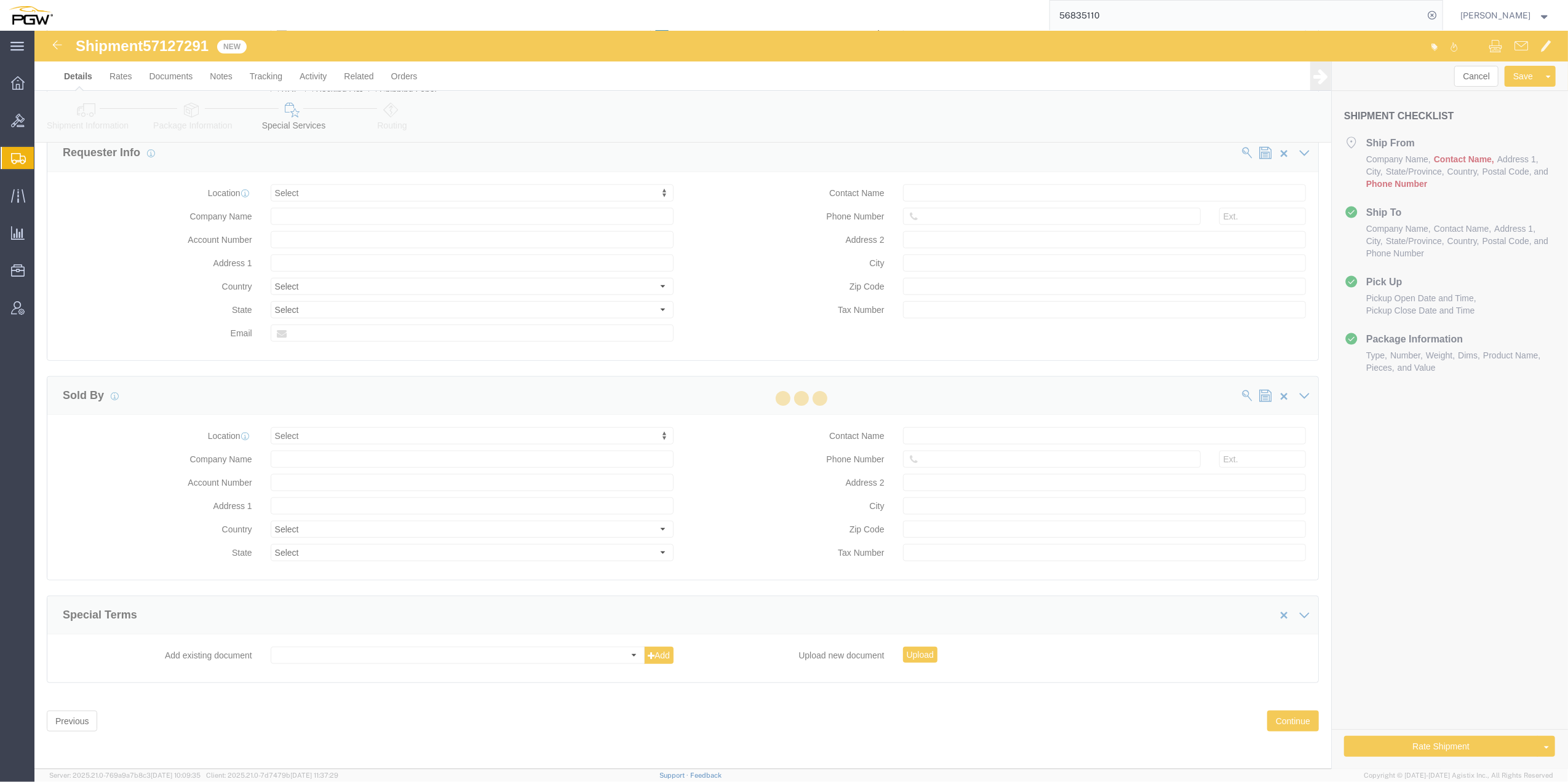
scroll to position [136, 0]
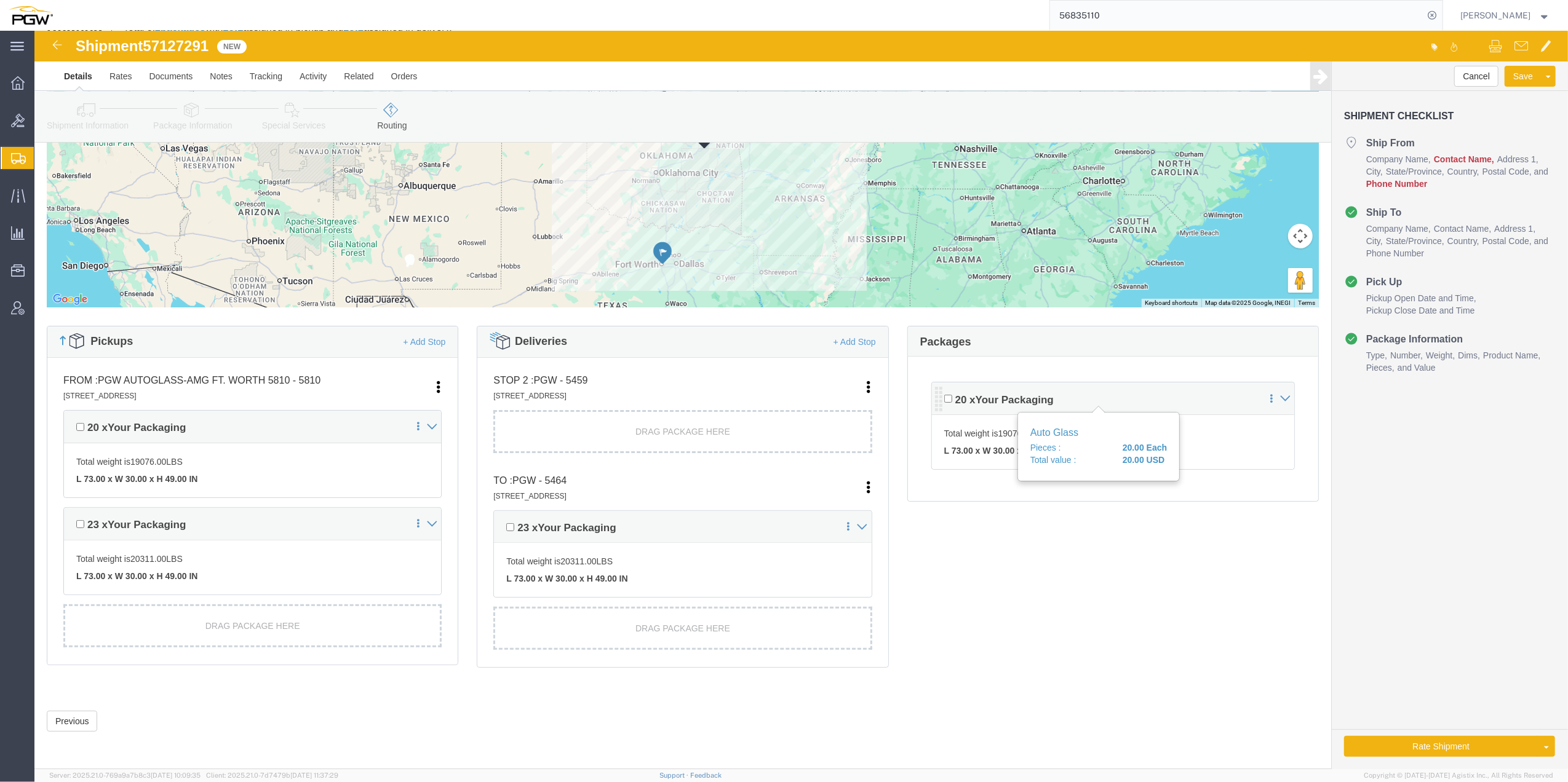
click div "20 x Your Packaging Auto Glass Pieces : 20.00 Each Total value : 20.00 USD"
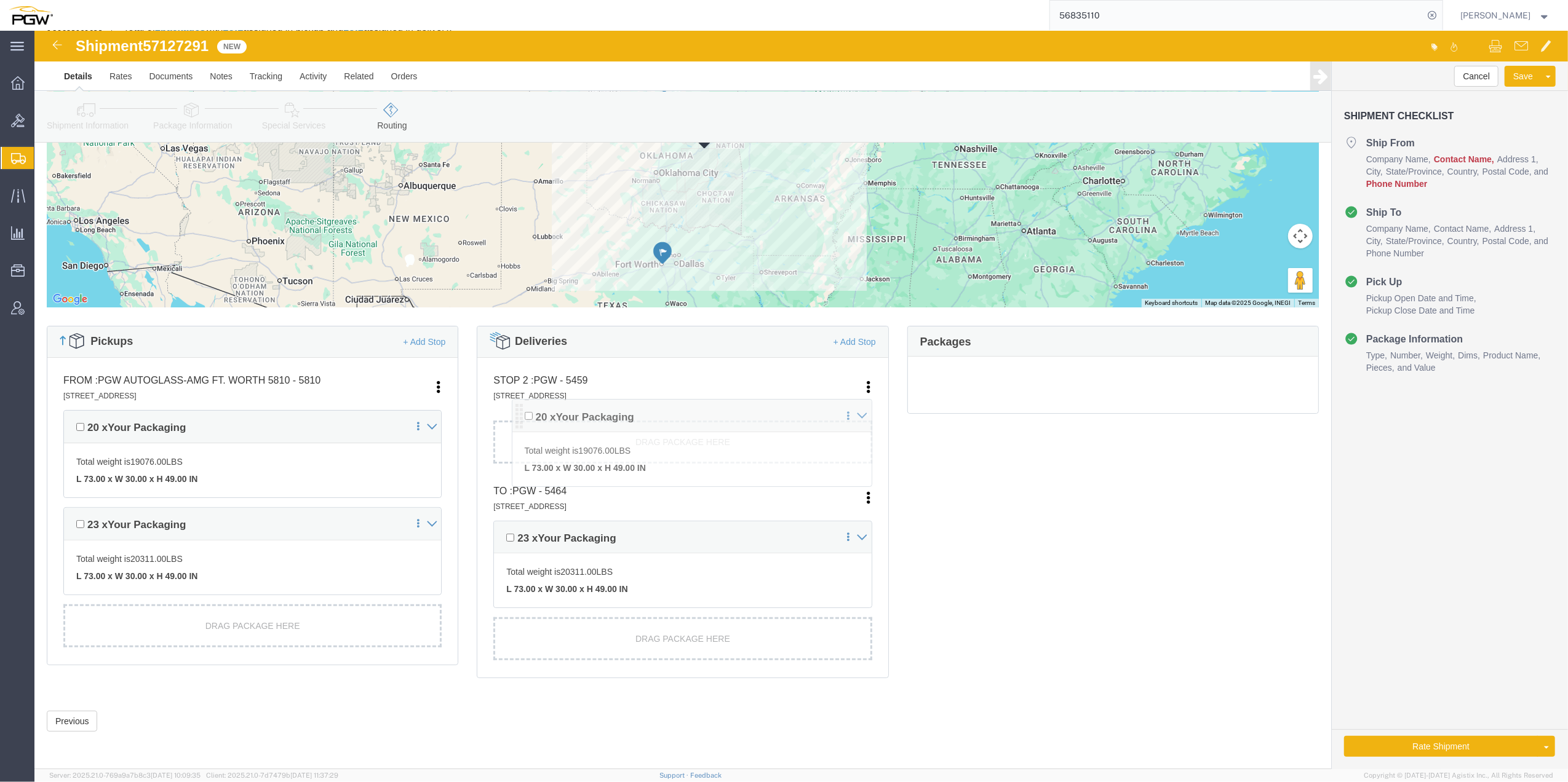
drag, startPoint x: 898, startPoint y: 371, endPoint x: 482, endPoint y: 387, distance: 416.3
click div "Pickups + Add Stop From : PGW Autoglass-AMG Ft. Worth 5810 - 5810 [STREET_ADDRE…"
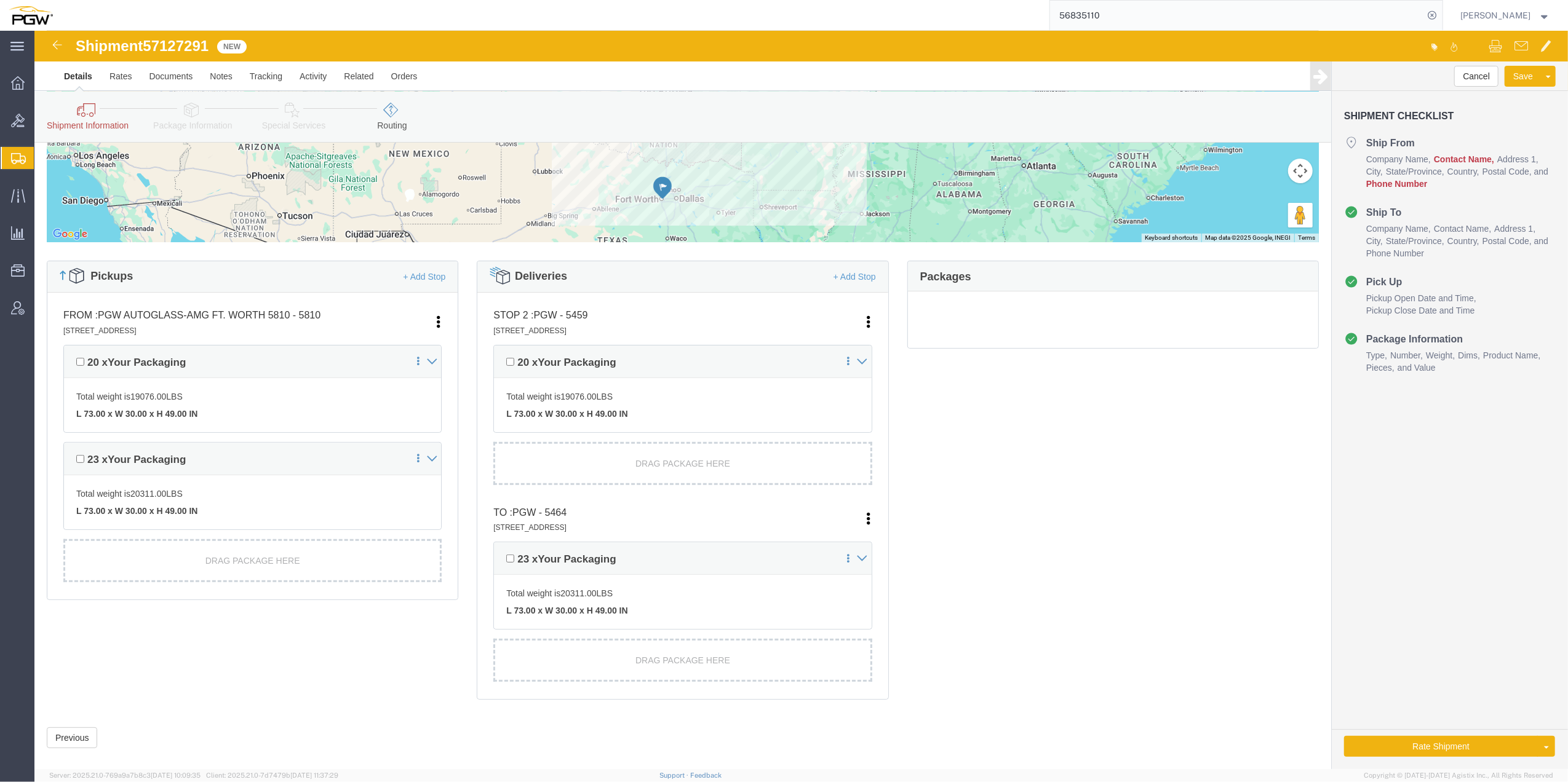
scroll to position [285, 0]
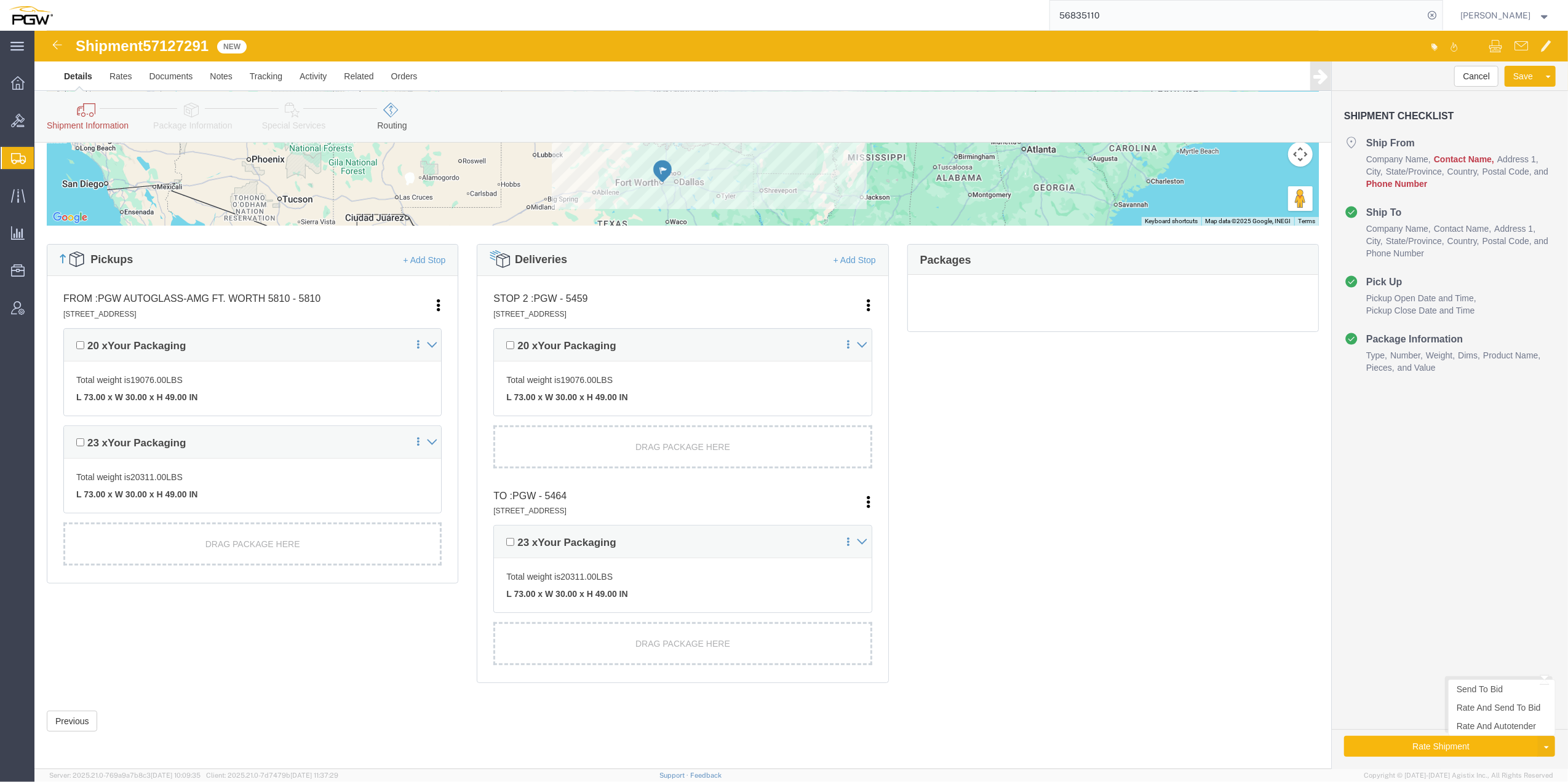
click button "Rate Shipment"
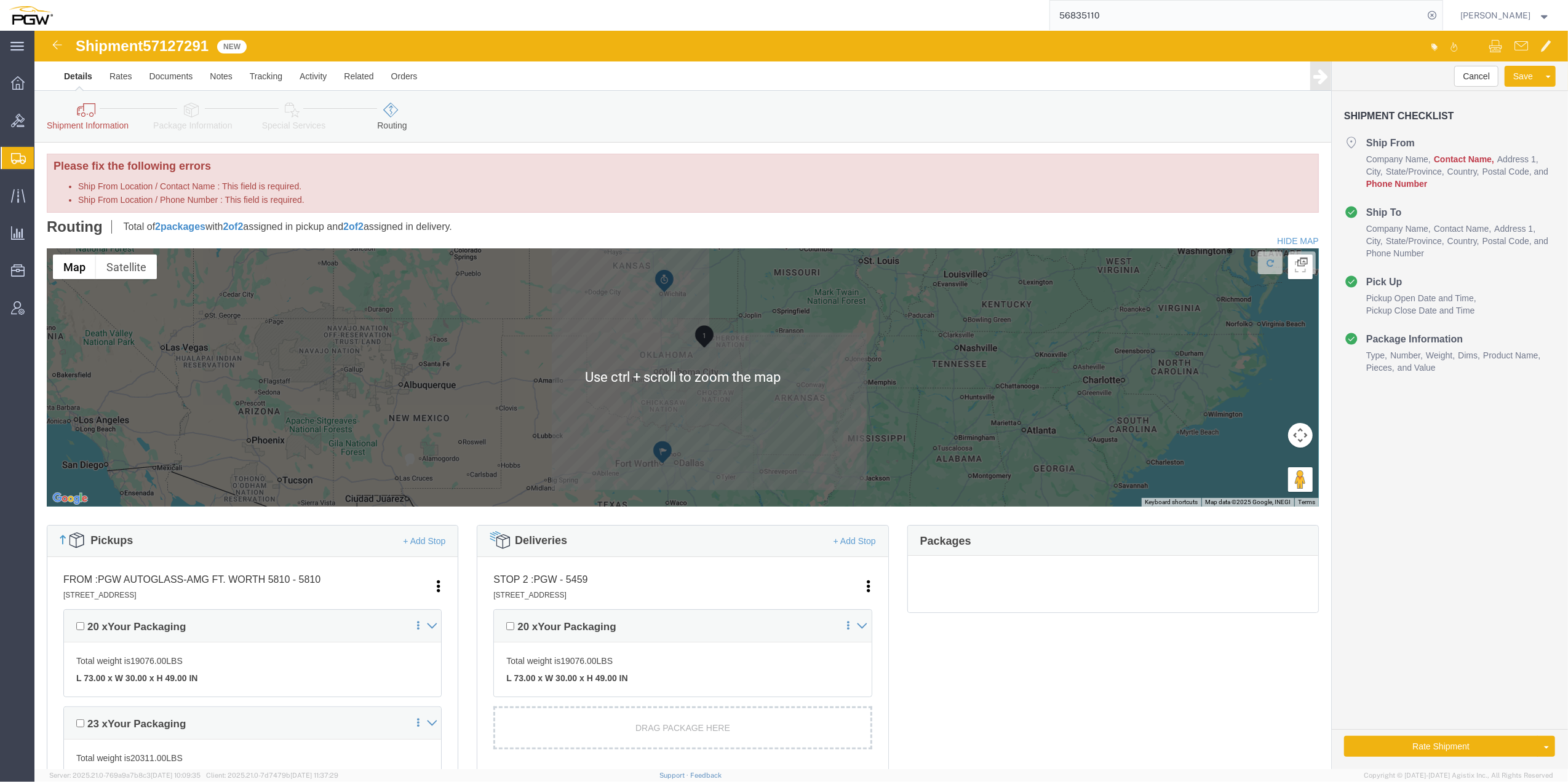
scroll to position [0, 0]
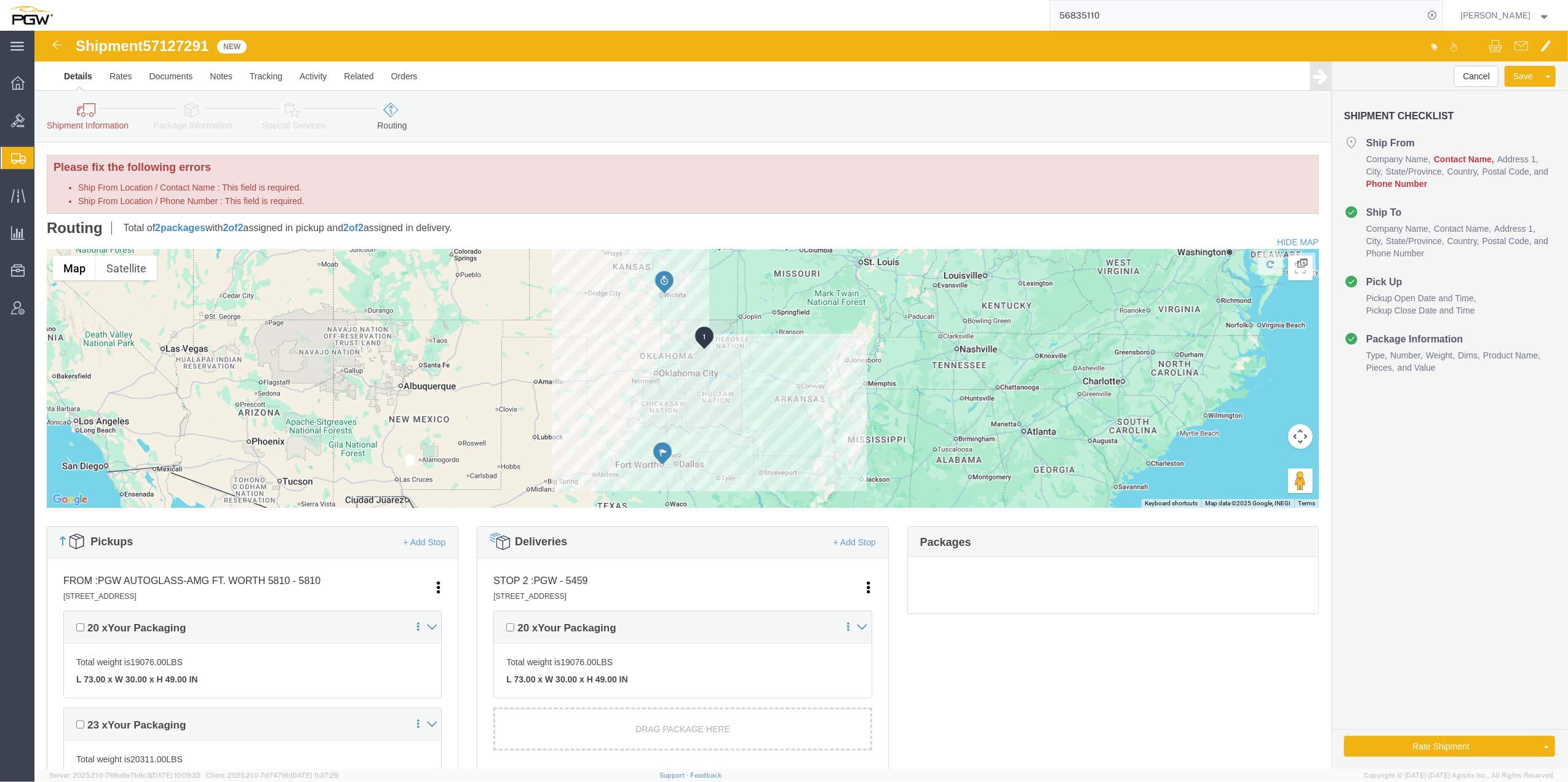
click icon
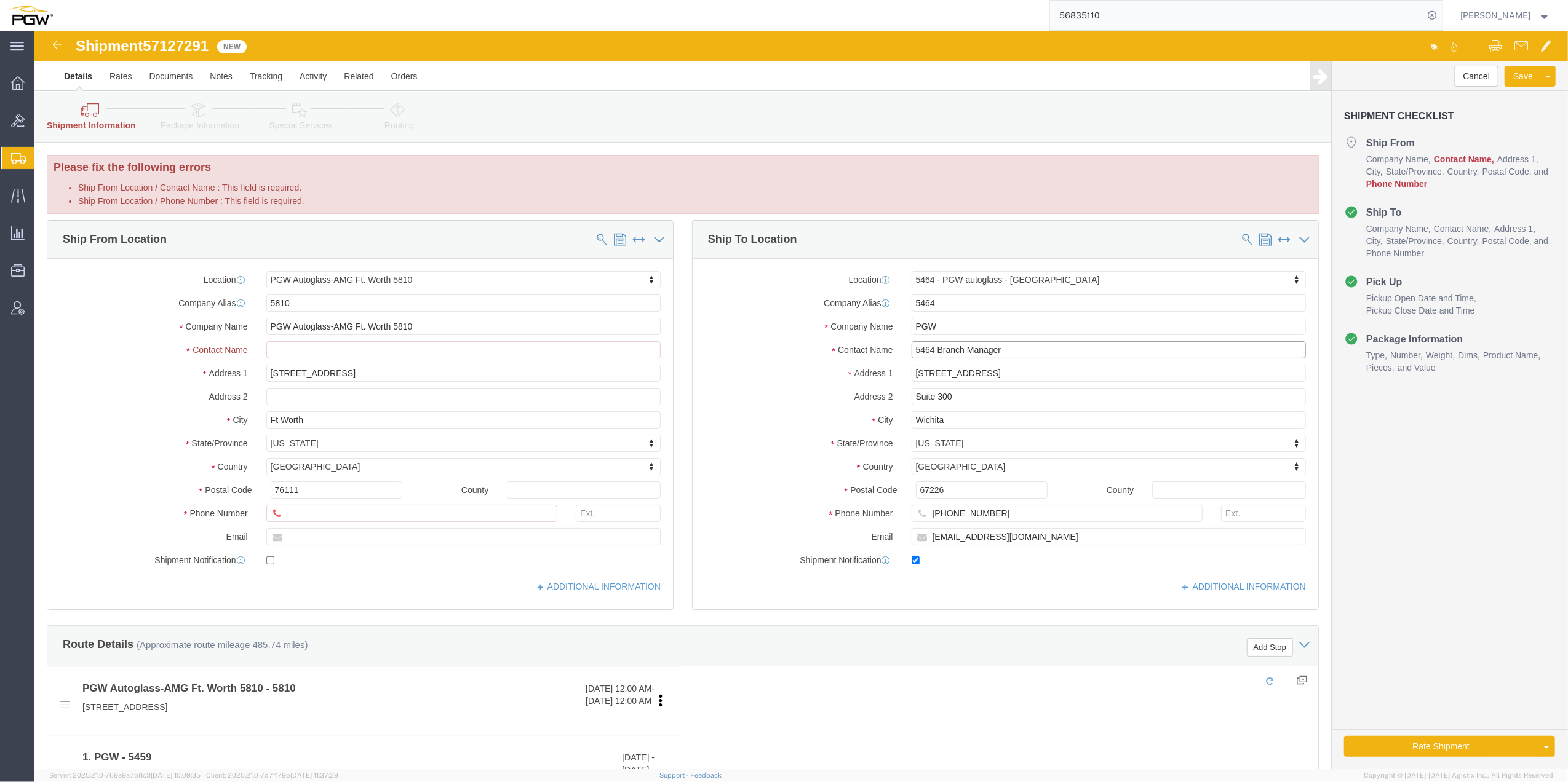
click input "5464 Branch Manager"
drag, startPoint x: 898, startPoint y: 319, endPoint x: 674, endPoint y: 307, distance: 224.3
click div "Location 5464 - PGW autoglass - [GEOGRAPHIC_DATA] My Profile Location 5303 - PG…"
type input "Branch Manager"
click div "Cancel Save Assign To Clone Shipment Save As Template Shipment Checklist Ship F…"
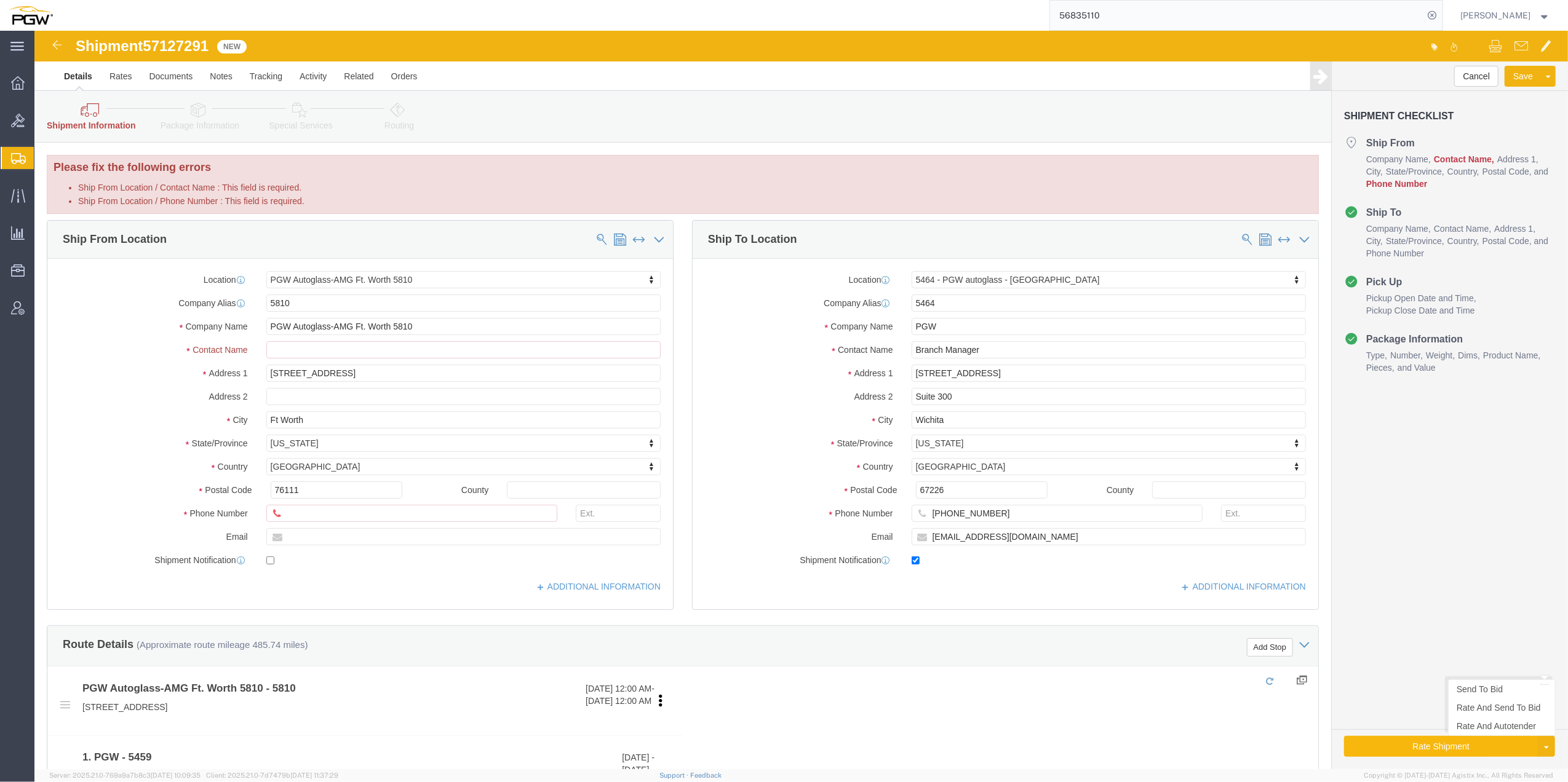
click button "Rate Shipment"
click input "67226"
click input "[PHONE_NUMBER]"
click input "Ship From Location / Contact Name : This field is required."
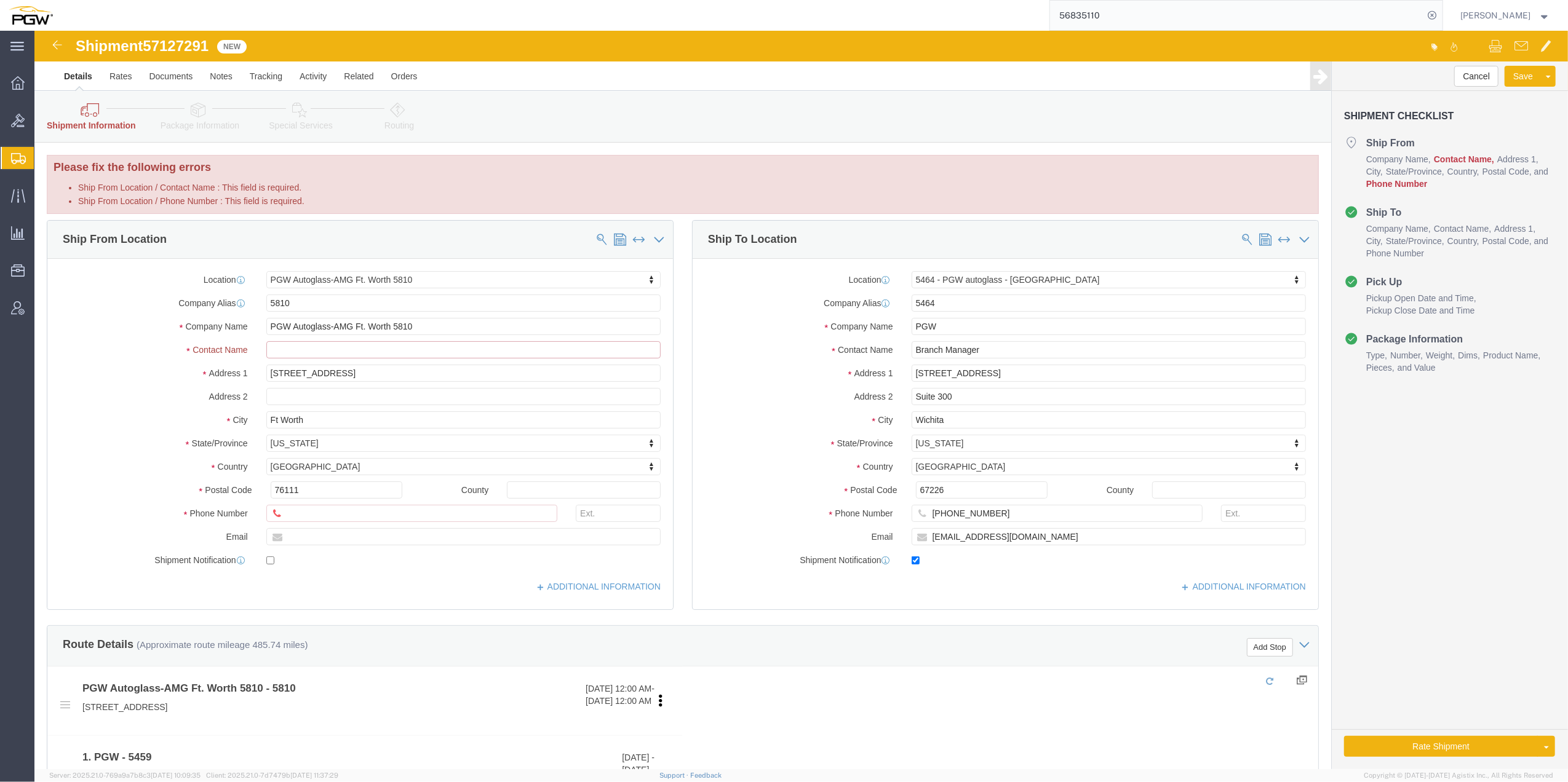
click input "Ship From Location / Contact Name : This field is required."
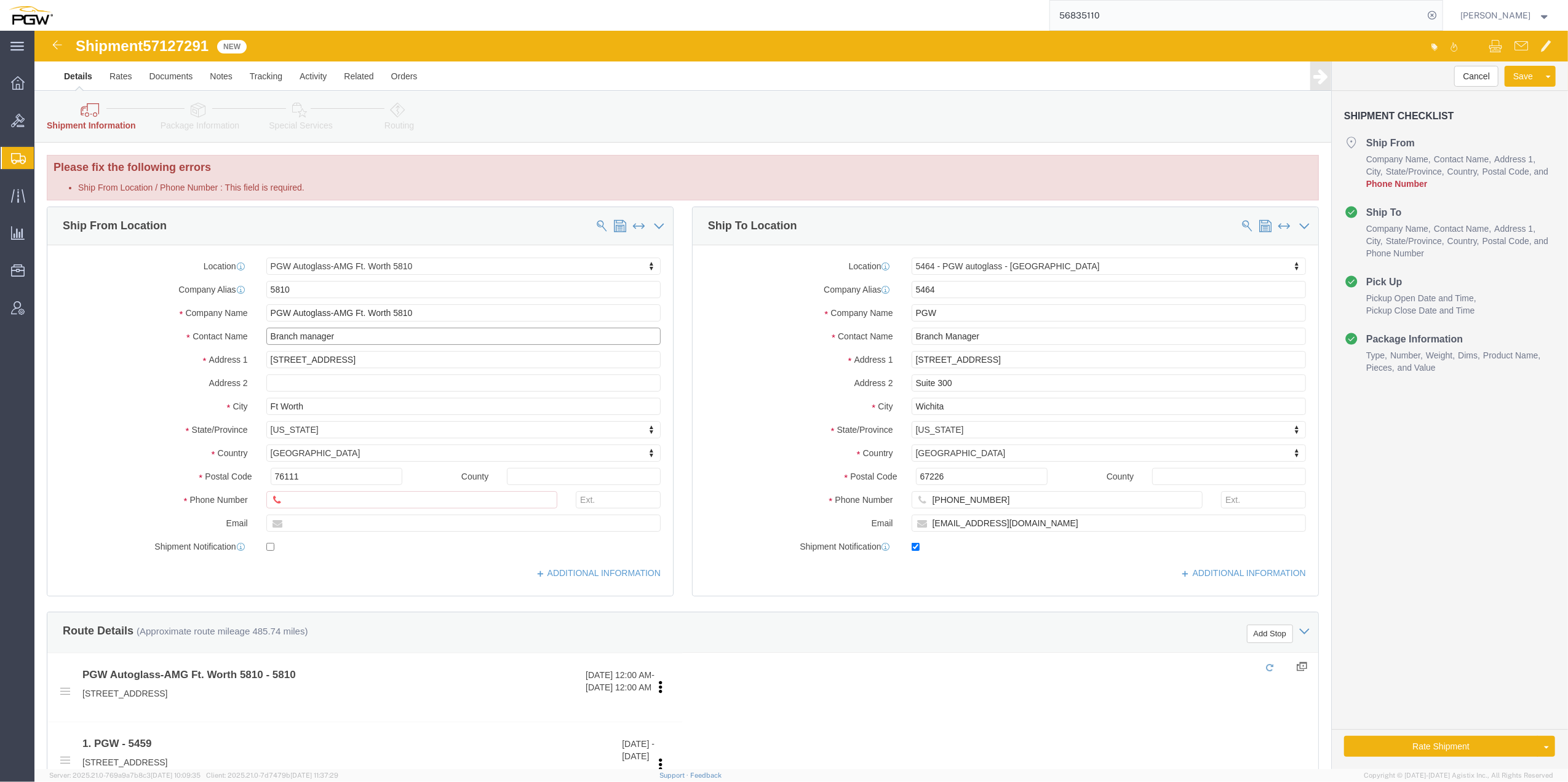
type input "Branch manager"
click div "Cancel Save Assign To Clone Shipment Save As Template Shipment Checklist Ship F…"
click button "Rate Shipment"
click input "Ship From Location / Phone Number : This field is required."
paste input "[PHONE_NUMBER]"
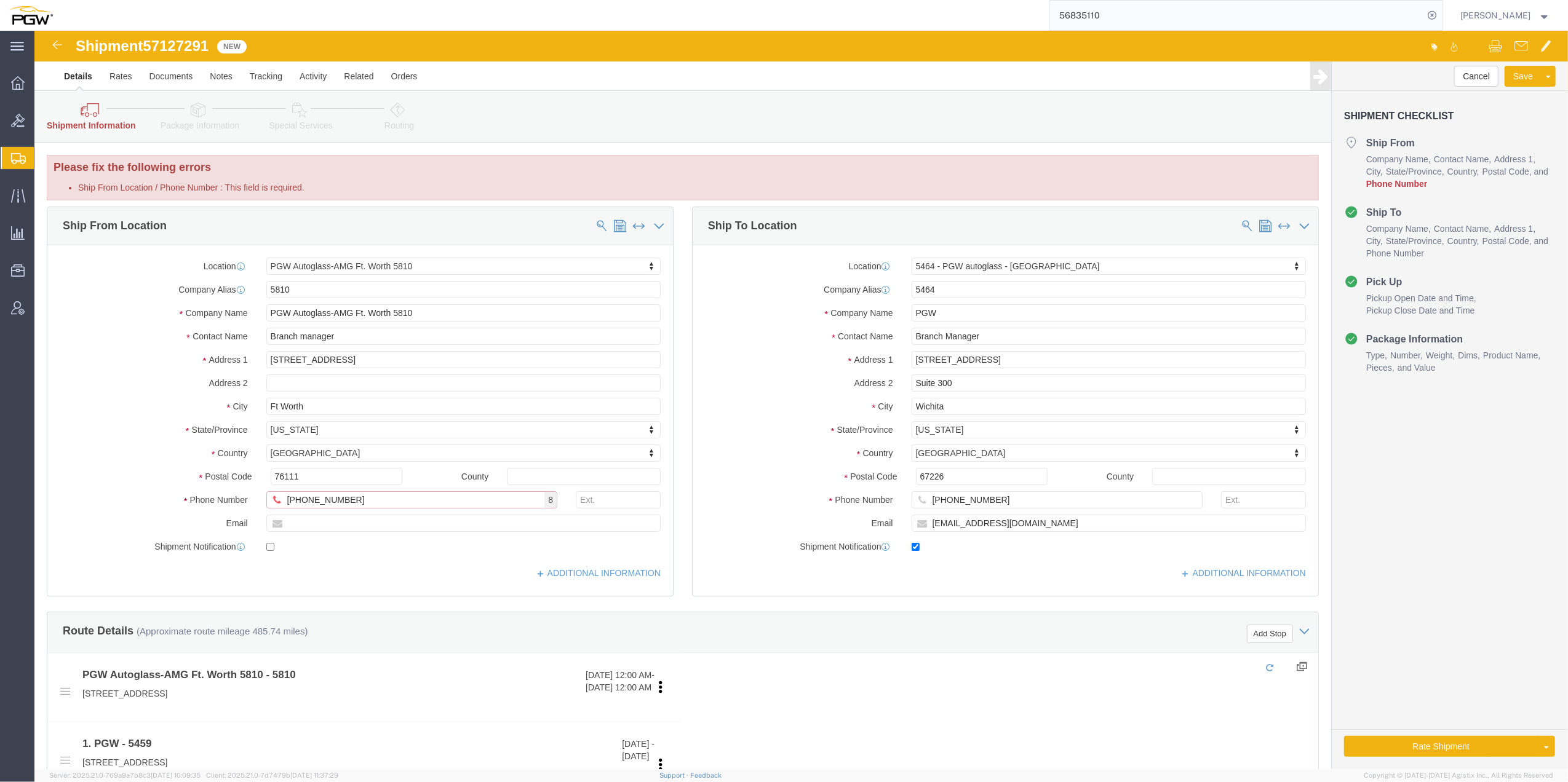
type input "[PHONE_NUMBER]"
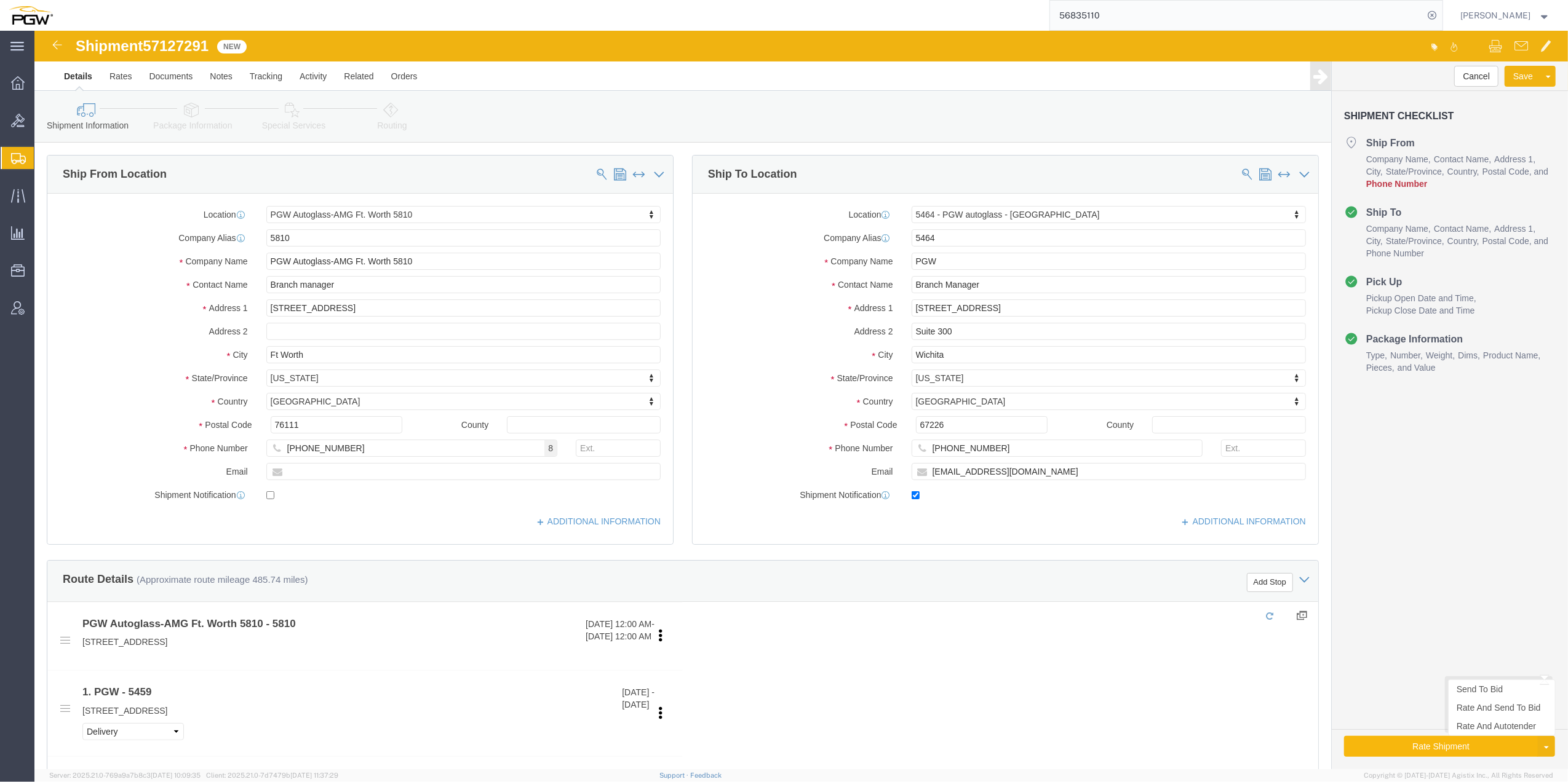
click button "Rate Shipment"
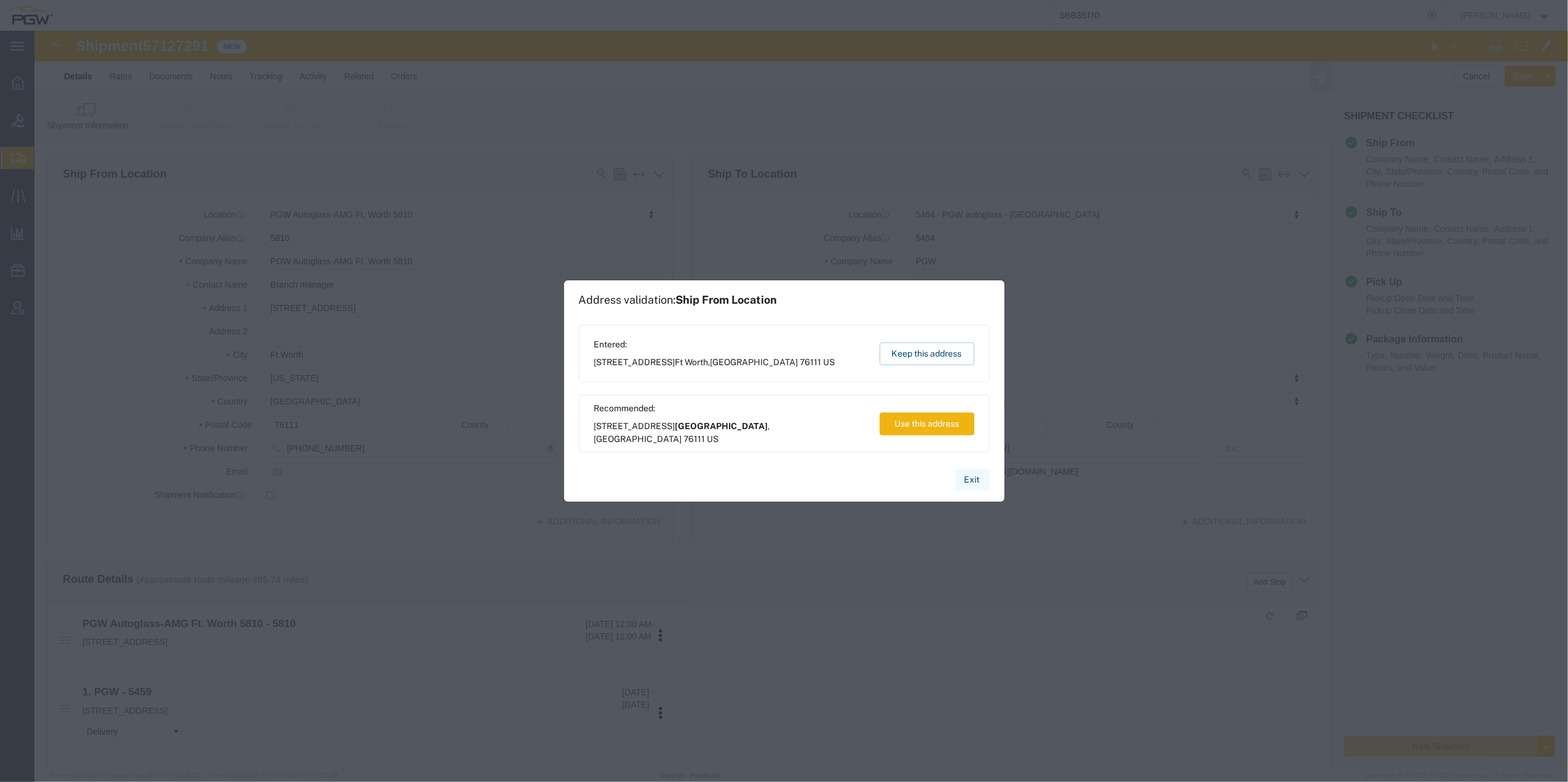
click at [970, 482] on button "Exit" at bounding box center [971, 479] width 35 height 22
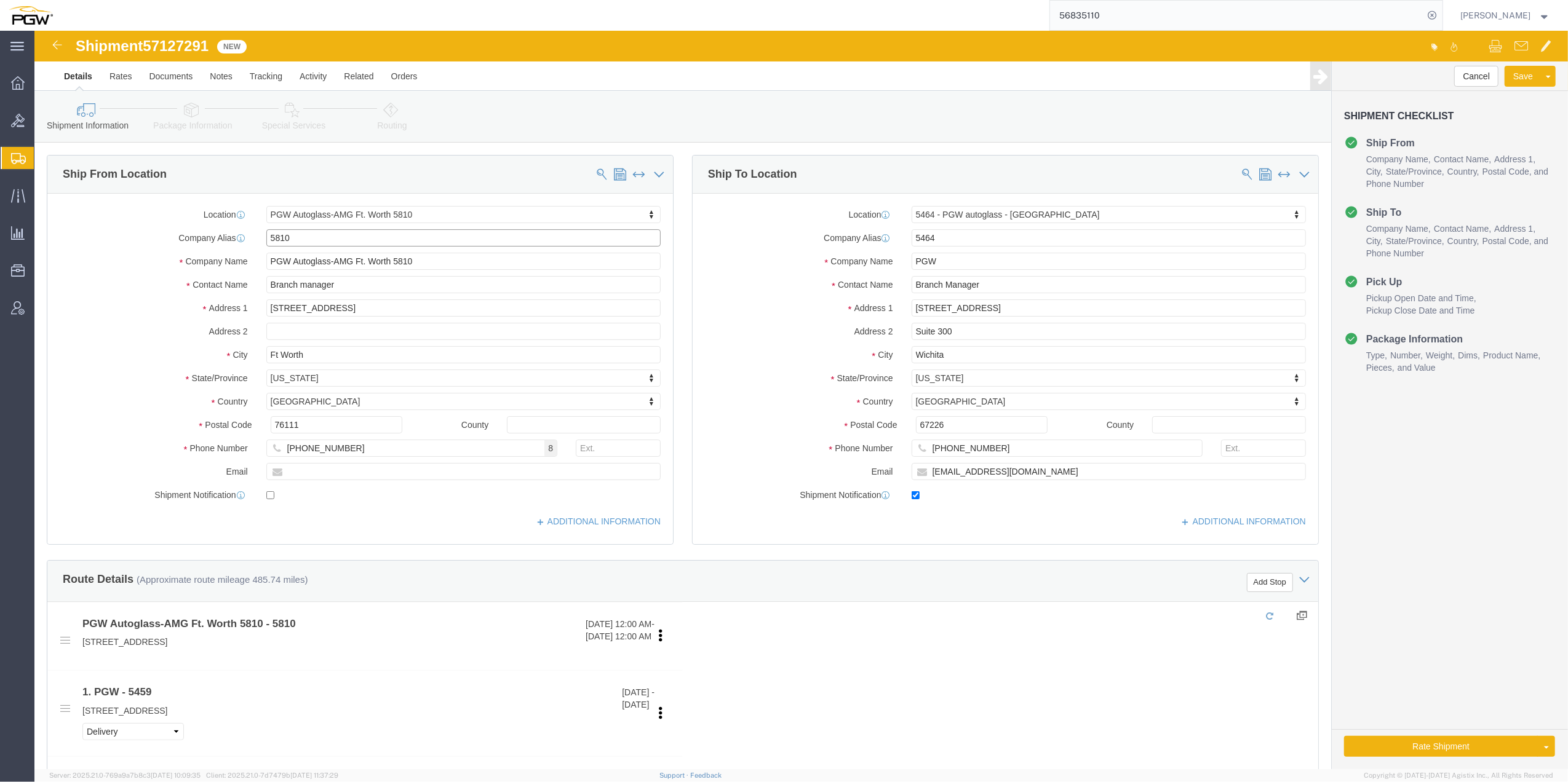
click input "5810"
click input "Ft Worth"
click input "5810"
type input "5801"
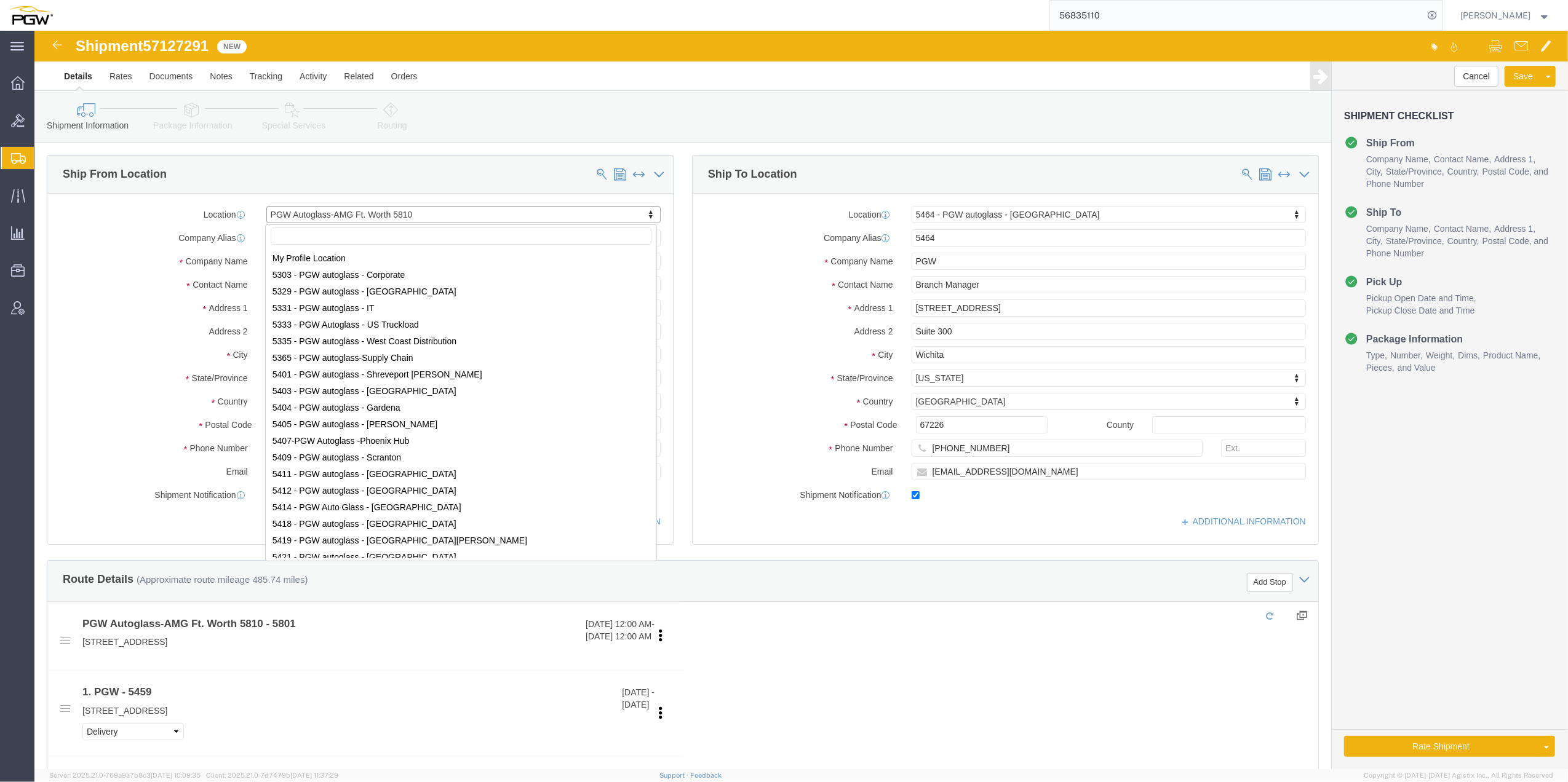
scroll to position [2658, 0]
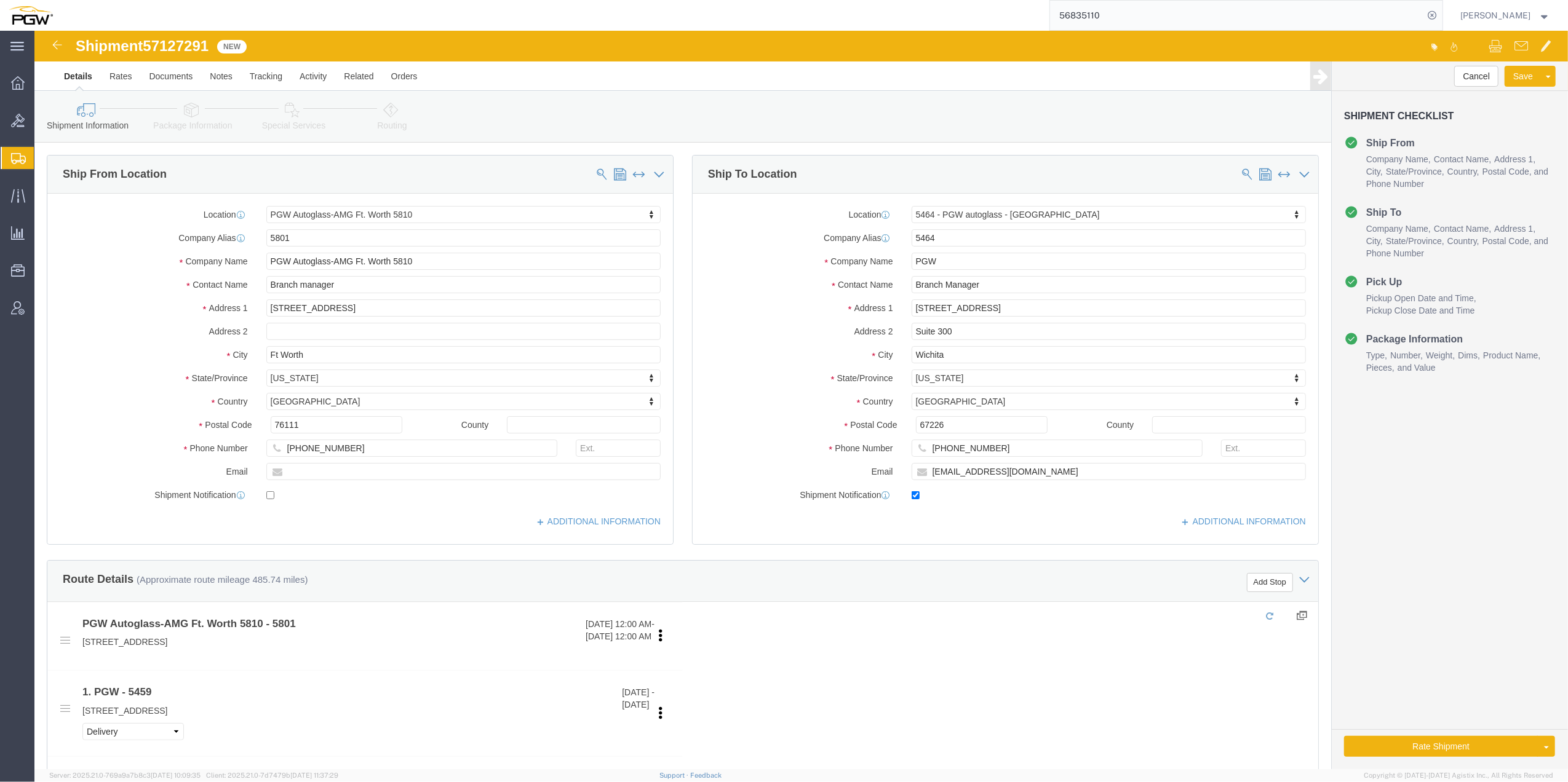
click div "Location PGW Autoglass-AMG Ft. Worth 5810 My Profile Location 5303 - PGW autogl…"
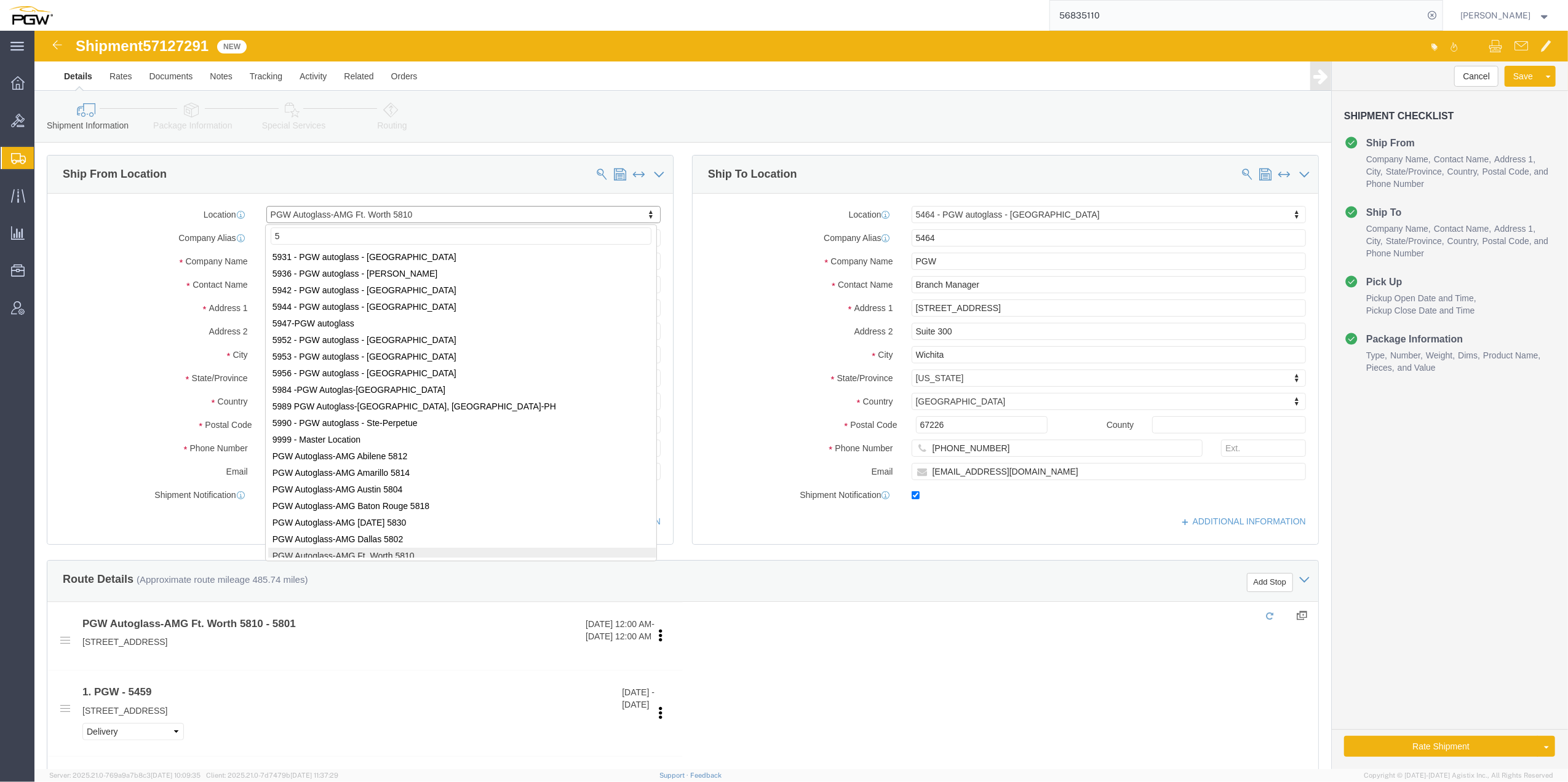
scroll to position [0, 0]
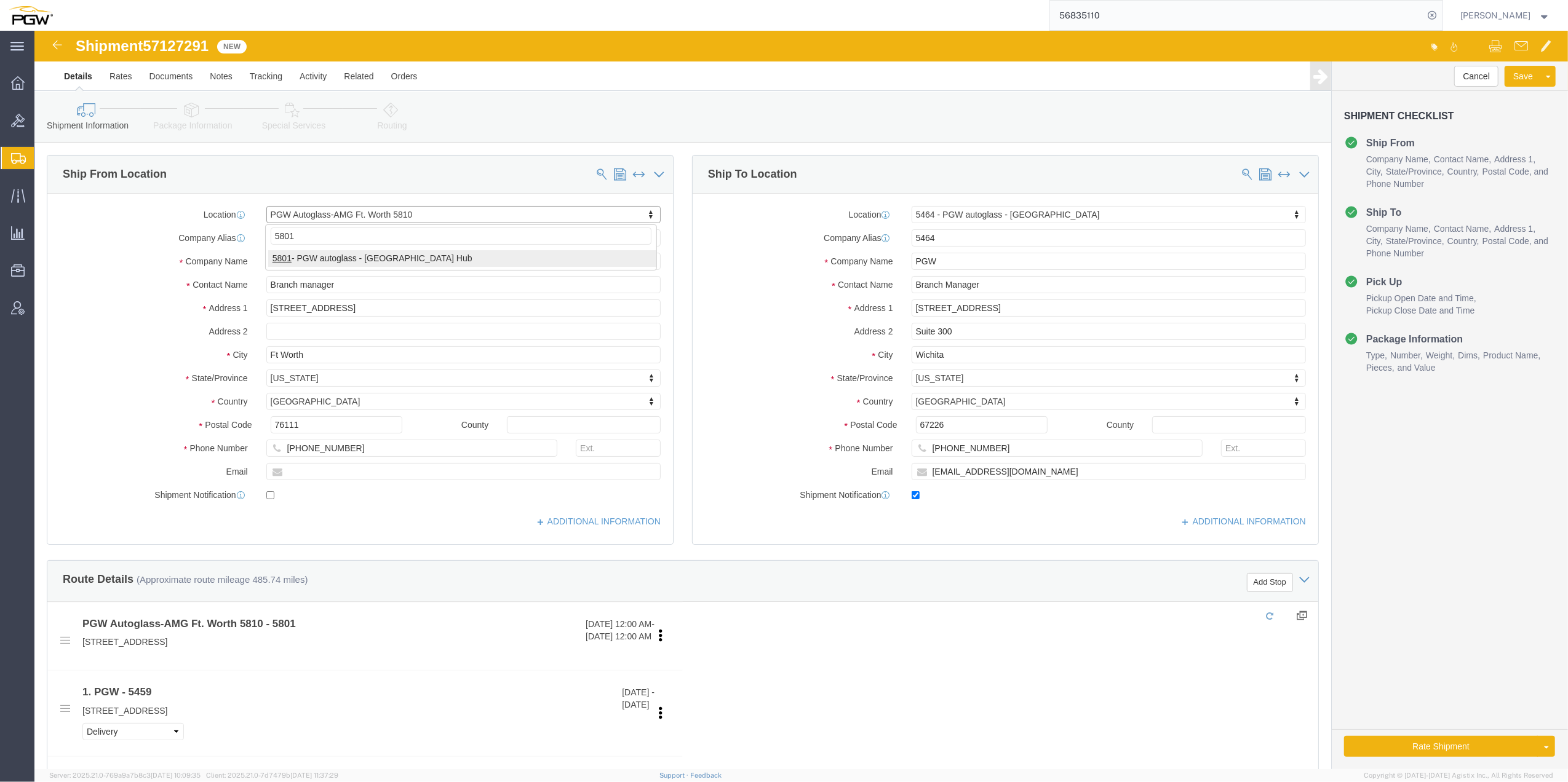
type input "5801"
select select "62891"
type input "PGW"
type input "5801 Branch Manager"
type input "5000 [GEOGRAPHIC_DATA]"
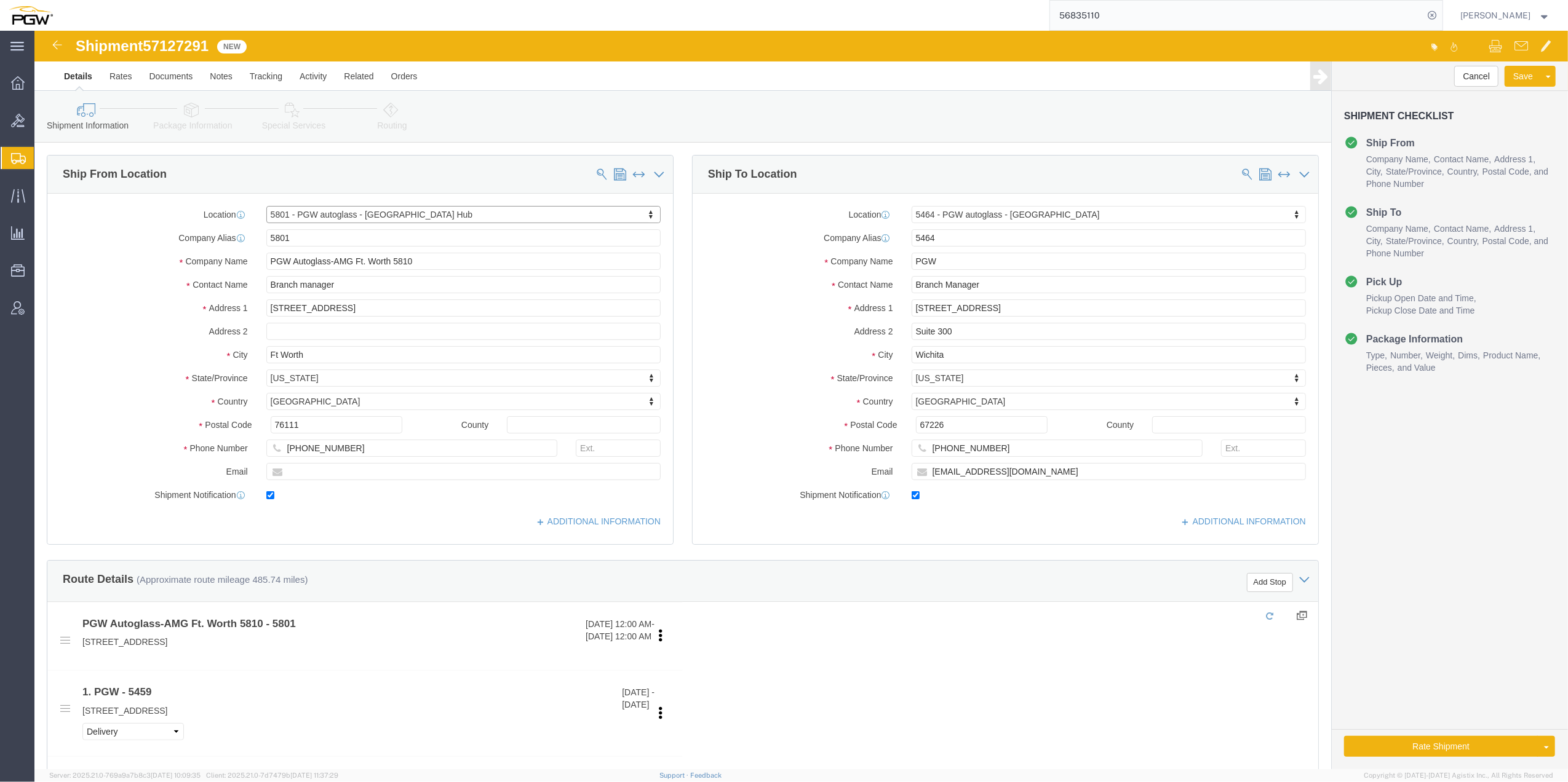
type input "[GEOGRAPHIC_DATA]"
type input "76115"
type input "[PHONE_NUMBER]"
type input "[EMAIL_ADDRESS][DOMAIN_NAME]"
checkbox input "true"
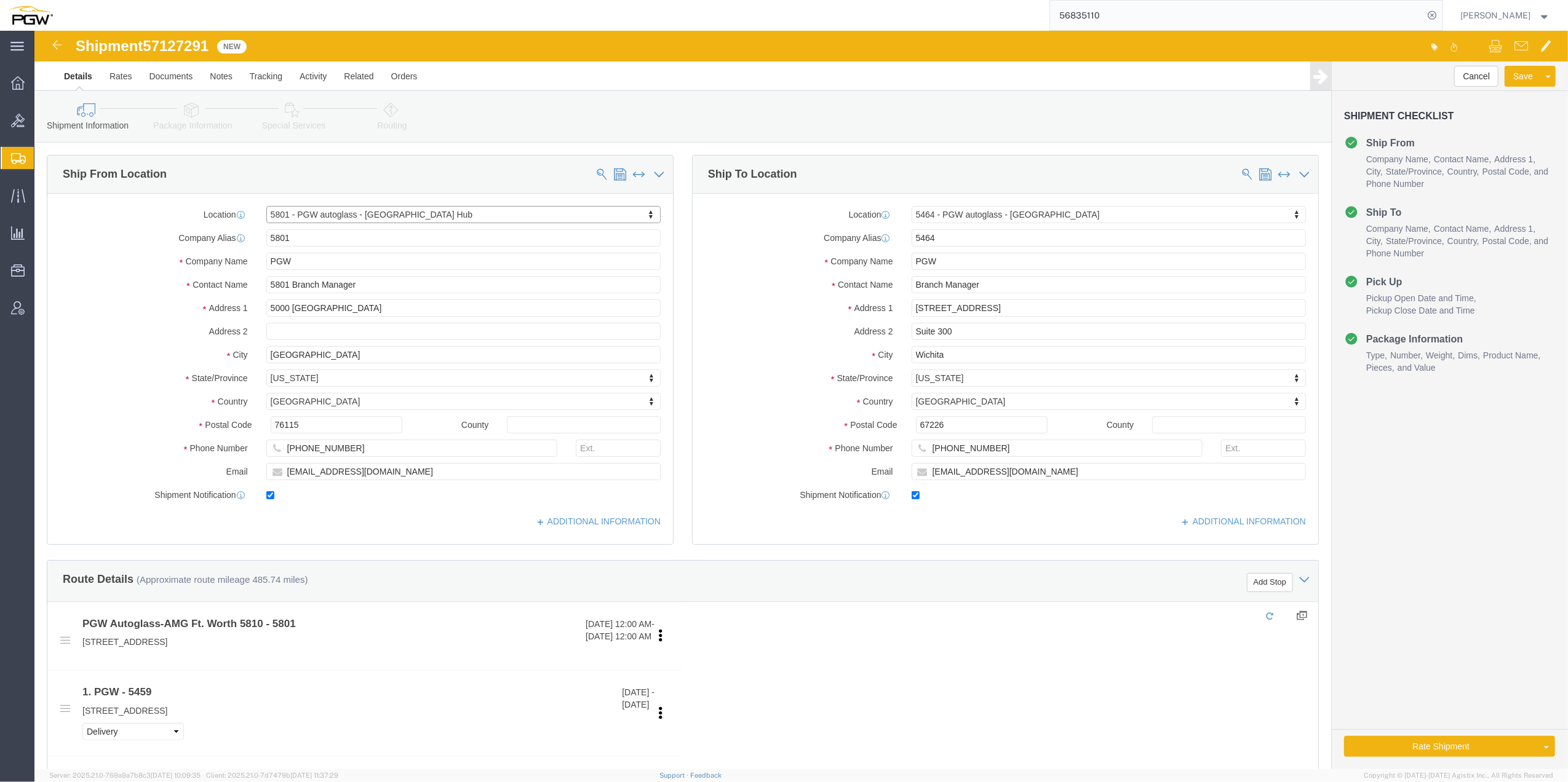
select select "[GEOGRAPHIC_DATA]"
click button "Rate Shipment"
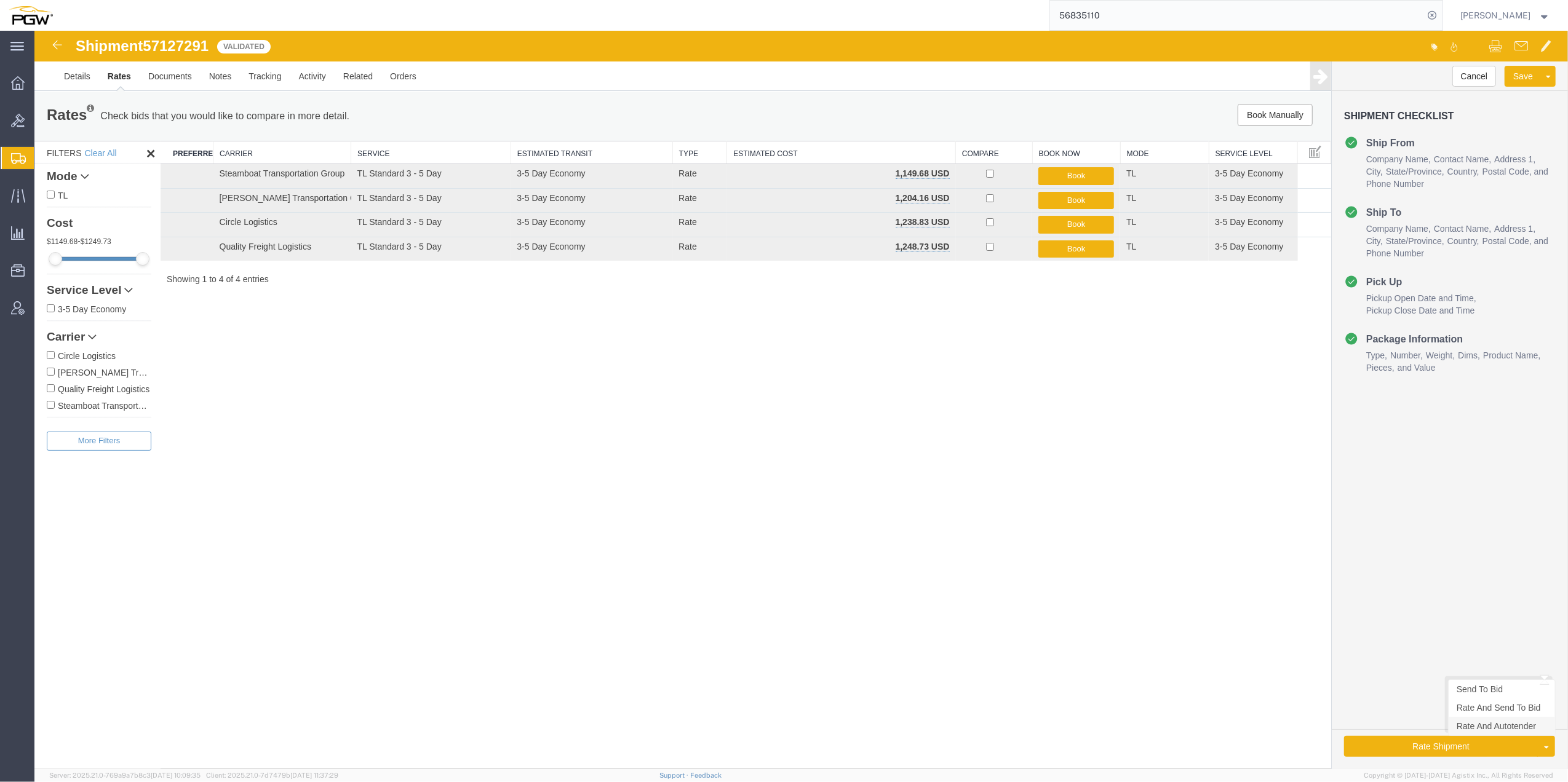
click at [1482, 731] on link "Rate And Autotender" at bounding box center [1501, 726] width 107 height 18
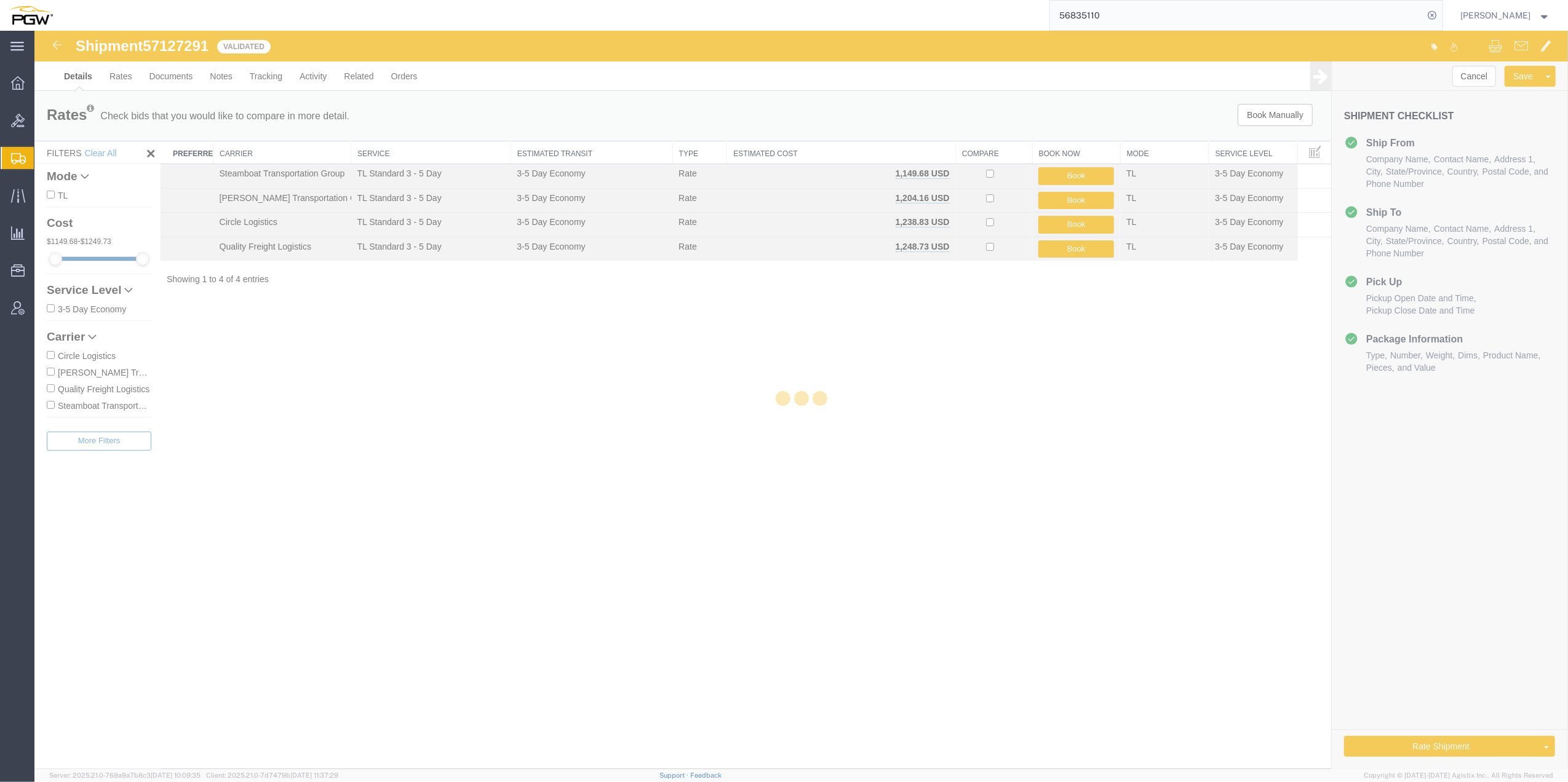
select select "62891"
select select "28771"
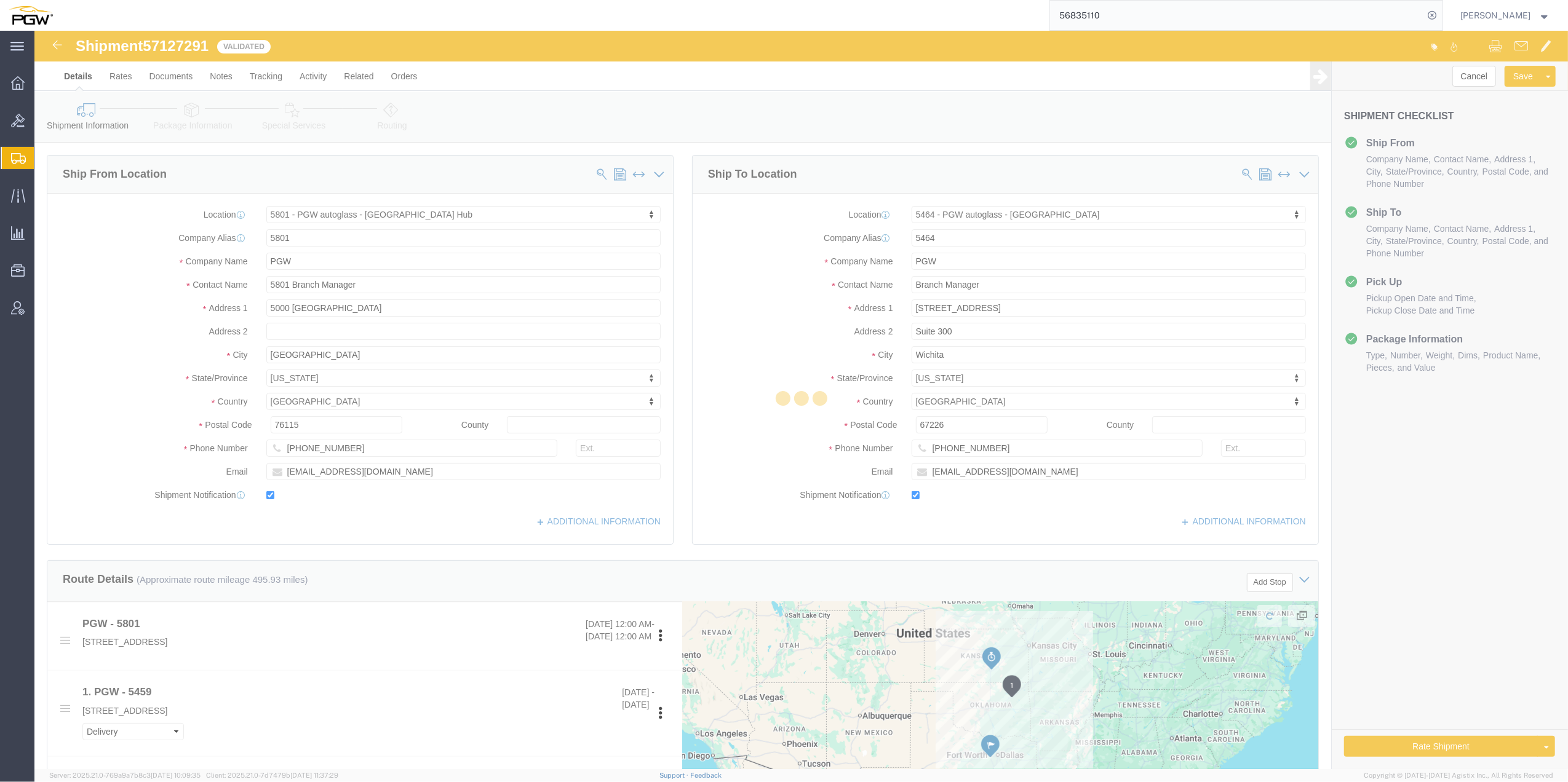
select select "62891"
select select "28771"
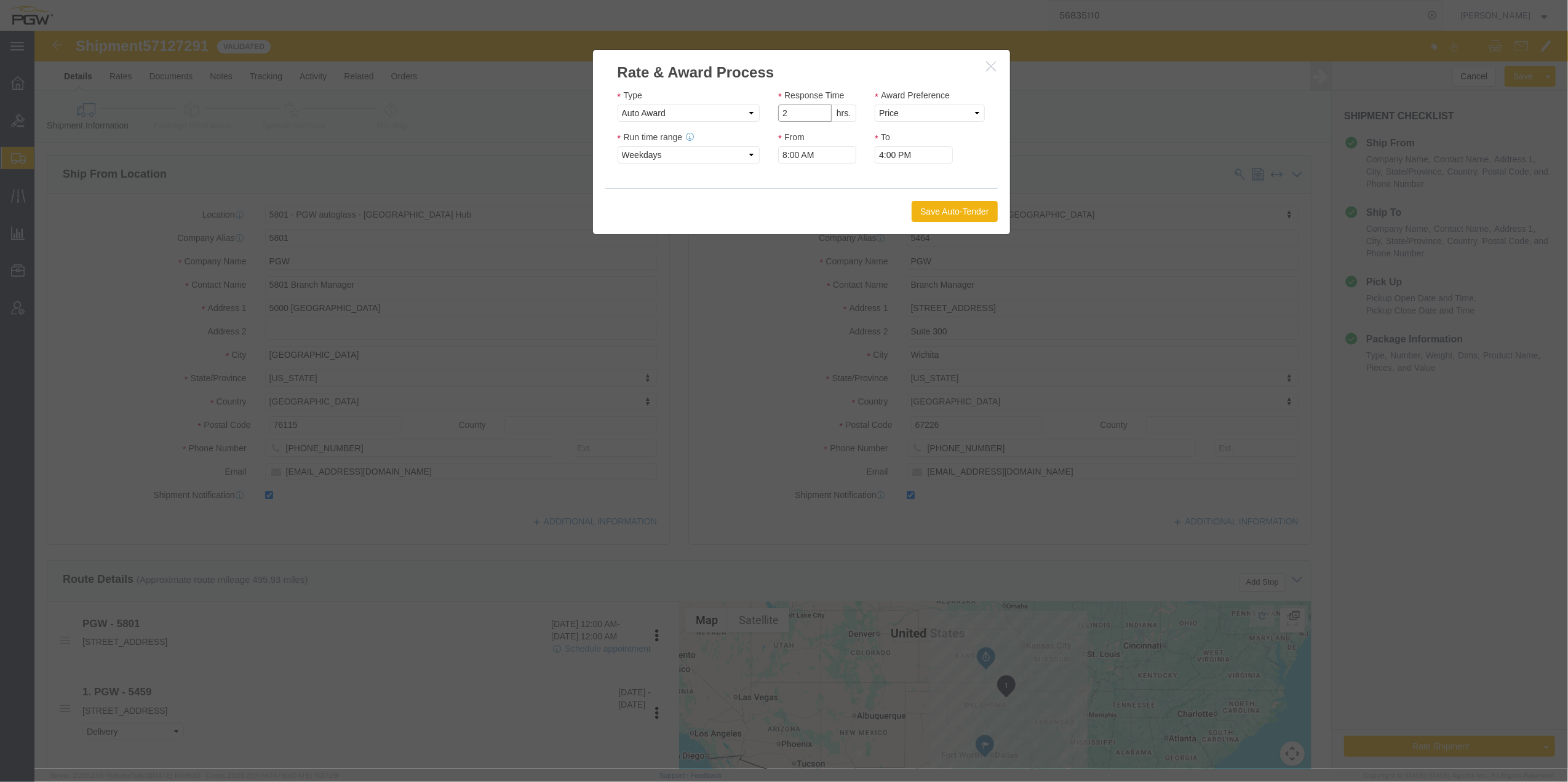
type input "2"
click input "2"
drag, startPoint x: 862, startPoint y: 76, endPoint x: 863, endPoint y: 86, distance: 10.0
click select "Price Carrier Rank"
select select "LANE_RANK"
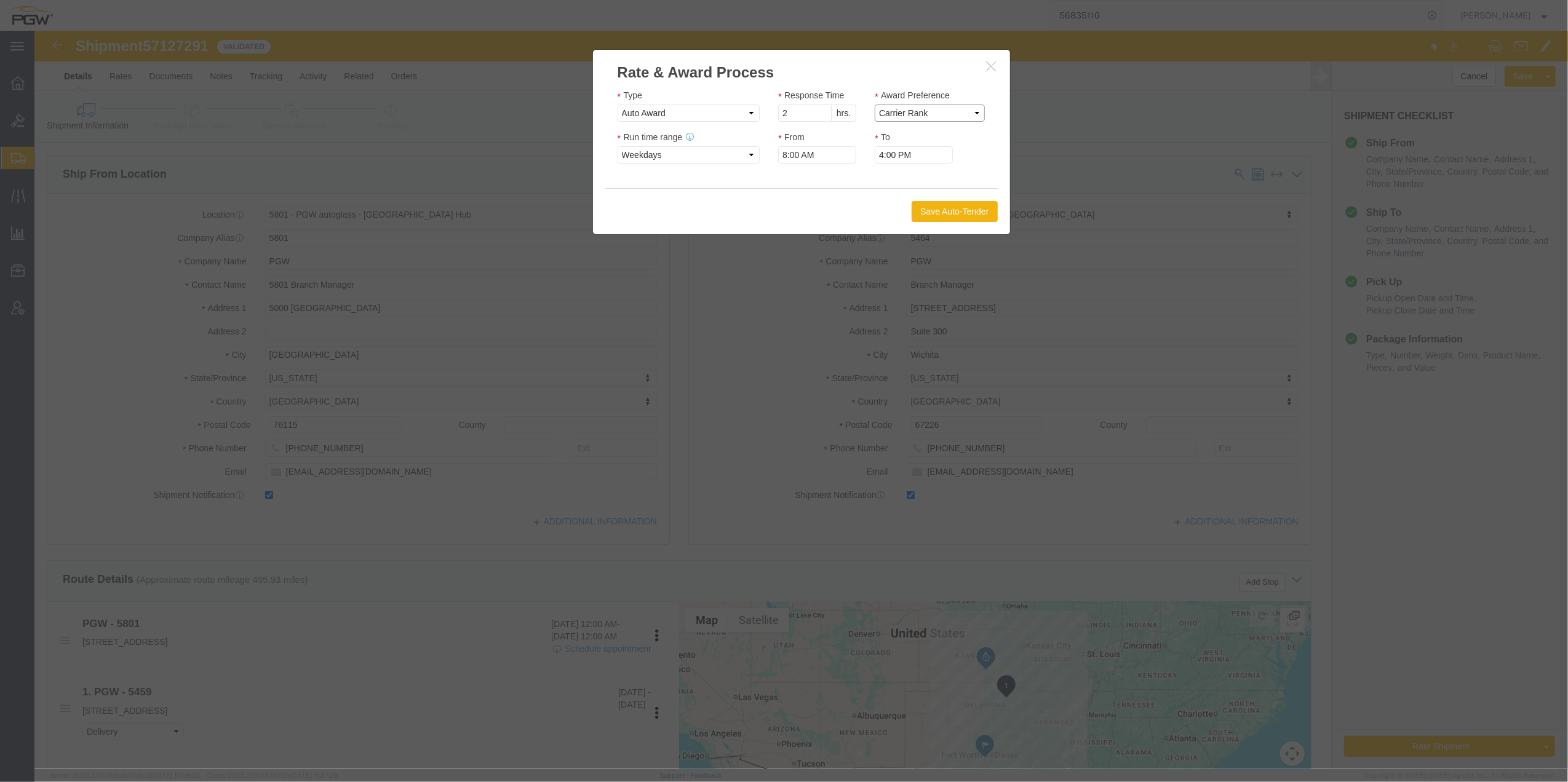
click select "Price Carrier Rank"
click button "Save Auto-Tender"
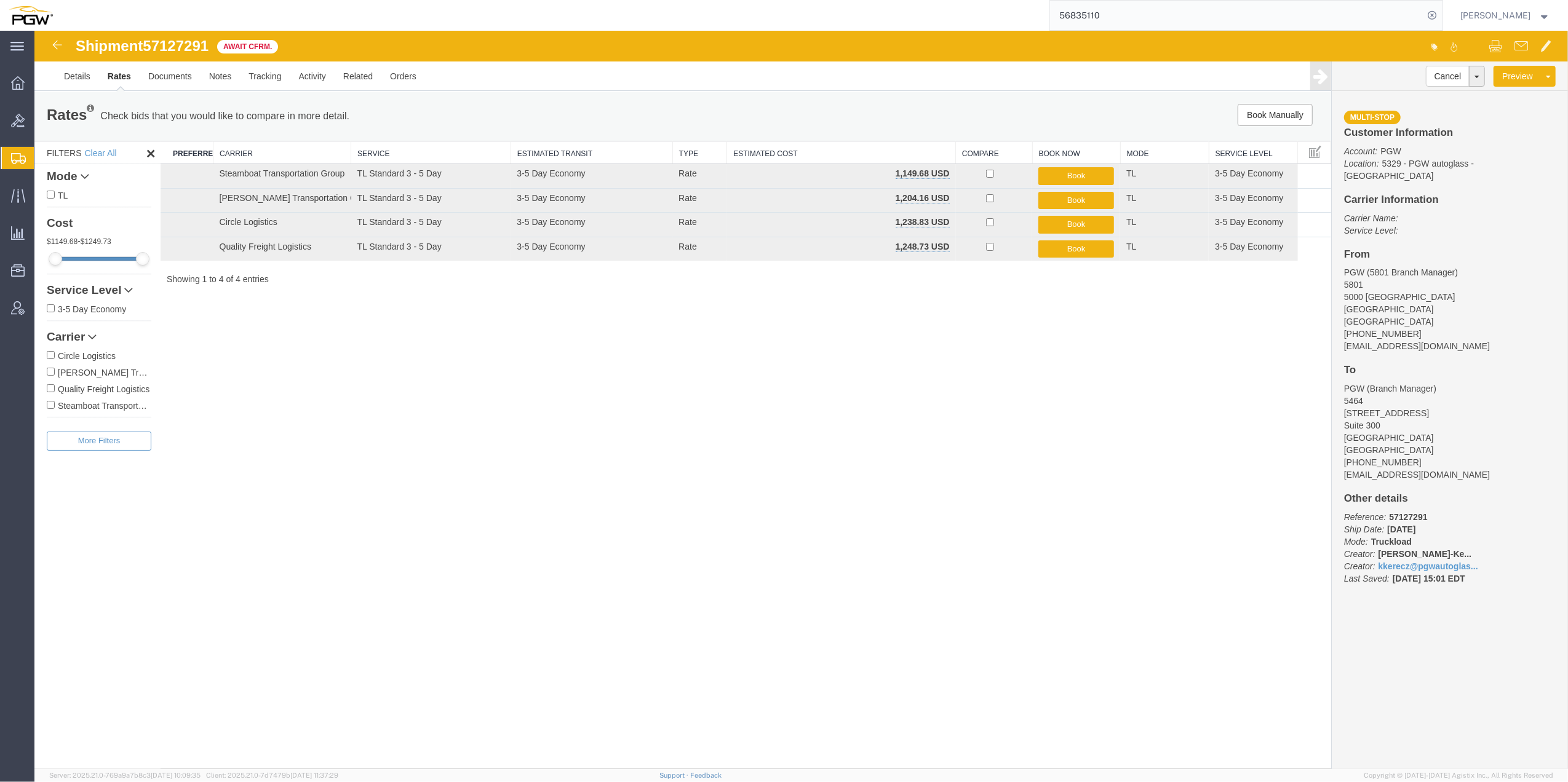
click at [704, 440] on div "Shipment 57127291 4 of 4 Await Cfrm. Details Rates Documents Notes Tracking Act…" at bounding box center [800, 400] width 1533 height 738
click at [171, 38] on span "57127291" at bounding box center [175, 45] width 66 height 16
copy span "57127291"
click at [87, 74] on link "Details" at bounding box center [77, 76] width 44 height 29
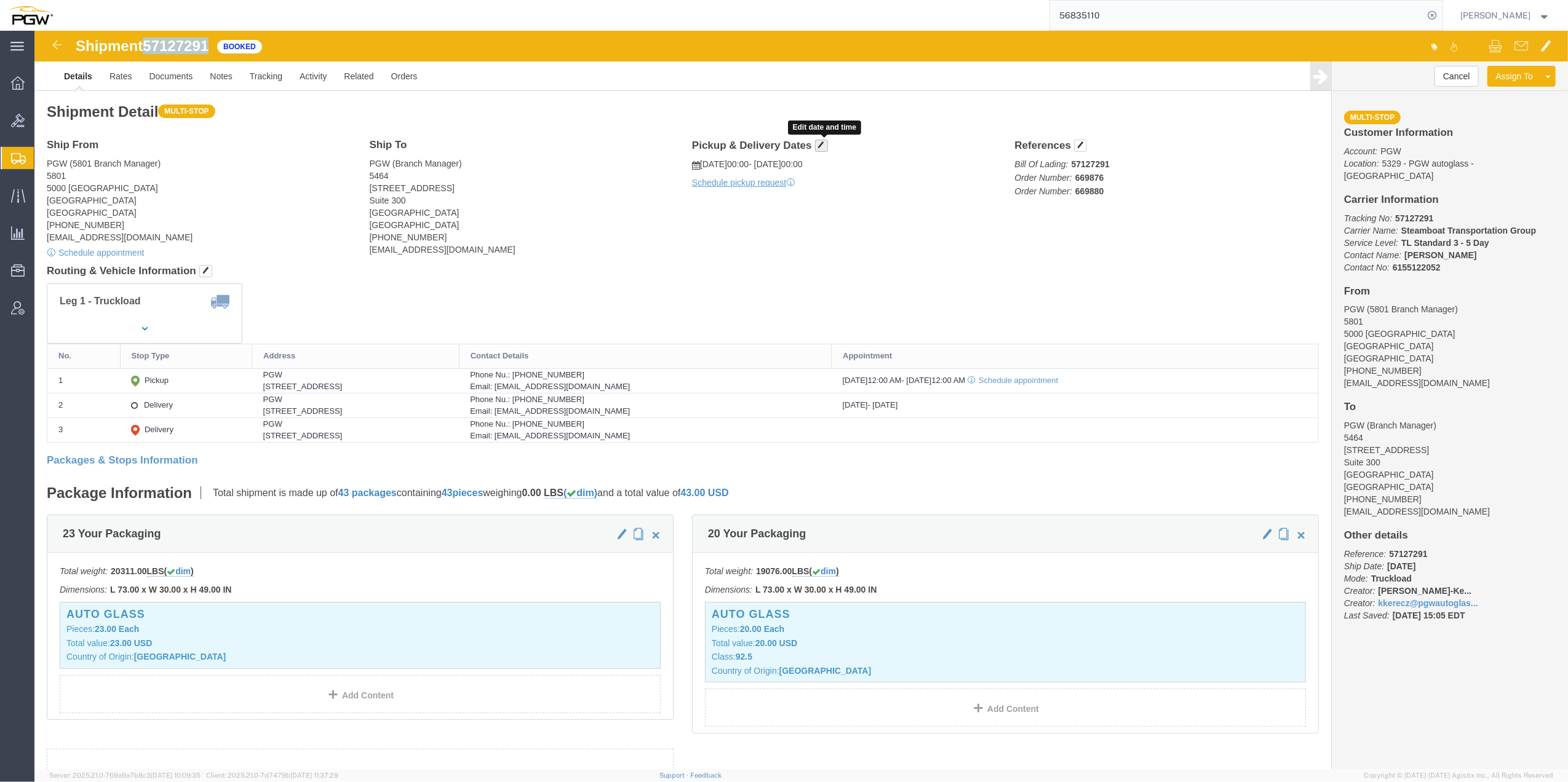
click span "button"
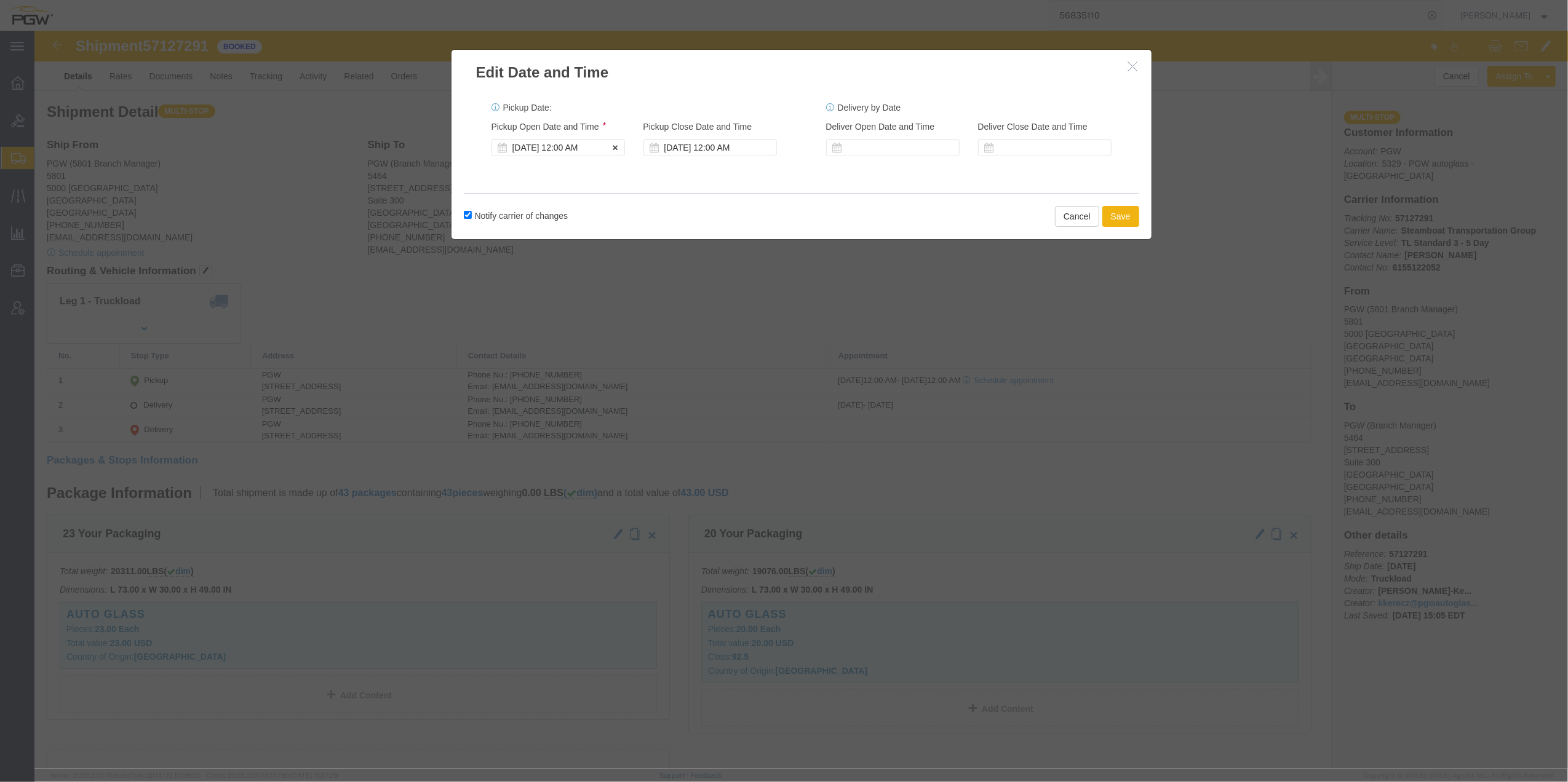
click div "[DATE] 12:00 AM"
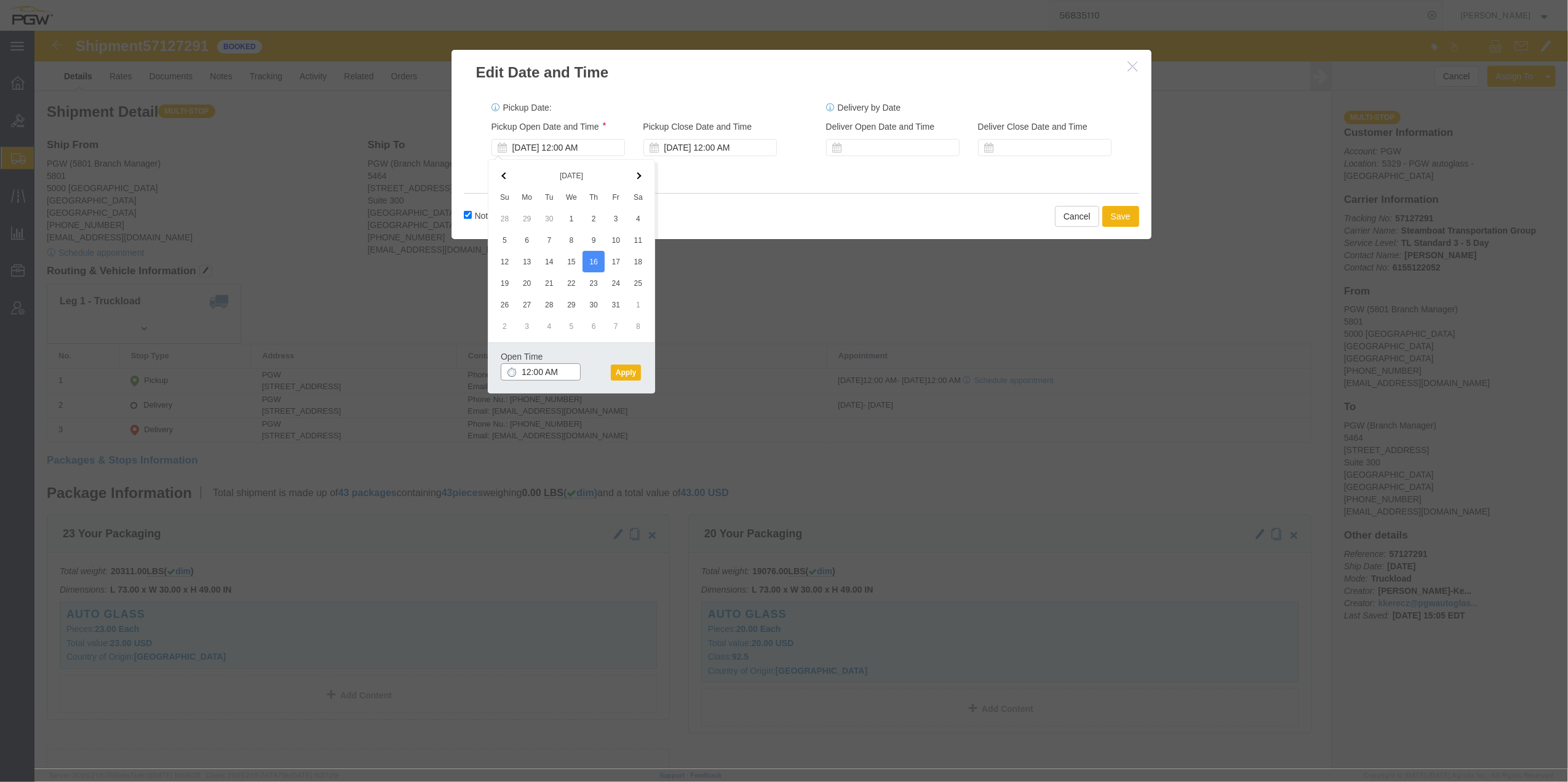
click input "12:00 AM"
type input "10:00 AM"
click button "Apply"
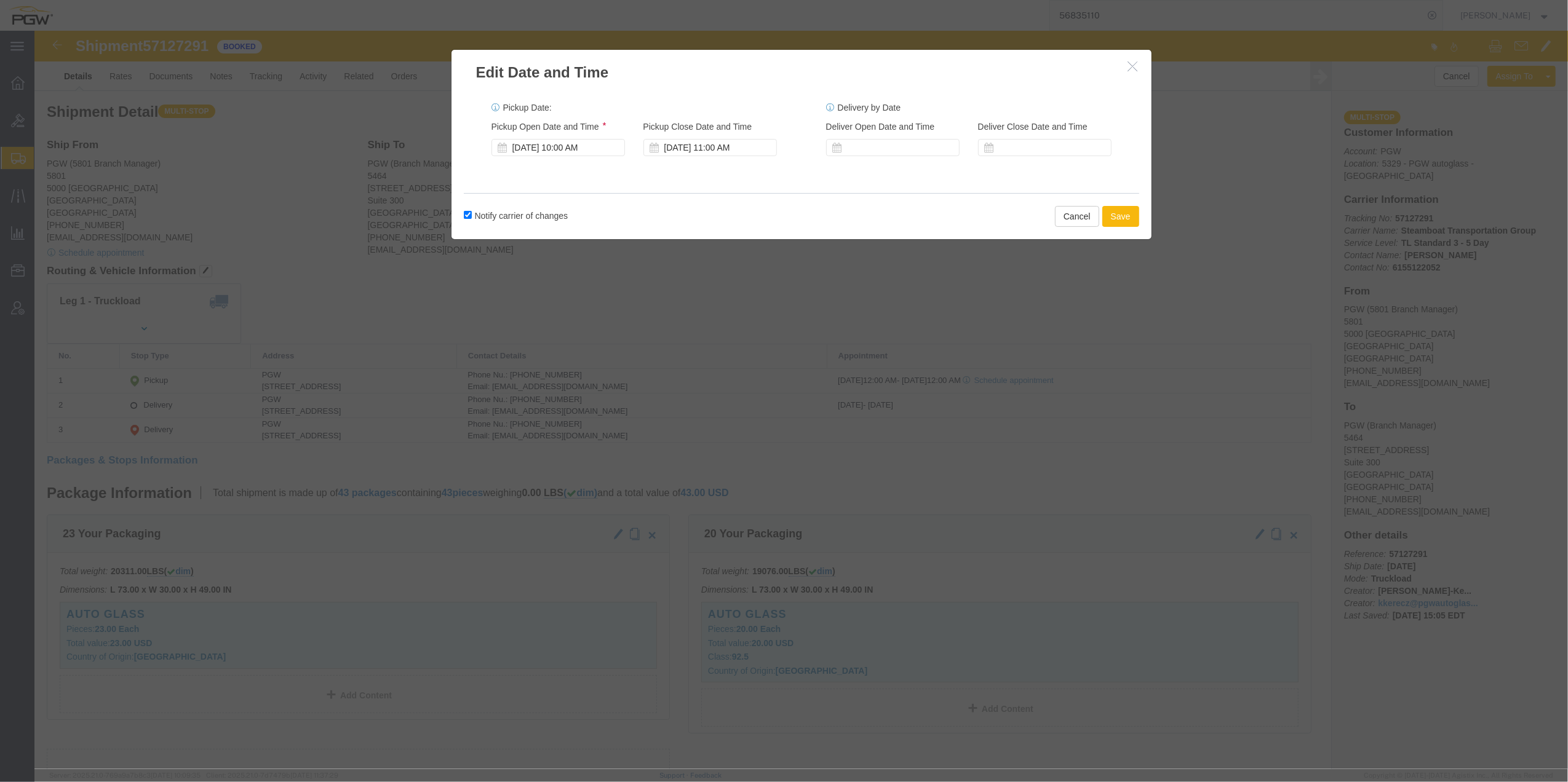
click button "Save"
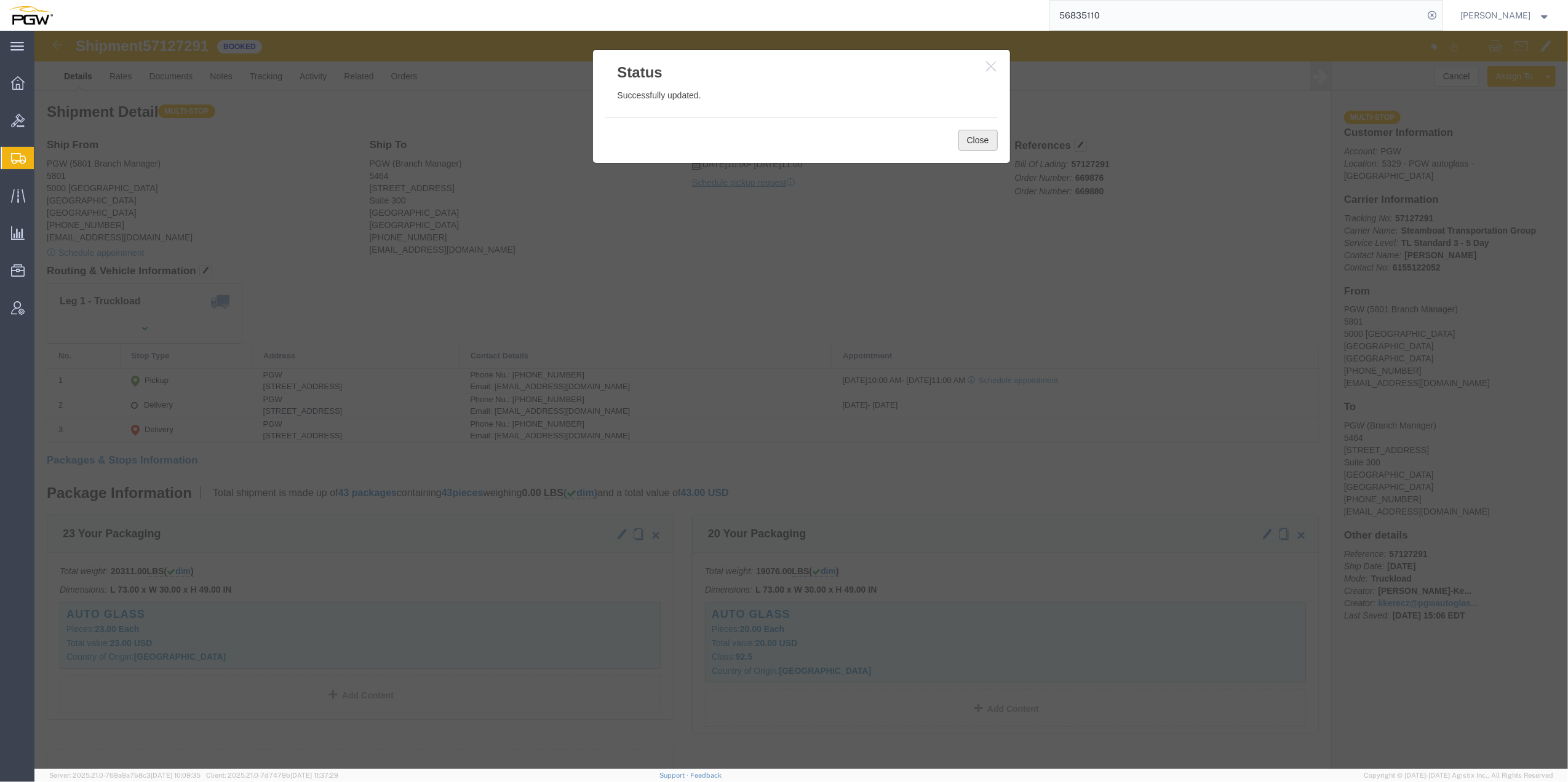
click button "Close"
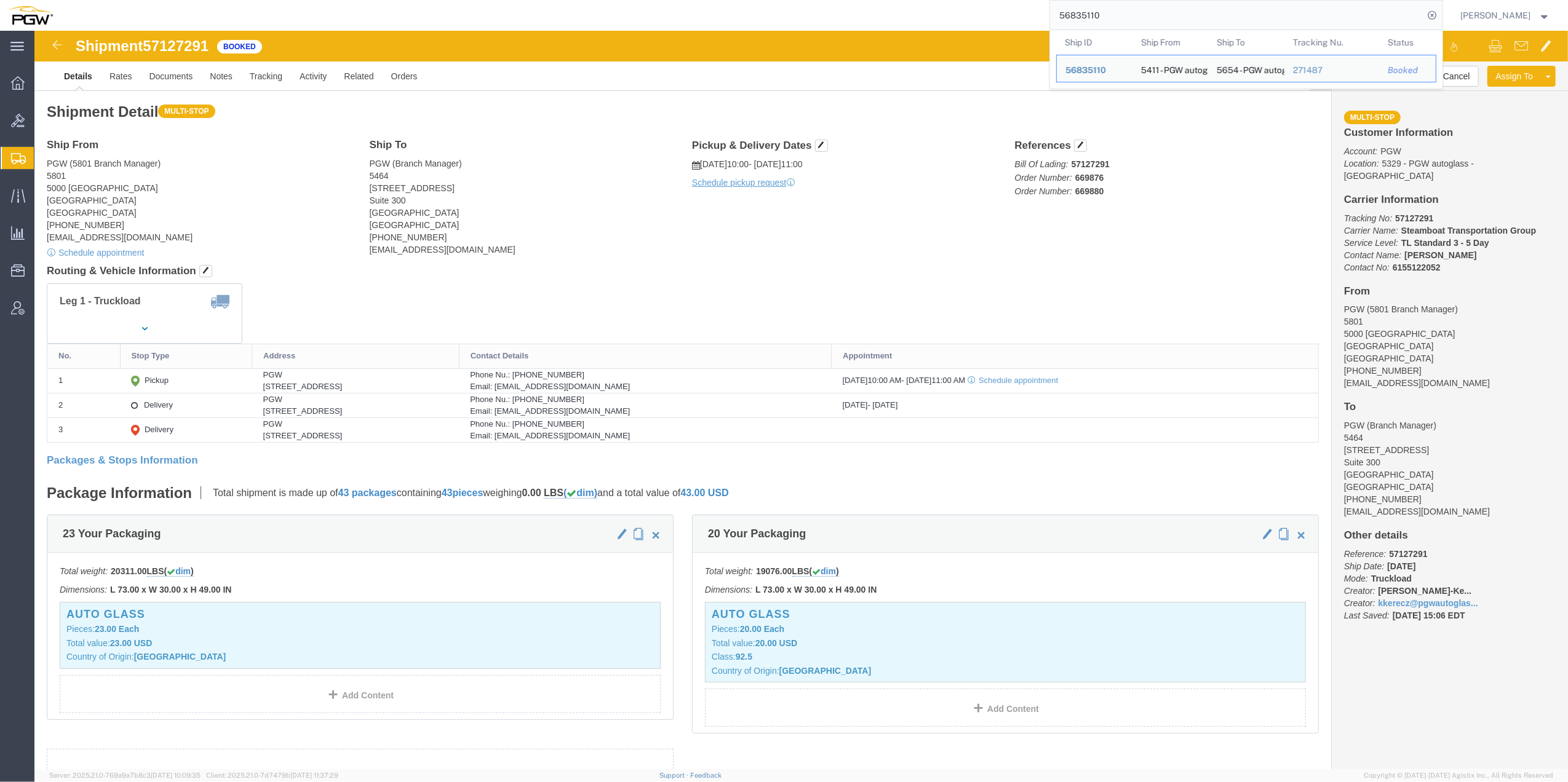
drag, startPoint x: 1072, startPoint y: 18, endPoint x: 1044, endPoint y: 16, distance: 28.1
click at [997, 17] on div "56835110 Ship ID Ship From Ship To Tracking Nu. Status Ship ID 56835110 Ship Fr…" at bounding box center [753, 15] width 1382 height 30
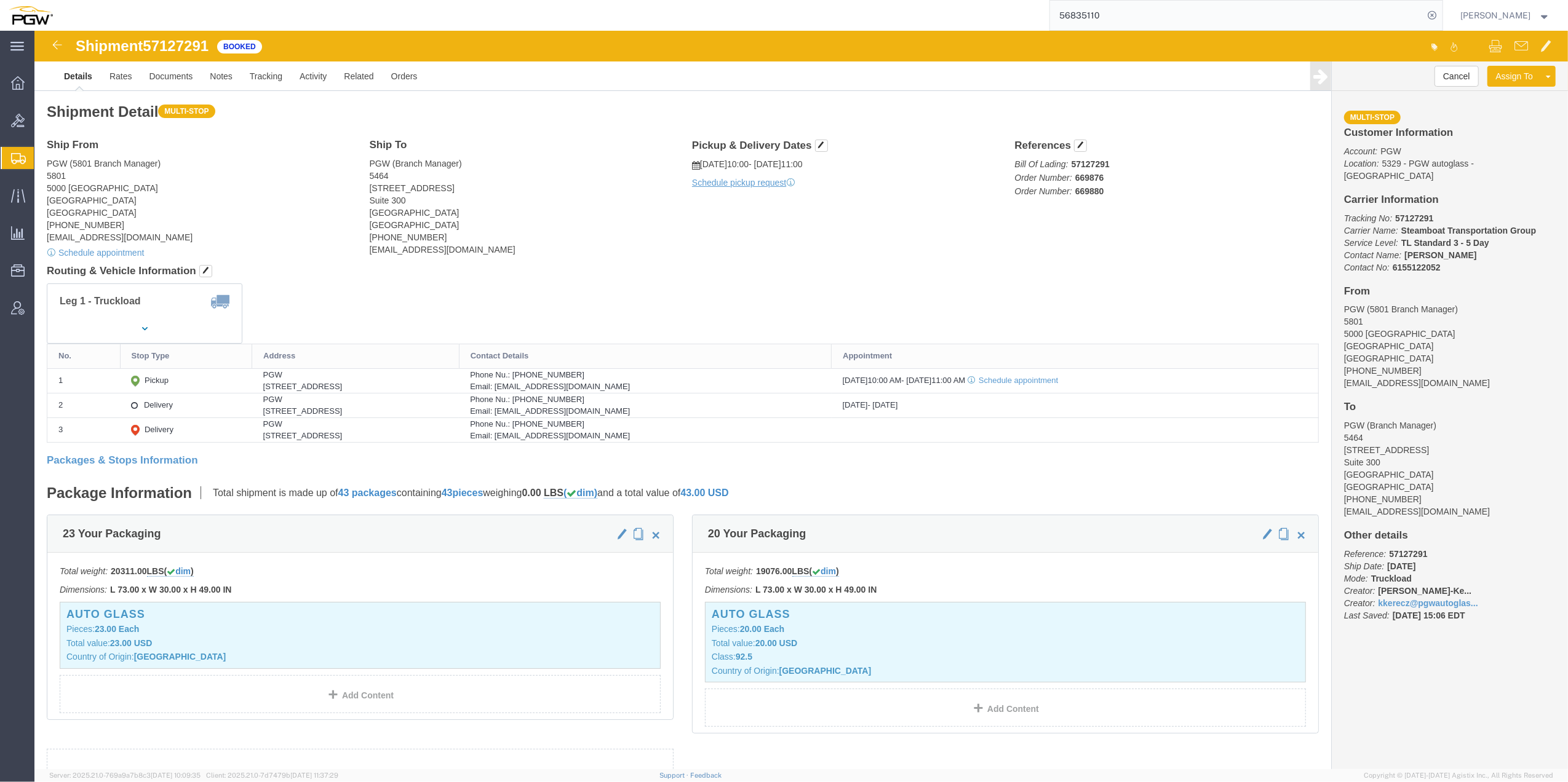
paste input "712643"
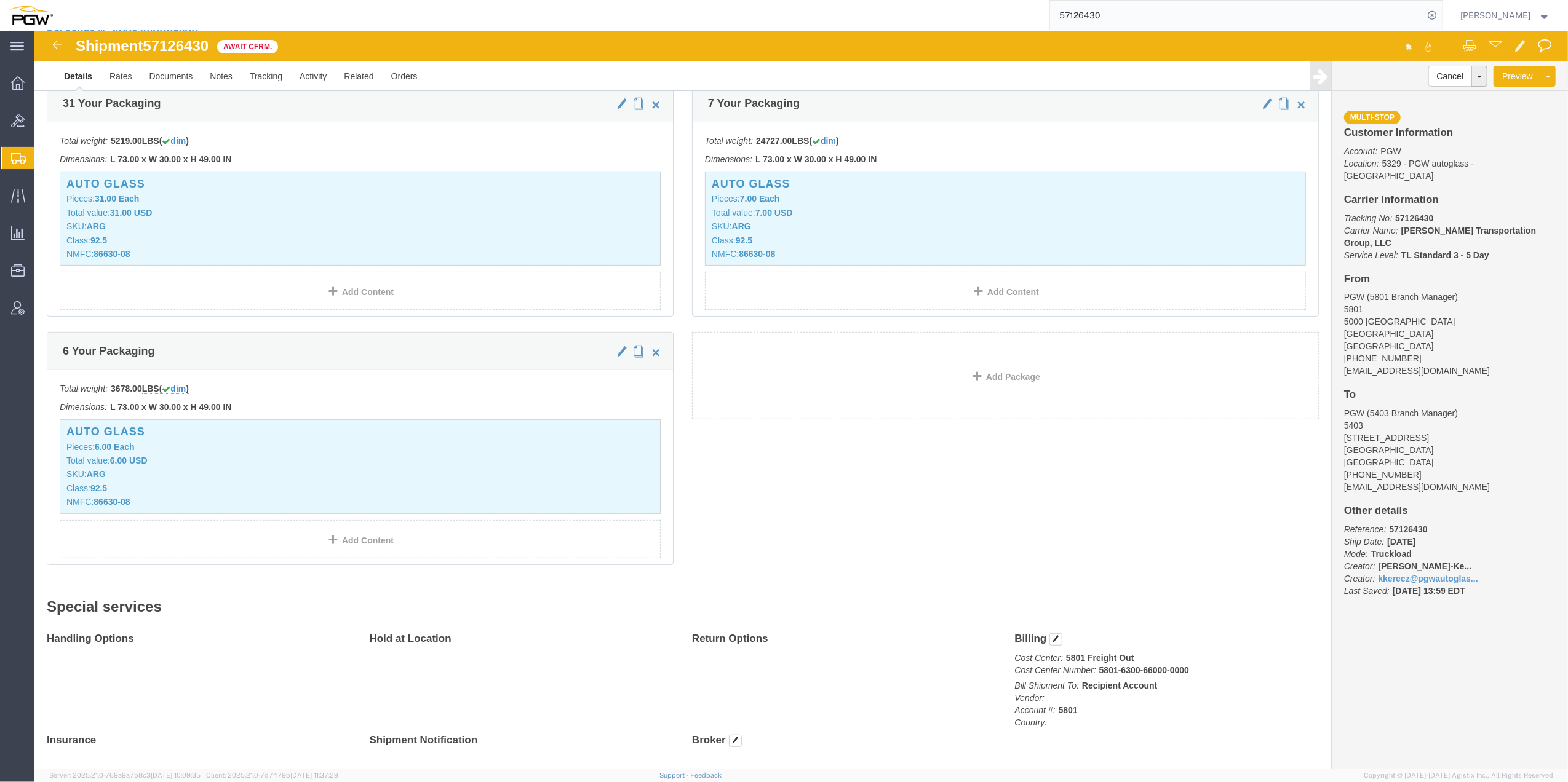
scroll to position [409, 0]
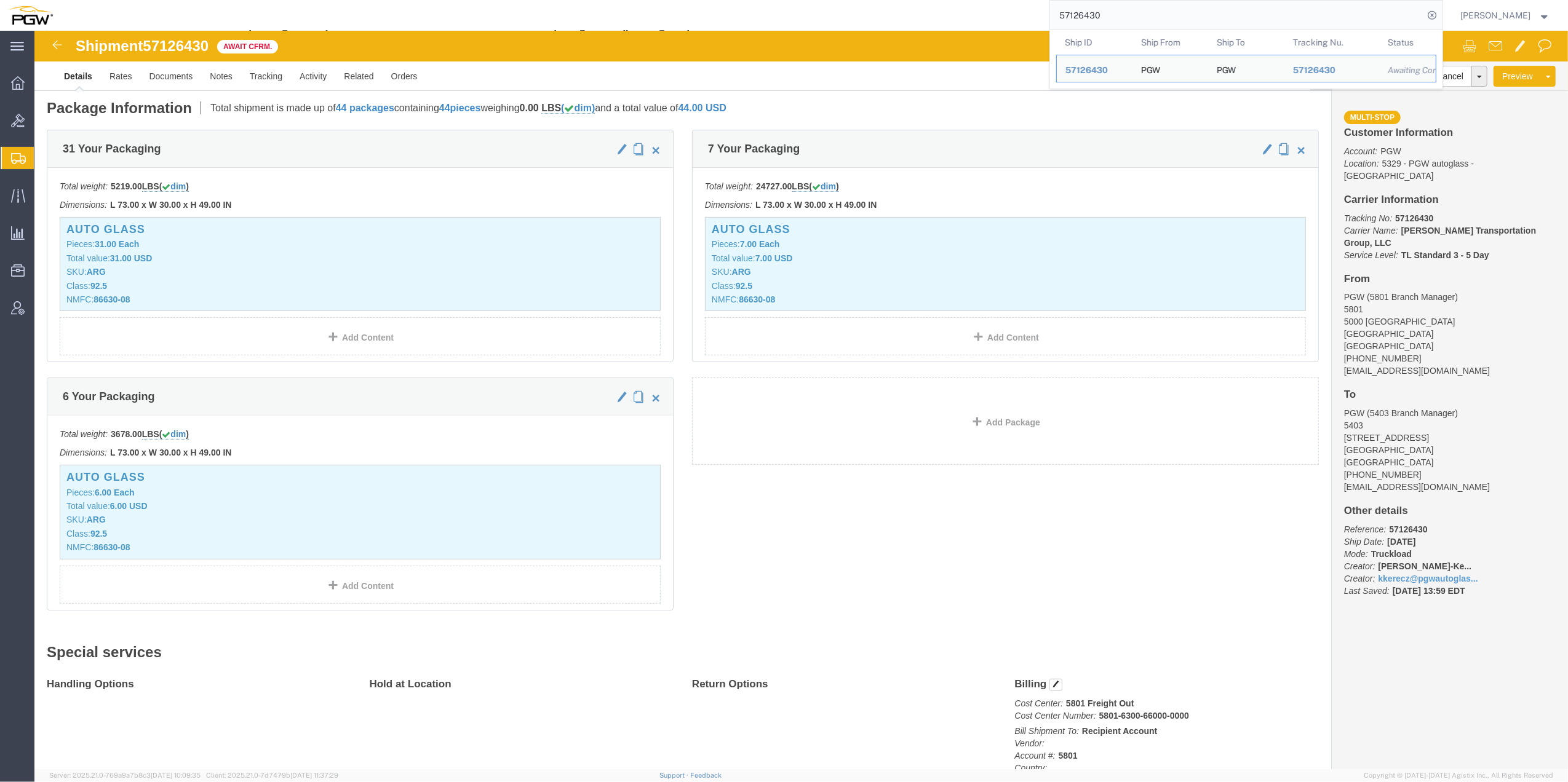
drag, startPoint x: 1079, startPoint y: 10, endPoint x: 1064, endPoint y: 11, distance: 15.0
click at [1049, 10] on input "57126430" at bounding box center [1236, 15] width 374 height 29
paste input "7291"
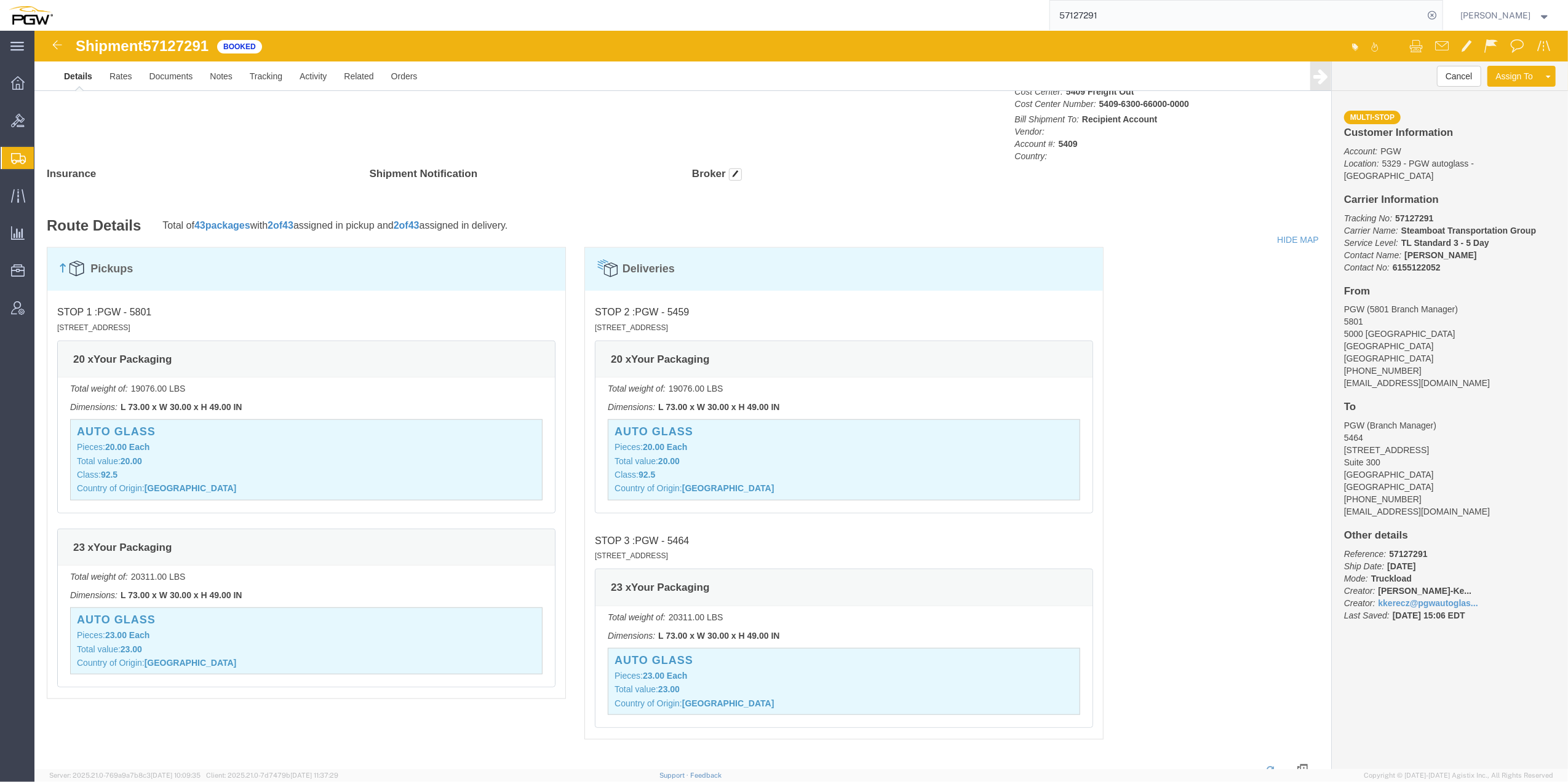
scroll to position [984, 0]
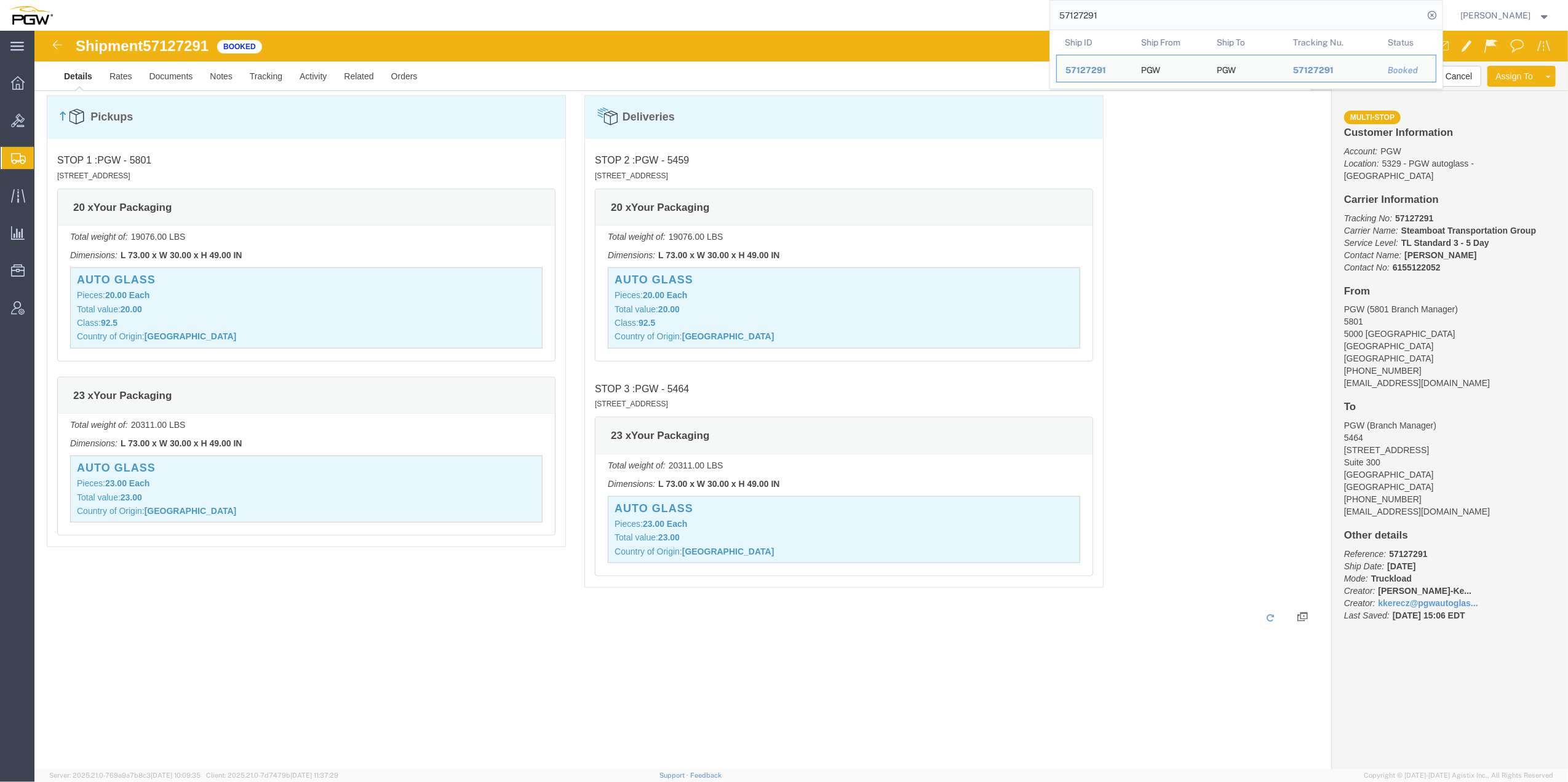
drag, startPoint x: 1098, startPoint y: 12, endPoint x: 989, endPoint y: 20, distance: 109.3
click at [957, 13] on div "57127291 Ship ID Ship From Ship To Tracking Nu. Status Ship ID 57127291 Ship Fr…" at bounding box center [753, 15] width 1382 height 30
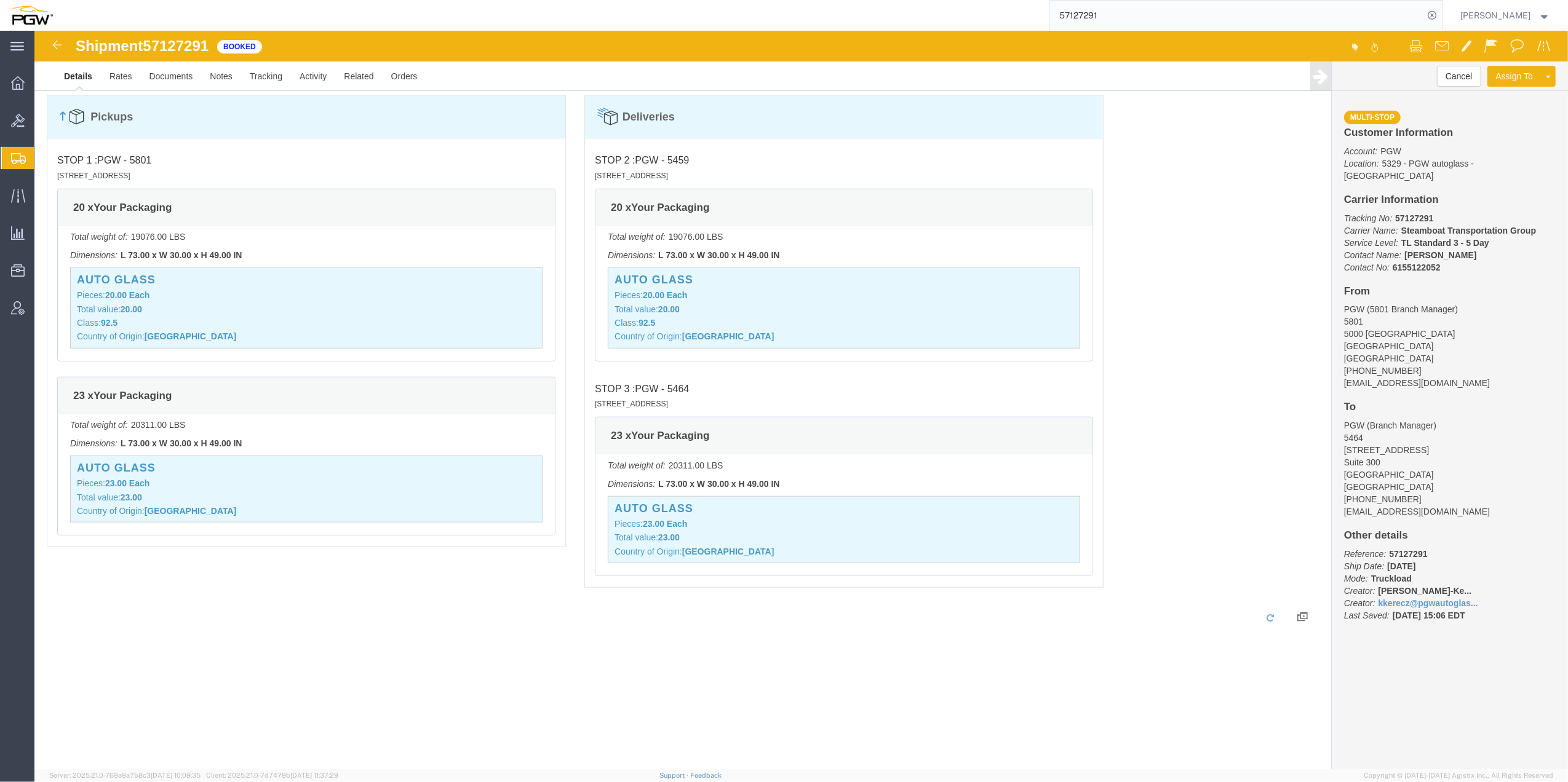
paste input "15858"
type input "57115858"
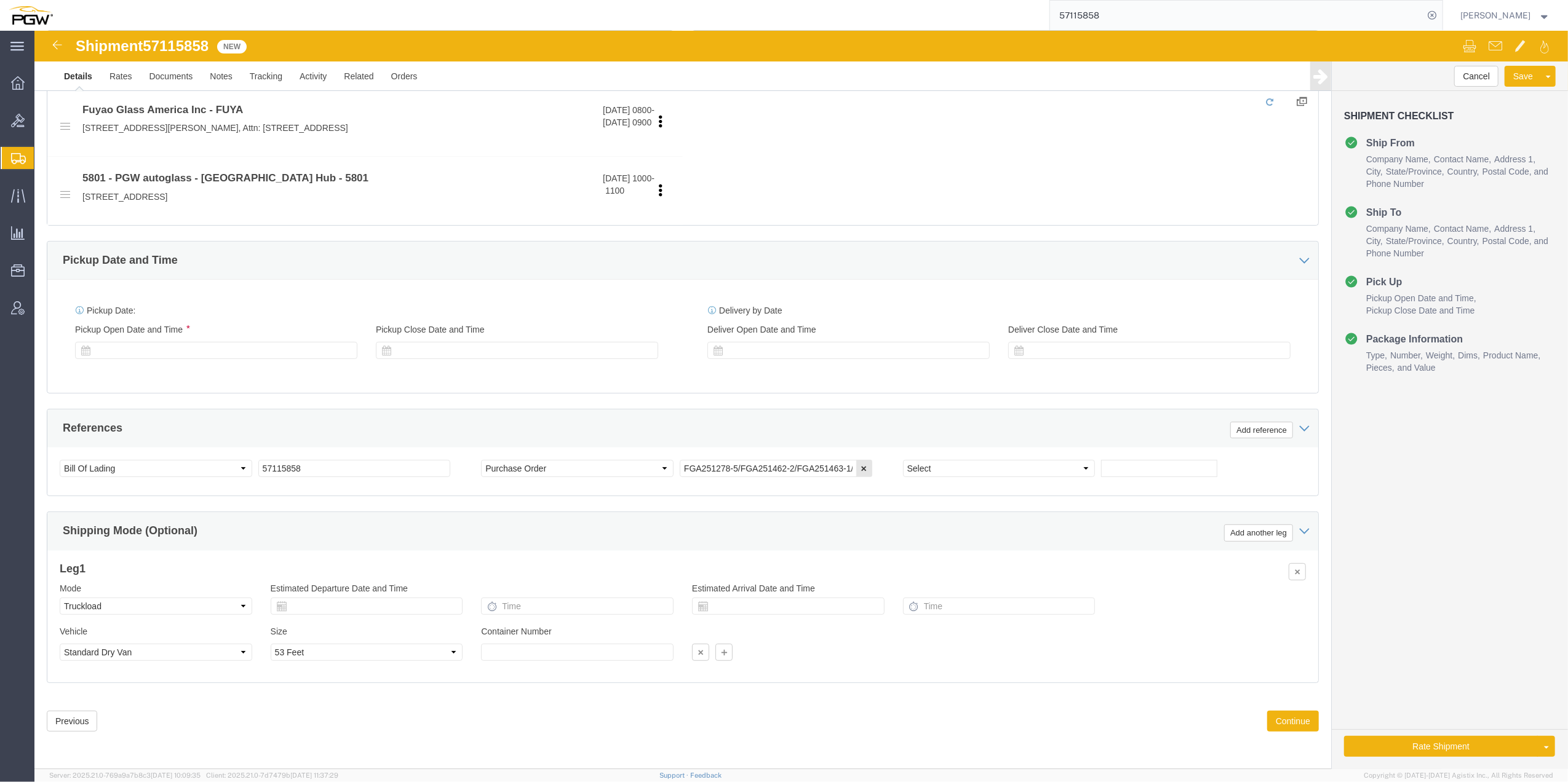
scroll to position [518, 0]
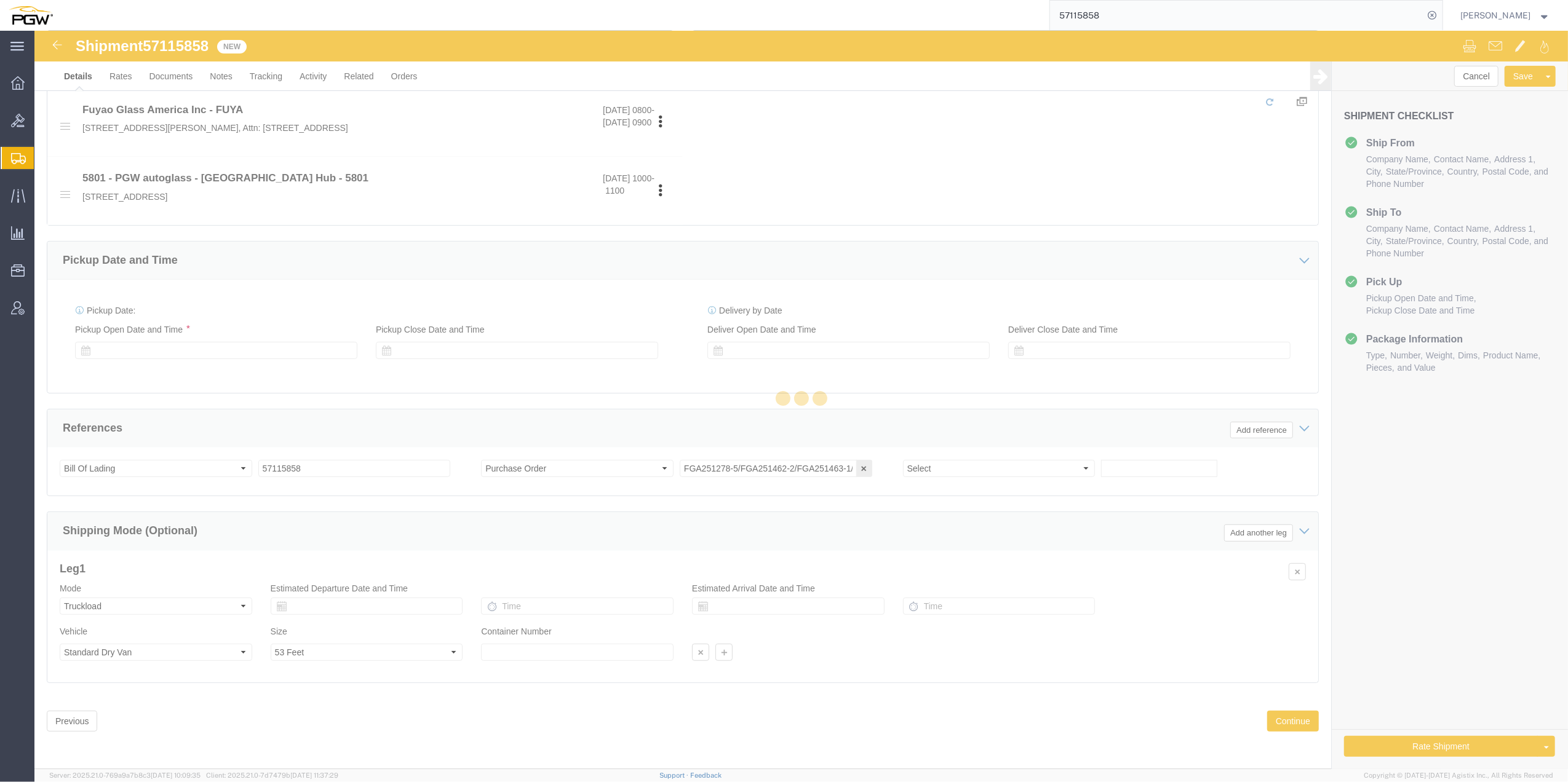
select select "62891"
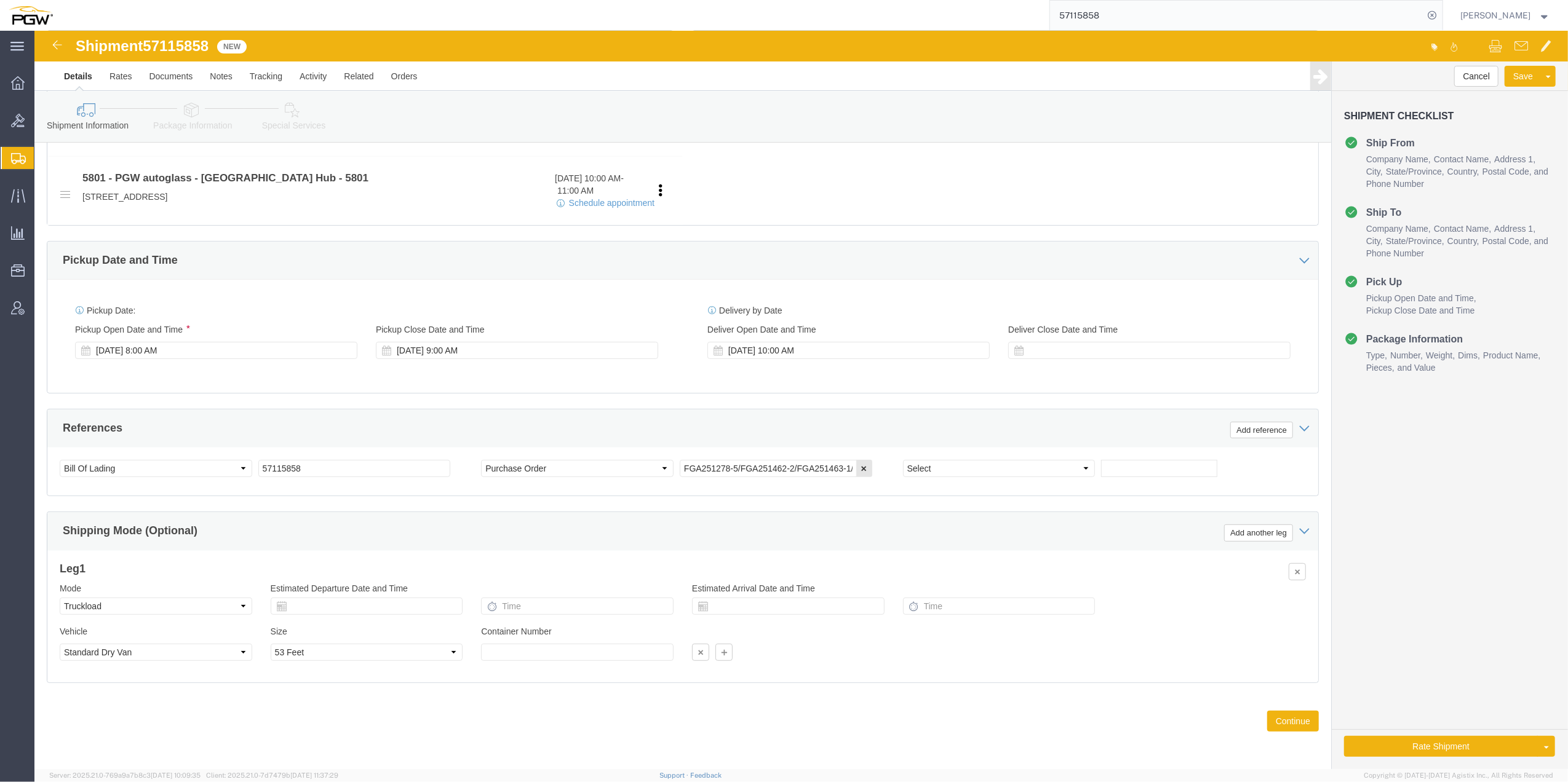
click link "Details"
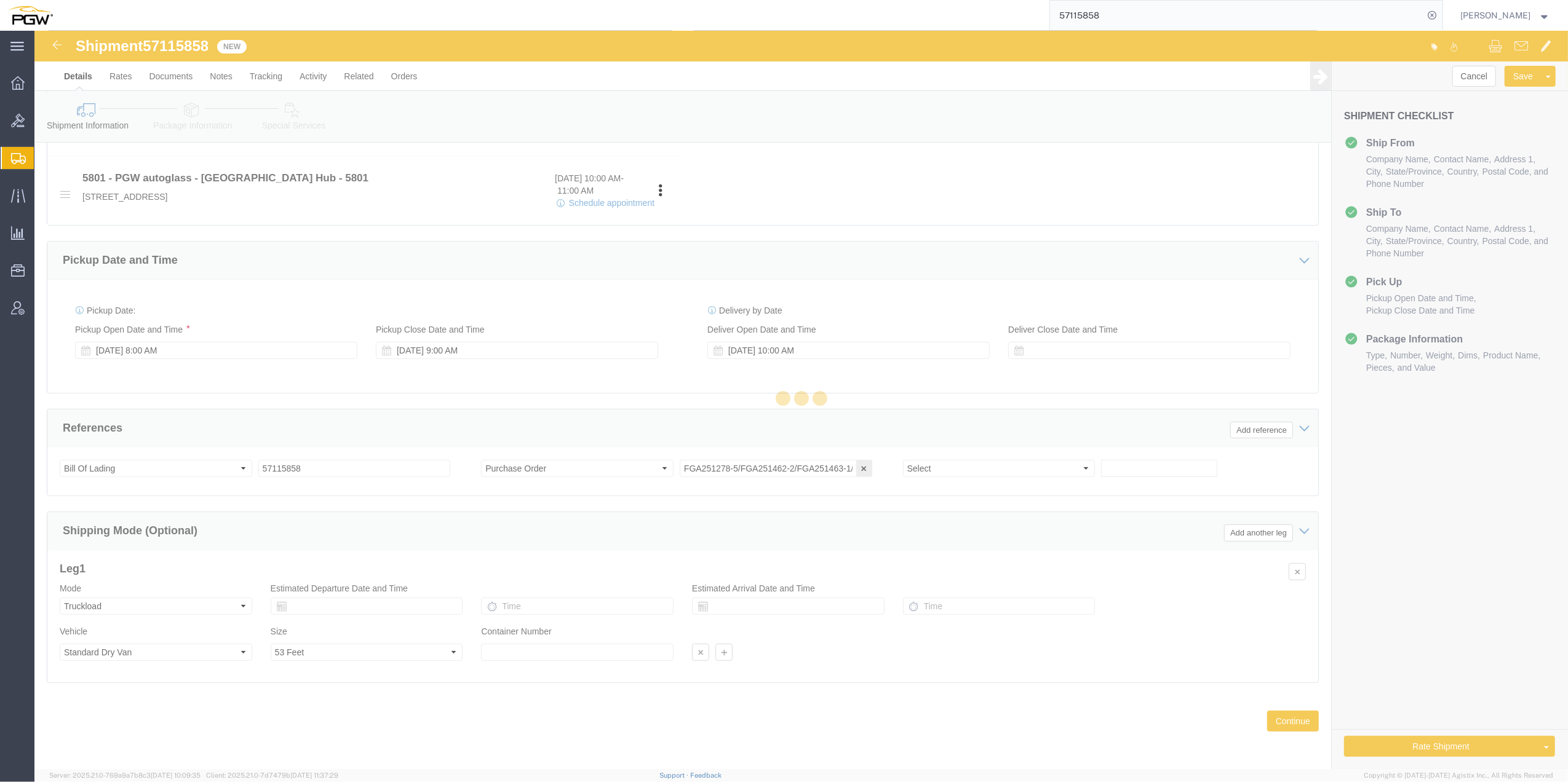
select select "62891"
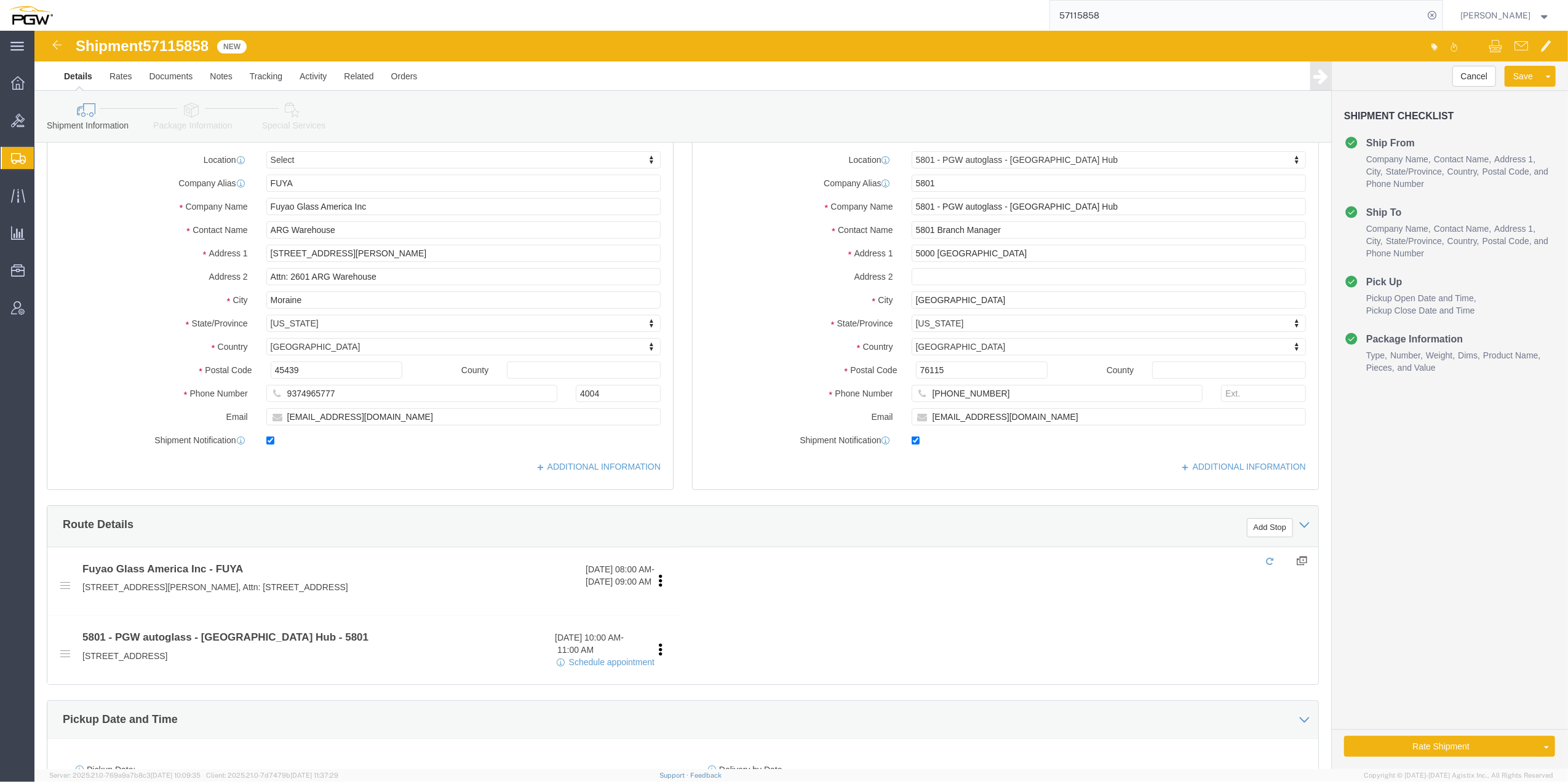
scroll to position [164, 0]
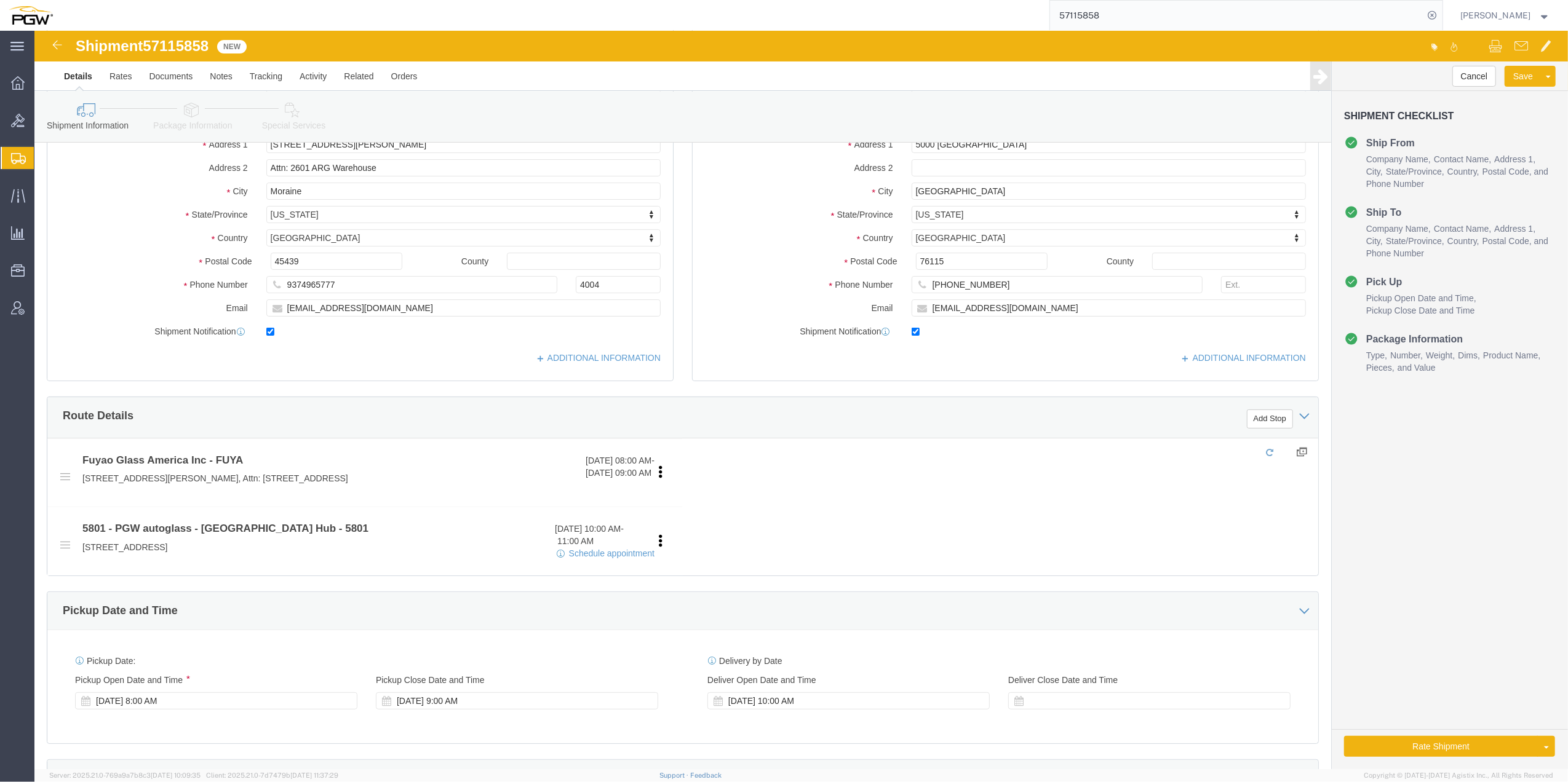
click div
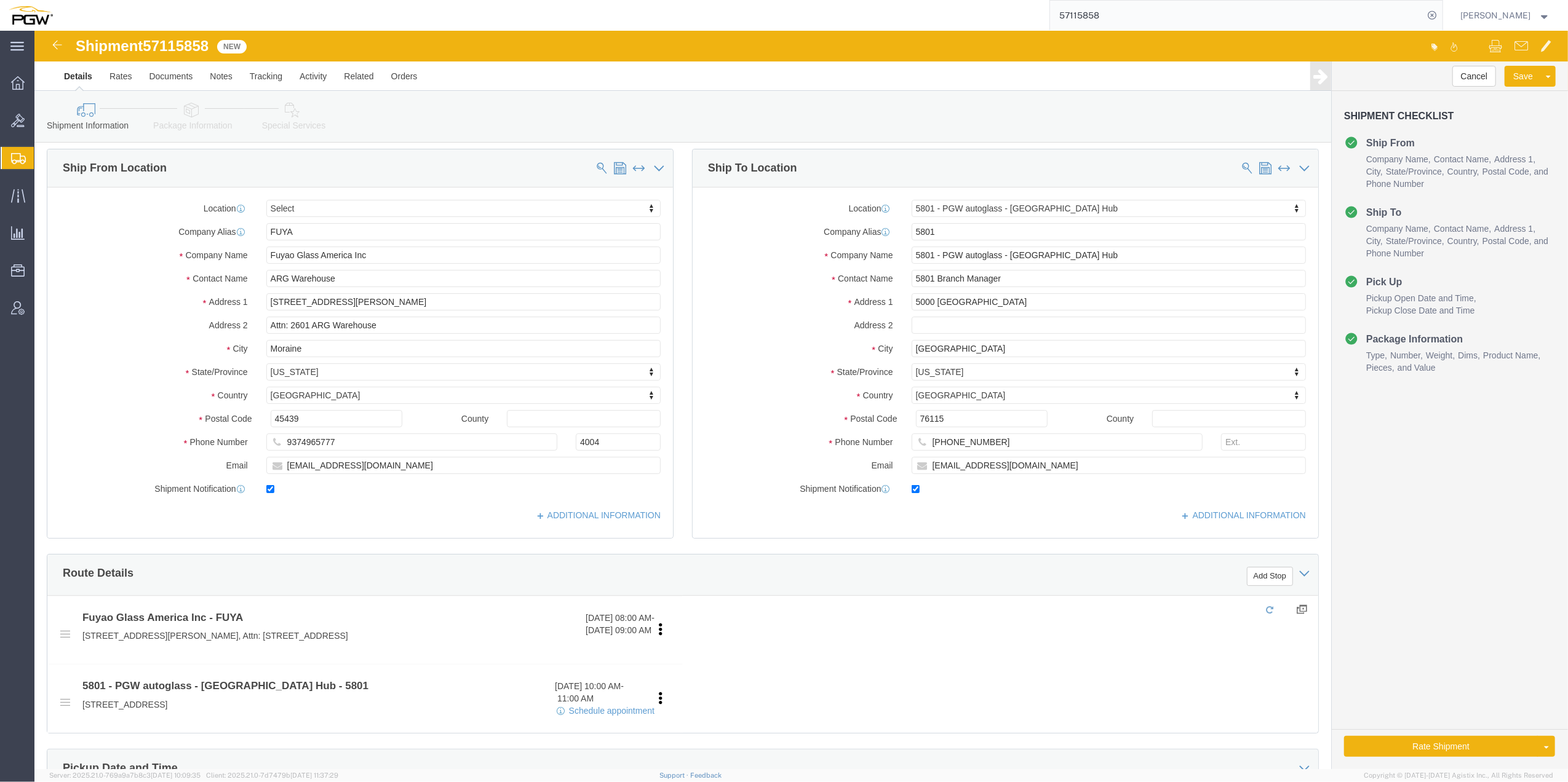
scroll to position [0, 0]
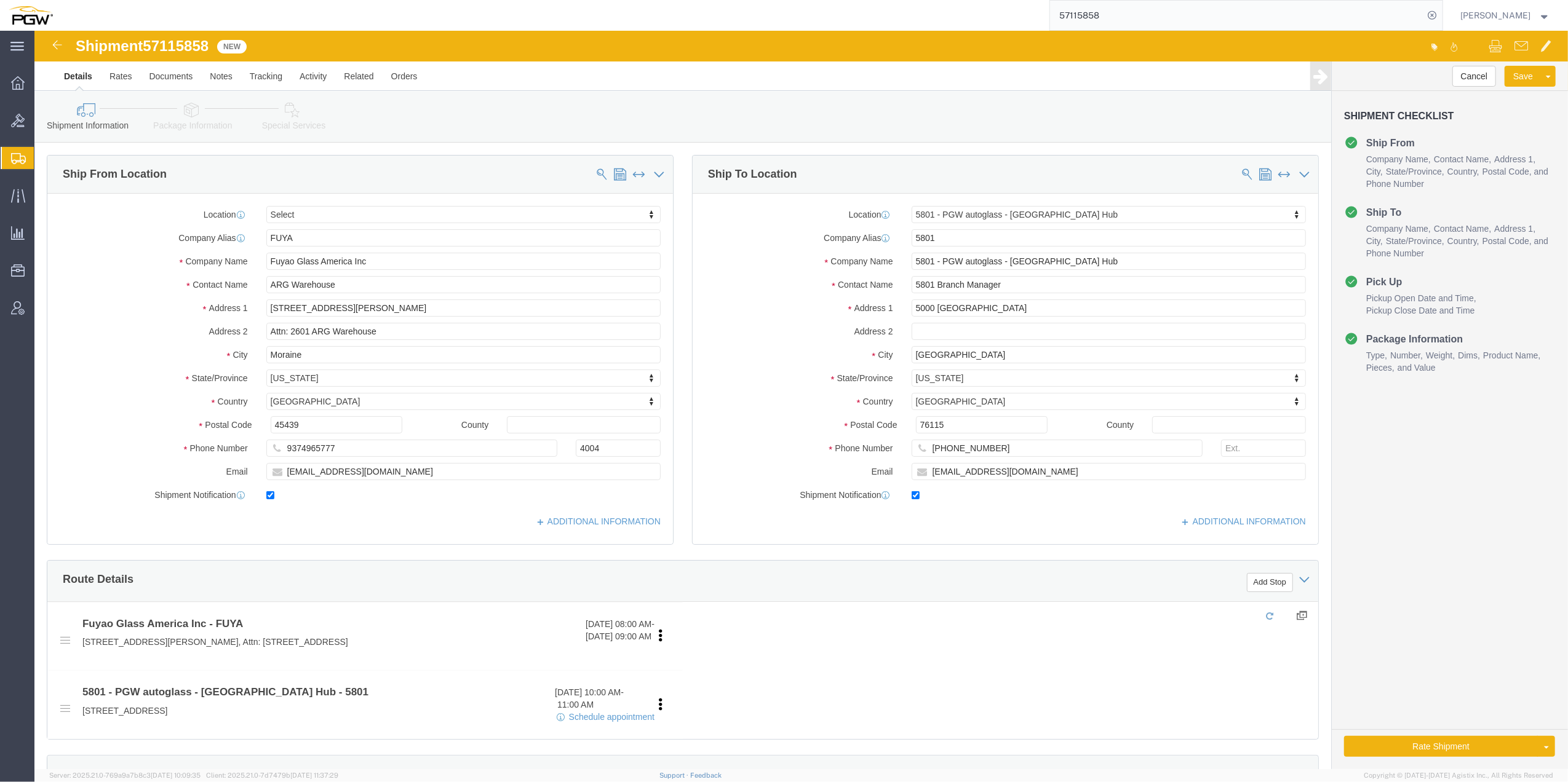
click div
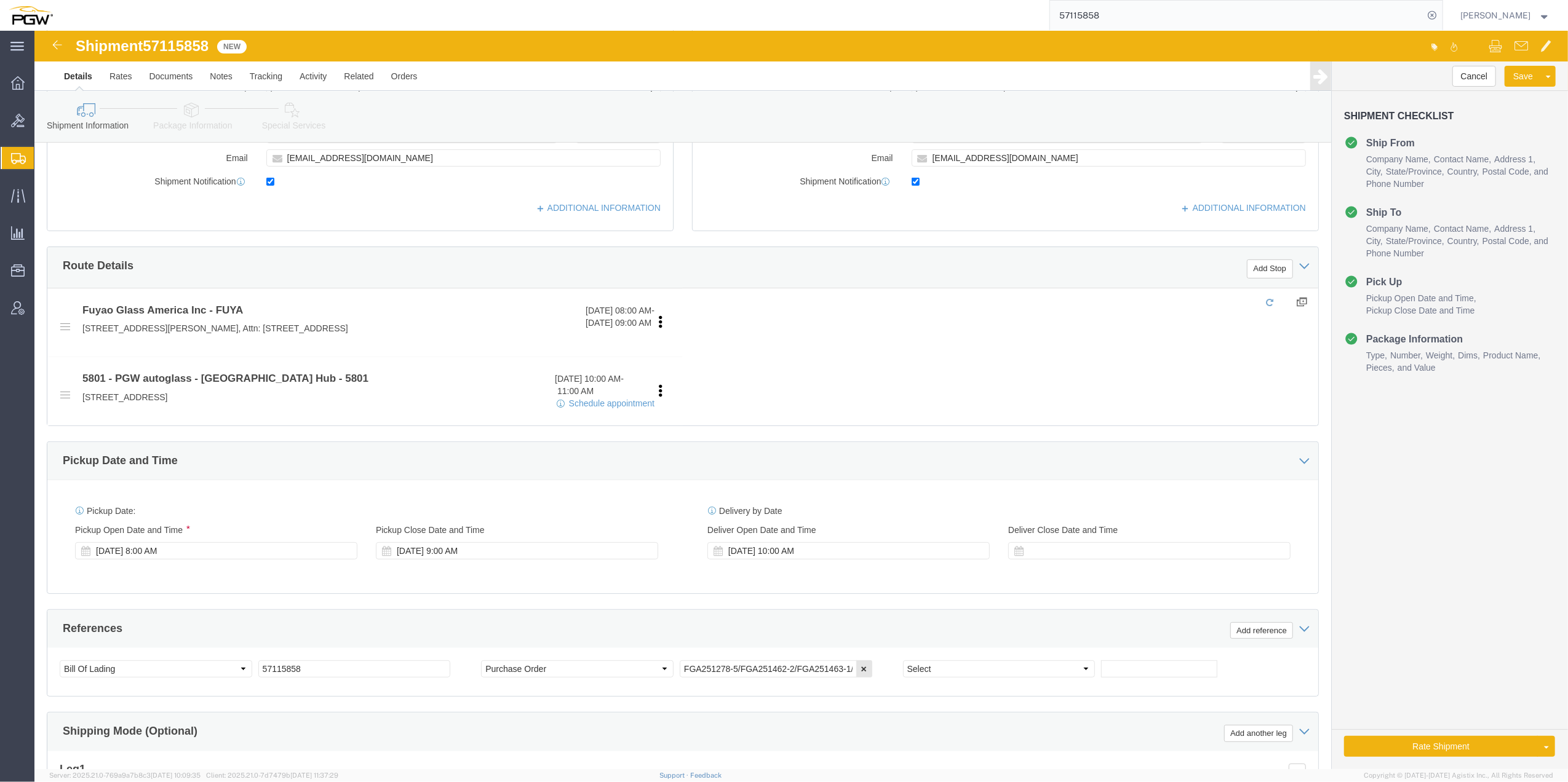
scroll to position [328, 0]
